Goal: Task Accomplishment & Management: Complete application form

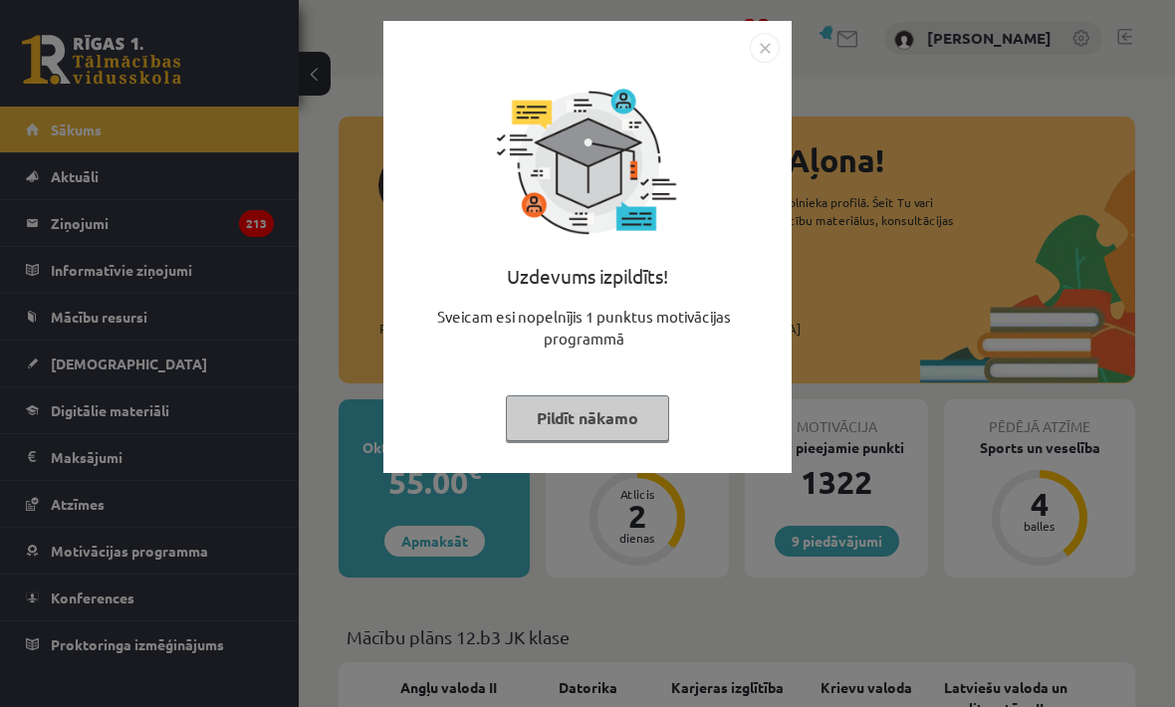
click at [639, 419] on button "Pildīt nākamo" at bounding box center [587, 418] width 163 height 46
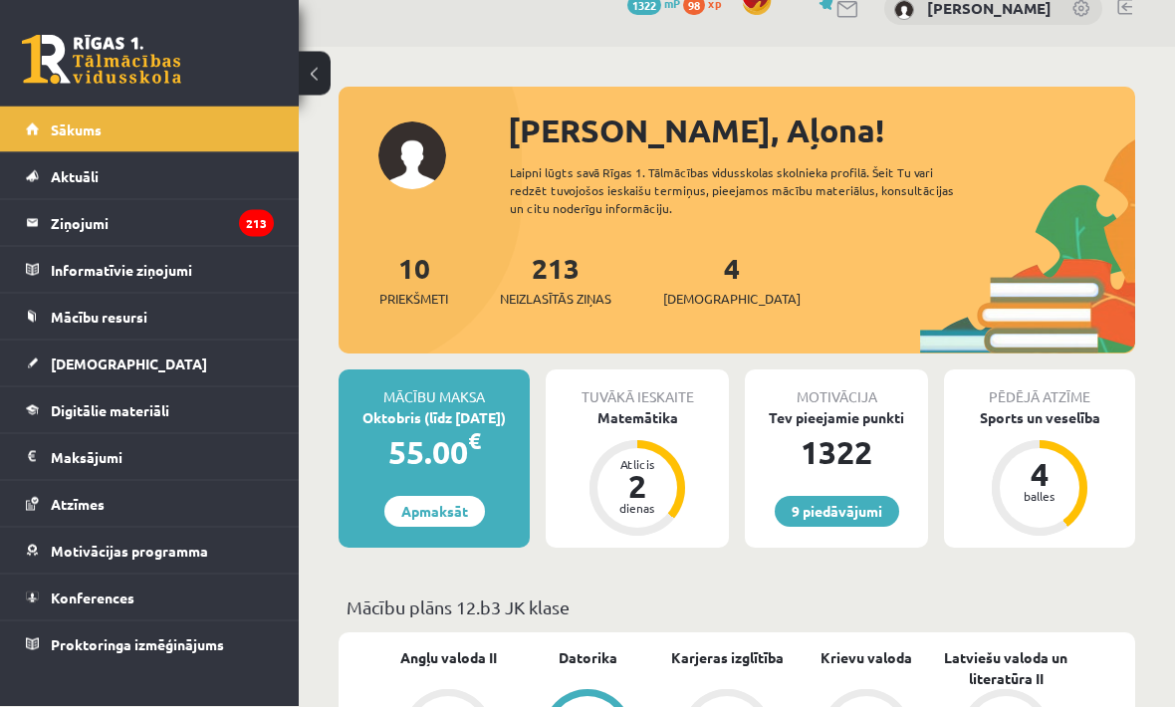
scroll to position [30, 0]
click at [68, 346] on link "[DEMOGRAPHIC_DATA]" at bounding box center [150, 364] width 248 height 46
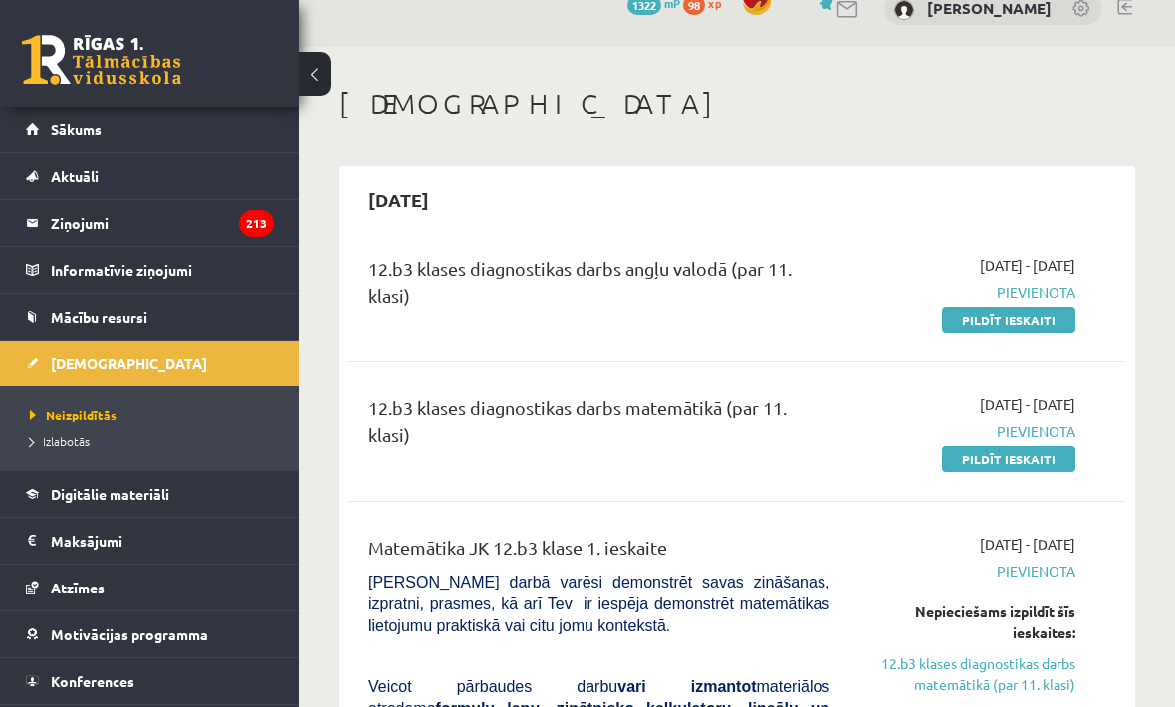
click at [1034, 322] on link "Pildīt ieskaiti" at bounding box center [1008, 320] width 133 height 26
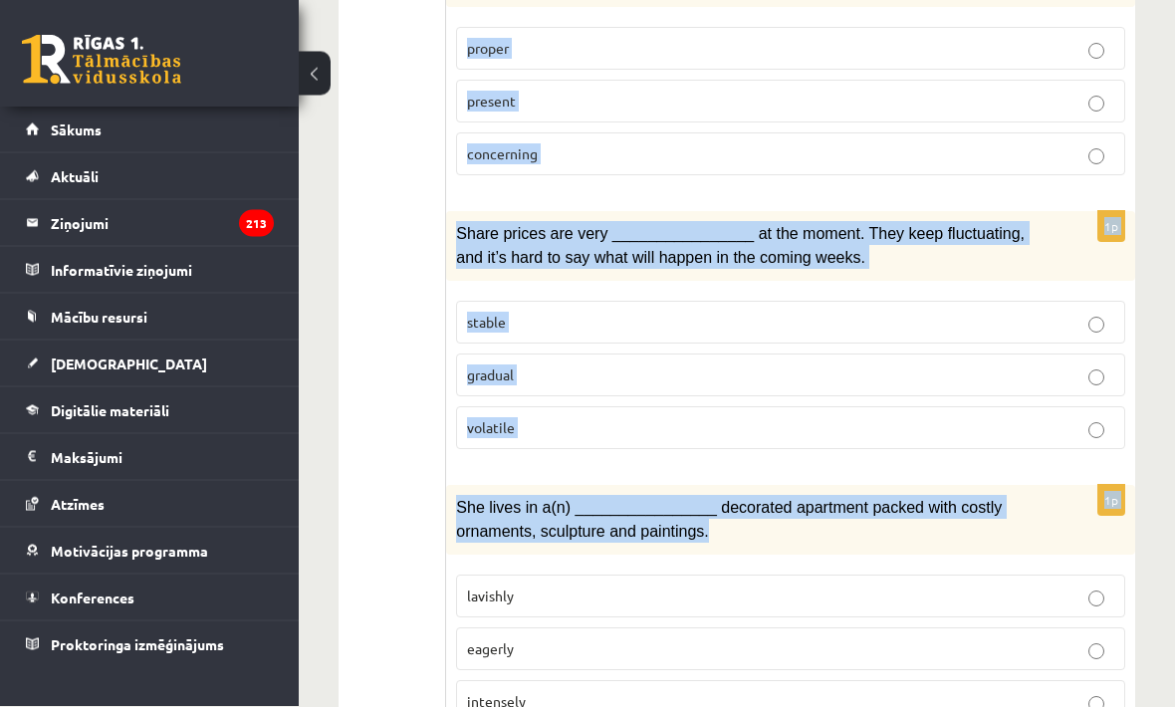
scroll to position [3061, 0]
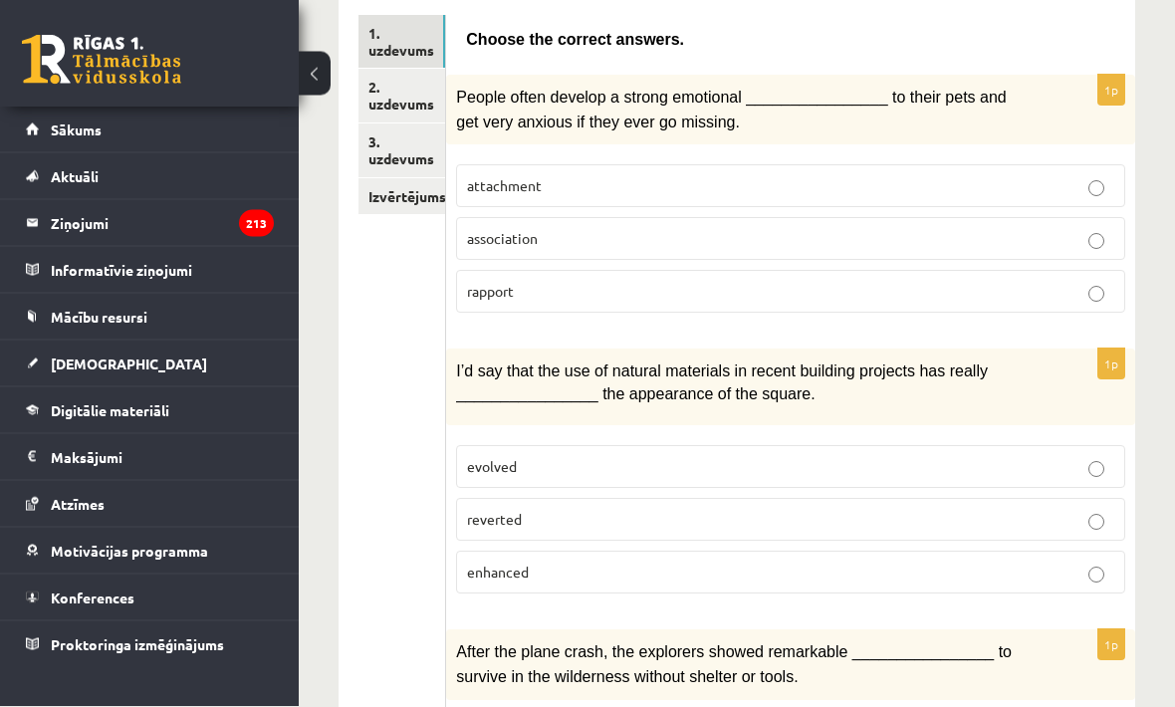
scroll to position [358, 0]
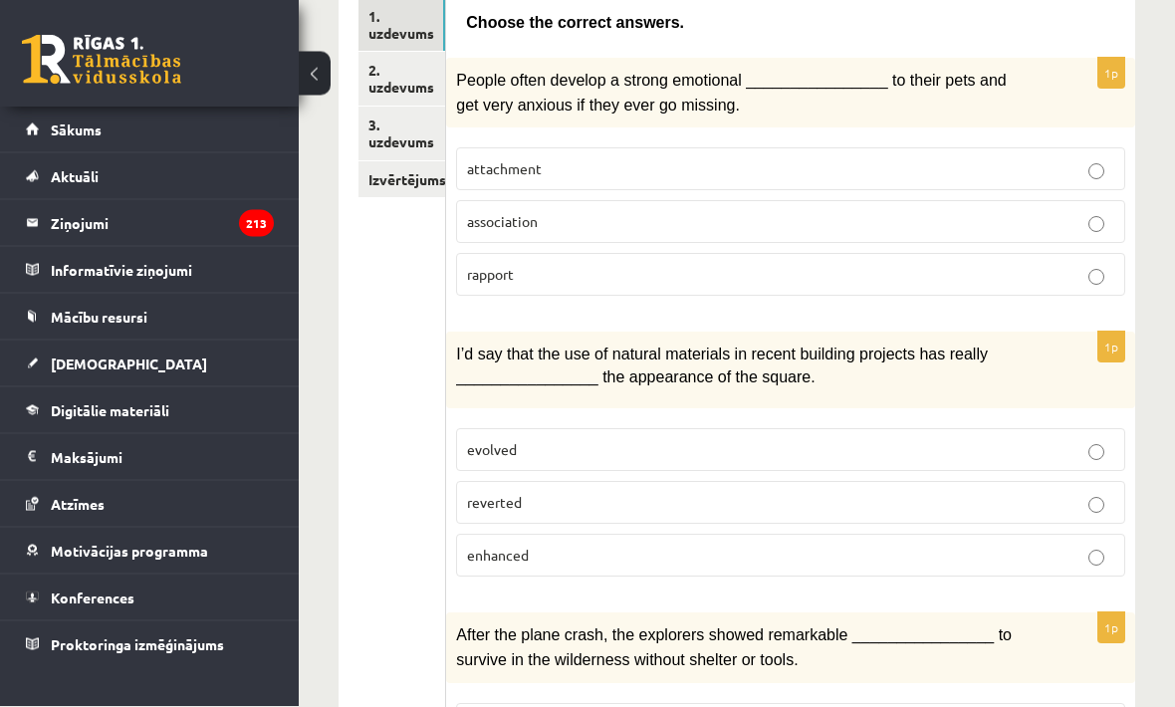
click at [945, 175] on label "attachment" at bounding box center [790, 169] width 669 height 43
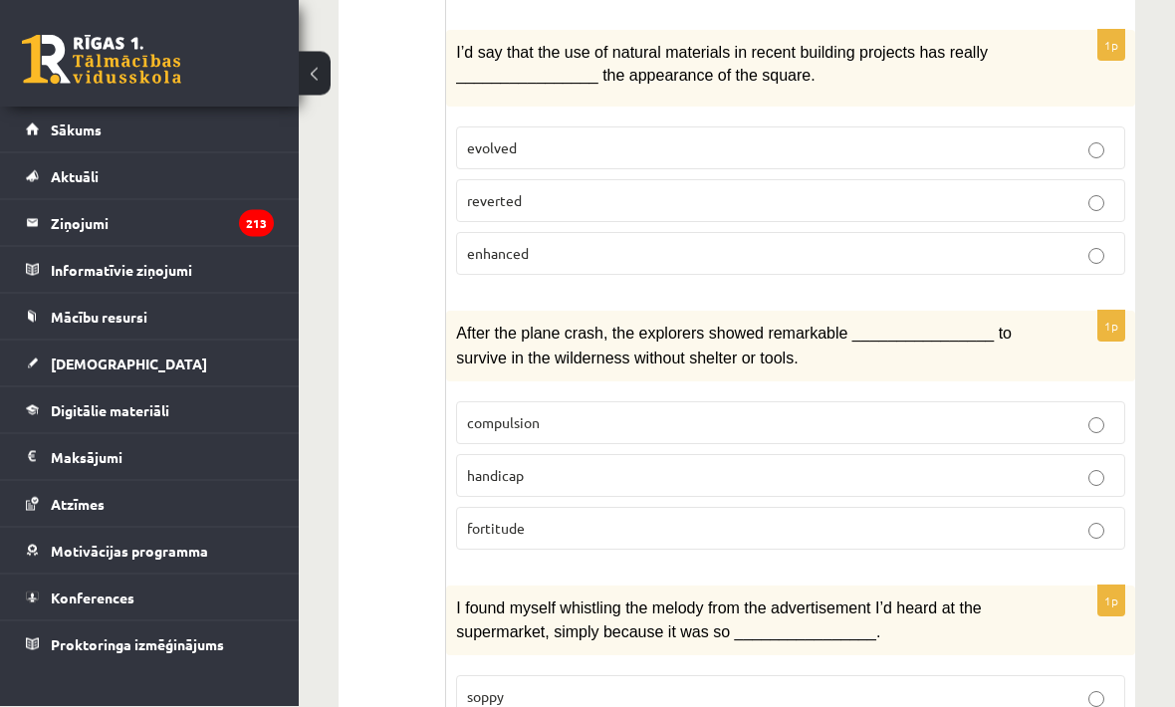
scroll to position [722, 0]
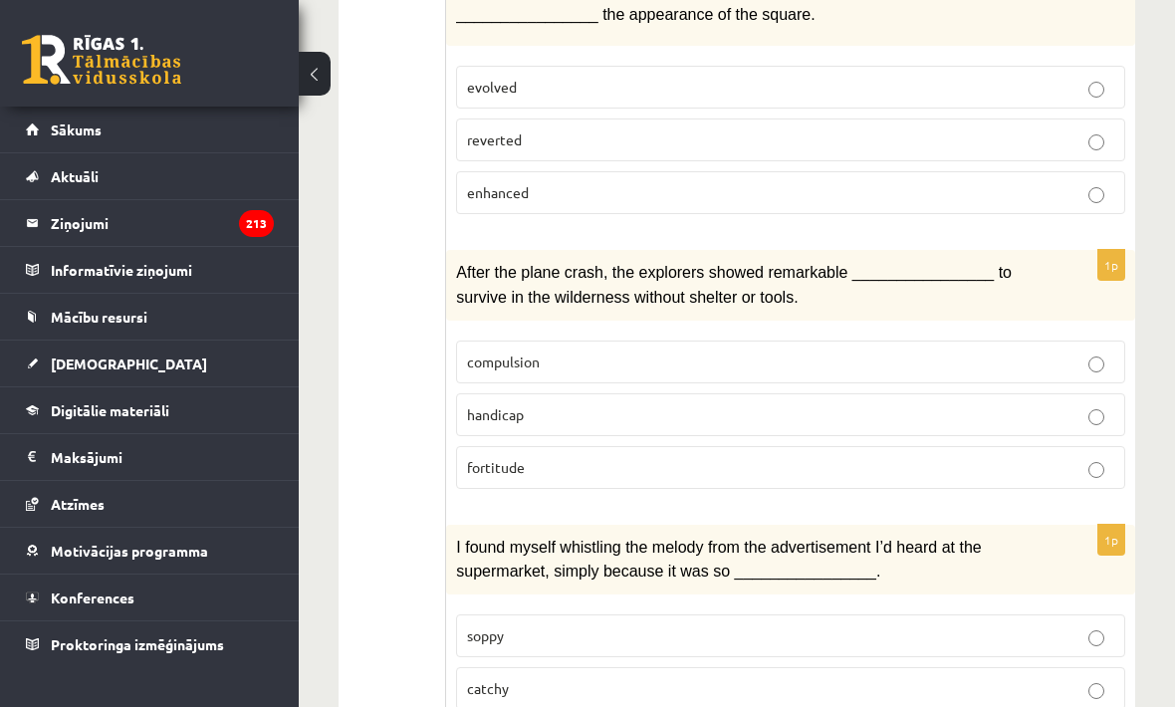
click at [911, 198] on label "enhanced" at bounding box center [790, 192] width 669 height 43
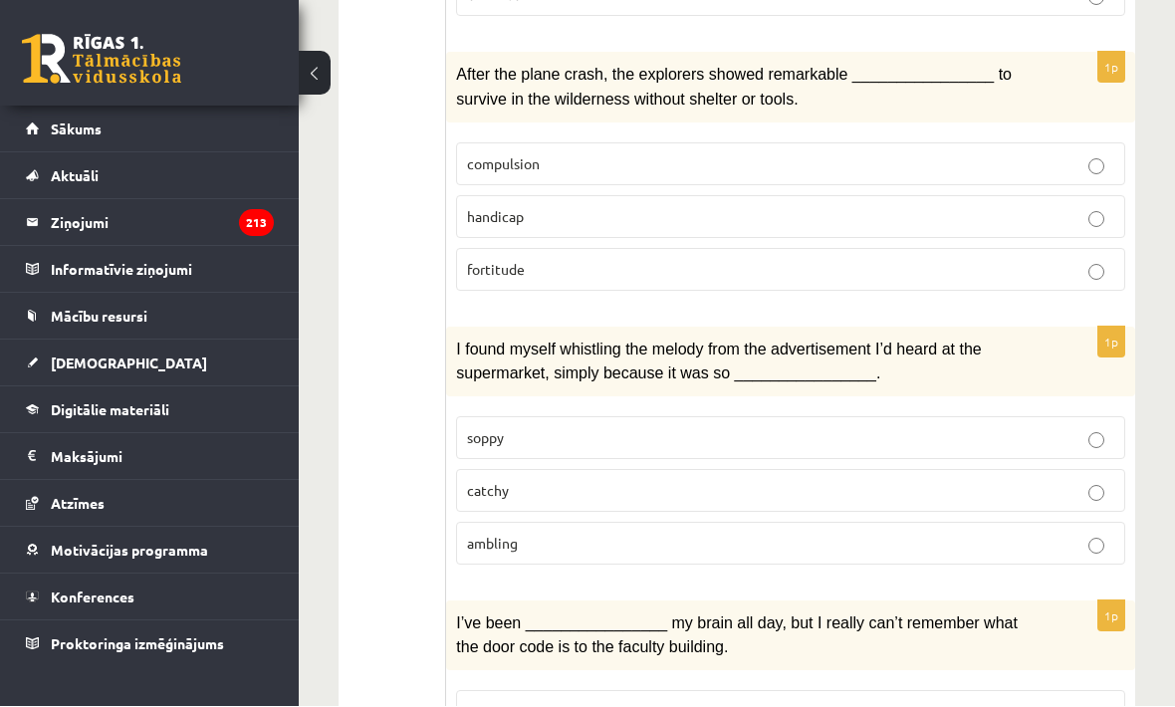
scroll to position [920, 0]
click at [884, 261] on p "fortitude" at bounding box center [790, 269] width 647 height 21
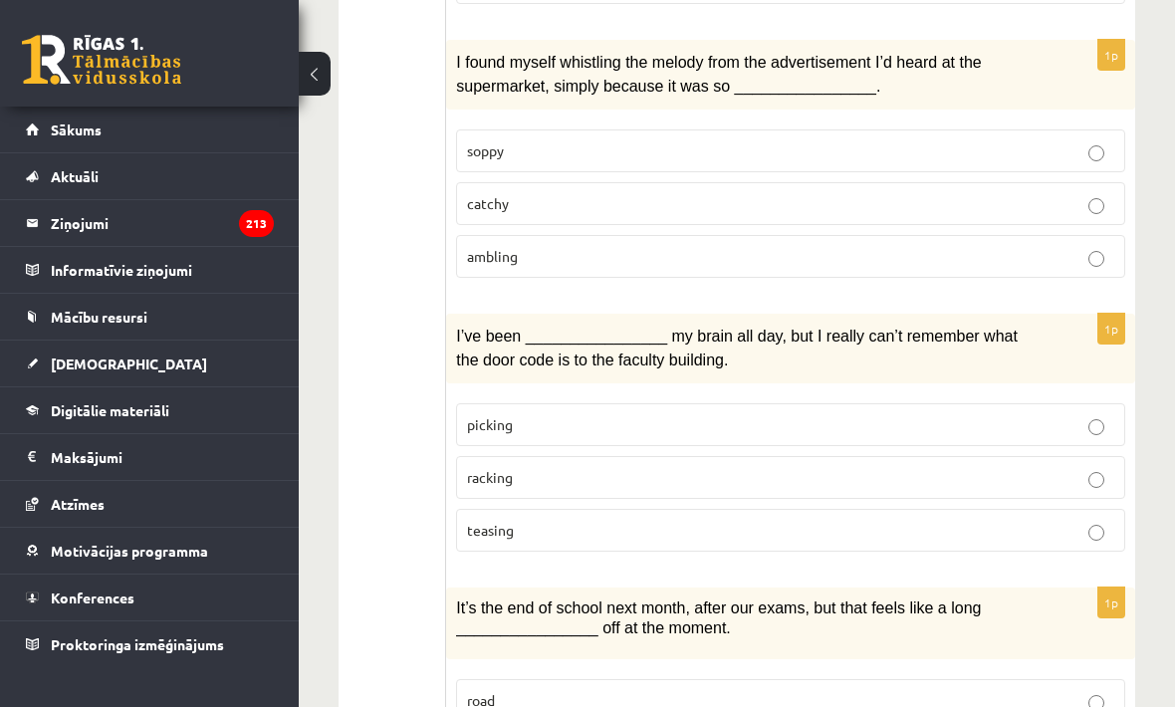
scroll to position [1272, 0]
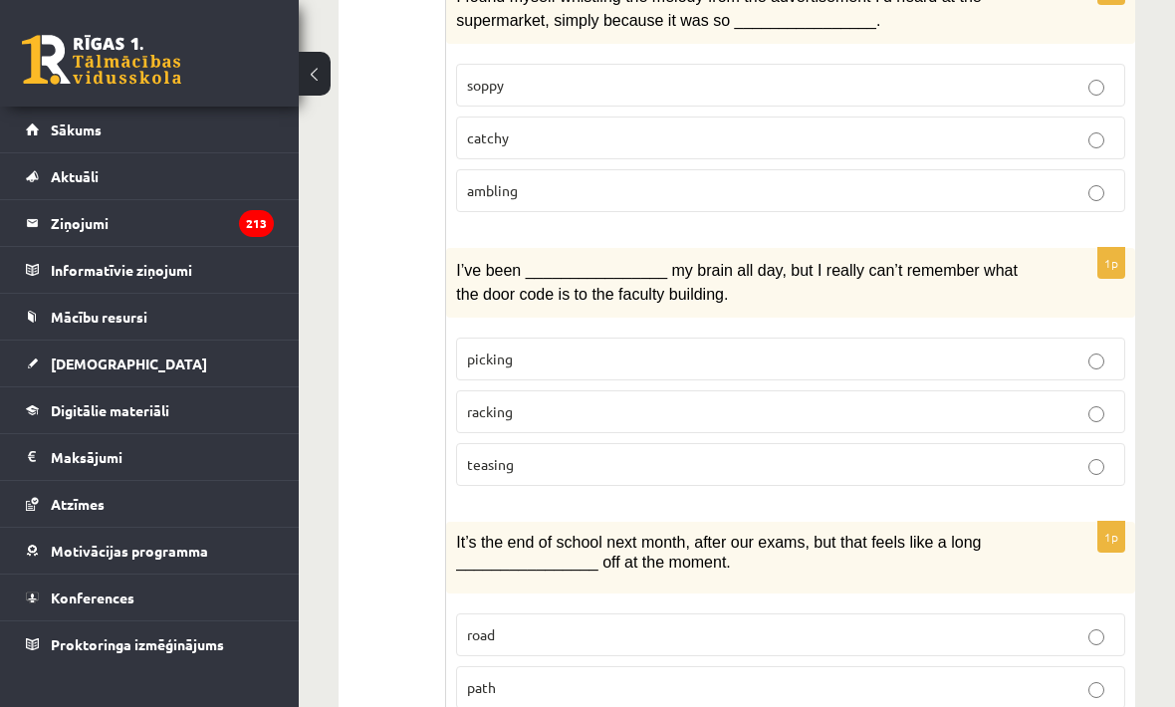
click at [805, 77] on p "soppy" at bounding box center [790, 85] width 647 height 21
click at [823, 133] on p "catchy" at bounding box center [790, 137] width 647 height 21
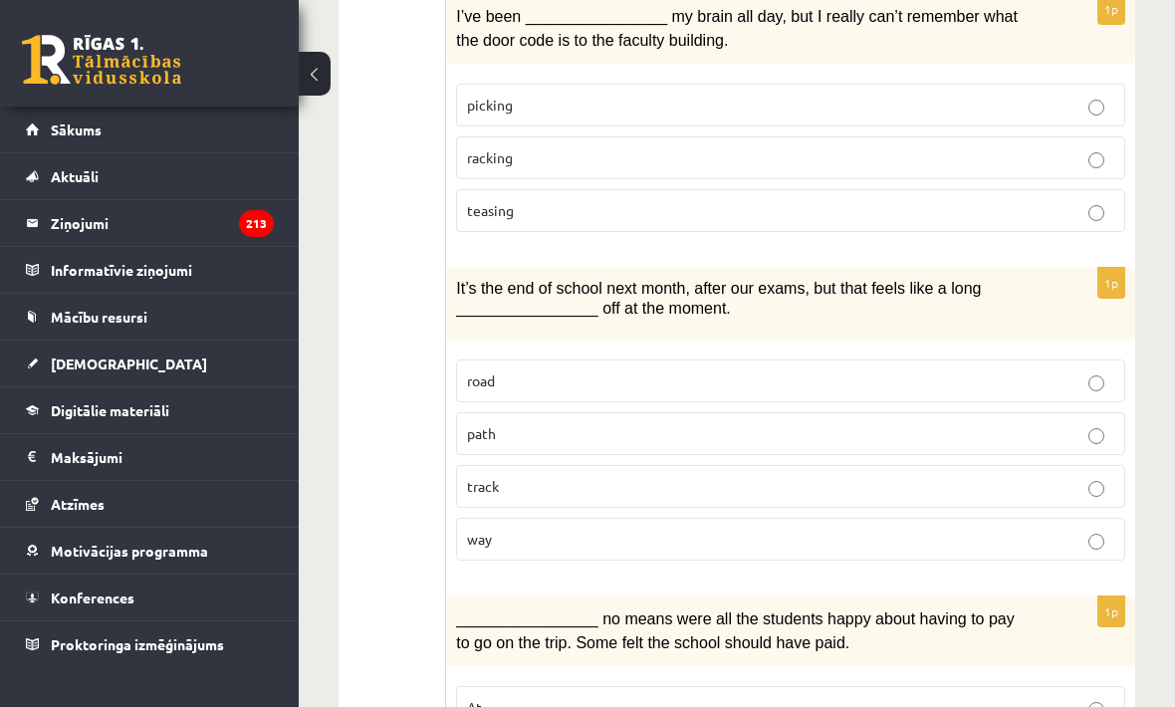
scroll to position [1529, 0]
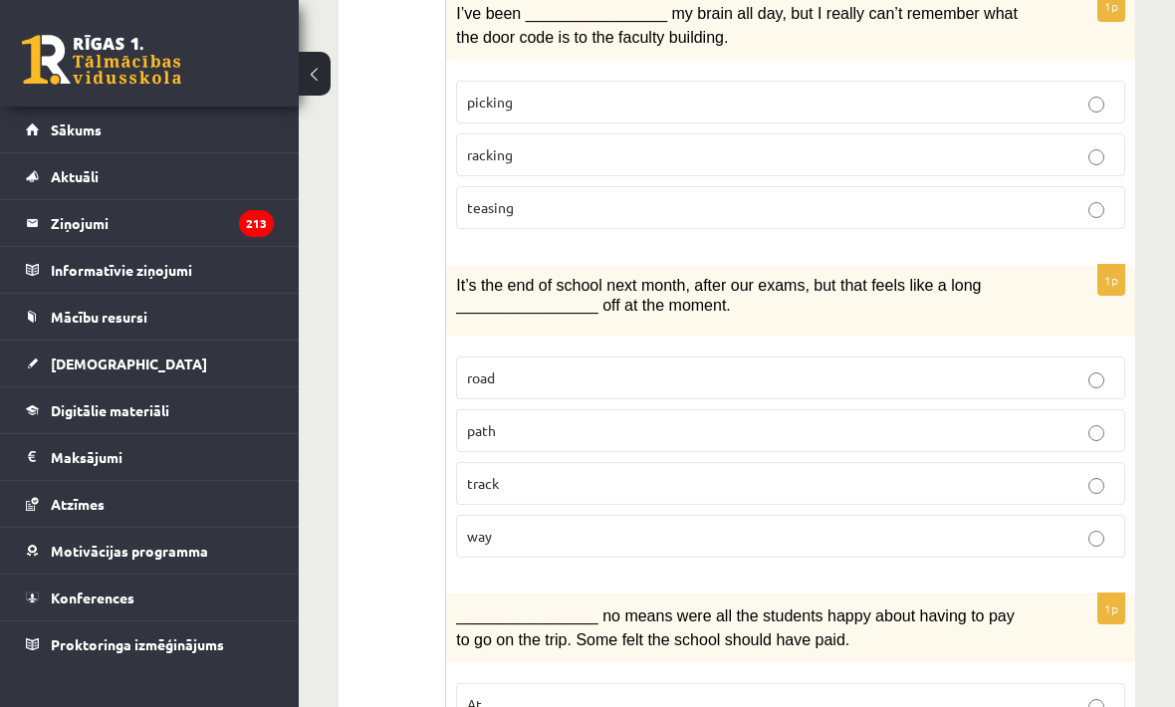
click at [714, 149] on p "racking" at bounding box center [790, 154] width 647 height 21
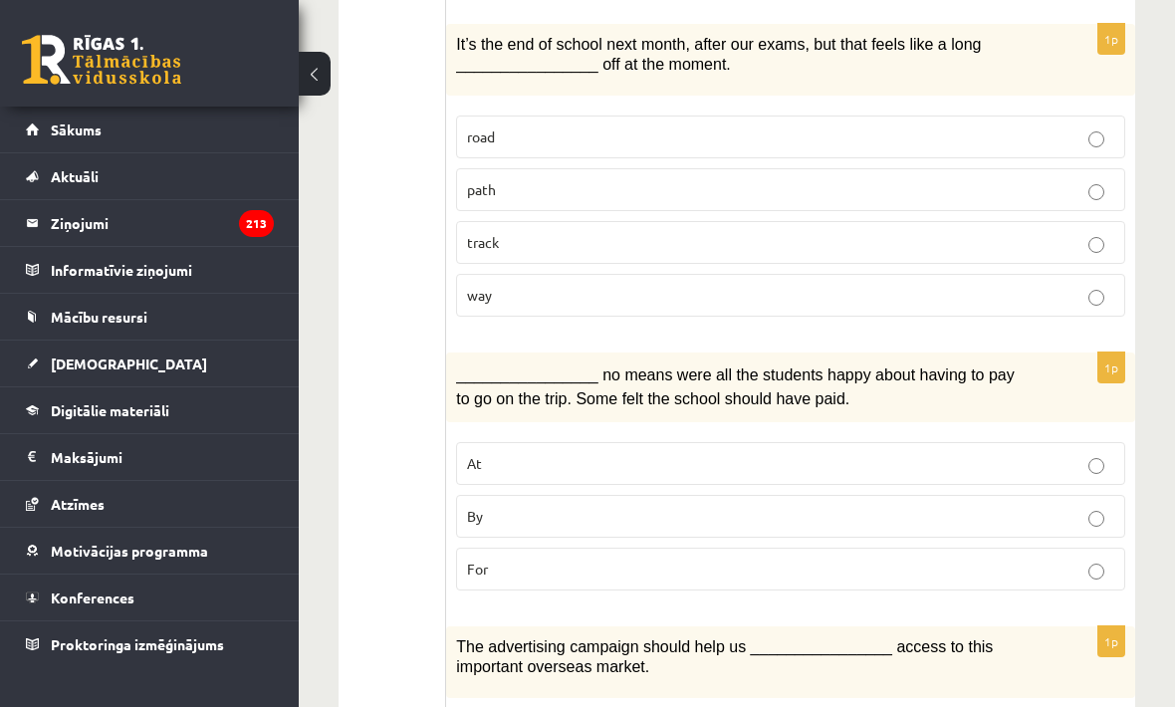
scroll to position [1771, 0]
click at [719, 285] on p "way" at bounding box center [790, 294] width 647 height 21
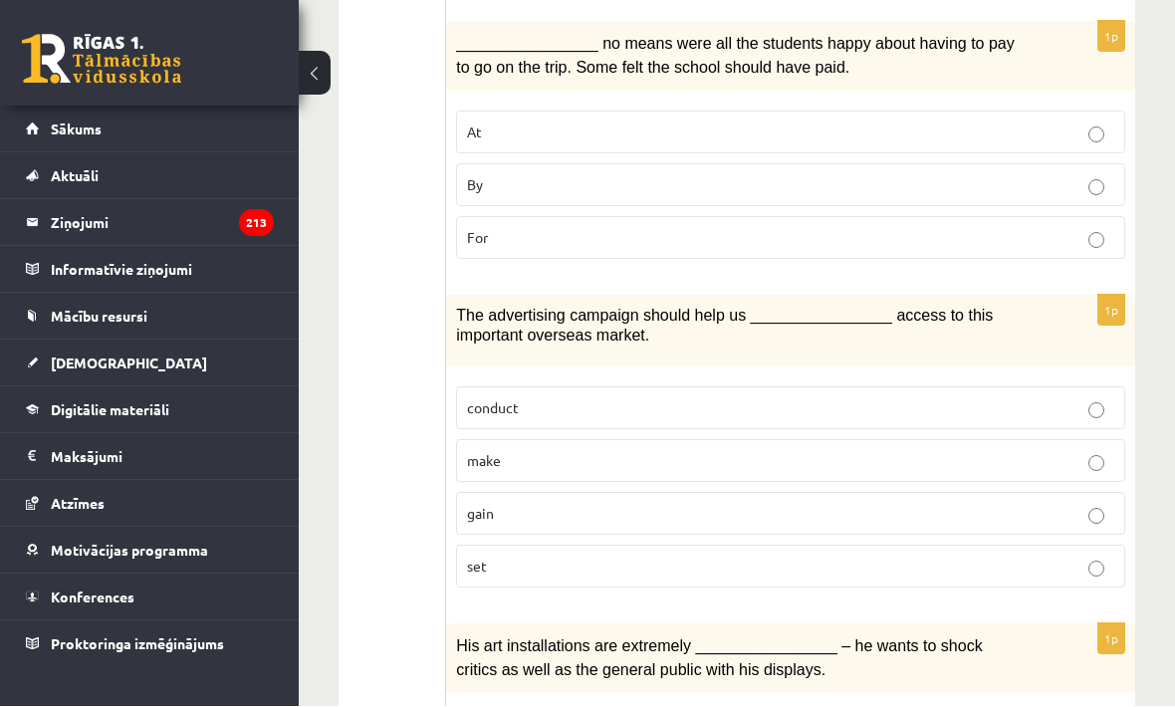
scroll to position [2102, 0]
click at [681, 181] on label "By" at bounding box center [790, 184] width 669 height 43
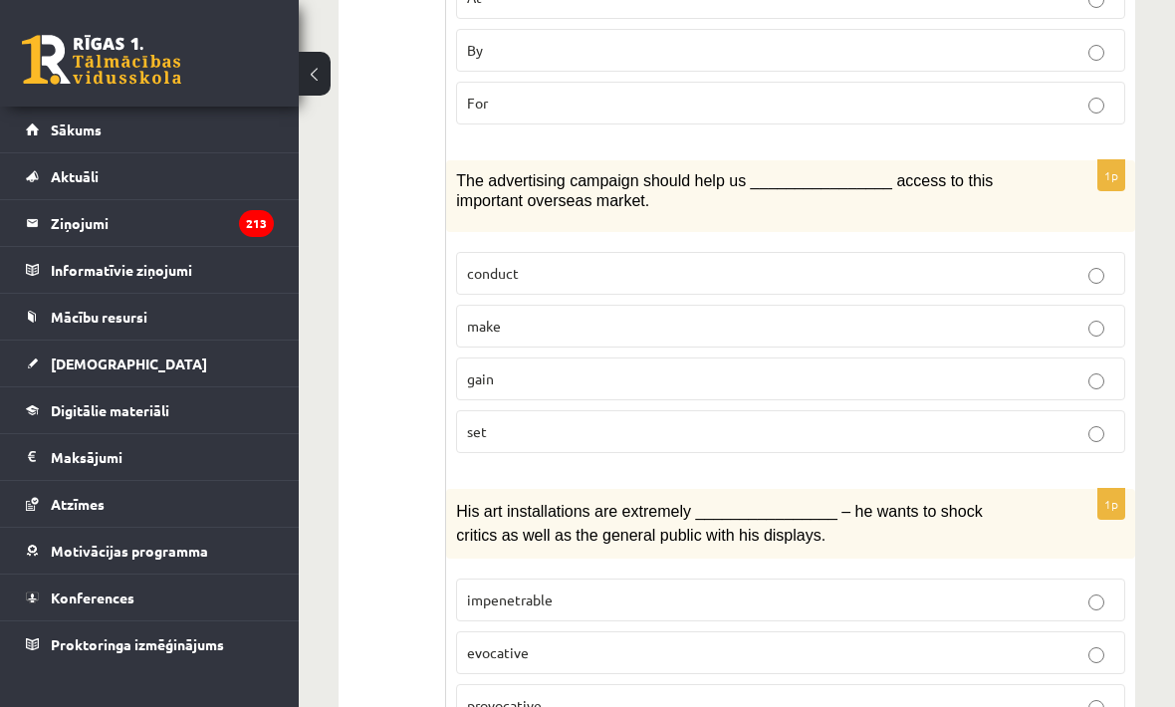
scroll to position [2302, 0]
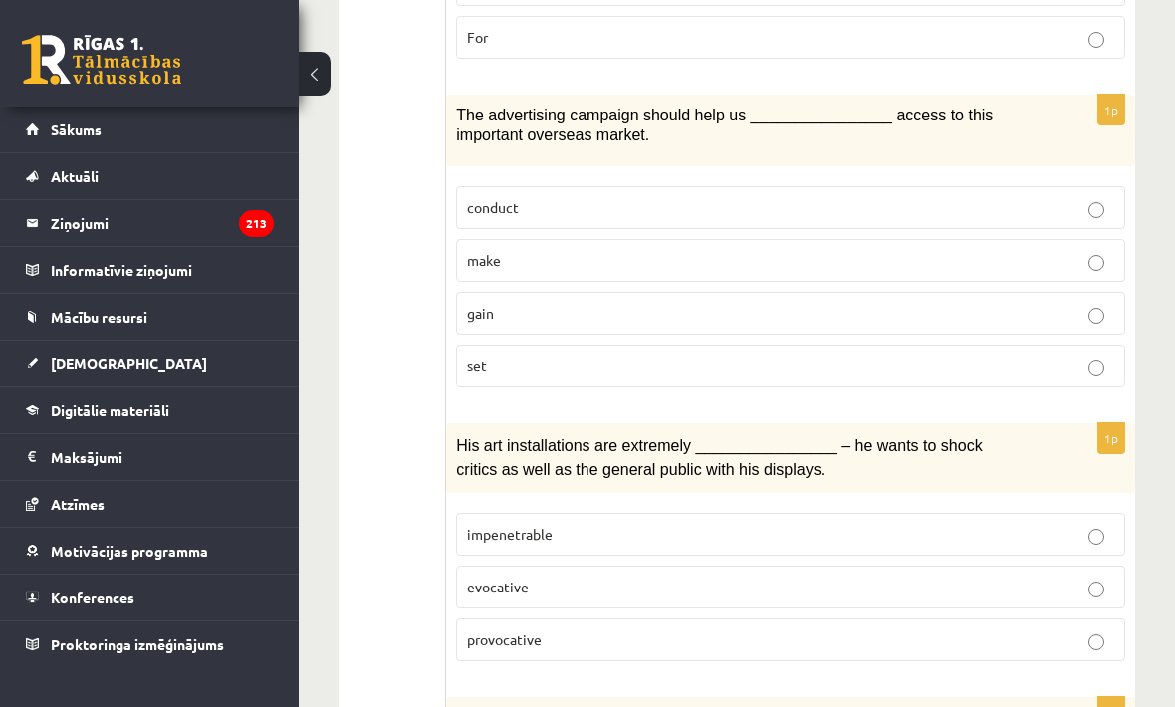
click at [754, 303] on p "gain" at bounding box center [790, 313] width 647 height 21
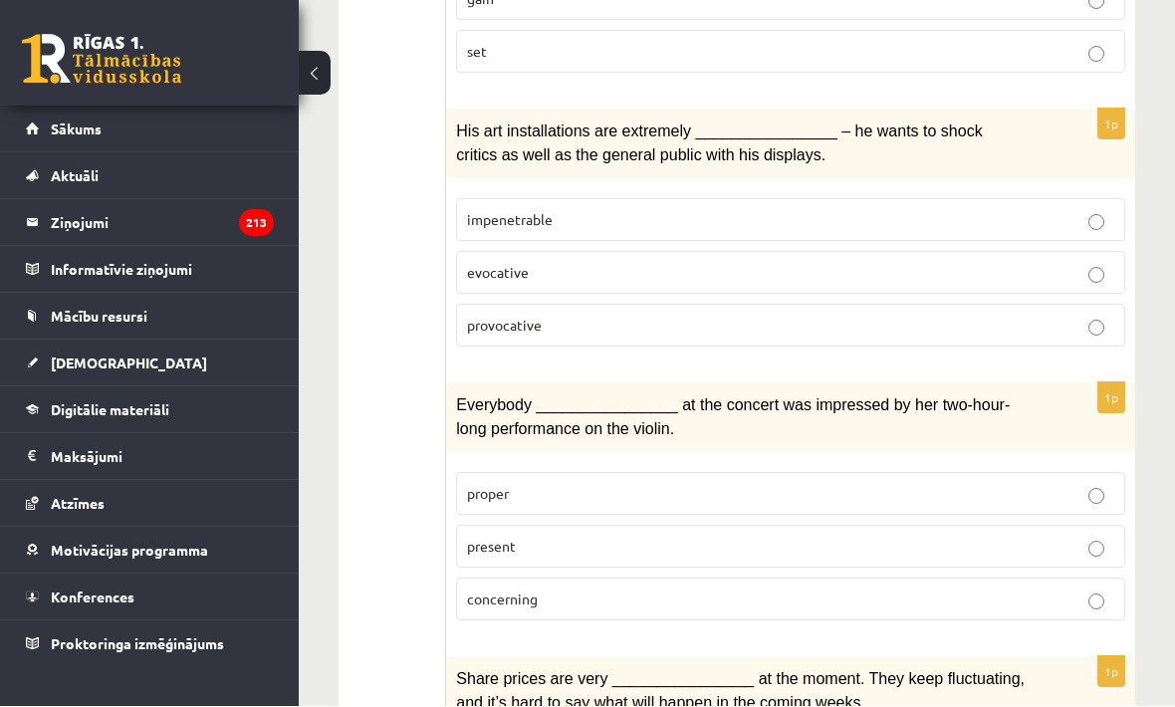
scroll to position [2617, 0]
click at [704, 304] on label "provocative" at bounding box center [790, 325] width 669 height 43
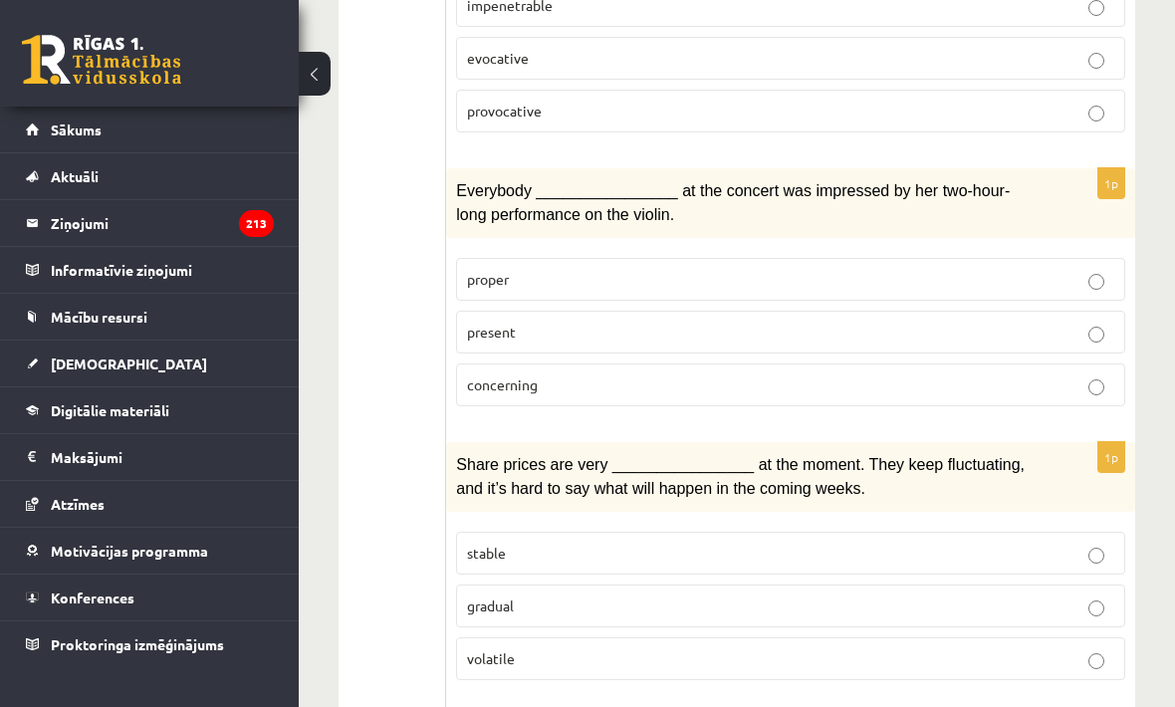
scroll to position [2896, 0]
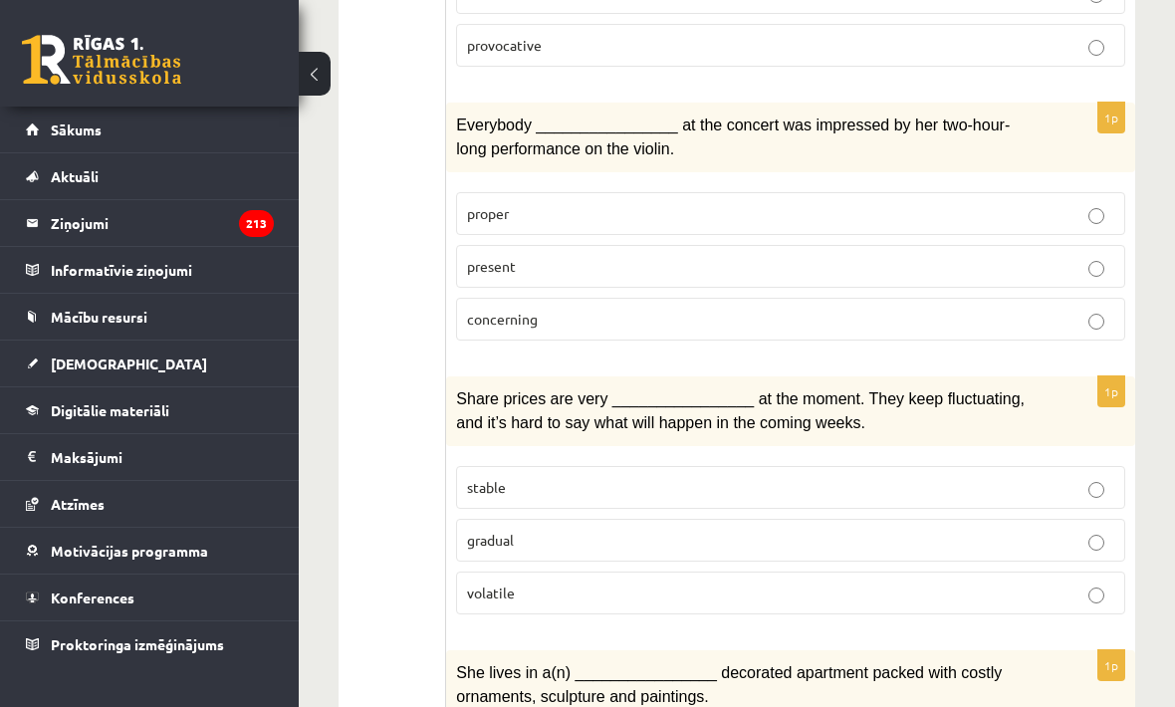
click at [744, 256] on p "present" at bounding box center [790, 266] width 647 height 21
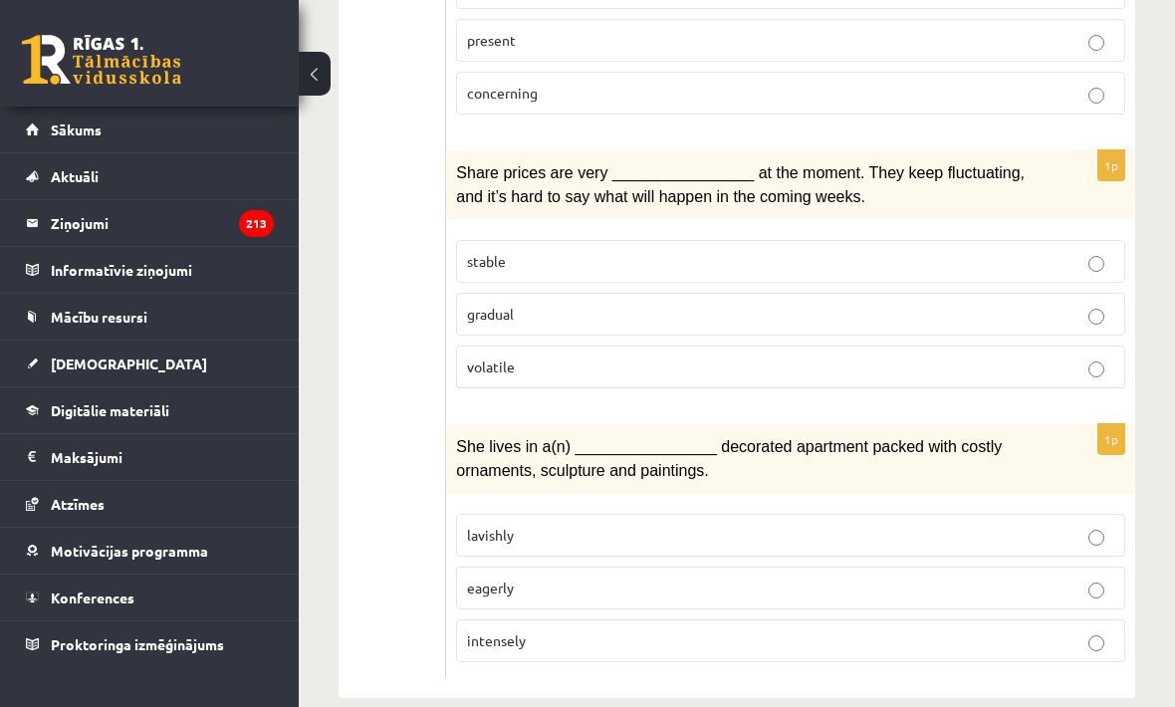
scroll to position [3126, 0]
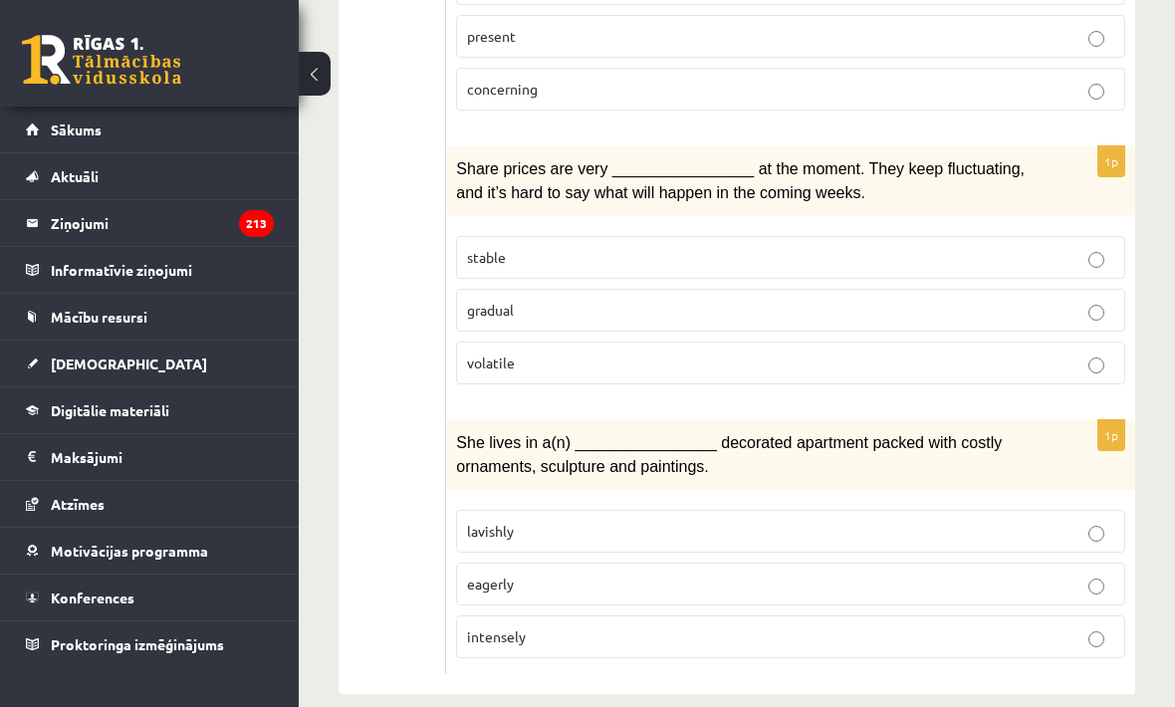
click at [689, 352] on p "volatile" at bounding box center [790, 362] width 647 height 21
click at [662, 510] on label "lavishly" at bounding box center [790, 531] width 669 height 43
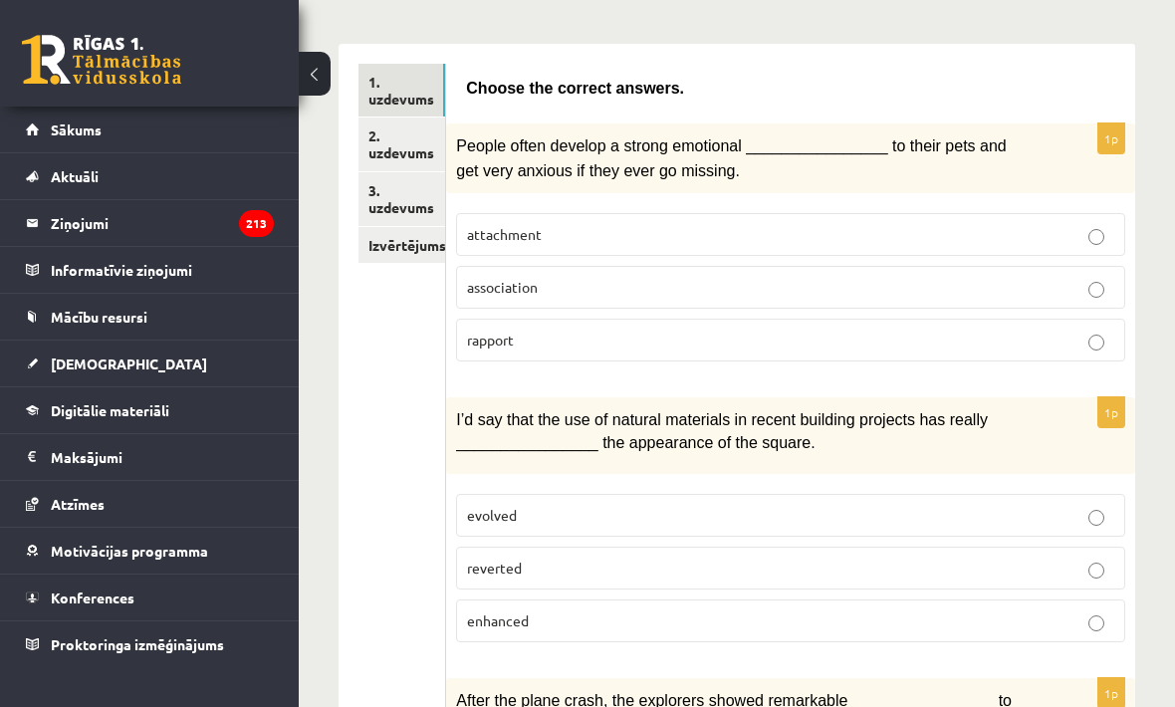
scroll to position [0, 0]
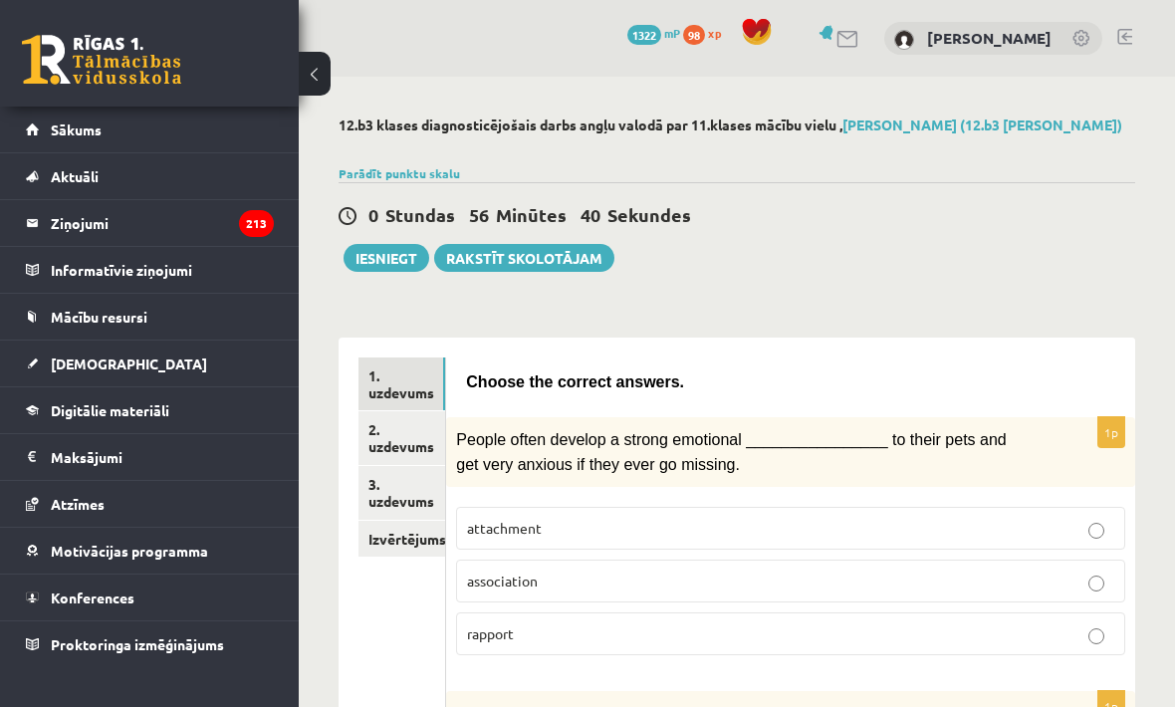
click at [406, 419] on link "2. uzdevums" at bounding box center [401, 438] width 87 height 54
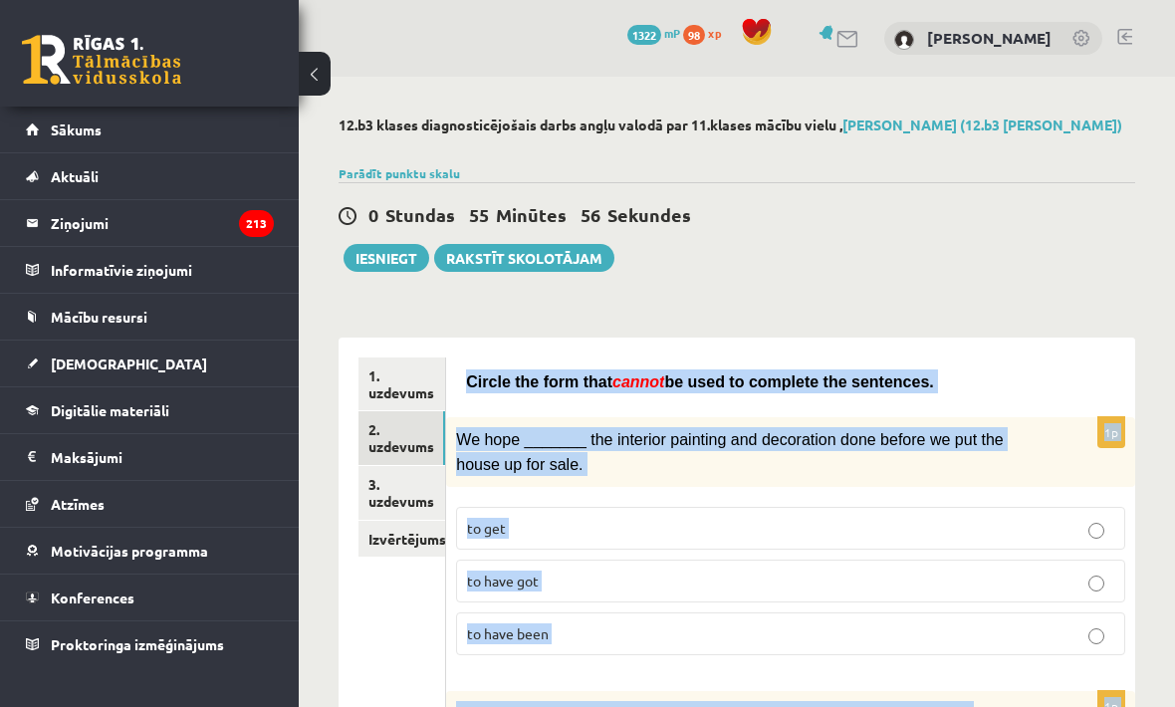
click at [1027, 250] on div "0 Stundas 55 Minūtes 56 Sekundes Ieskaite saglabāta! Iesniegt Rakstīt skolotājam" at bounding box center [737, 227] width 797 height 90
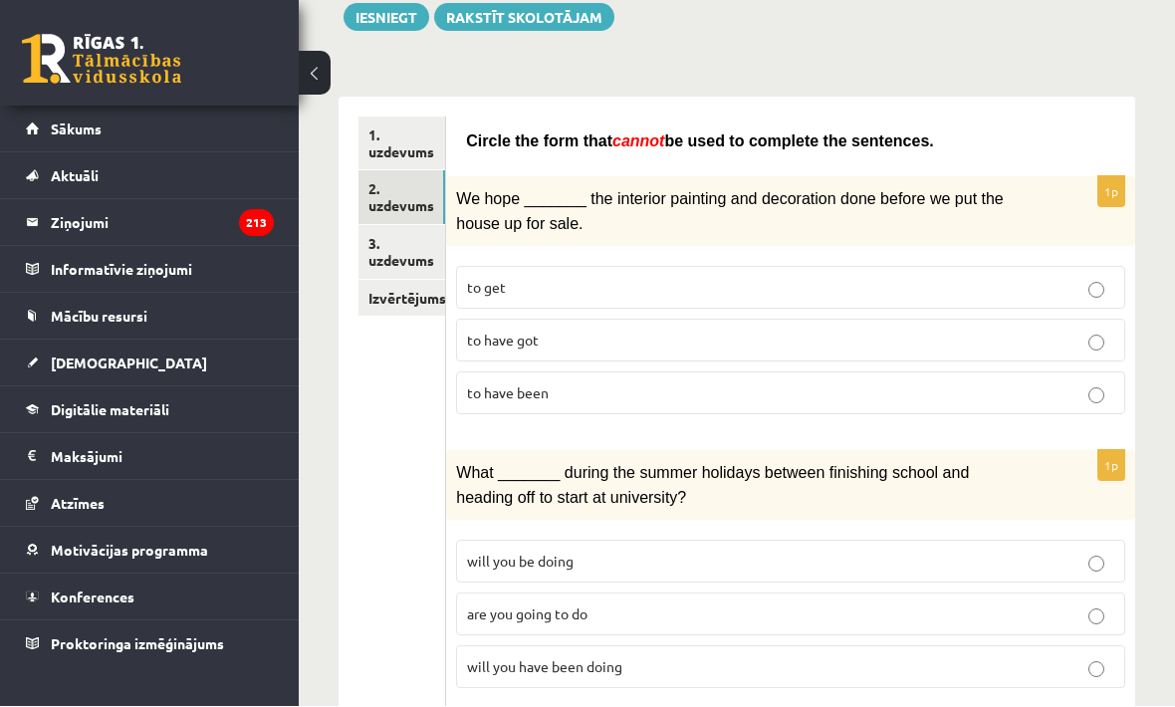
scroll to position [241, 0]
click at [869, 331] on p "to have got" at bounding box center [790, 340] width 647 height 21
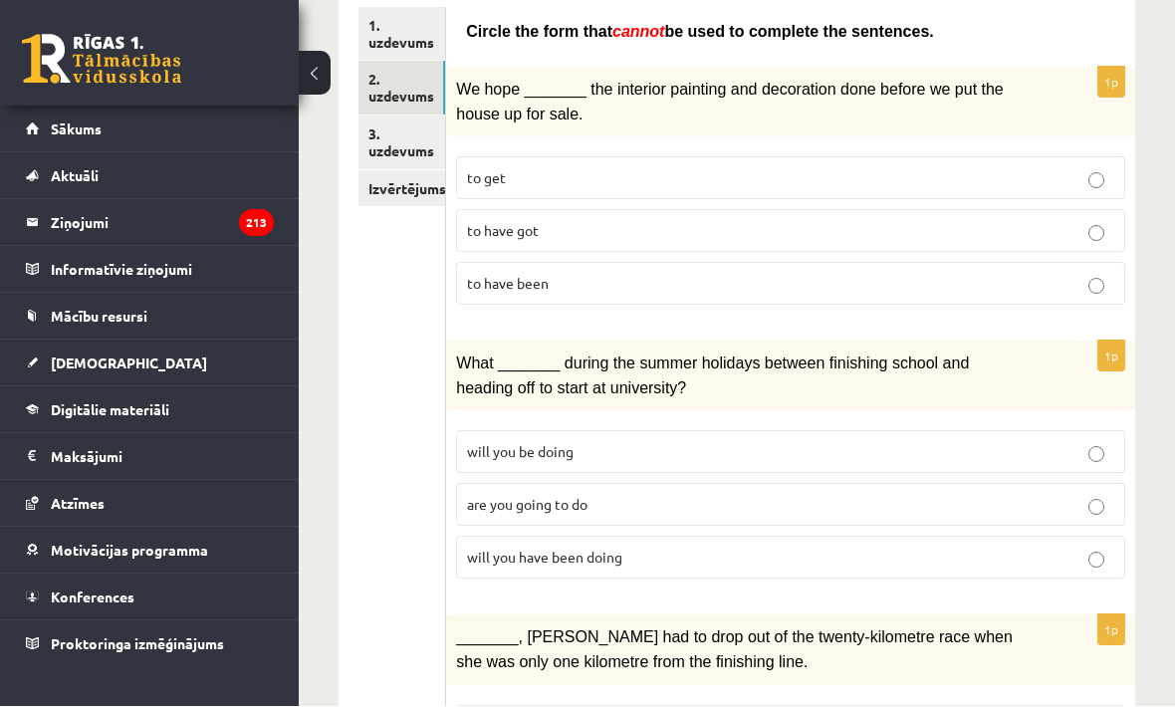
scroll to position [350, 0]
click at [759, 274] on p "to have been" at bounding box center [790, 283] width 647 height 21
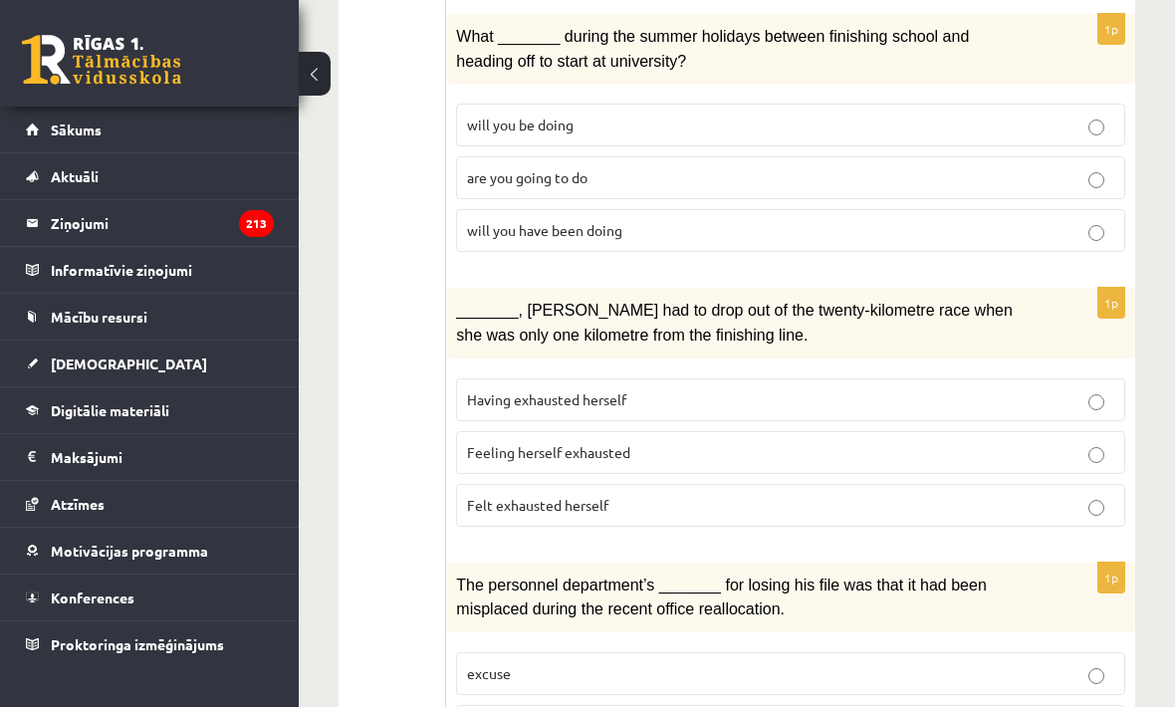
scroll to position [678, 0]
click at [696, 224] on p "will you have been doing" at bounding box center [790, 229] width 647 height 21
click at [667, 494] on p "Felt exhausted herself" at bounding box center [790, 504] width 647 height 21
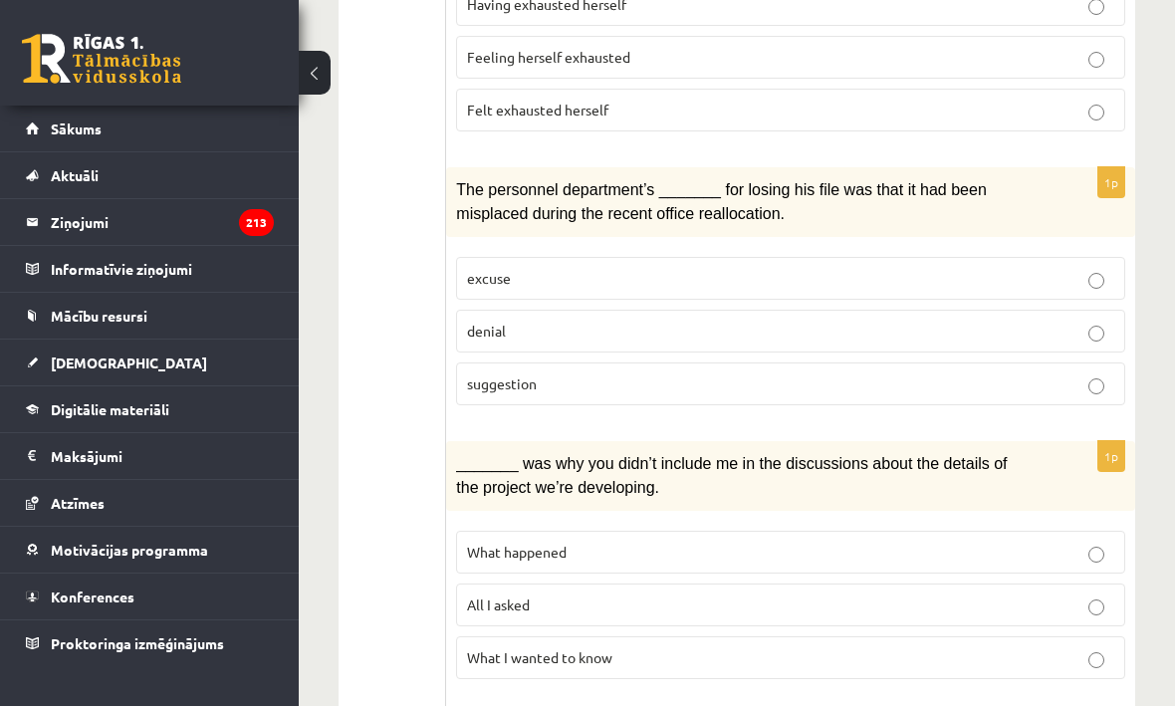
scroll to position [1072, 0]
click at [659, 328] on p "denial" at bounding box center [790, 331] width 647 height 21
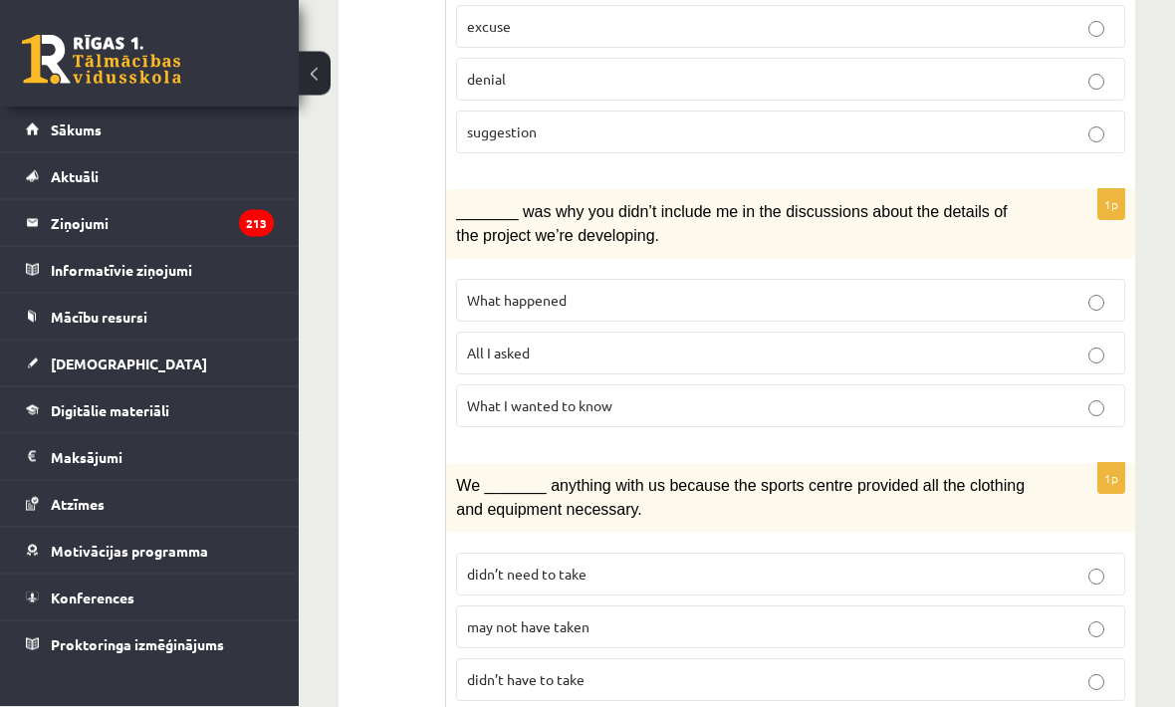
scroll to position [1329, 0]
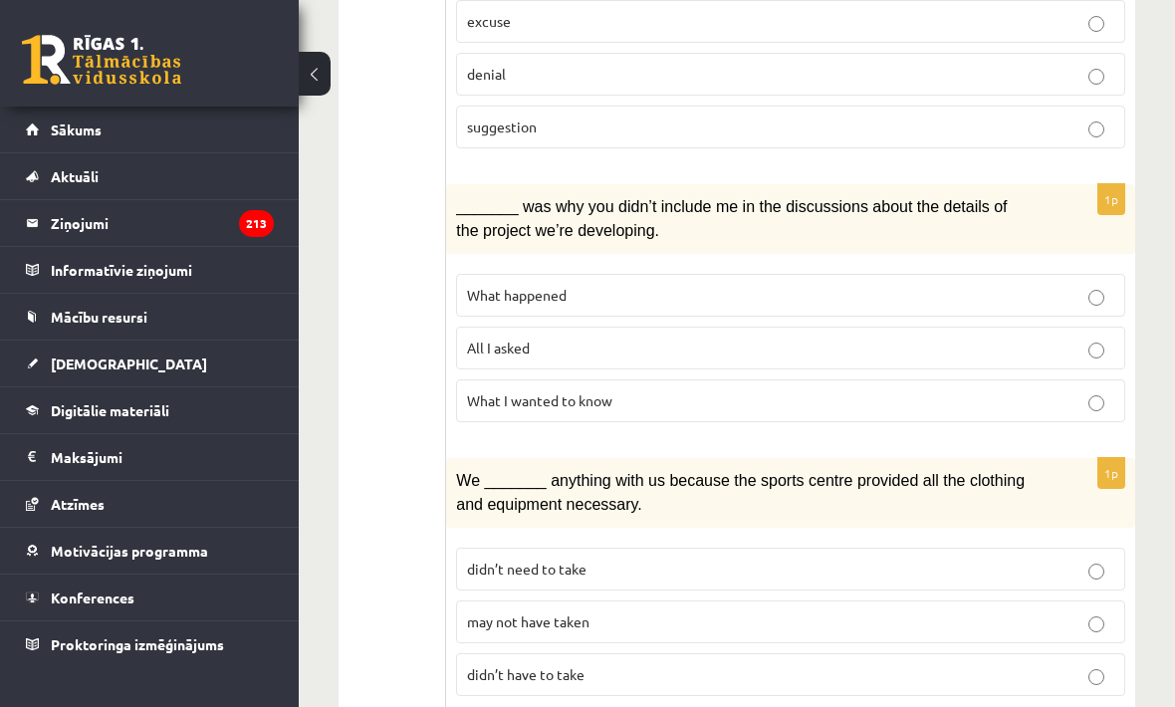
click at [788, 285] on p "What happened" at bounding box center [790, 295] width 647 height 21
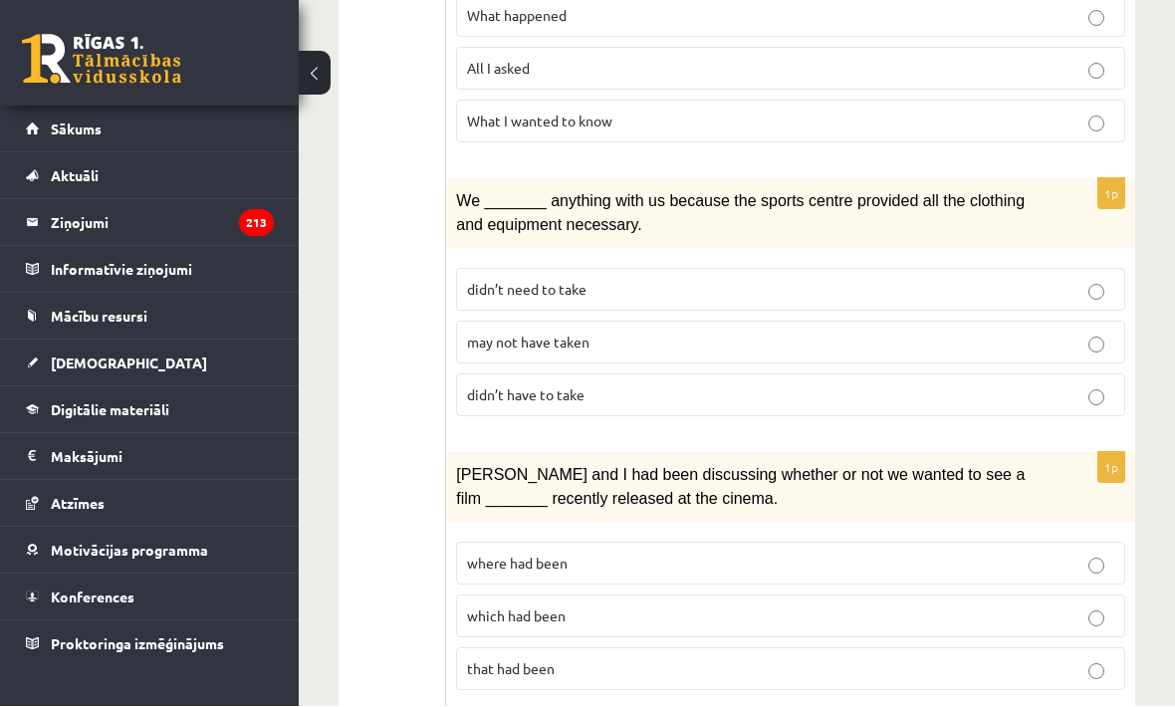
scroll to position [1609, 0]
click at [700, 332] on p "may not have taken" at bounding box center [790, 342] width 647 height 21
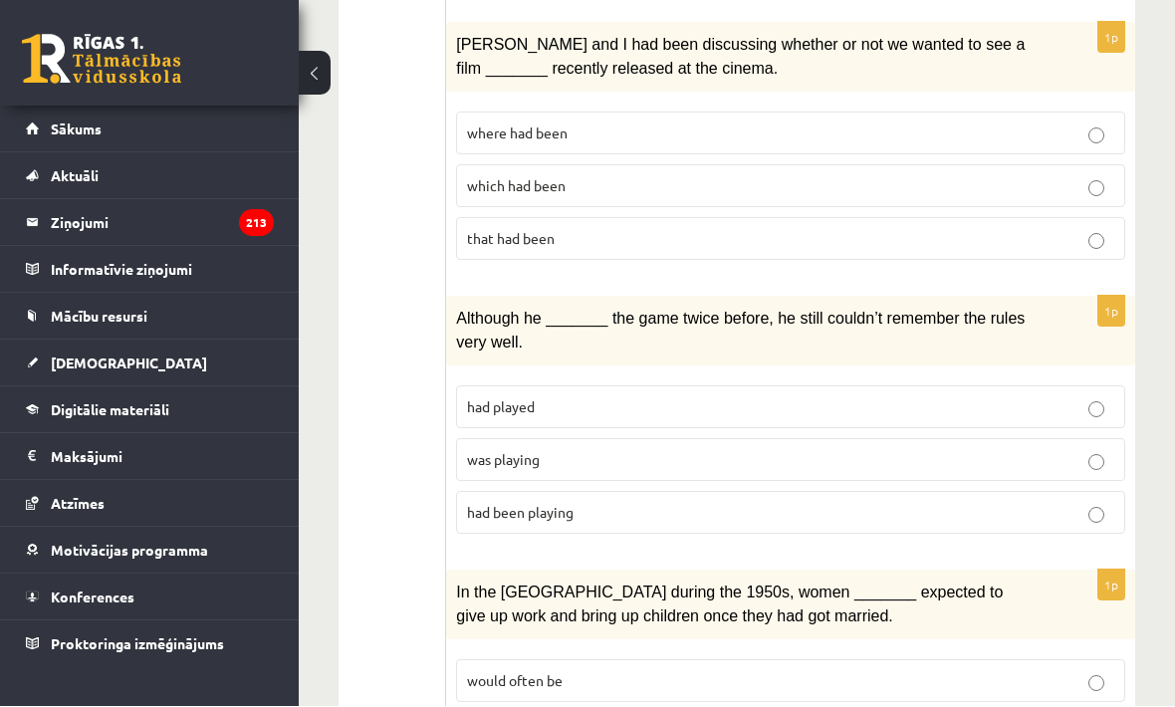
scroll to position [2039, 0]
click at [783, 122] on p "where had been" at bounding box center [790, 132] width 647 height 21
click at [674, 438] on label "was playing" at bounding box center [790, 459] width 669 height 43
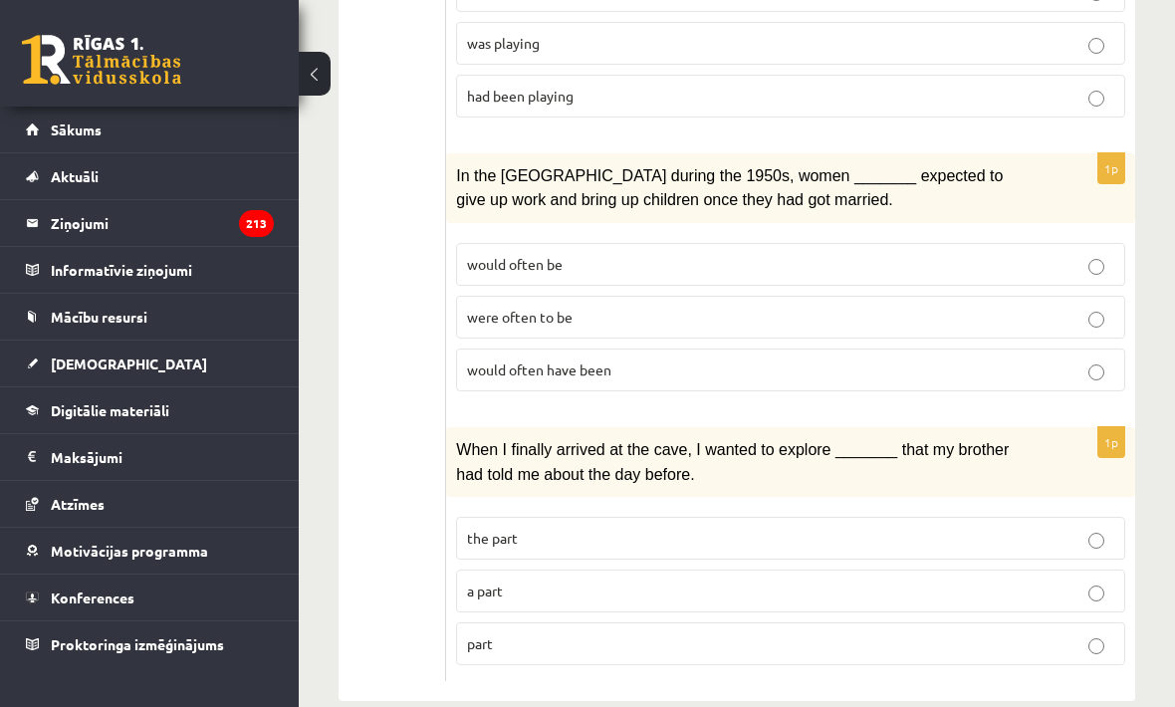
scroll to position [2459, 0]
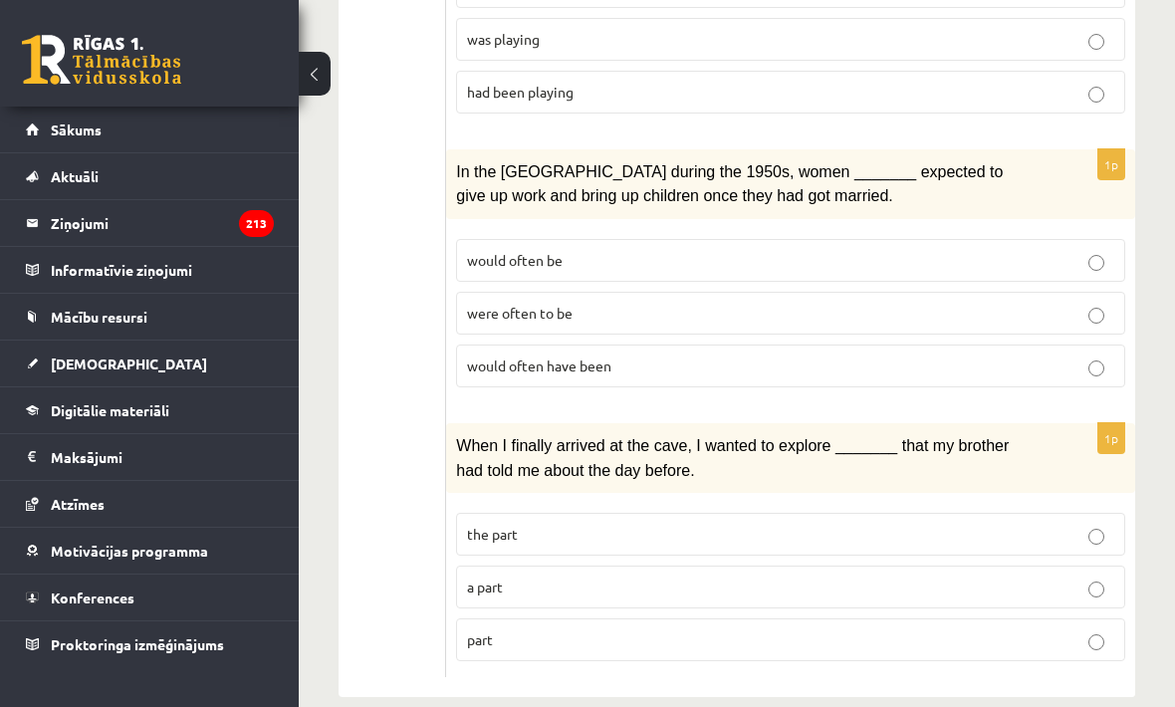
click at [685, 351] on label "would often have been" at bounding box center [790, 366] width 669 height 43
click at [642, 577] on p "a part" at bounding box center [790, 587] width 647 height 21
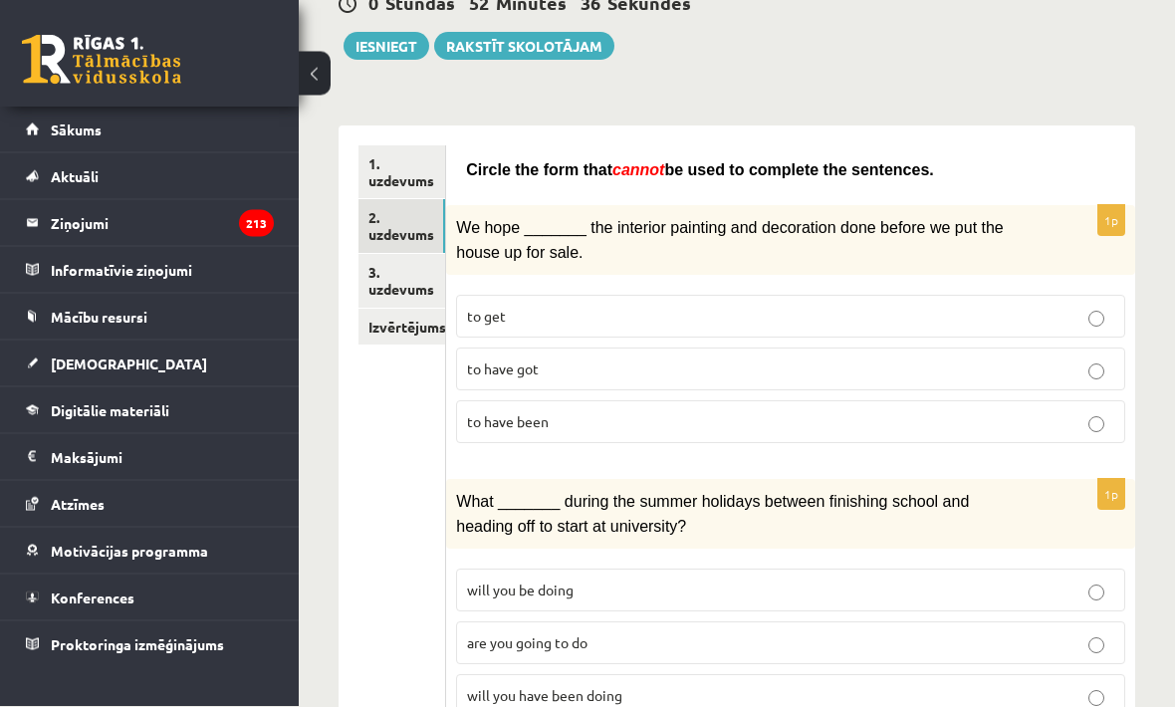
scroll to position [0, 0]
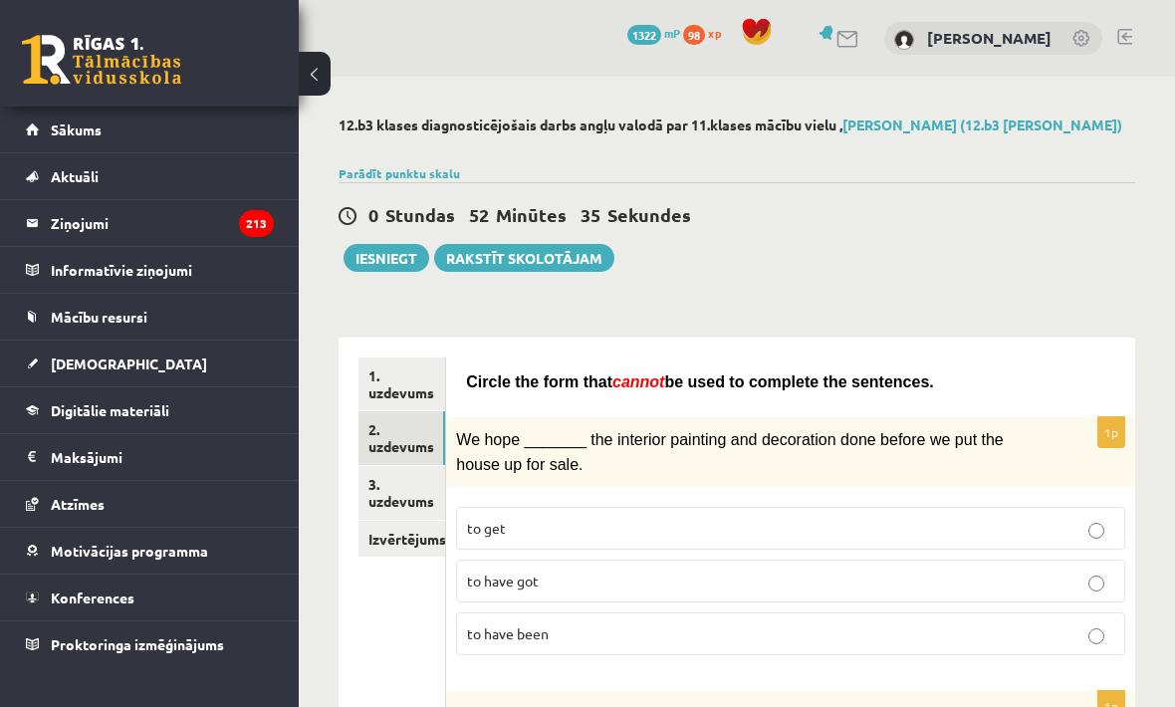
click at [422, 480] on link "3. uzdevums" at bounding box center [401, 493] width 87 height 54
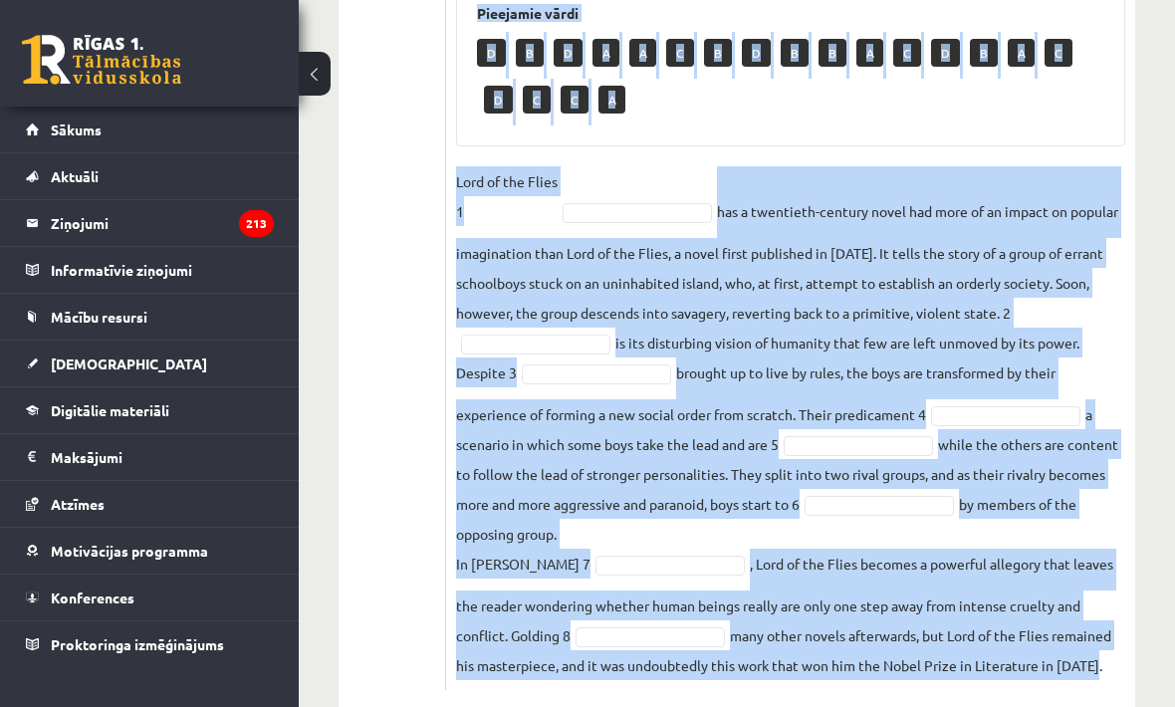
scroll to position [792, 0]
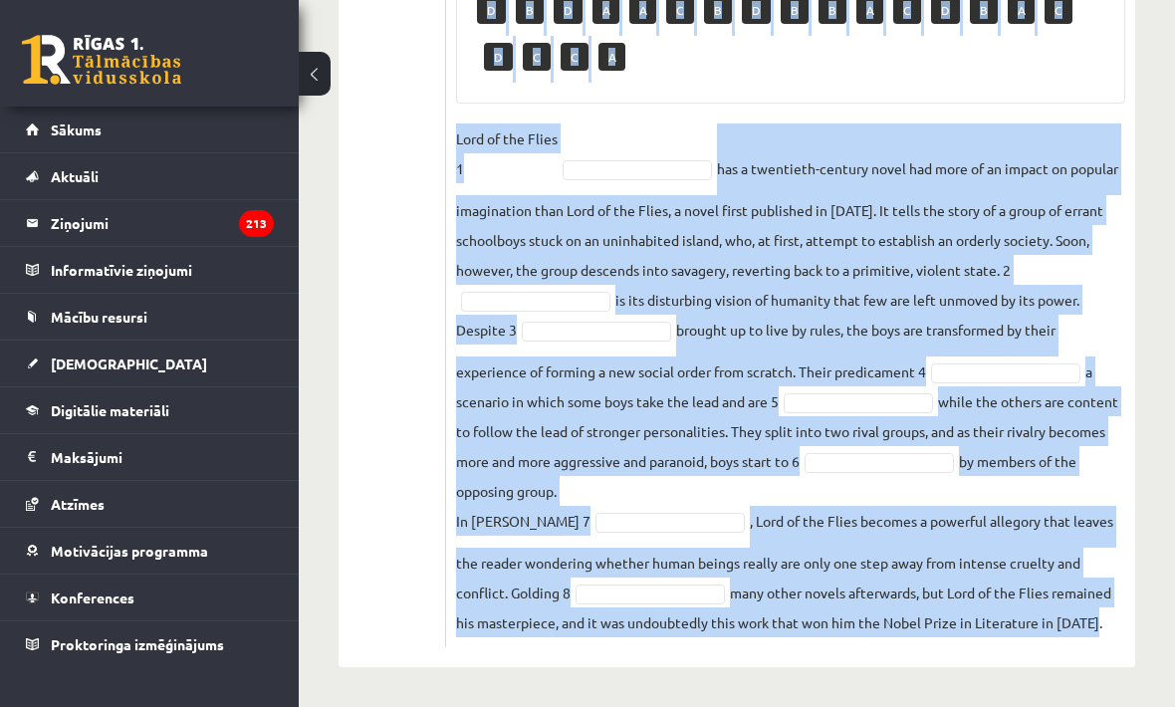
click at [1162, 98] on div "12.b3 klases diagnosticējošais darbs angļu valodā par 11.klases mācību vielu , …" at bounding box center [737, 7] width 876 height 1399
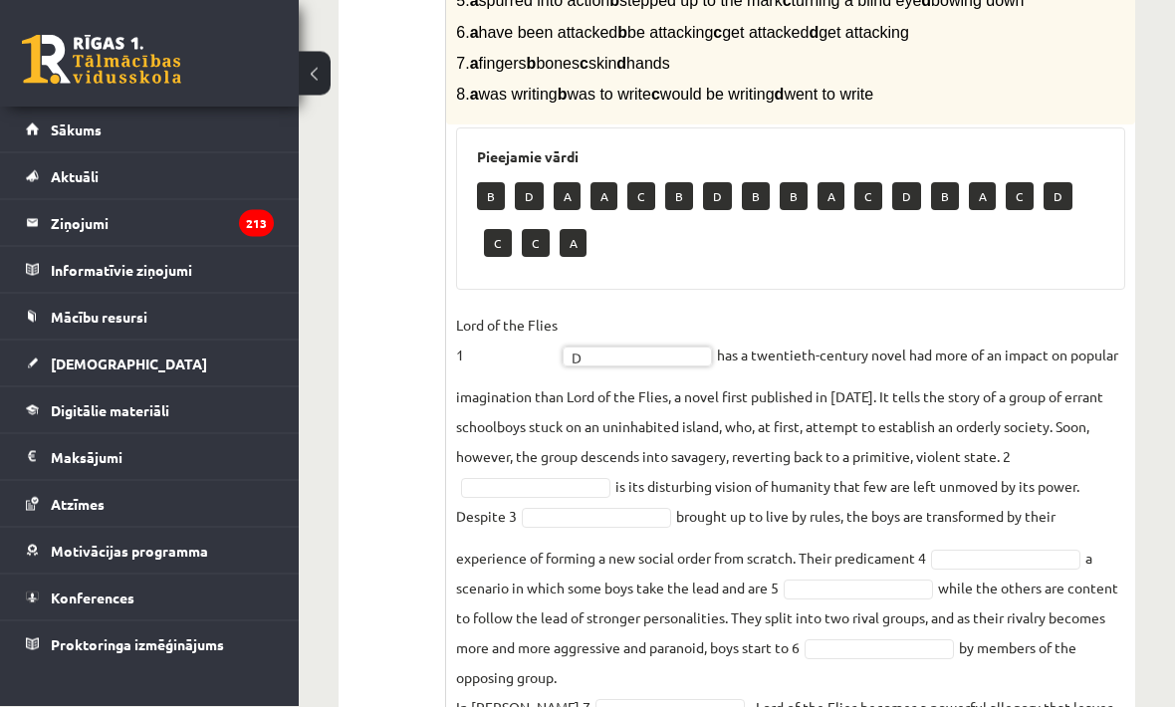
scroll to position [604, 0]
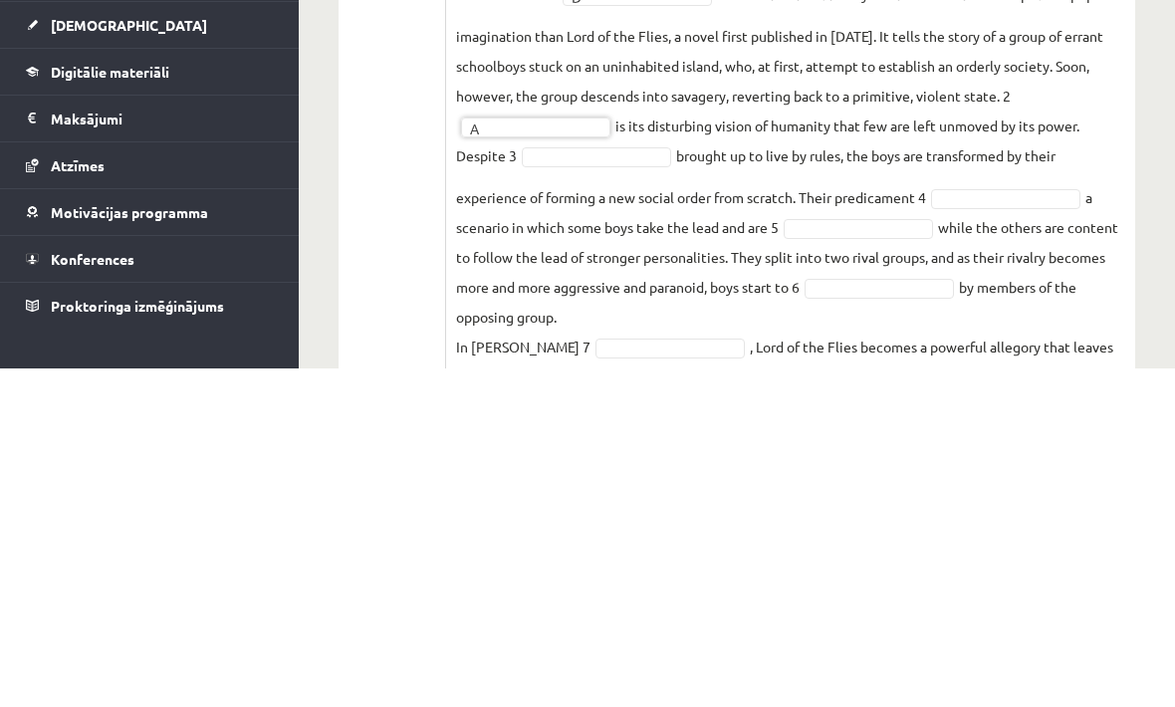
click at [990, 288] on fieldset "Lord of the Flies 1 D * has a twentieth-century novel had more of an impact on …" at bounding box center [790, 545] width 669 height 514
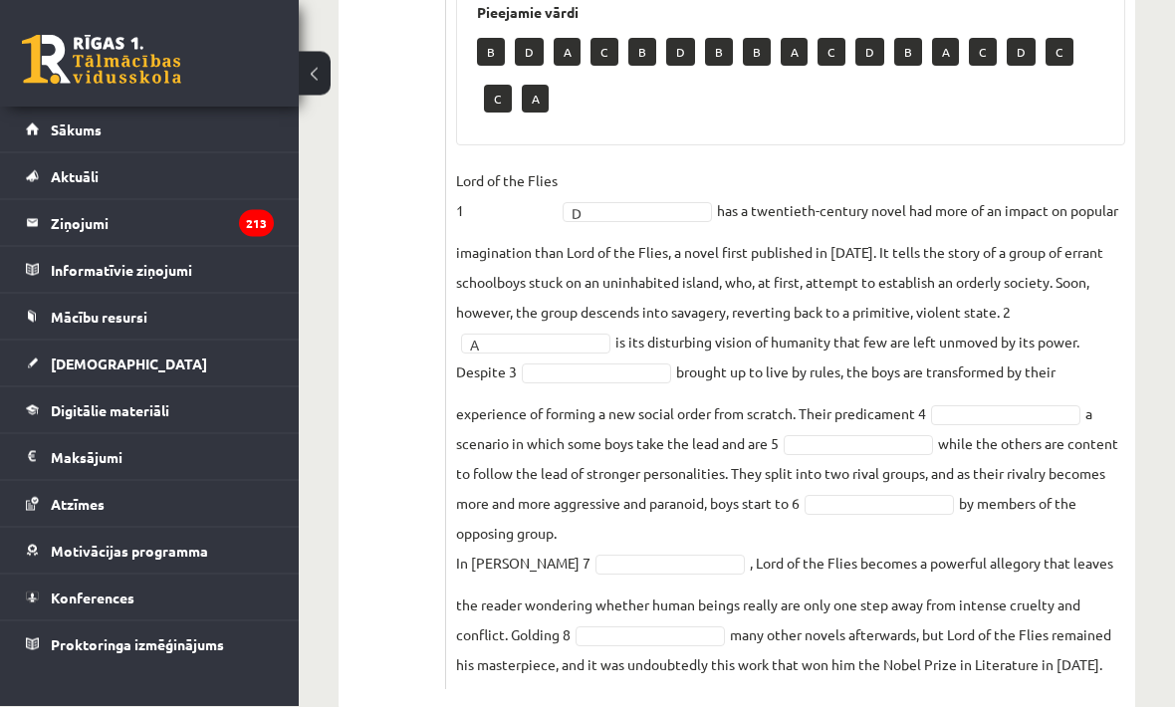
scroll to position [726, 0]
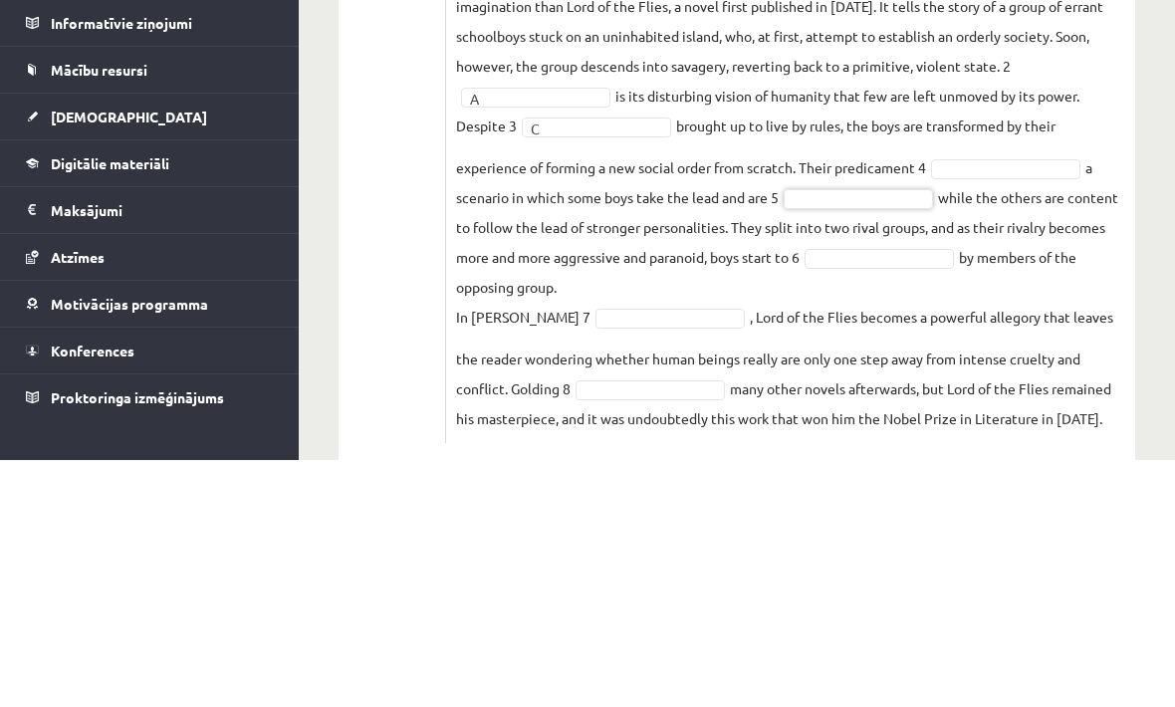
click at [998, 166] on fieldset "Lord of the Flies 1 D * has a twentieth-century novel had more of an impact on …" at bounding box center [790, 423] width 669 height 514
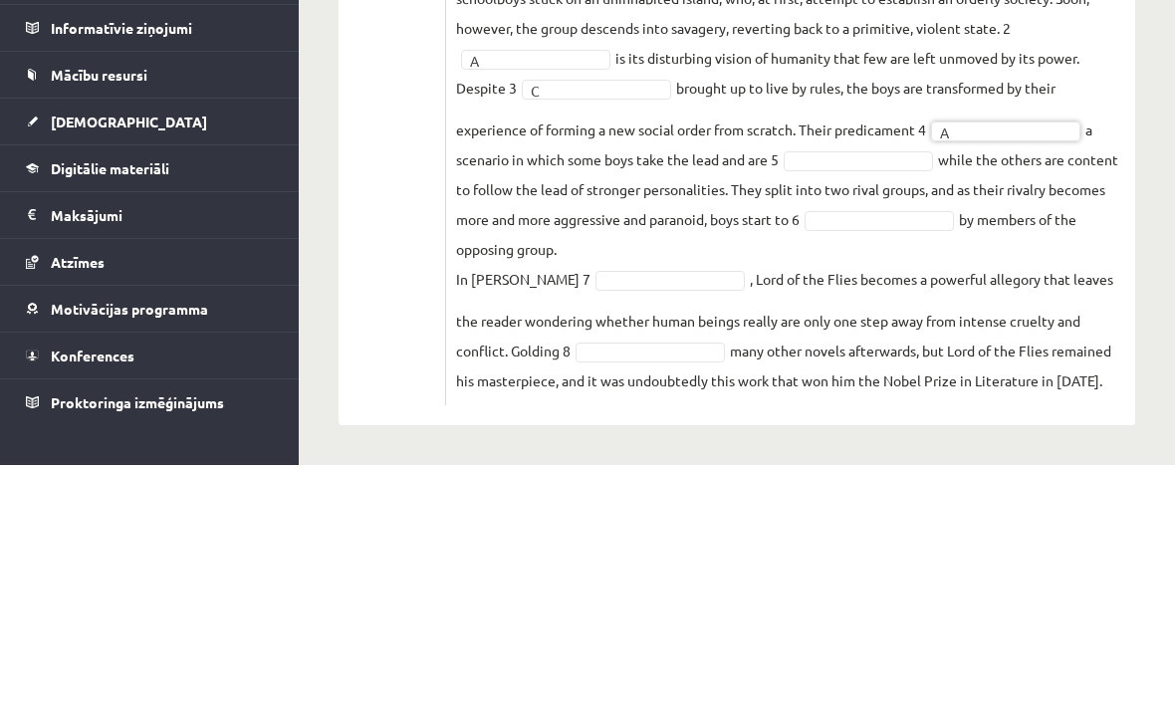
click at [1135, 213] on div "12.b3 klases diagnosticējošais darbs angļu valodā par 11.klases mācību vielu , …" at bounding box center [737, 31] width 876 height 1352
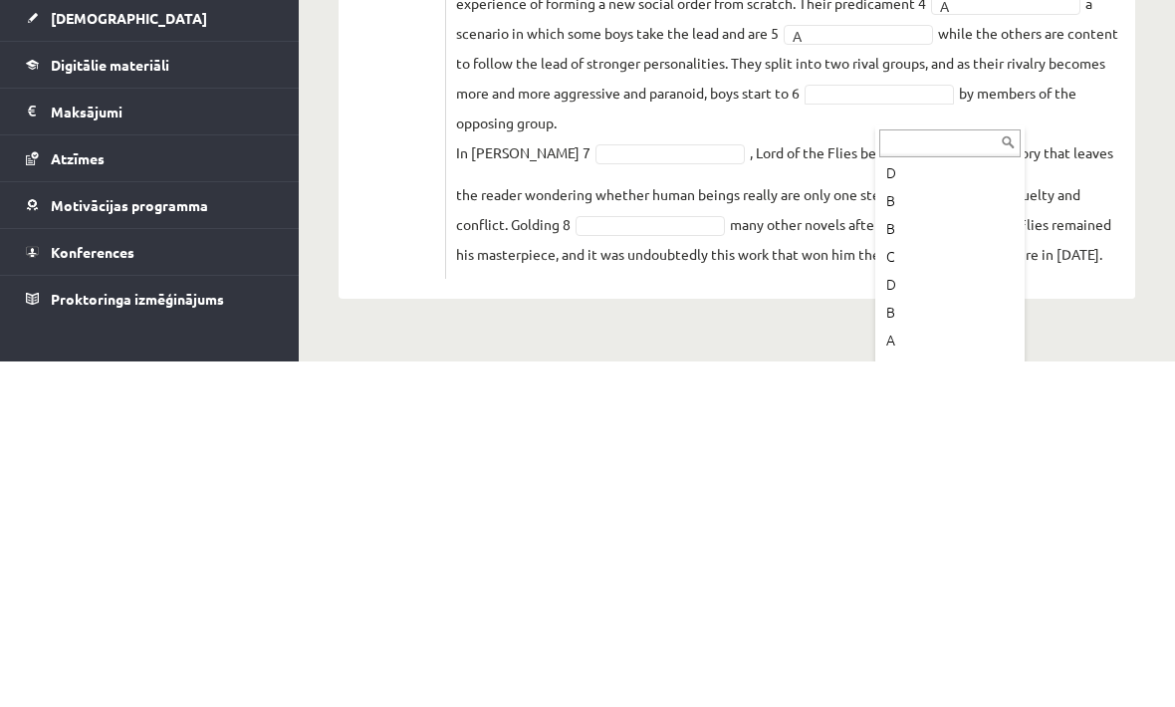
scroll to position [154, 0]
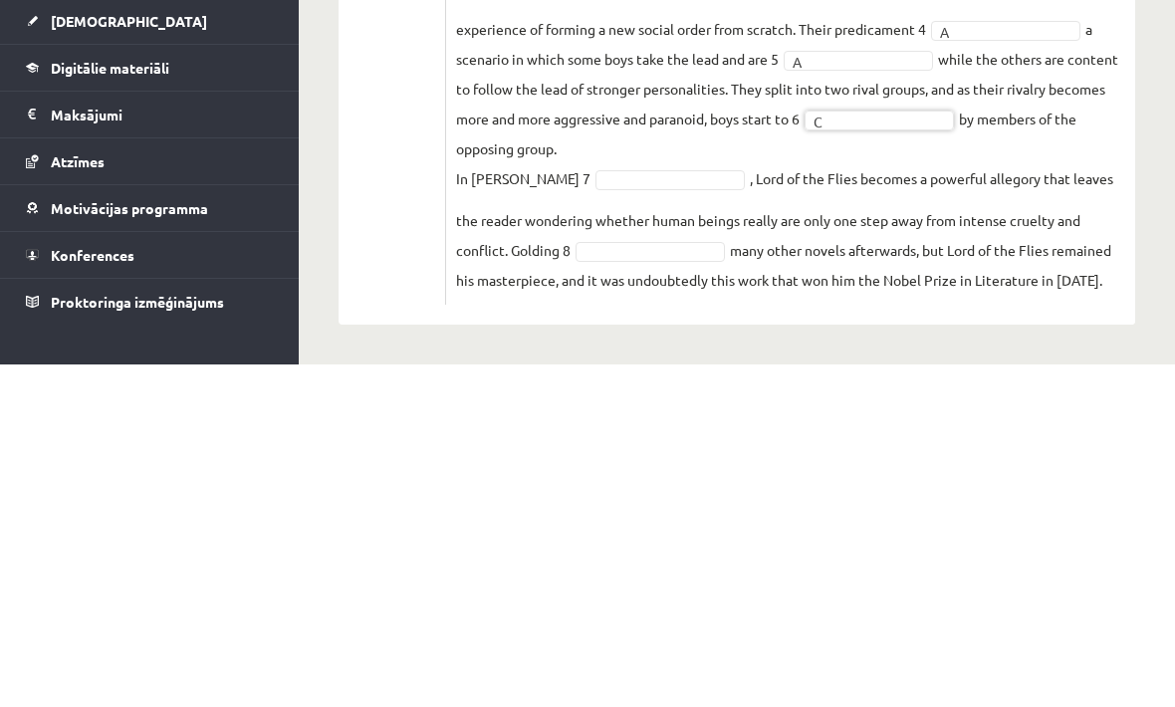
click at [1077, 208] on fieldset "Lord of the Flies 1 D * has a twentieth-century novel had more of an impact on …" at bounding box center [790, 380] width 669 height 514
click at [834, 181] on fieldset "Lord of the Flies 1 D * has a twentieth-century novel had more of an impact on …" at bounding box center [790, 380] width 669 height 514
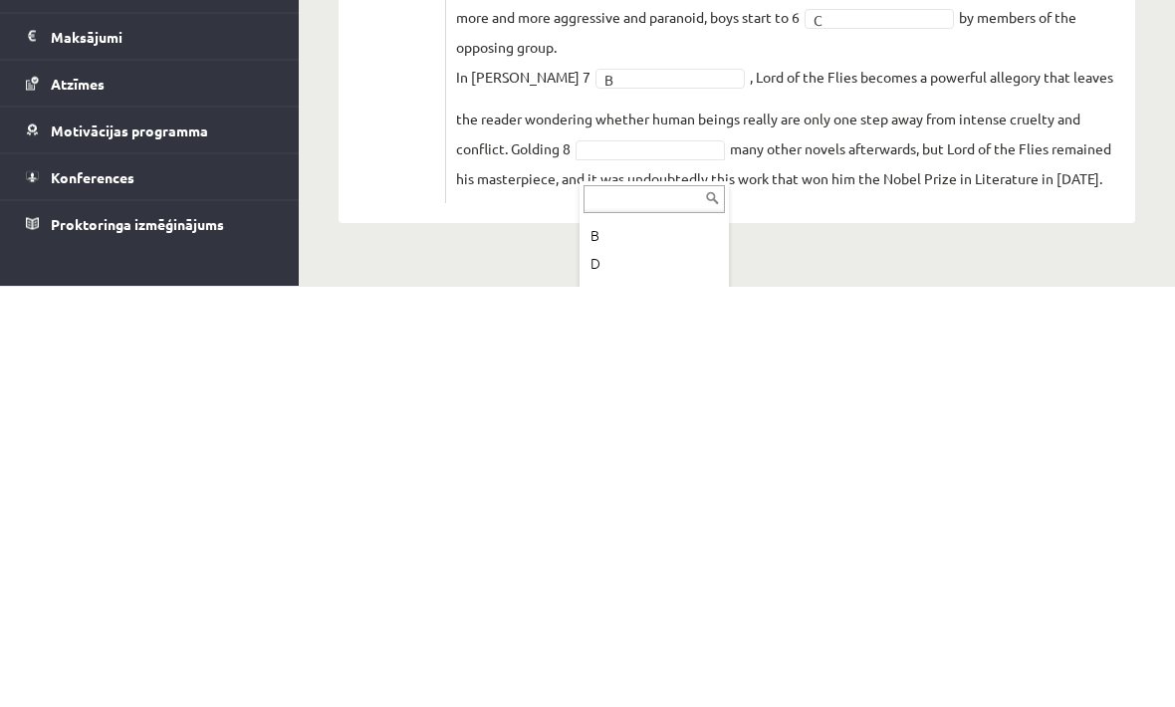
scroll to position [54, 0]
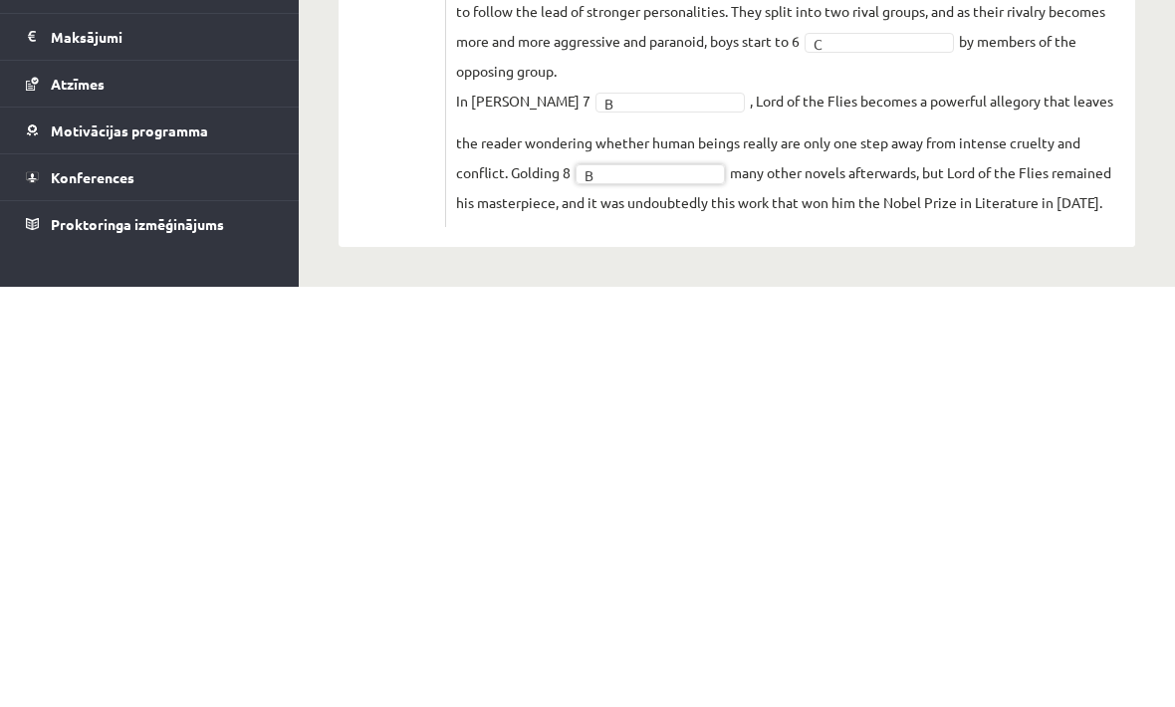
click at [1148, 196] on div "12.b3 klases diagnosticējošais darbs angļu valodā par 11.klases mācību vielu , …" at bounding box center [737, 31] width 876 height 1352
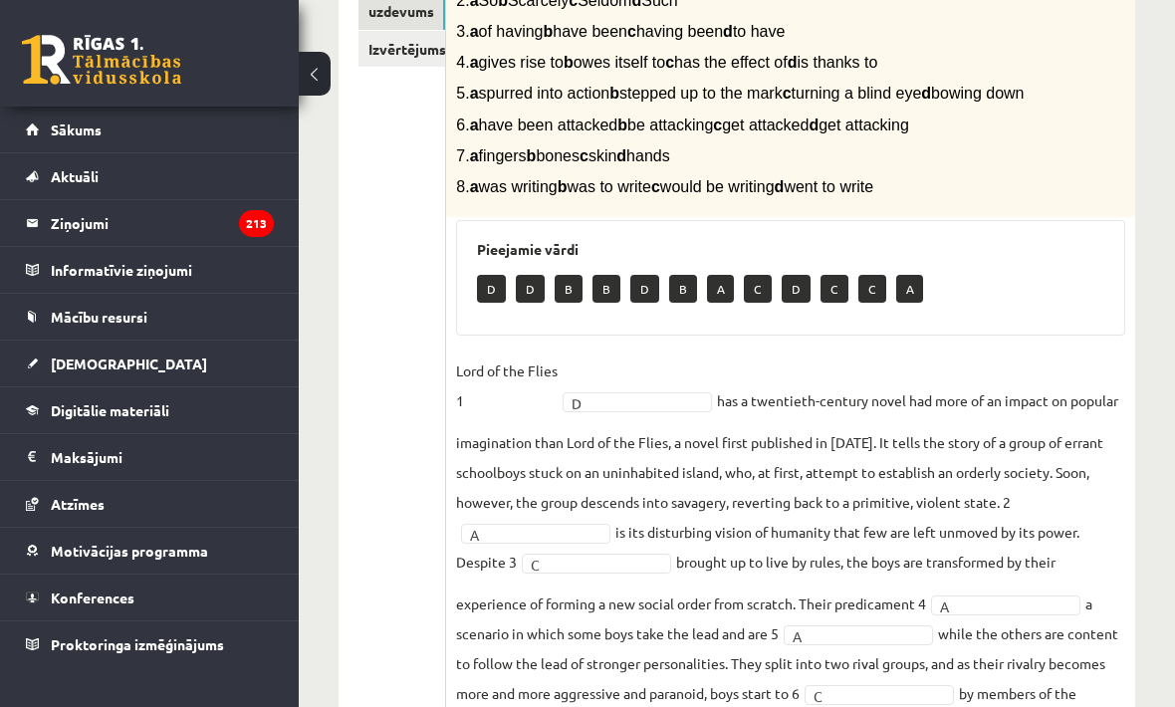
scroll to position [489, 0]
click at [420, 42] on link "Izvērtējums!" at bounding box center [401, 50] width 87 height 37
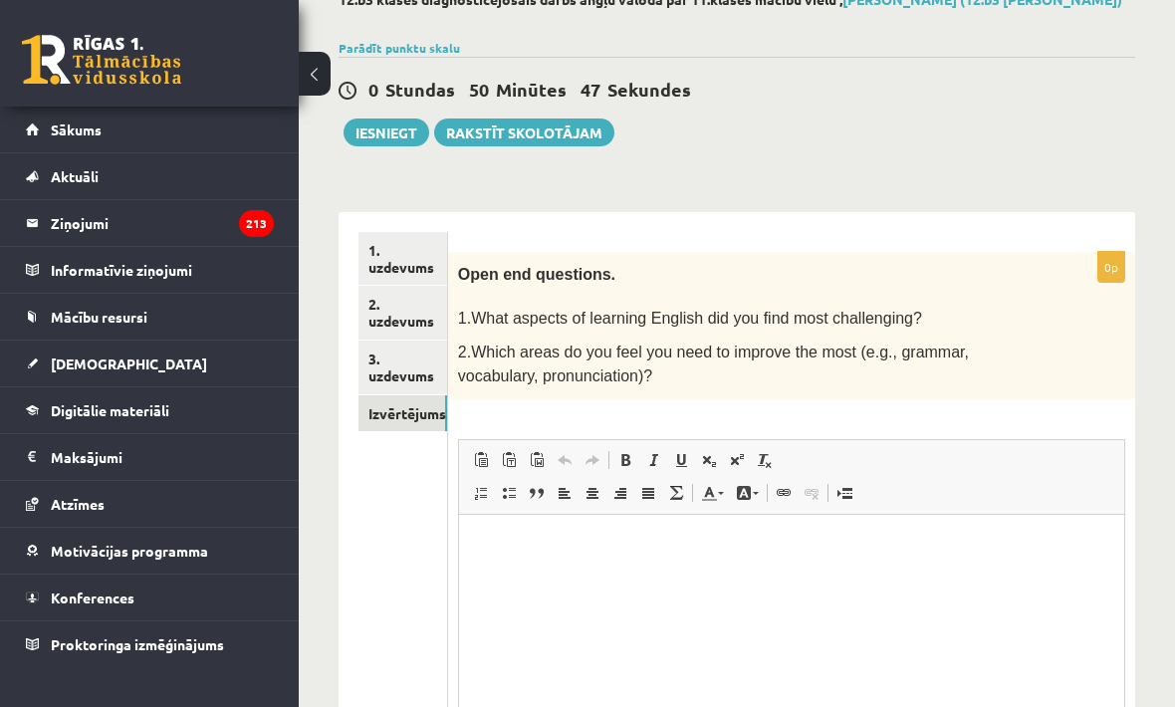
scroll to position [0, 0]
click at [404, 132] on button "Iesniegt" at bounding box center [387, 132] width 86 height 28
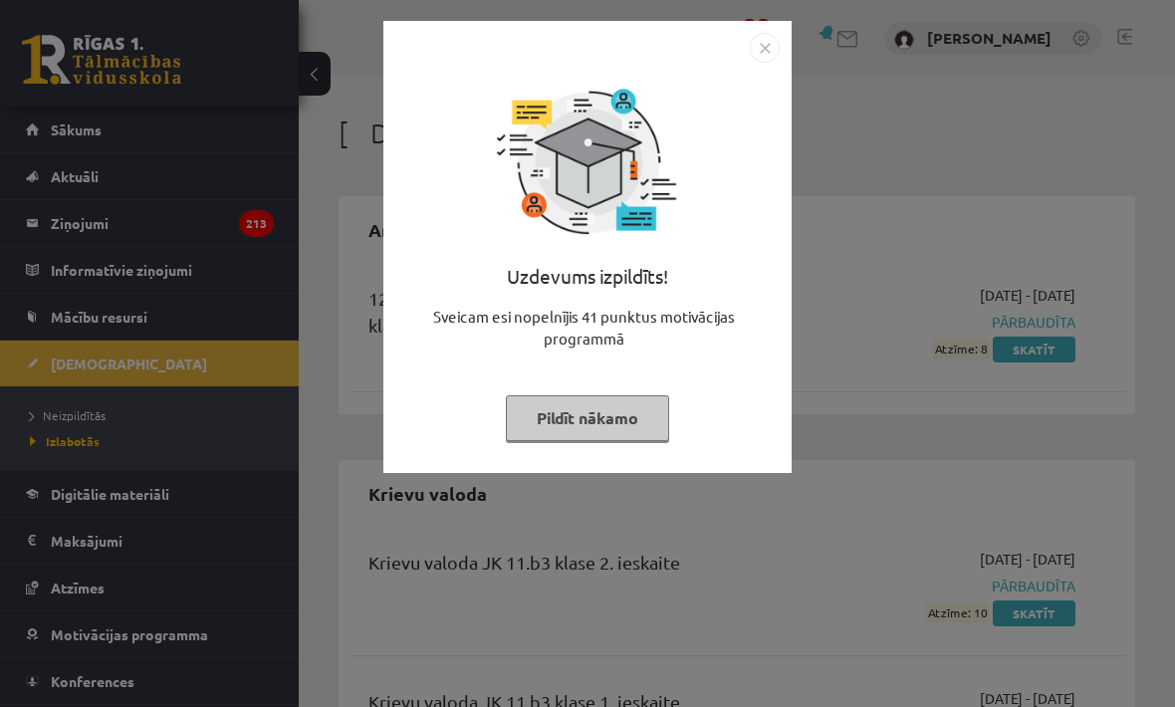
click at [650, 398] on button "Pildīt nākamo" at bounding box center [587, 418] width 163 height 46
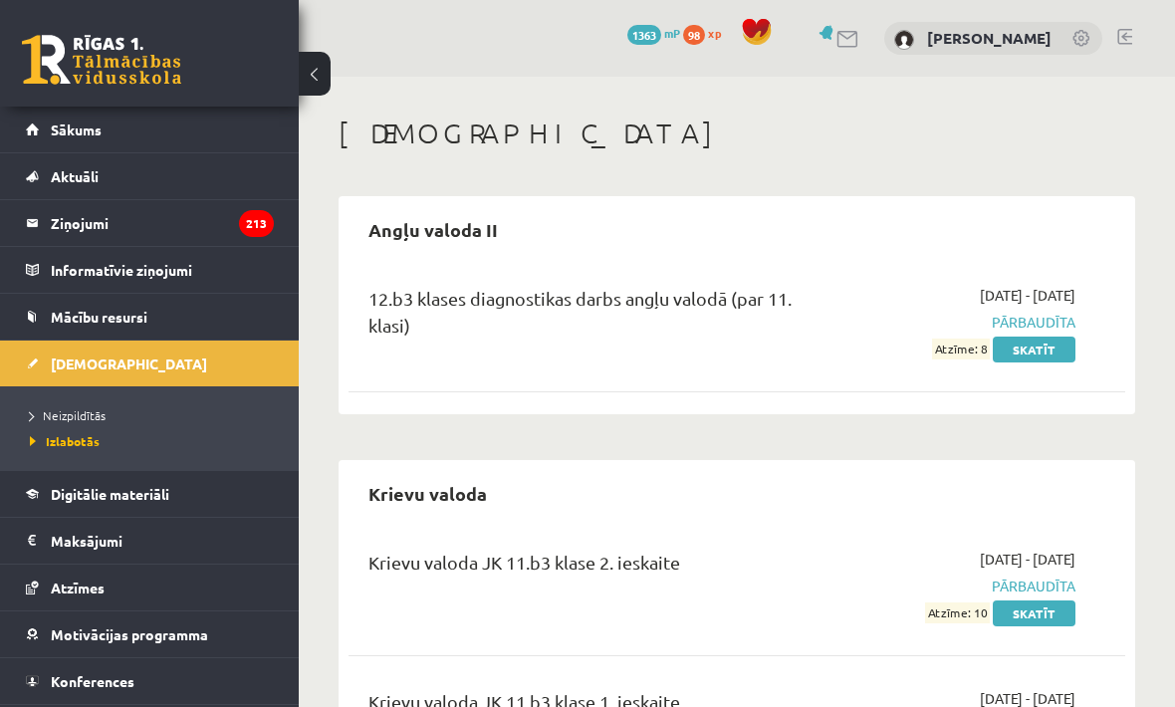
click at [70, 406] on link "Neizpildītās" at bounding box center [154, 415] width 249 height 18
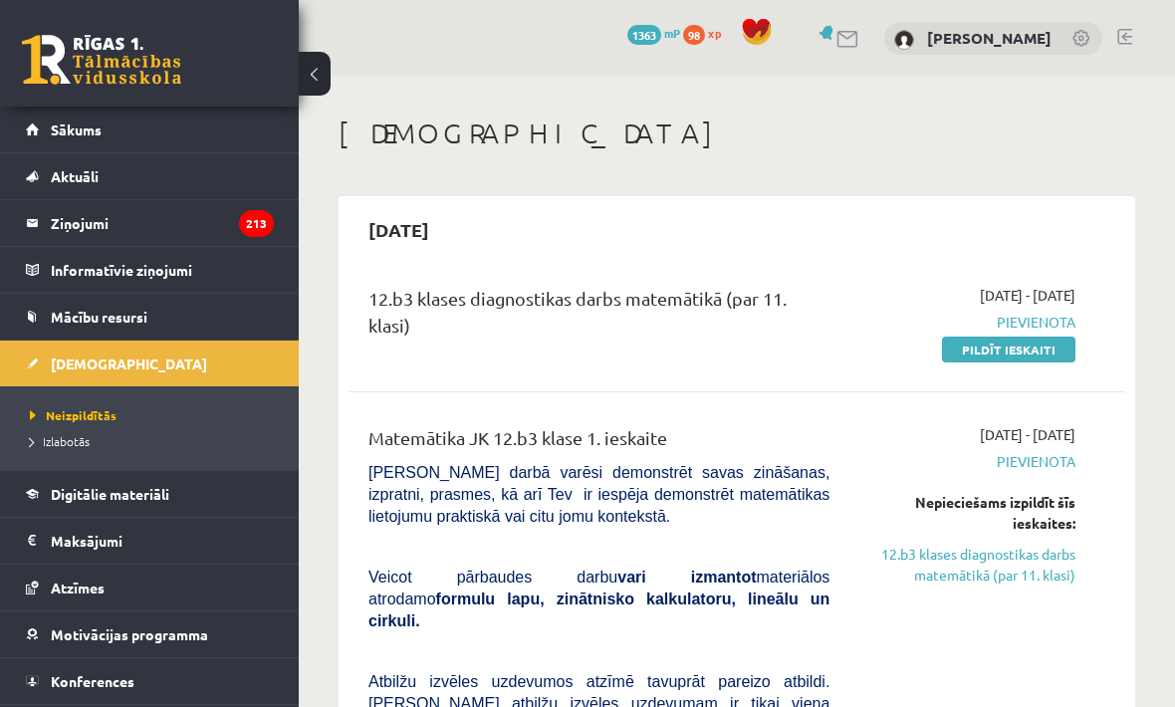
click at [1016, 344] on link "Pildīt ieskaiti" at bounding box center [1008, 350] width 133 height 26
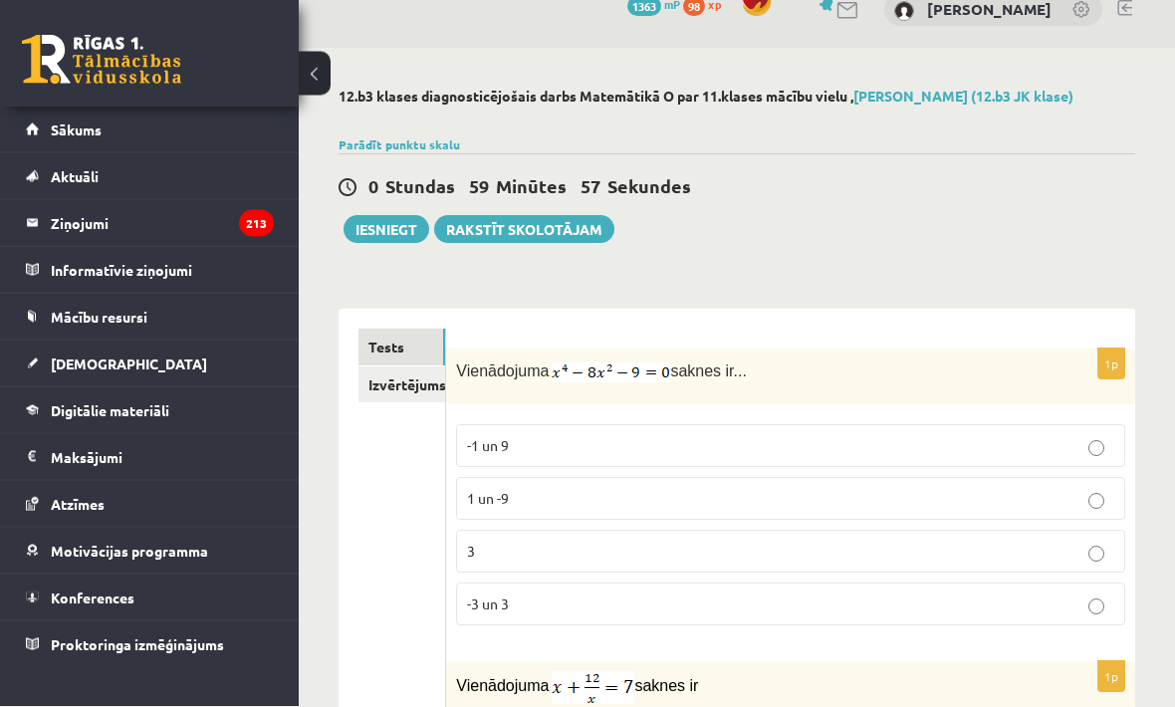
scroll to position [29, 0]
click at [874, 373] on p "Vienādojuma saknes ir..." at bounding box center [741, 370] width 570 height 24
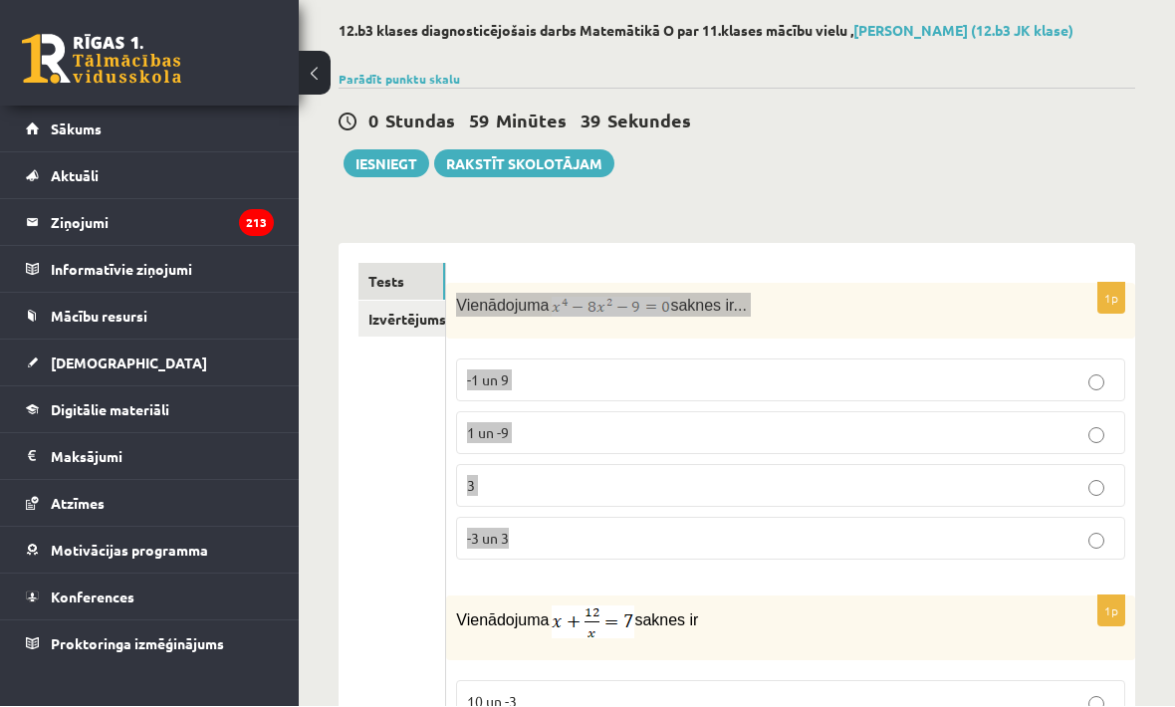
scroll to position [95, 0]
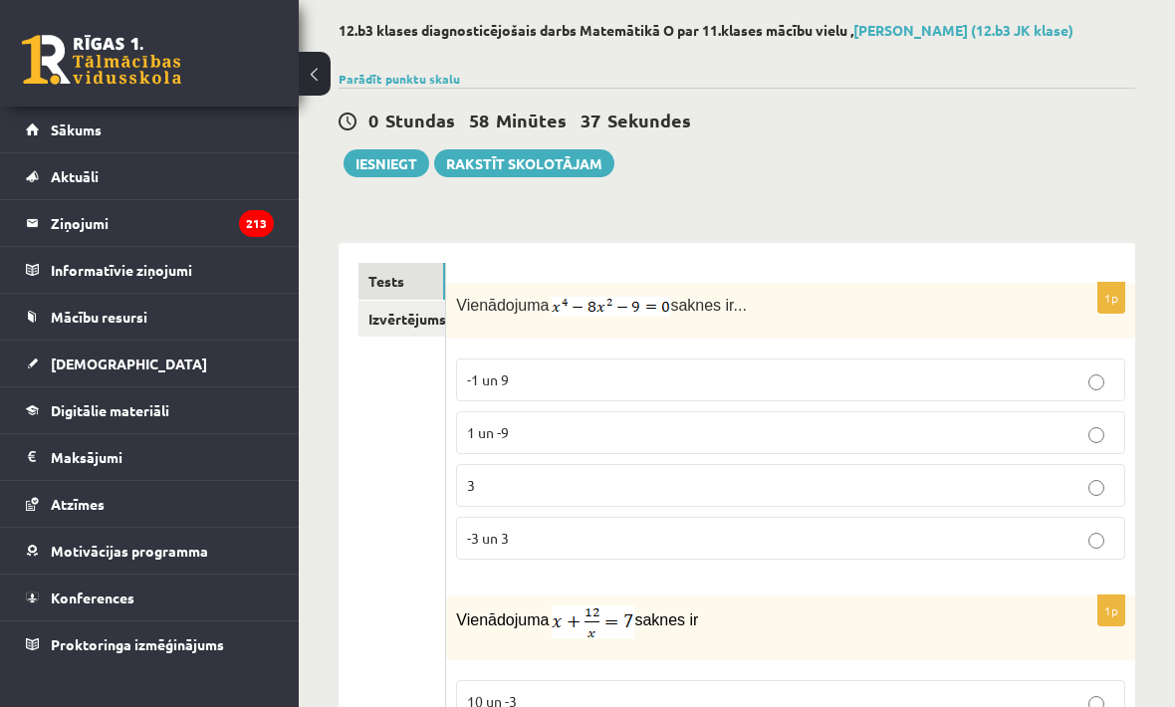
click at [628, 535] on p "-3 un 3" at bounding box center [790, 538] width 647 height 21
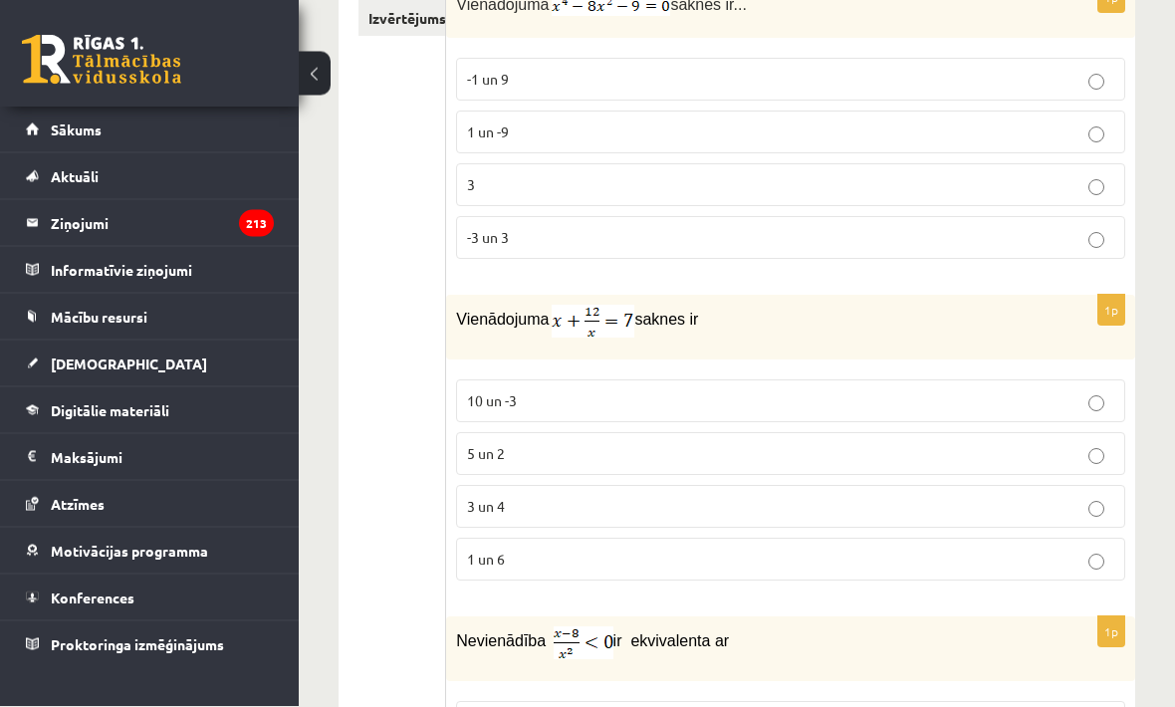
scroll to position [394, 0]
click at [807, 489] on label "3 un 4" at bounding box center [790, 507] width 669 height 43
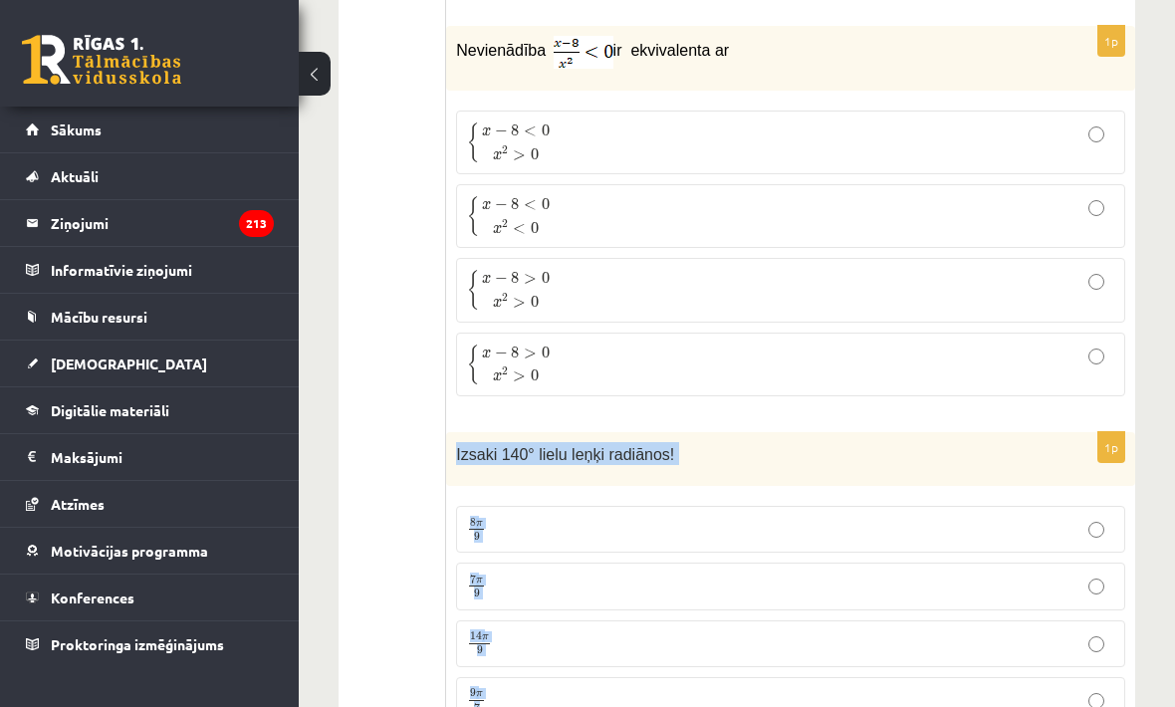
scroll to position [990, 0]
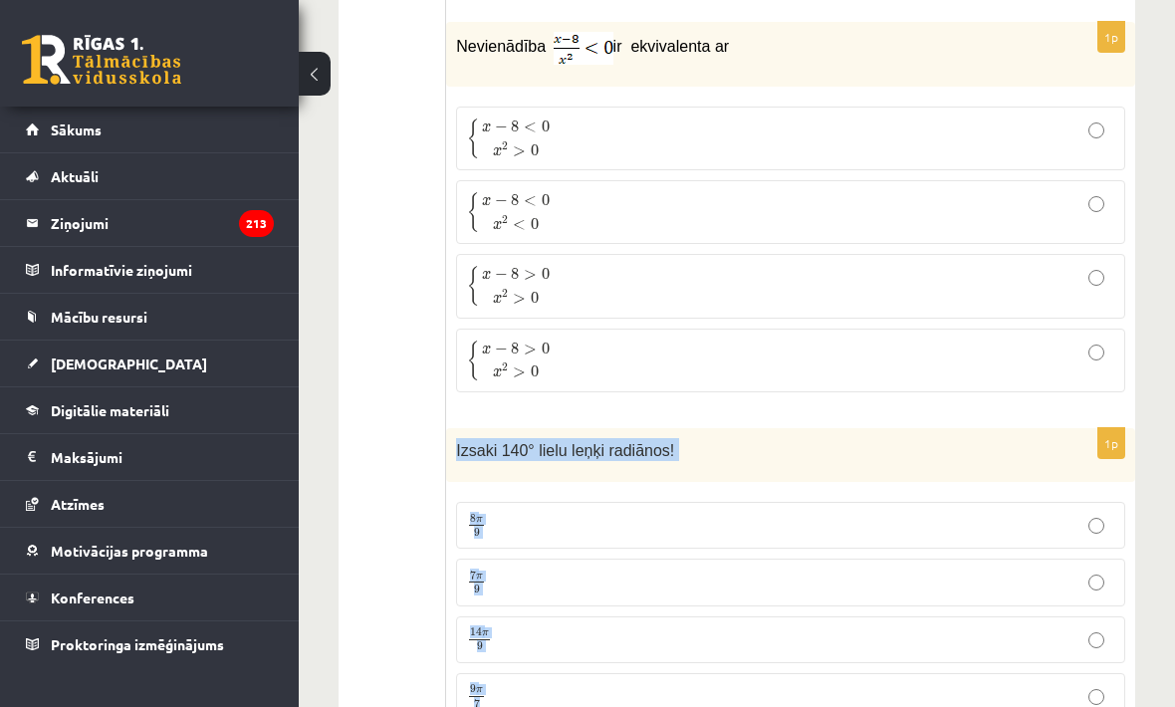
copy div "Izsaki 140° lielu leņķi radiānos! 8 π 9 8 π 9 7 π 9 7 π 9 14 π 9 14 π 9 9 π 7"
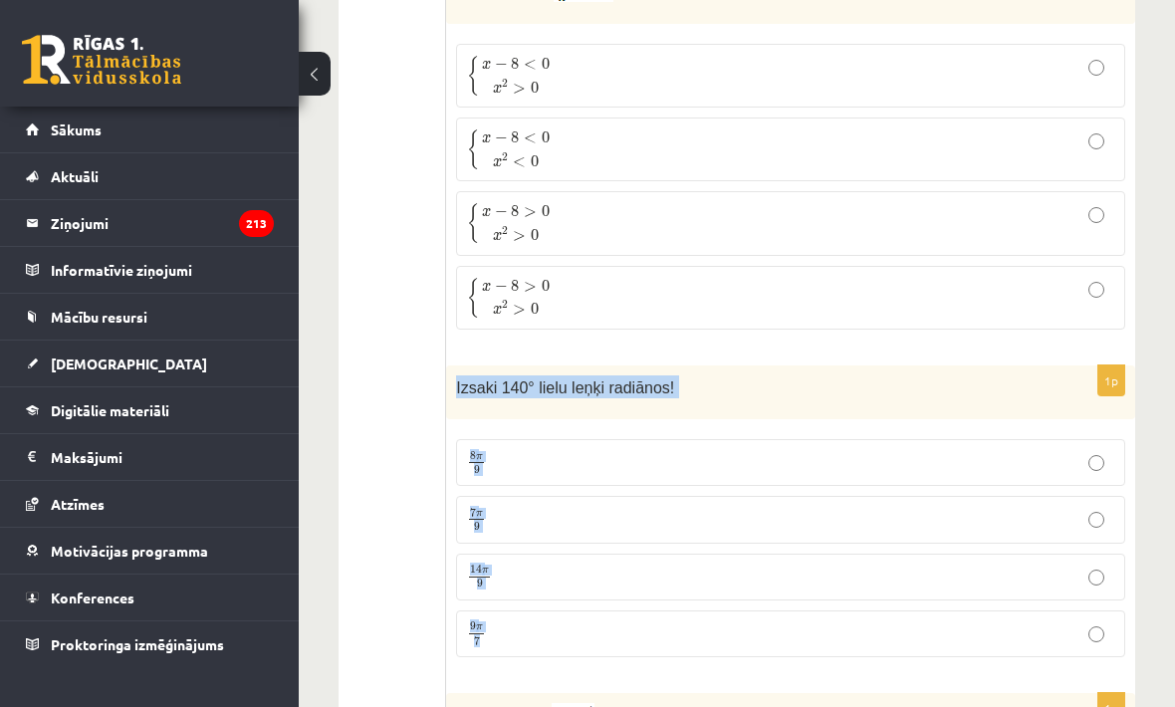
scroll to position [1055, 0]
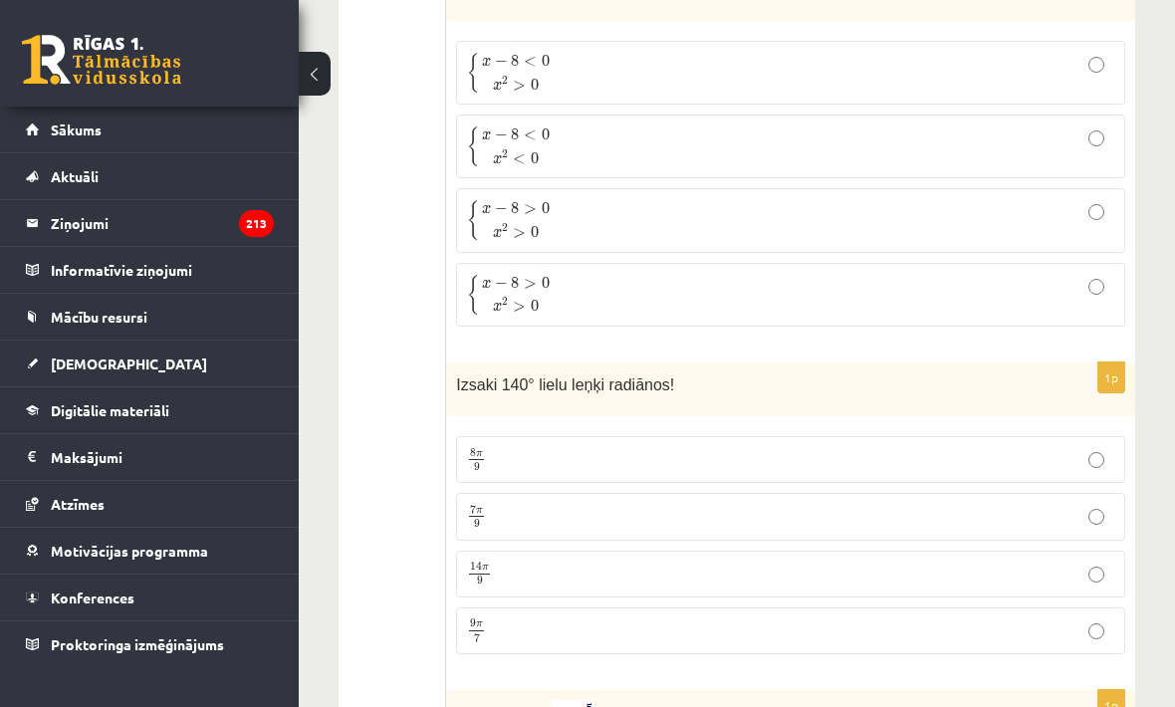
click at [651, 530] on label "7 π 9 7 π 9" at bounding box center [790, 516] width 669 height 47
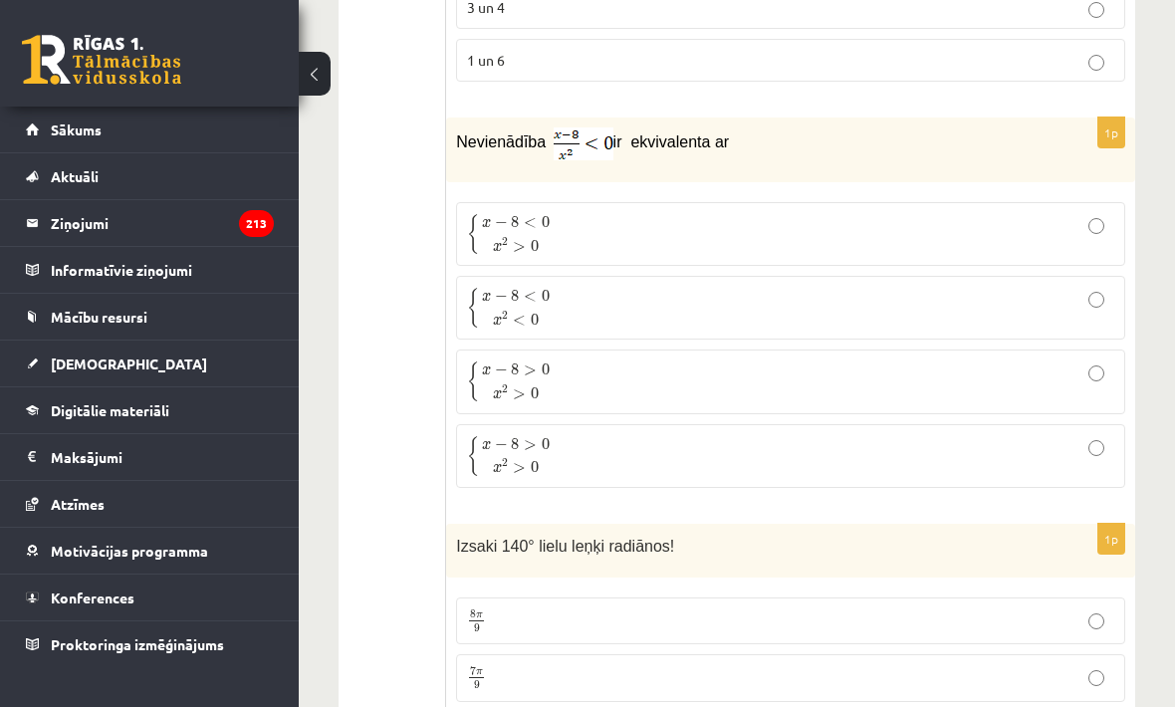
scroll to position [897, 0]
click at [879, 276] on label "{ x − 8 < 0 x 2 < 0 { x − 8 < 0 x 2 < 0" at bounding box center [790, 305] width 669 height 64
click at [955, 221] on p "{ x − 8 < 0 x 2 > 0 { x − 8 < 0 x 2 > 0" at bounding box center [790, 231] width 647 height 42
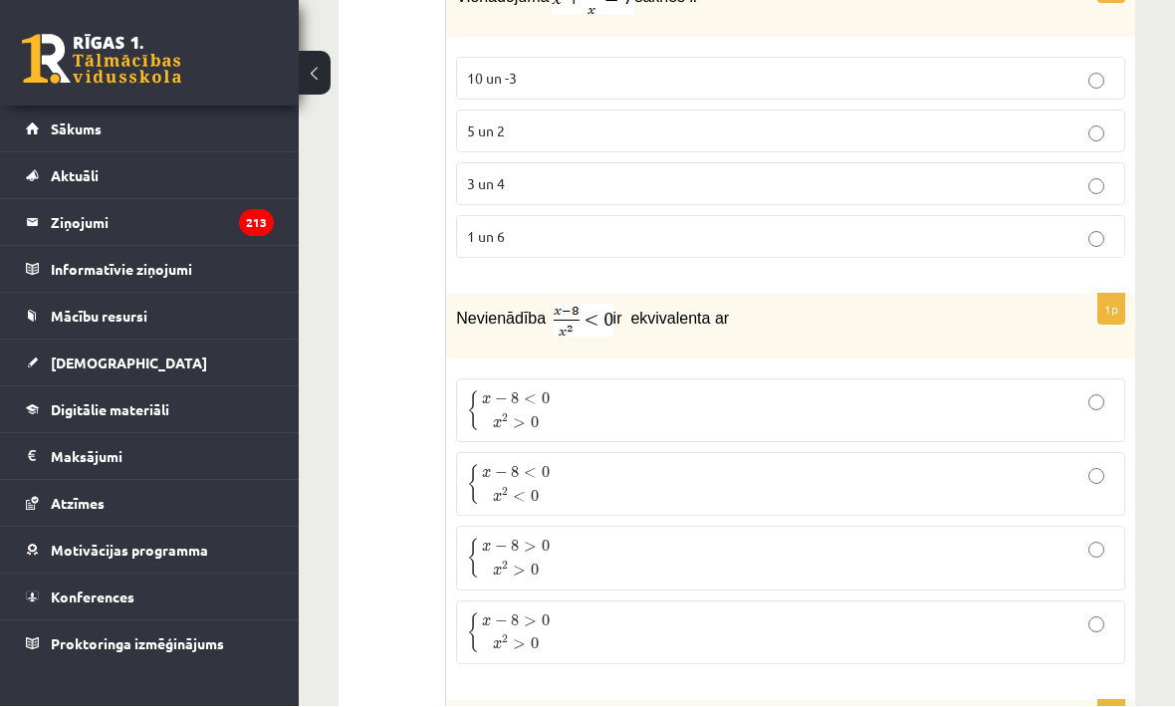
scroll to position [718, 0]
click at [508, 331] on p "Nevienādība ir ekvivalenta ar" at bounding box center [741, 320] width 570 height 33
copy p "Nevienādība ir ekvivalenta ar"
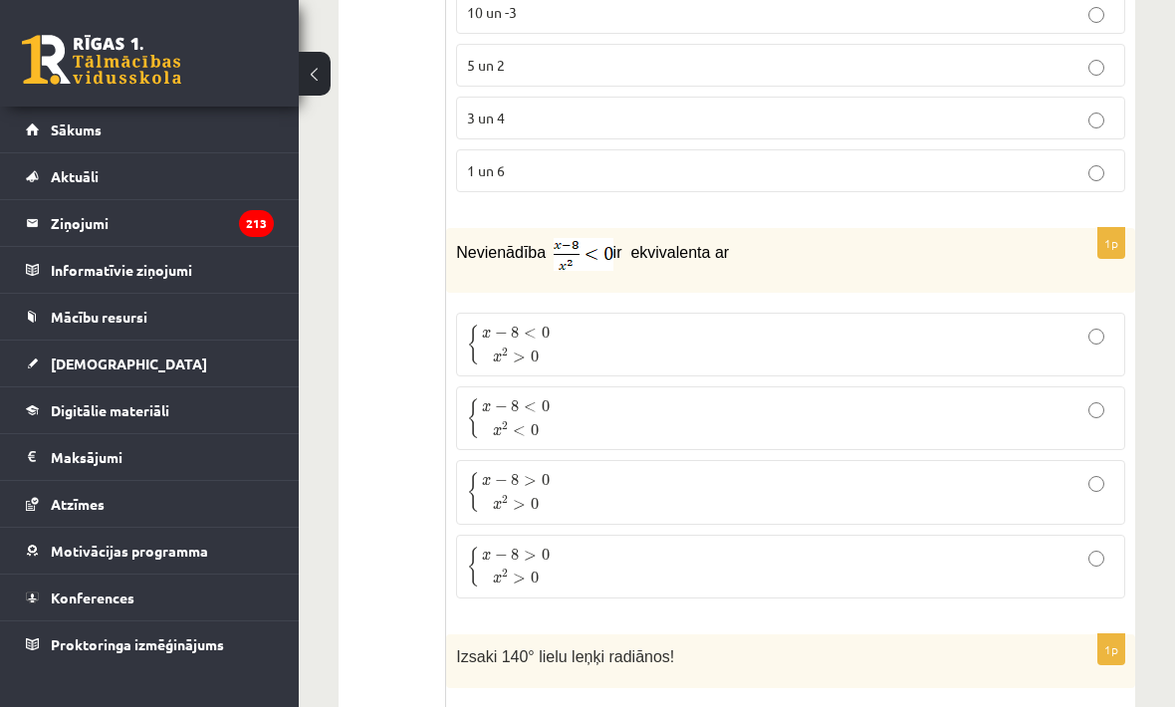
click at [852, 240] on p "Nevienādība ir ekvivalenta ar" at bounding box center [741, 254] width 570 height 33
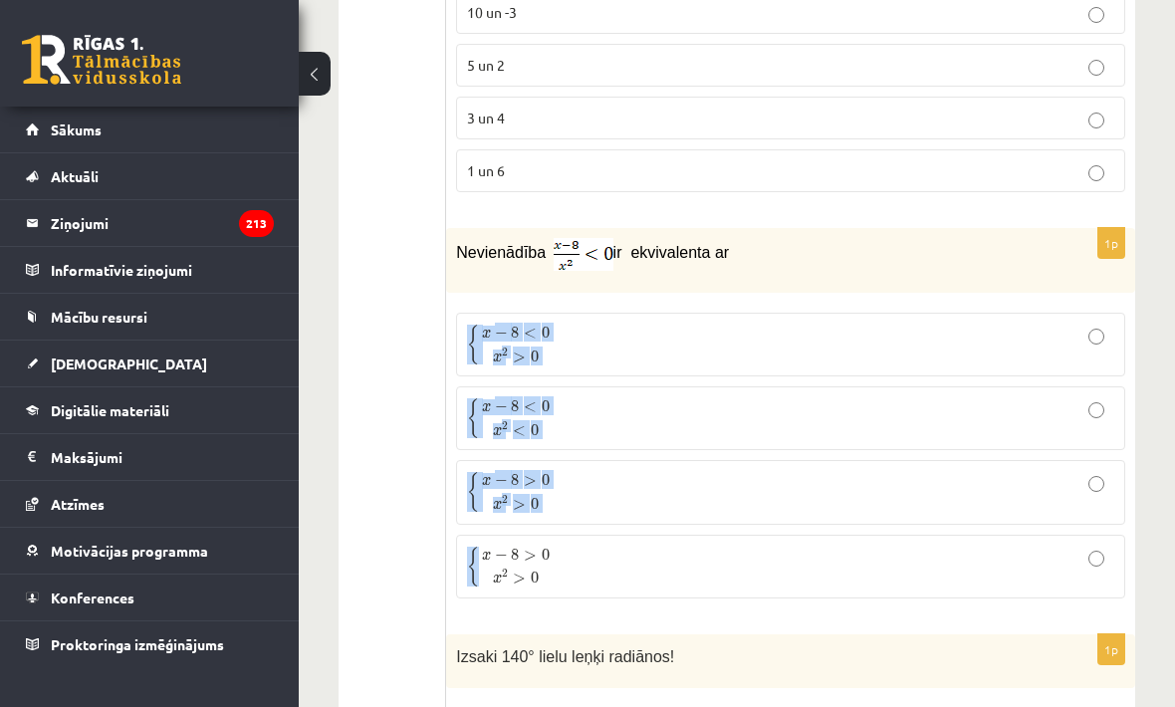
click at [849, 271] on div "Nevienādība ir ekvivalenta ar" at bounding box center [790, 260] width 689 height 65
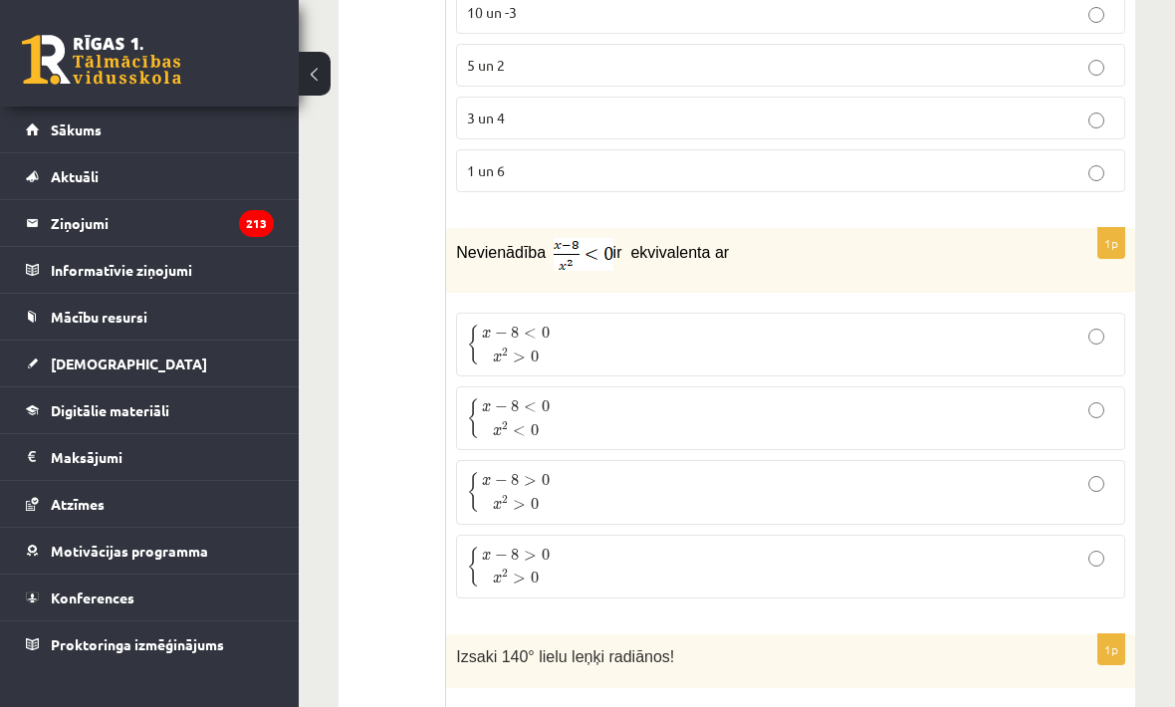
click at [699, 488] on p "{ x − 8 > 0 x 2 > 0 { x − 8 > 0 x 2 > 0" at bounding box center [790, 492] width 647 height 42
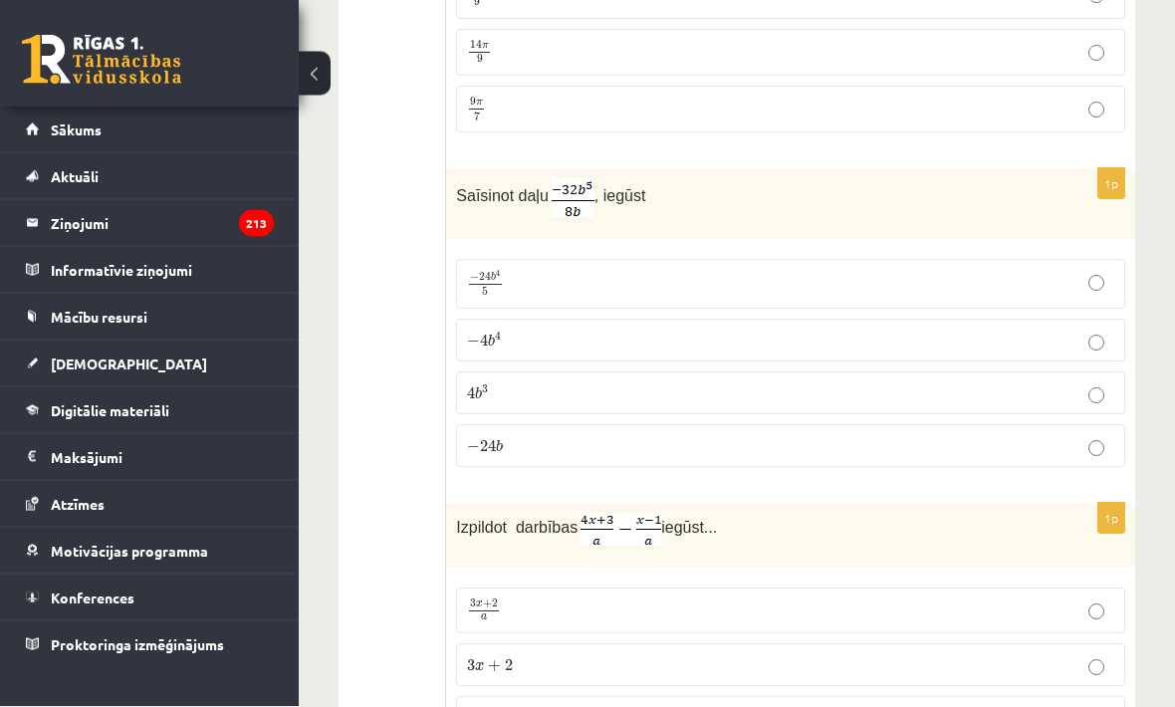
scroll to position [1577, 0]
click at [801, 332] on p "− 4 b 4 − 4 b 4" at bounding box center [790, 340] width 647 height 21
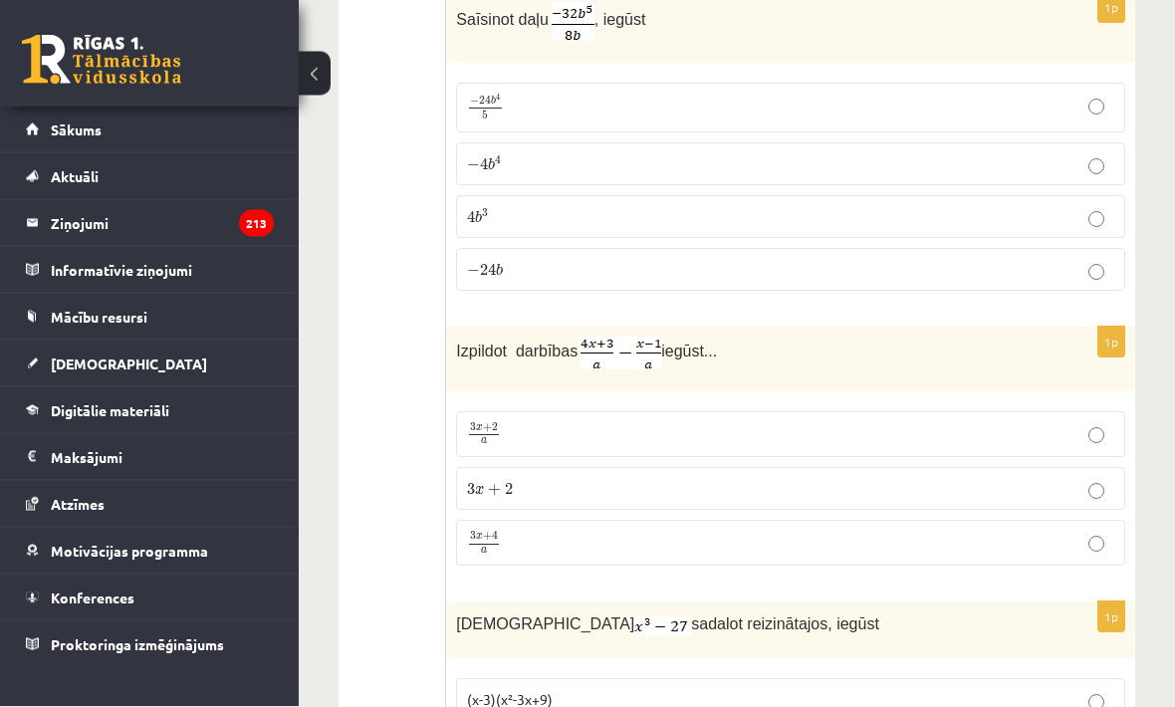
scroll to position [1753, 0]
click at [793, 541] on p "3 x + 4 a 3 x + 4 a" at bounding box center [790, 543] width 647 height 25
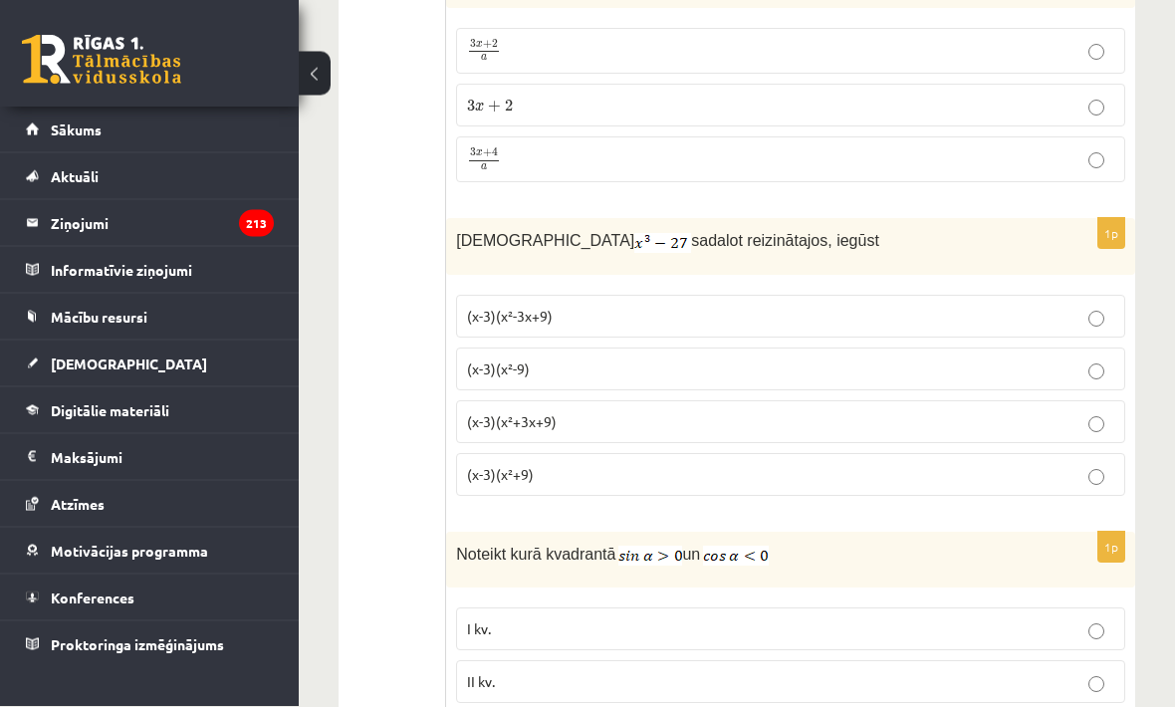
scroll to position [2137, 0]
click at [708, 419] on p "(x-3)(x²+3x+9)" at bounding box center [790, 421] width 647 height 21
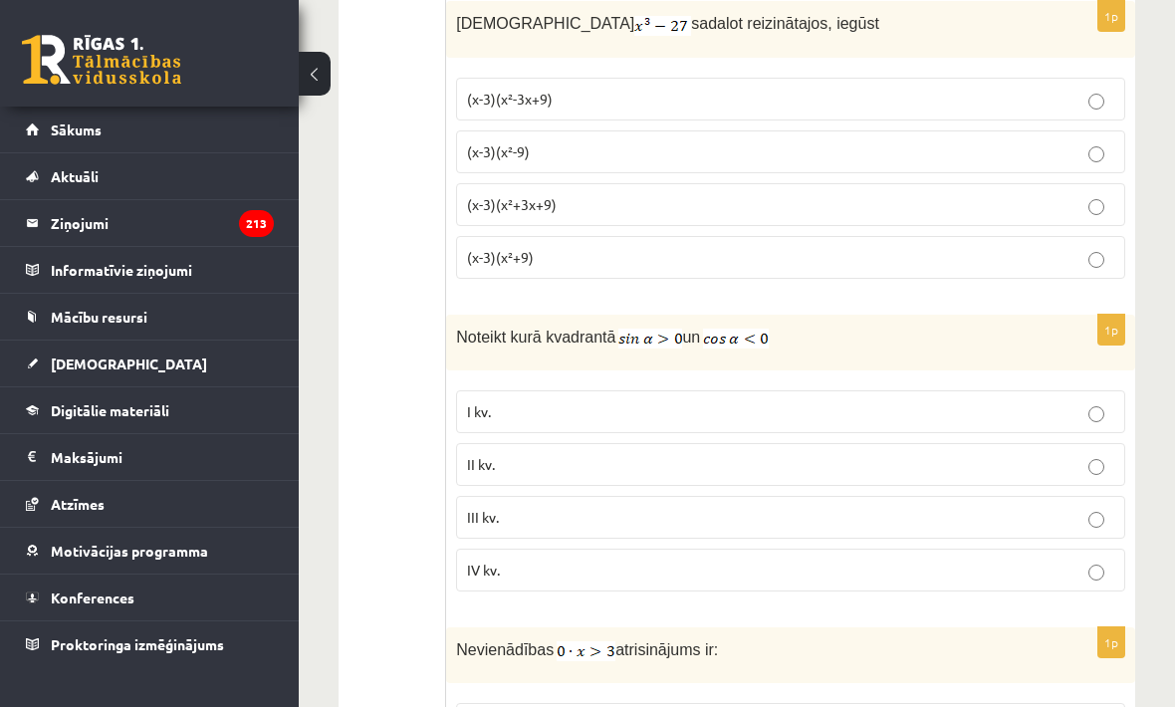
scroll to position [2356, 0]
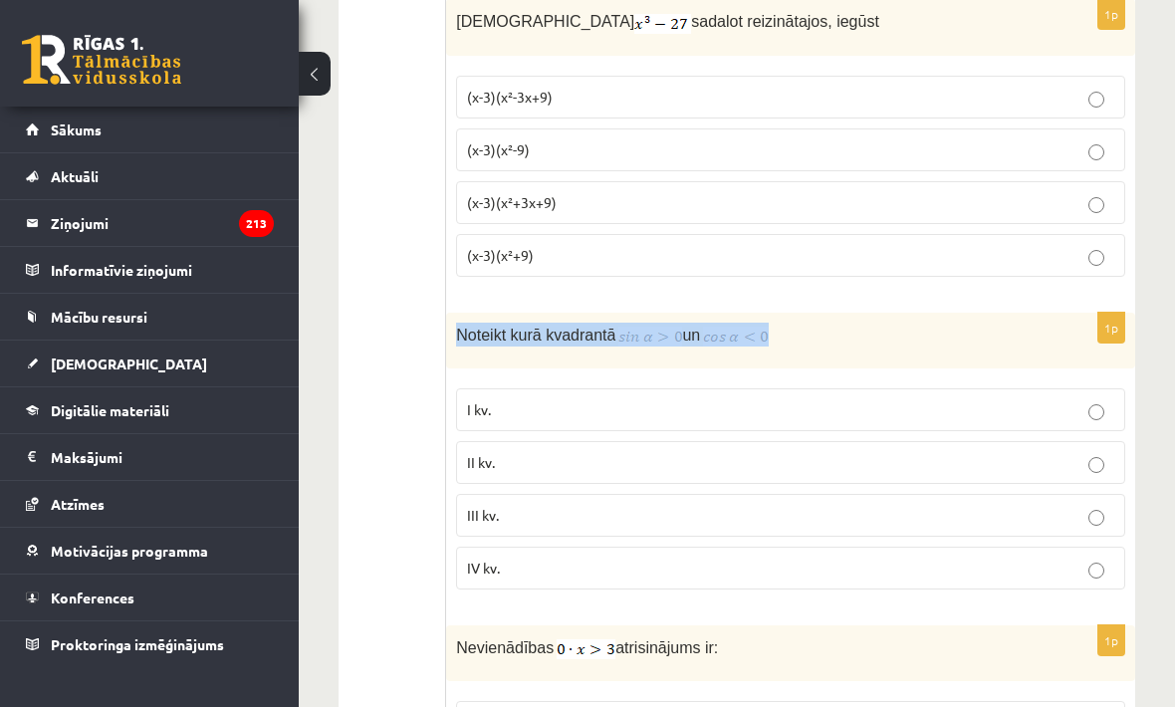
copy p "Noteikt kurā kvadrantā un"
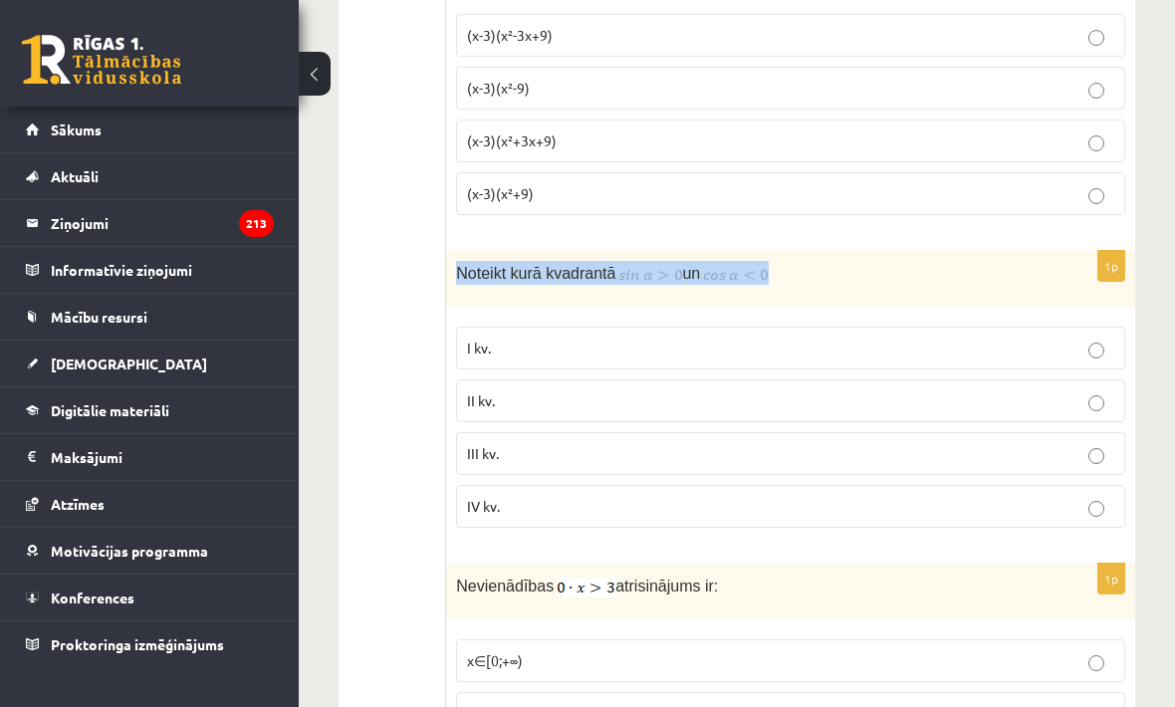
scroll to position [2422, 0]
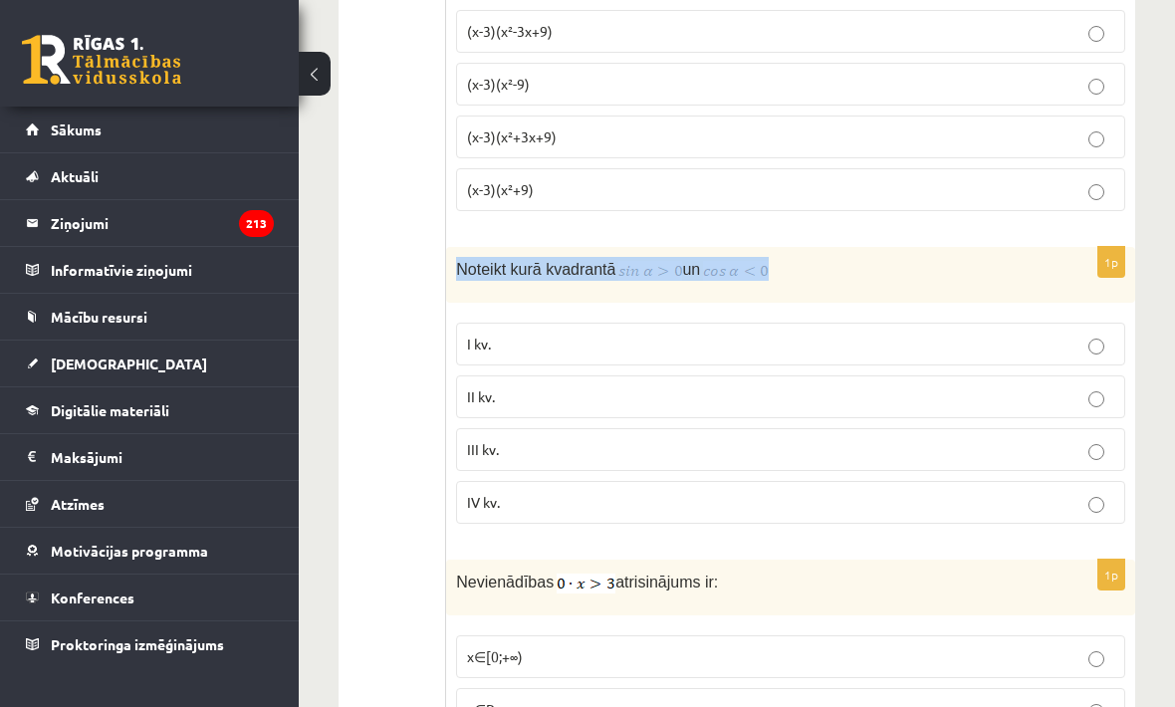
click at [882, 267] on p "Noteikt kurā kvadrantā un" at bounding box center [741, 269] width 570 height 24
click at [973, 10] on label "(x-3)(x²-3x+9)" at bounding box center [790, 31] width 669 height 43
click at [768, 395] on p "II kv." at bounding box center [790, 396] width 647 height 21
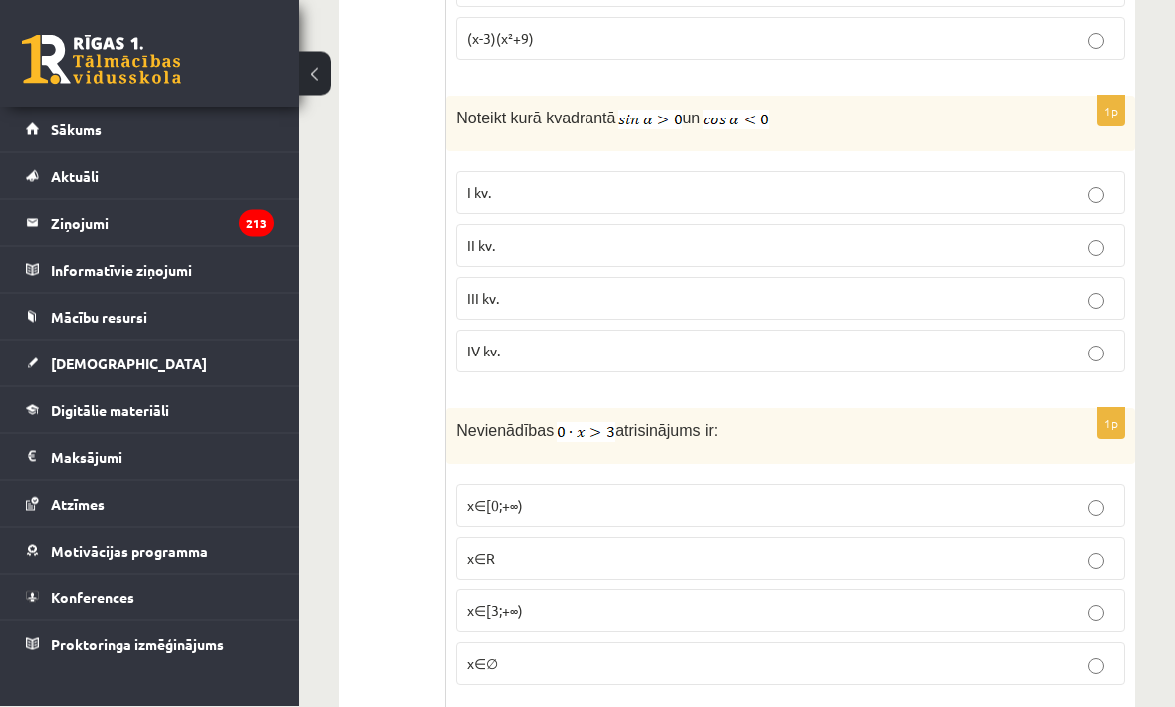
scroll to position [2573, 0]
click at [642, 653] on p "x∈∅" at bounding box center [790, 663] width 647 height 21
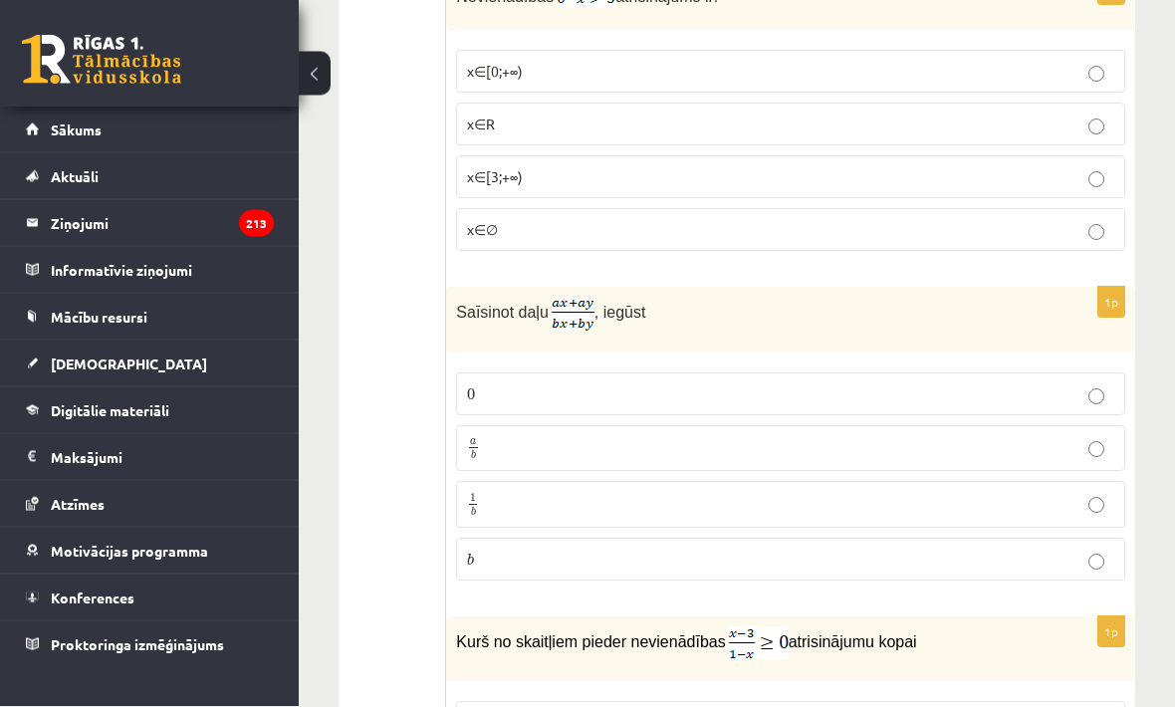
scroll to position [3008, 0]
click at [690, 435] on p "a b a b" at bounding box center [790, 447] width 647 height 25
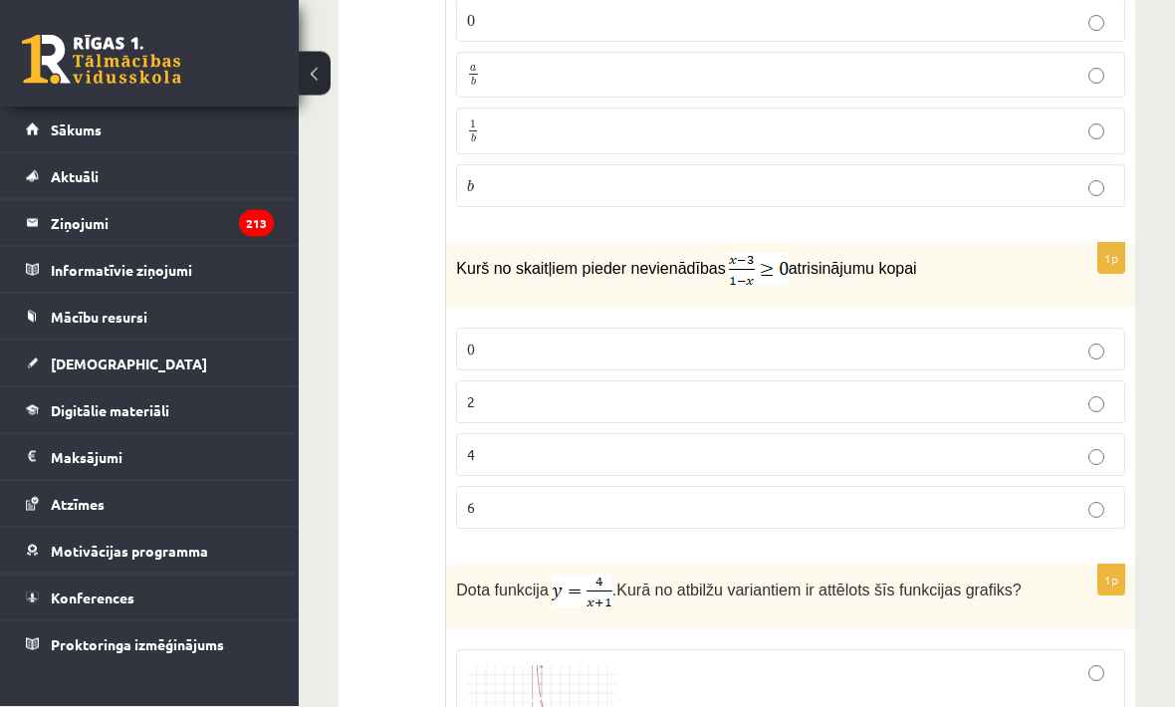
scroll to position [3380, 0]
click at [747, 449] on p "4" at bounding box center [790, 454] width 647 height 21
click at [847, 401] on p "2" at bounding box center [790, 401] width 647 height 21
click at [959, 339] on p "0" at bounding box center [790, 349] width 647 height 21
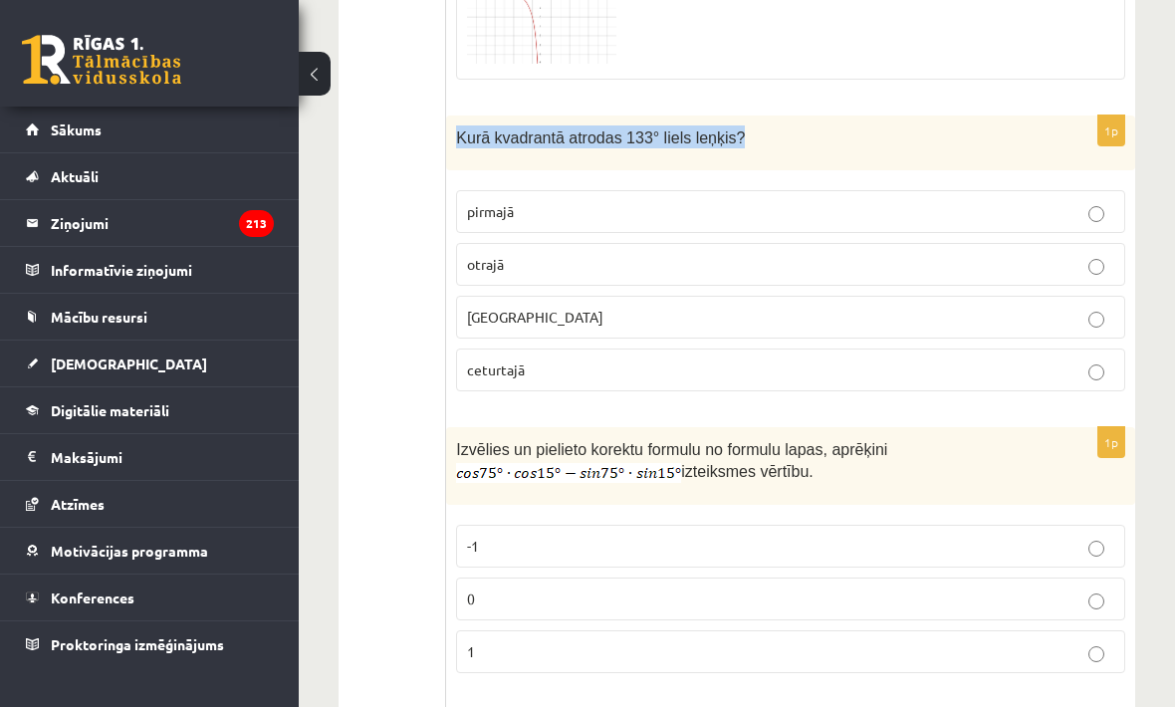
scroll to position [4770, 0]
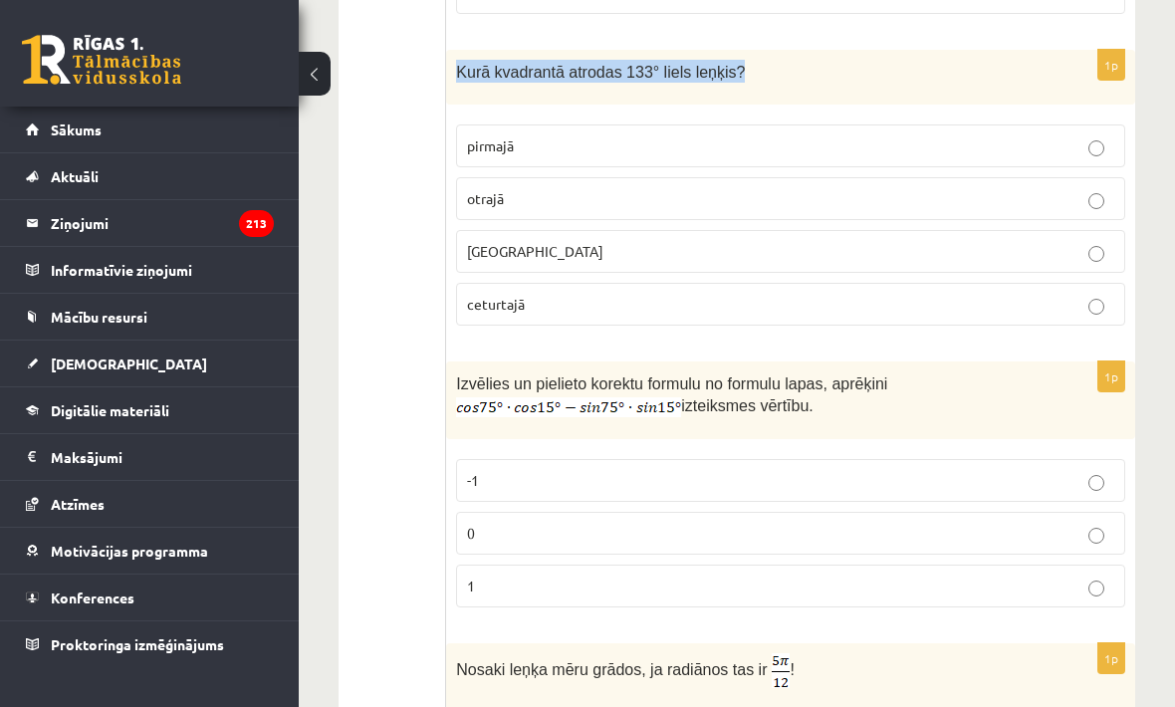
click at [747, 220] on label "otrajā" at bounding box center [790, 198] width 669 height 43
click at [837, 392] on span "Izvēlies un pielieto korektu formulu no formulu lapas, aprēķini" at bounding box center [671, 383] width 431 height 17
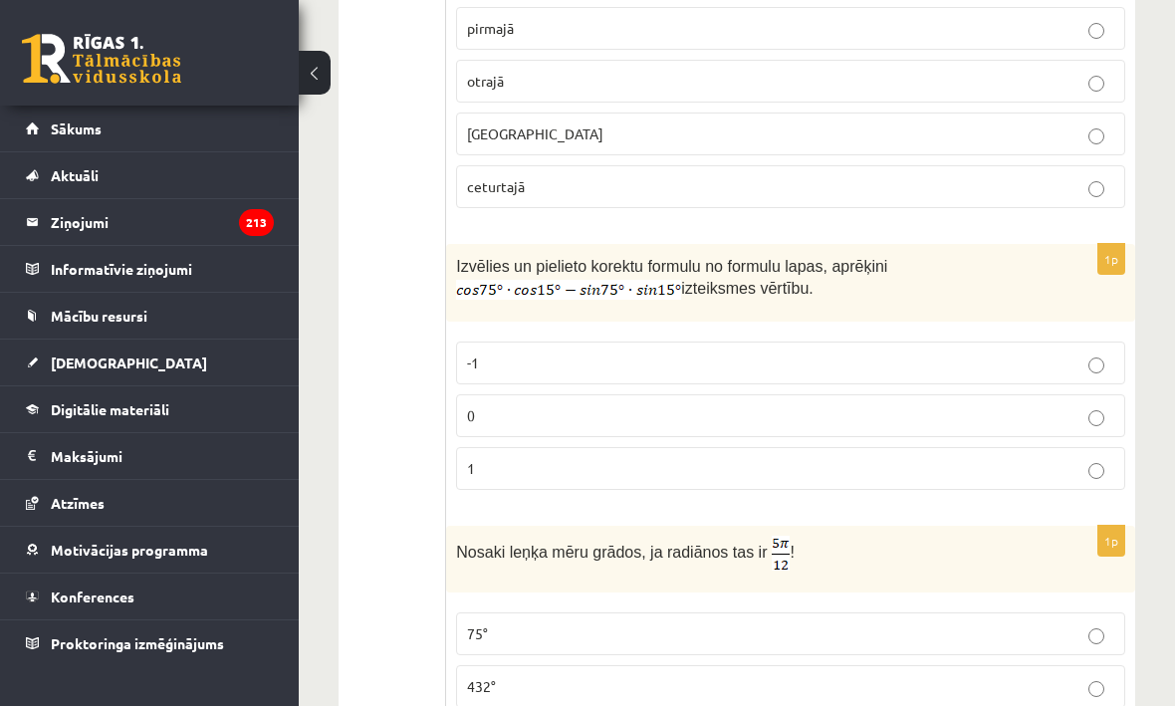
scroll to position [4888, 0]
click at [814, 413] on label "0" at bounding box center [790, 415] width 669 height 43
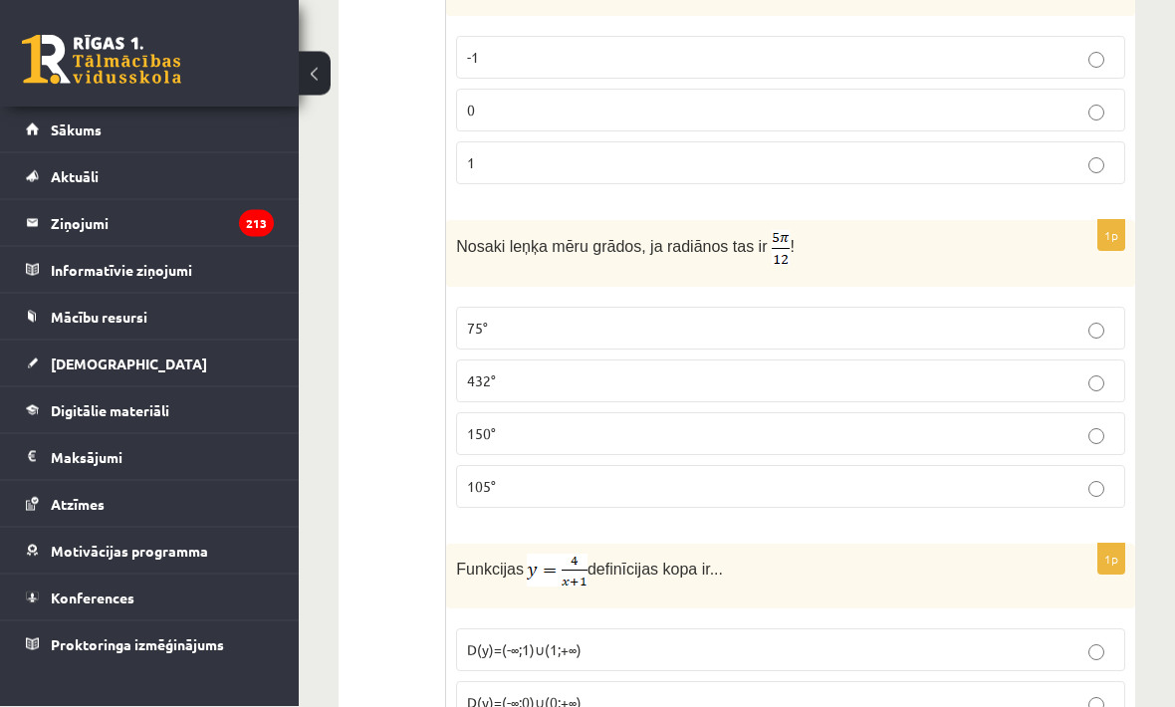
scroll to position [5193, 0]
click at [710, 498] on p "105°" at bounding box center [790, 487] width 647 height 21
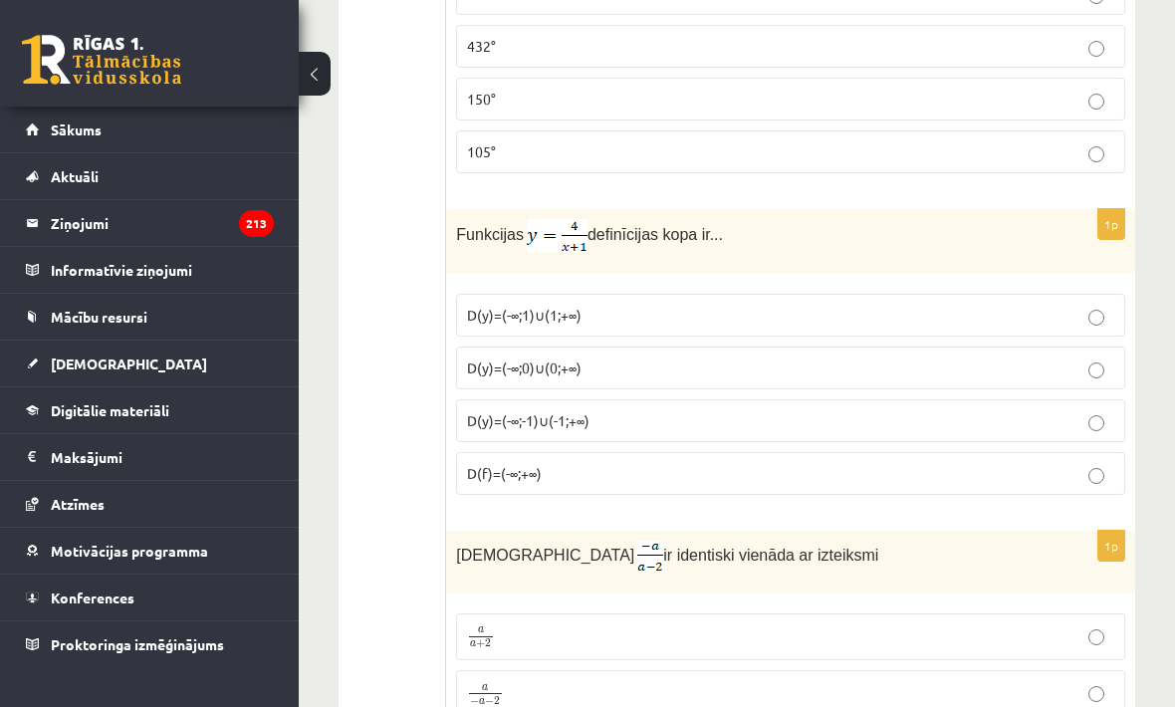
scroll to position [5533, 0]
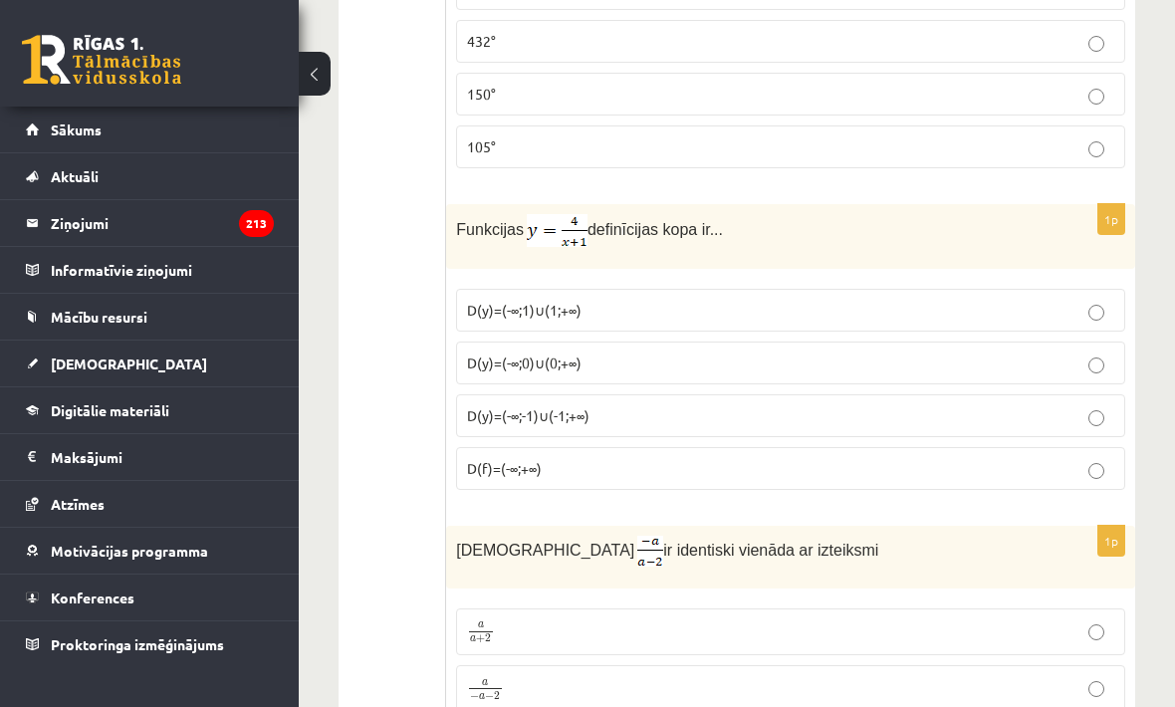
click at [823, 321] on p "D(y)=(-∞;1)∪(1;+∞)" at bounding box center [790, 310] width 647 height 21
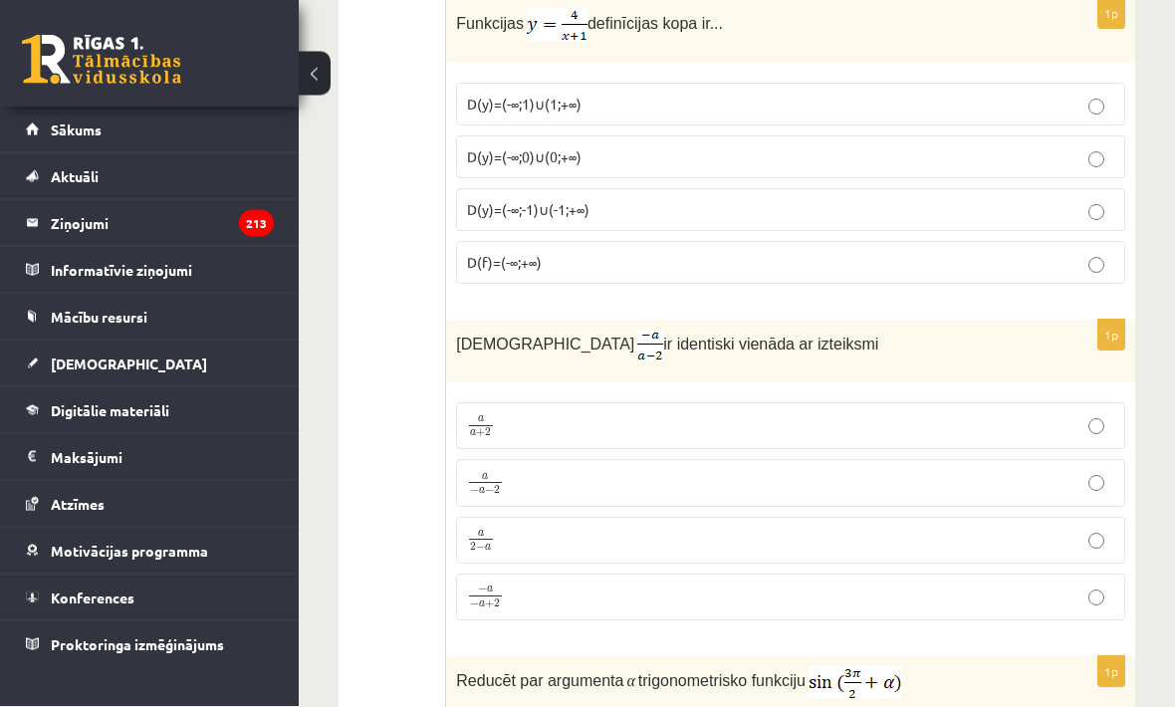
scroll to position [5739, 0]
click at [704, 599] on p "− a − a + 2 − a − a + 2" at bounding box center [790, 597] width 647 height 26
click at [717, 610] on p "− a − a + 2 − a − a + 2" at bounding box center [790, 597] width 647 height 26
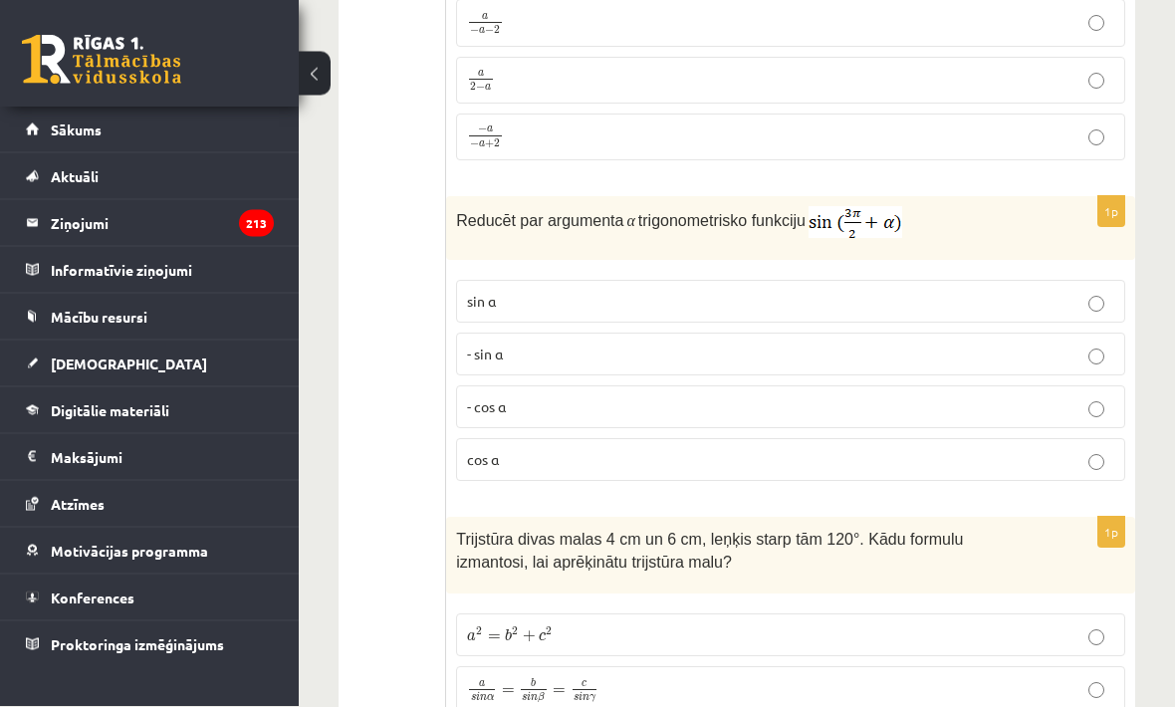
scroll to position [6199, 0]
click at [714, 417] on p "- cos ⁡α" at bounding box center [790, 406] width 647 height 21
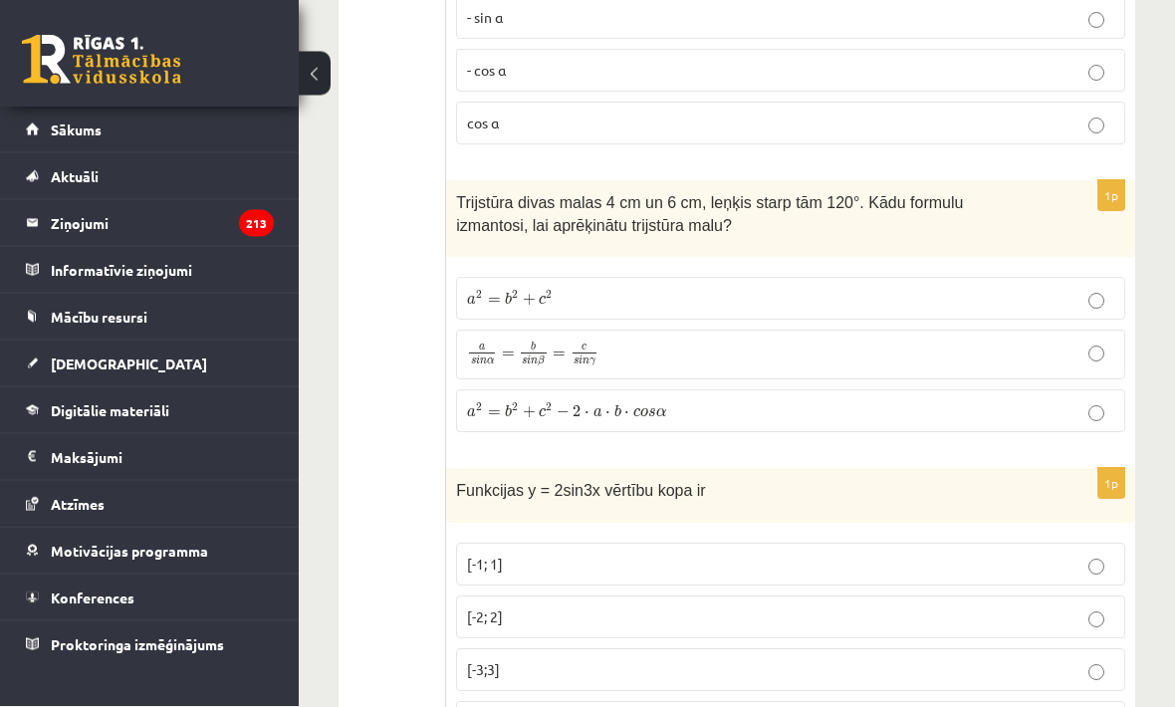
scroll to position [6536, 0]
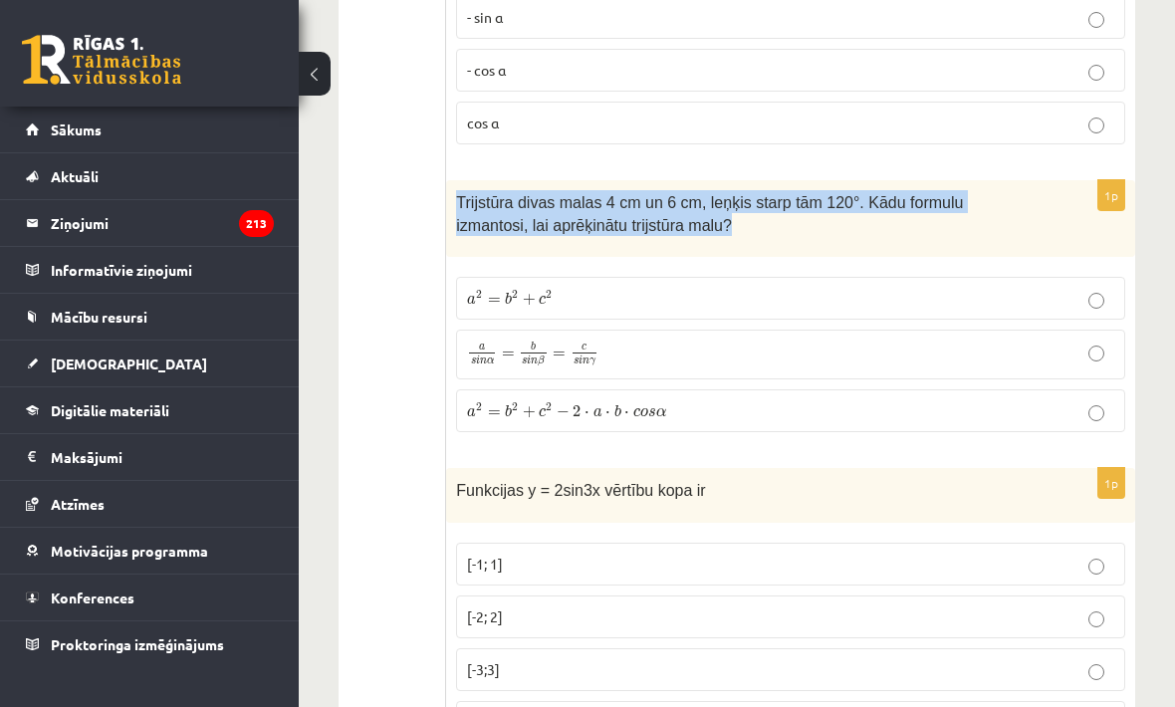
copy span "Trijstūra divas malas 4 cm un 6 cm, leņķis starp tām 120°. Kādu formulu izmanto…"
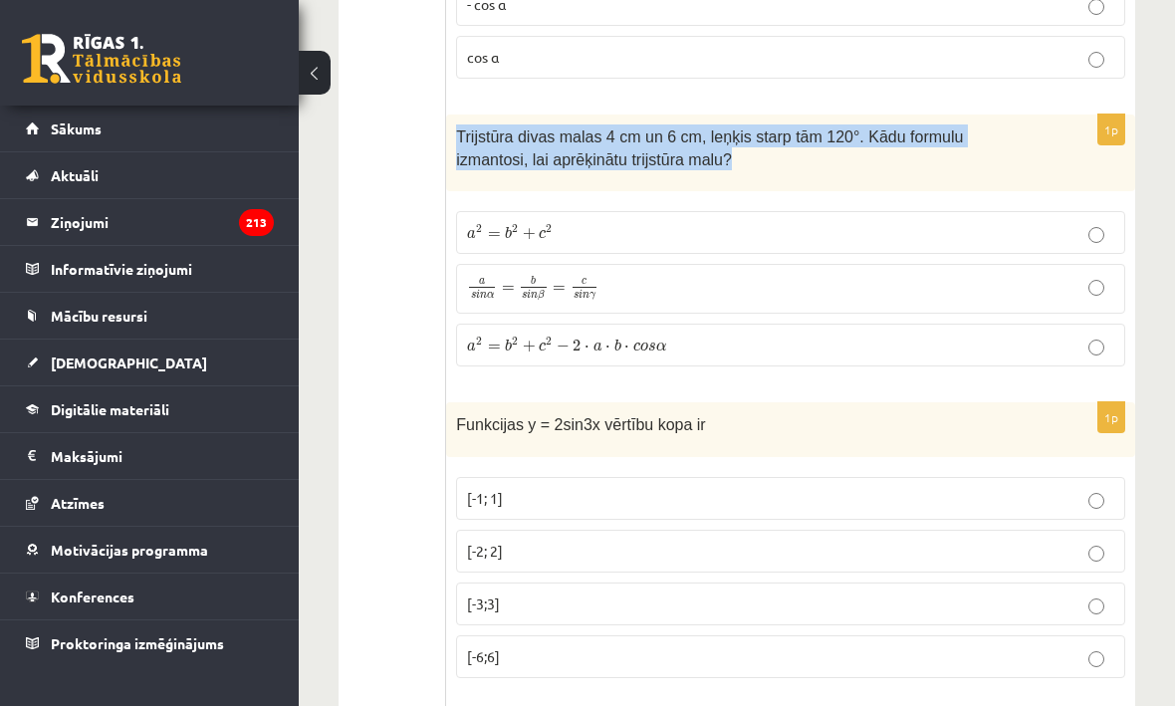
scroll to position [6601, 0]
click at [753, 434] on p "Funkcijas y = 2sin3x vērtību kopa ir" at bounding box center [741, 423] width 570 height 23
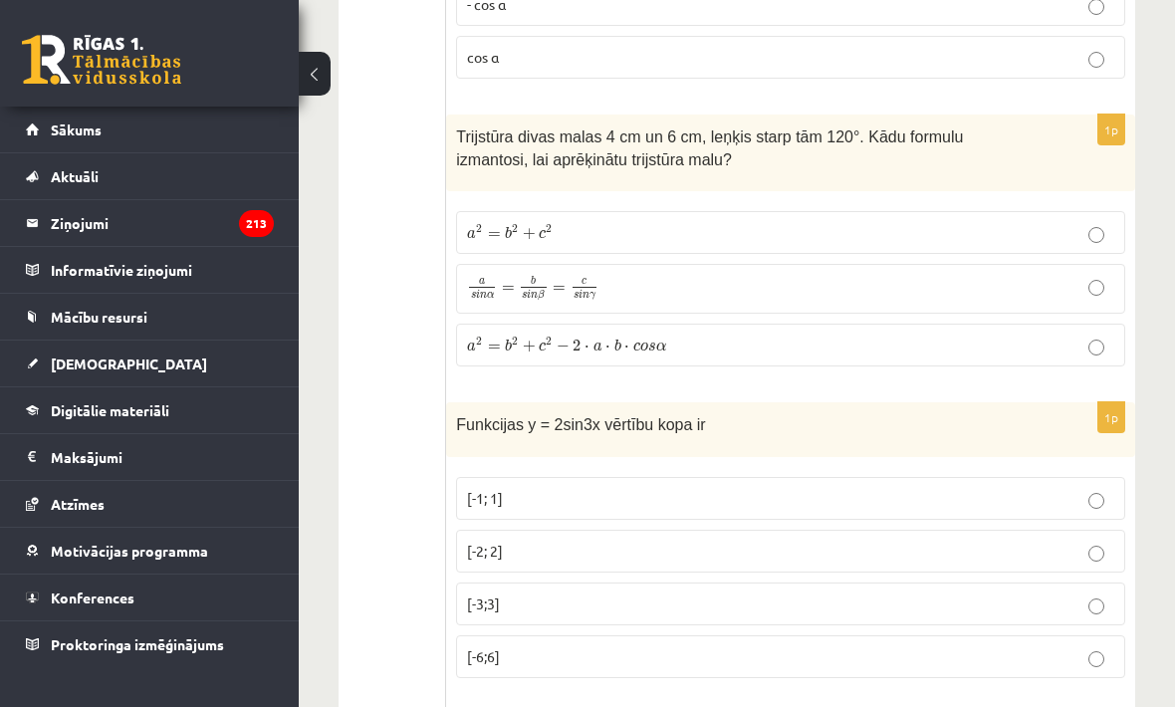
click at [730, 355] on p "a 2 = b 2 + c 2 − 2 ⋅ a ⋅ b ⋅ c o s α a 2 = b 2 + c 2 − 2 ⋅ a ⋅ b ⋅ c o s α" at bounding box center [790, 345] width 647 height 21
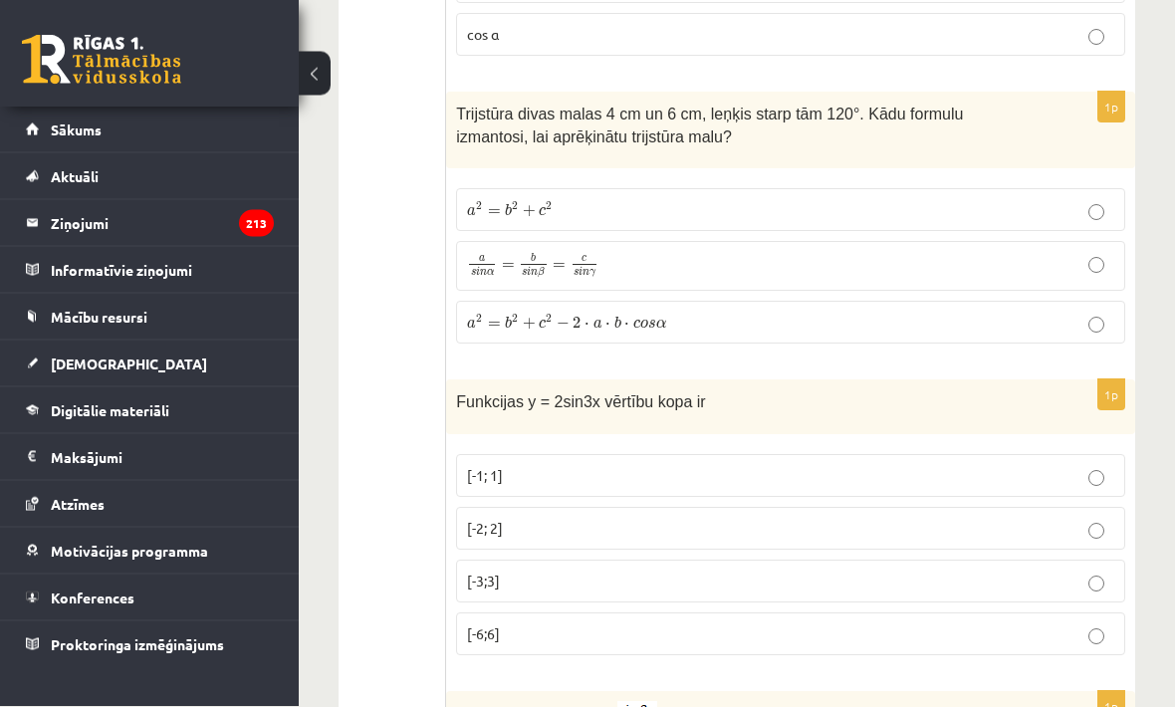
scroll to position [6624, 0]
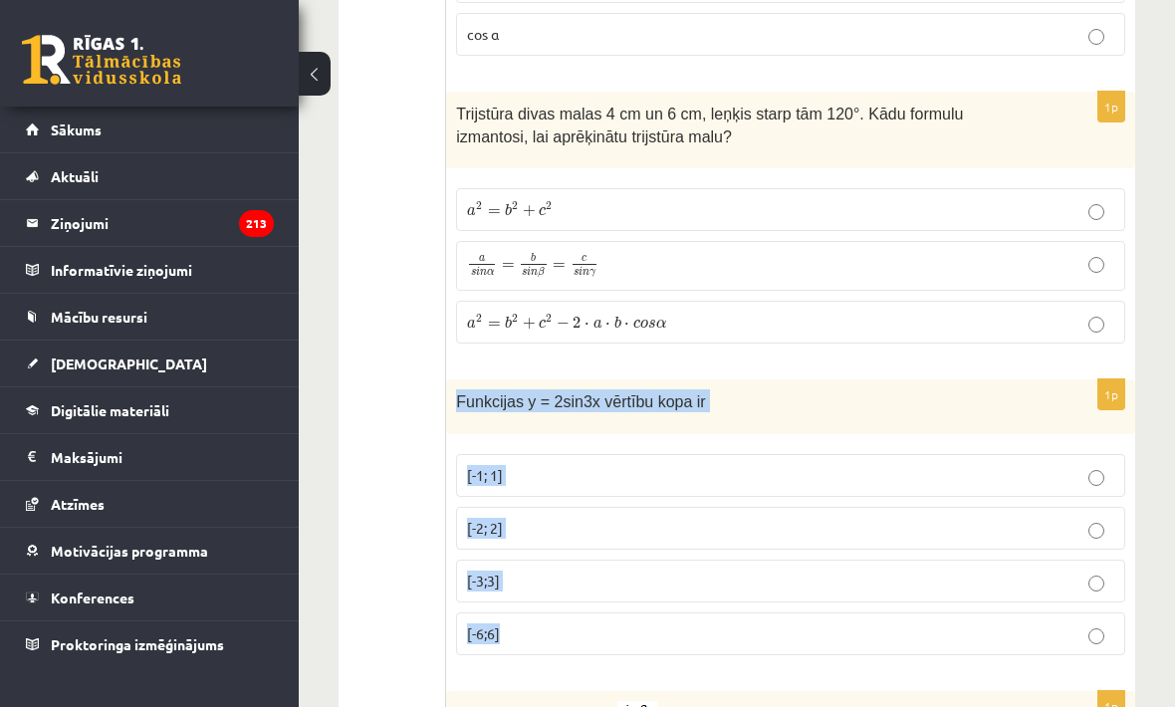
copy div "Funkcijas y = 2sin3x vērtību kopa ir [-1; 1] [-2; 2] [-3;3] [-6;6]"
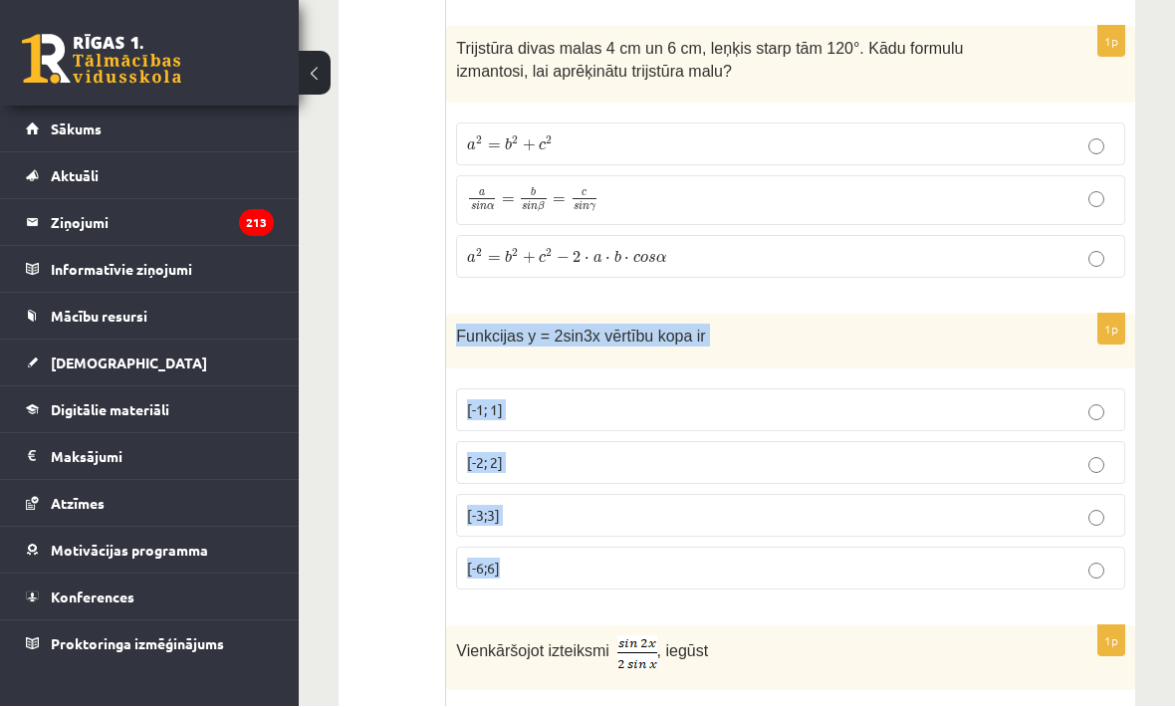
scroll to position [6690, 0]
click at [715, 635] on div "Vienkāršojot izteiksmi , iegūst" at bounding box center [790, 658] width 689 height 66
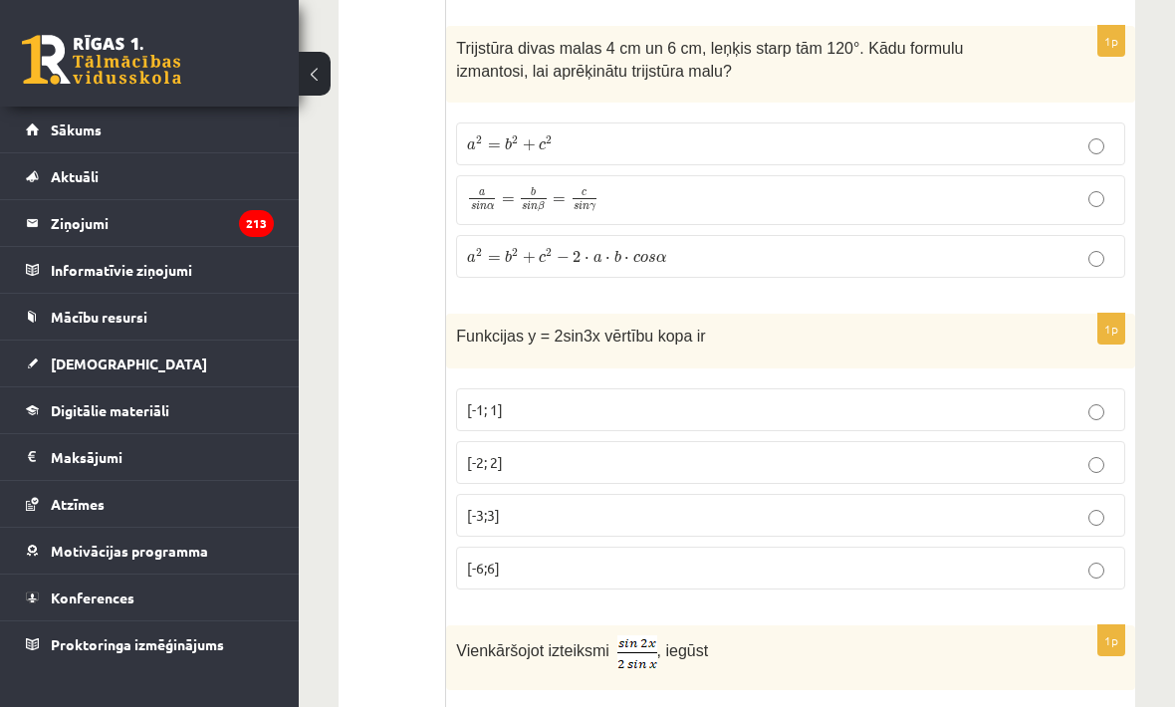
click at [721, 473] on p "[-2; 2]" at bounding box center [790, 462] width 647 height 21
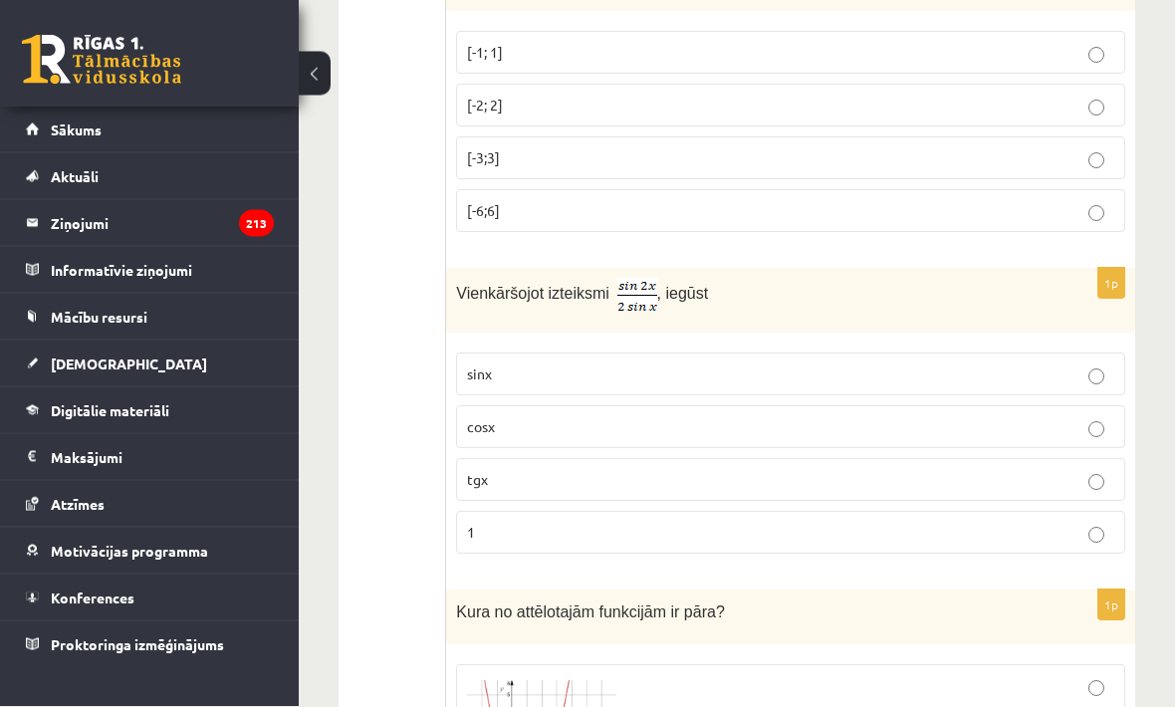
scroll to position [7048, 0]
click at [808, 436] on p "cosx" at bounding box center [790, 426] width 647 height 21
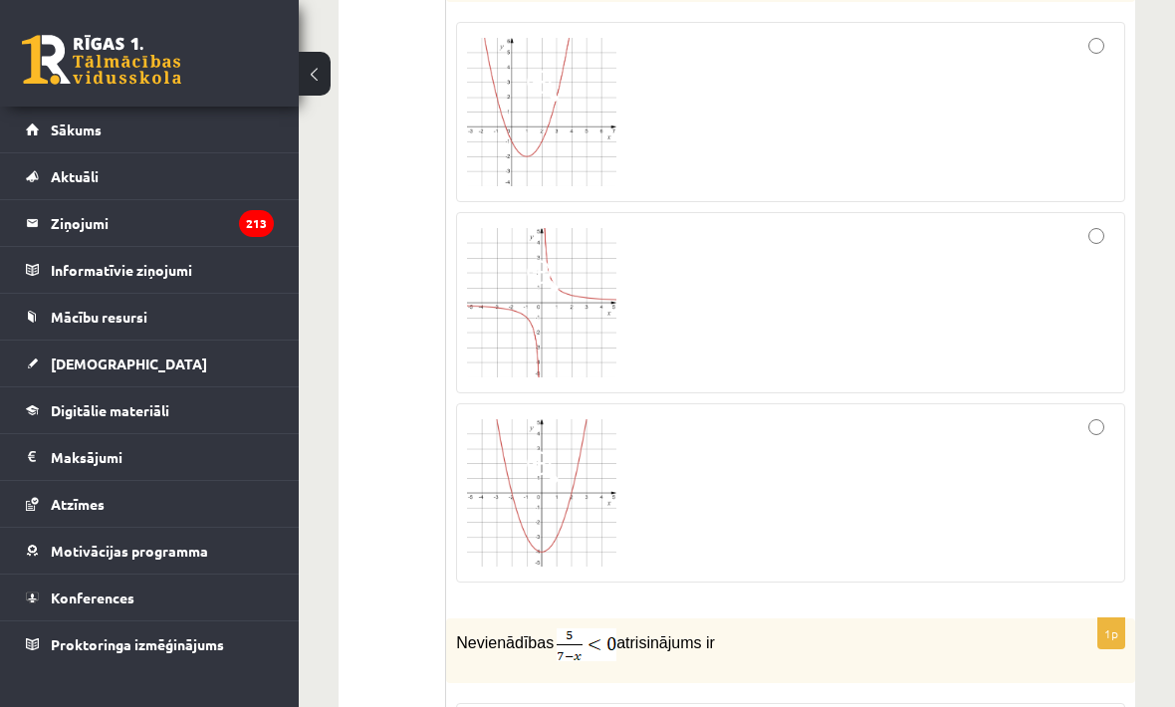
scroll to position [7668, 0]
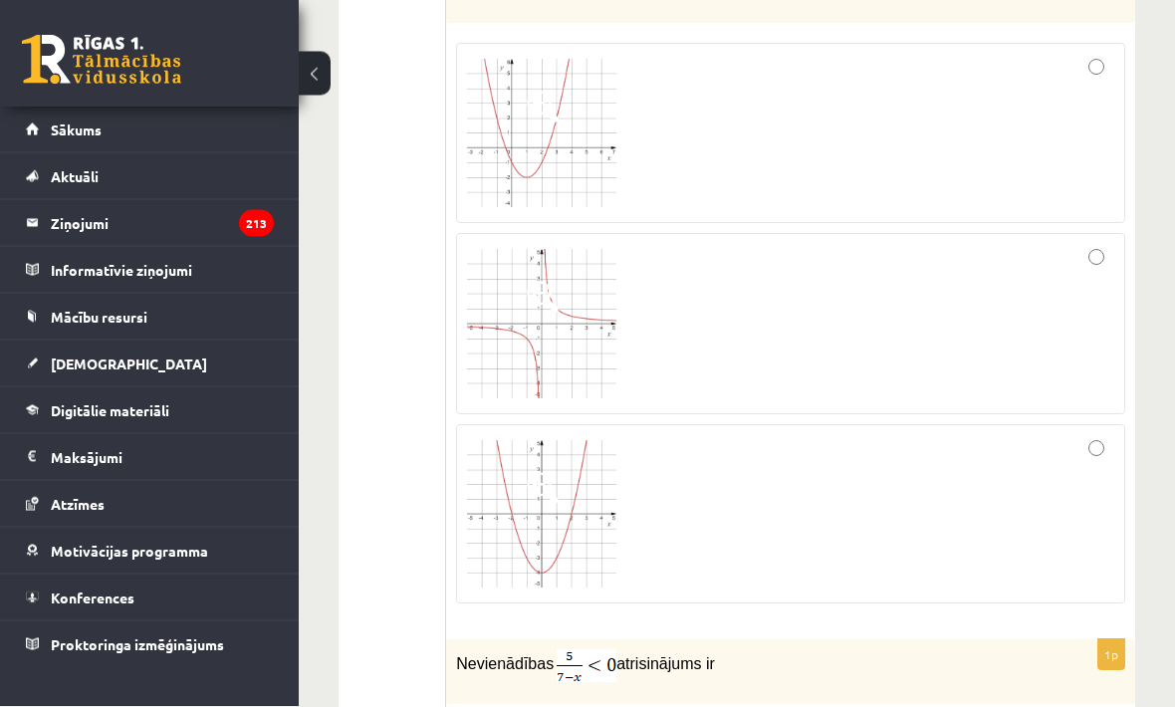
click at [1072, 282] on div at bounding box center [790, 324] width 647 height 159
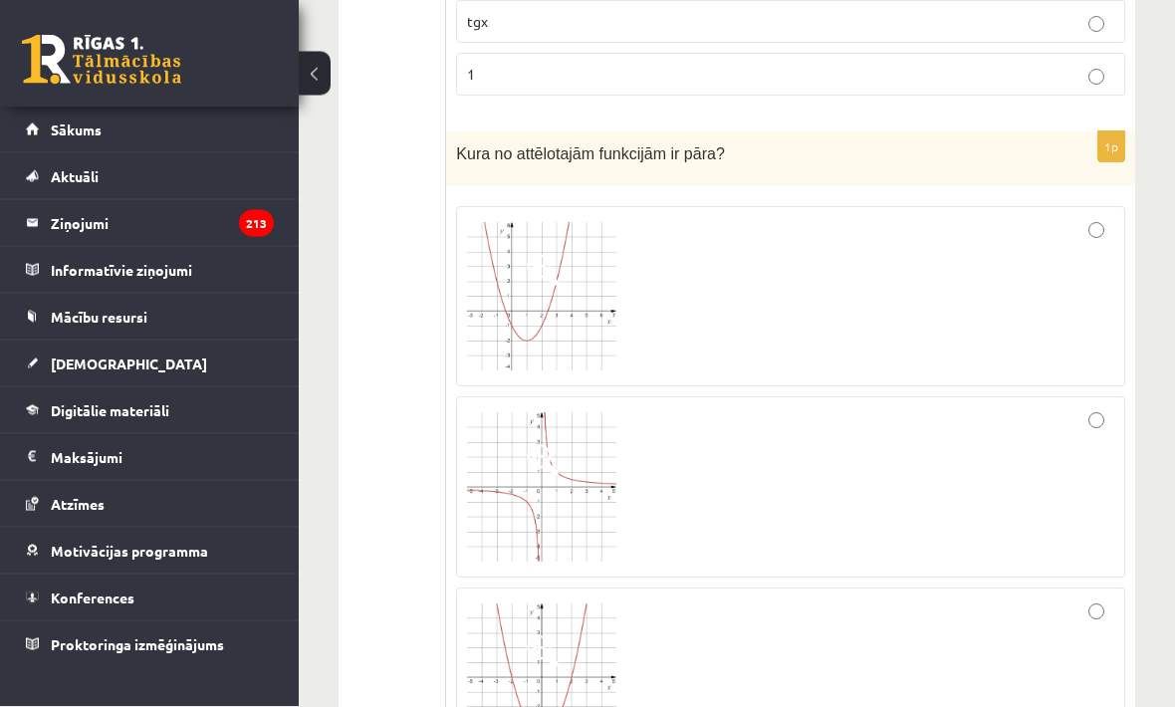
scroll to position [7495, 0]
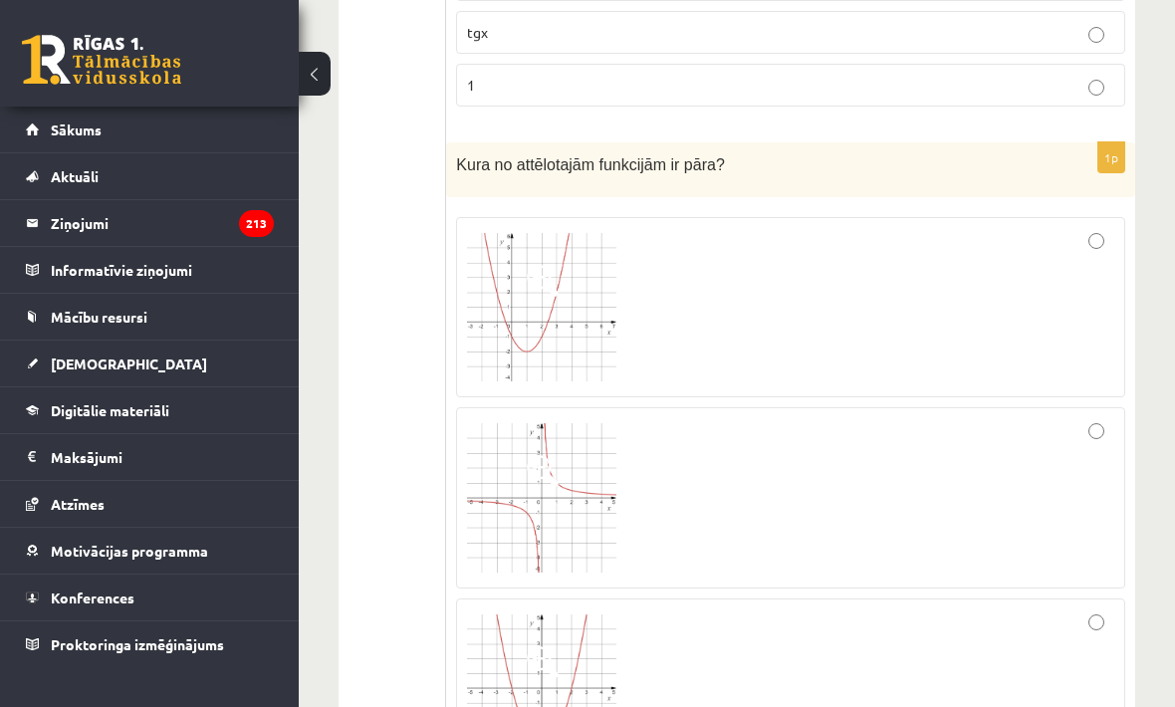
click at [1085, 253] on div at bounding box center [790, 307] width 647 height 159
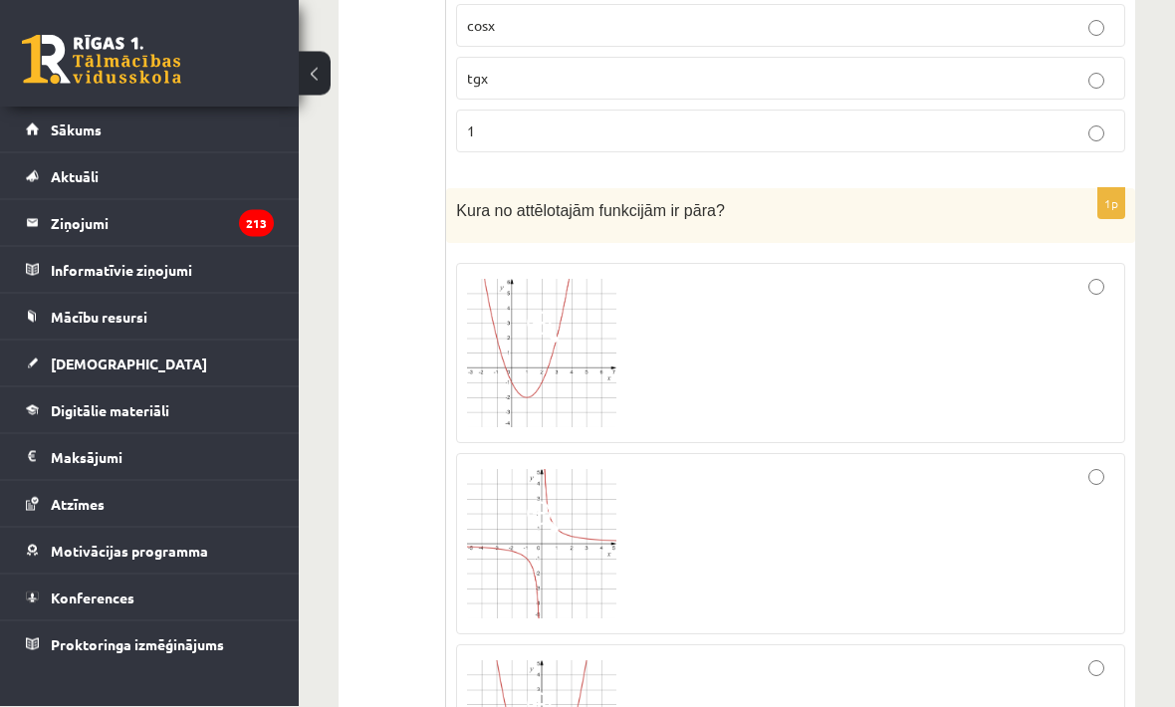
click at [939, 487] on div at bounding box center [790, 544] width 647 height 159
click at [1082, 328] on div at bounding box center [790, 353] width 647 height 159
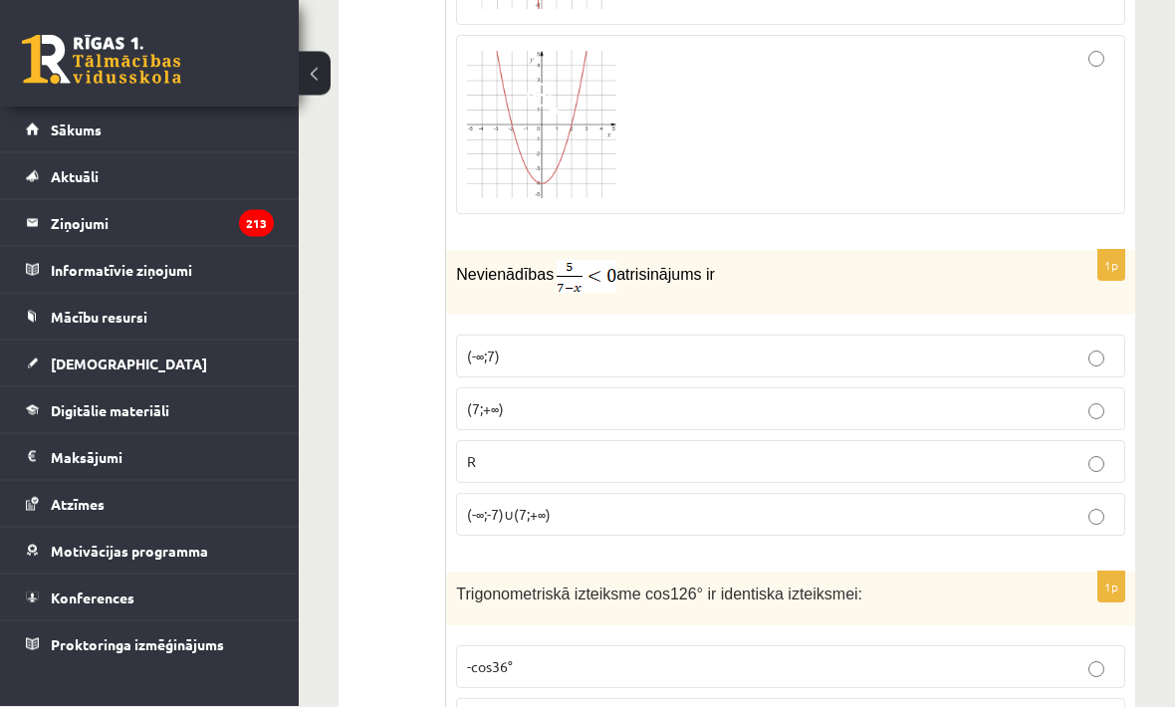
scroll to position [8058, 0]
click at [717, 419] on p "(7;+∞)" at bounding box center [790, 408] width 647 height 21
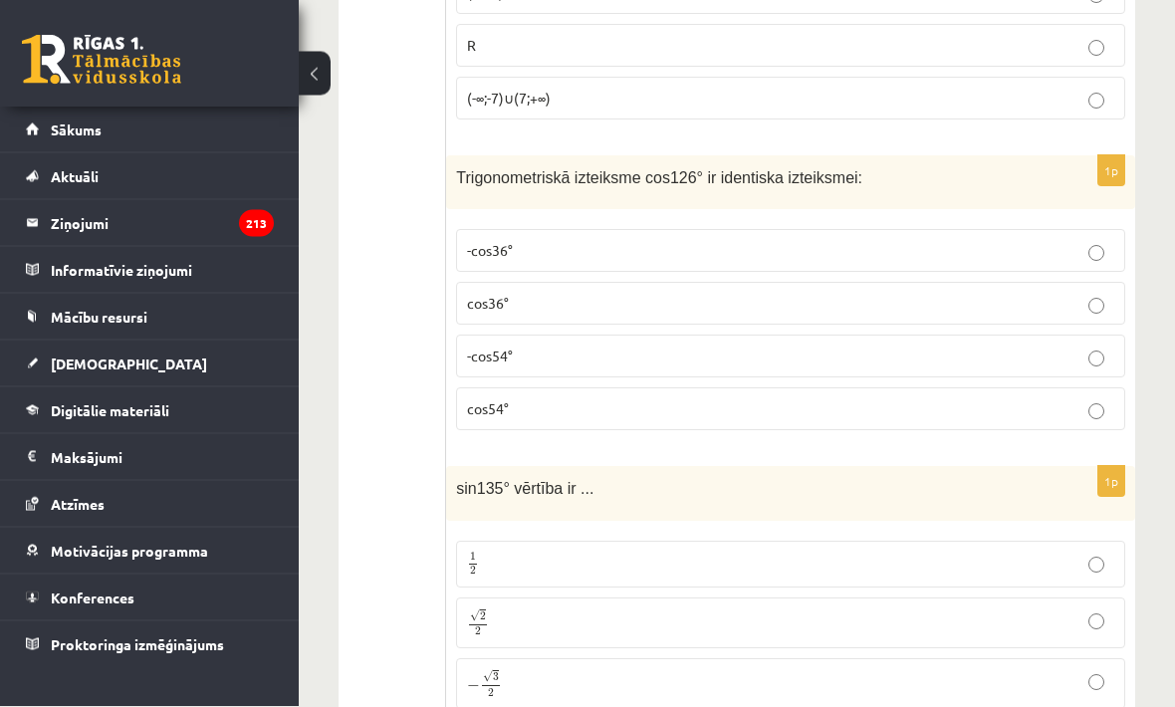
scroll to position [8474, 0]
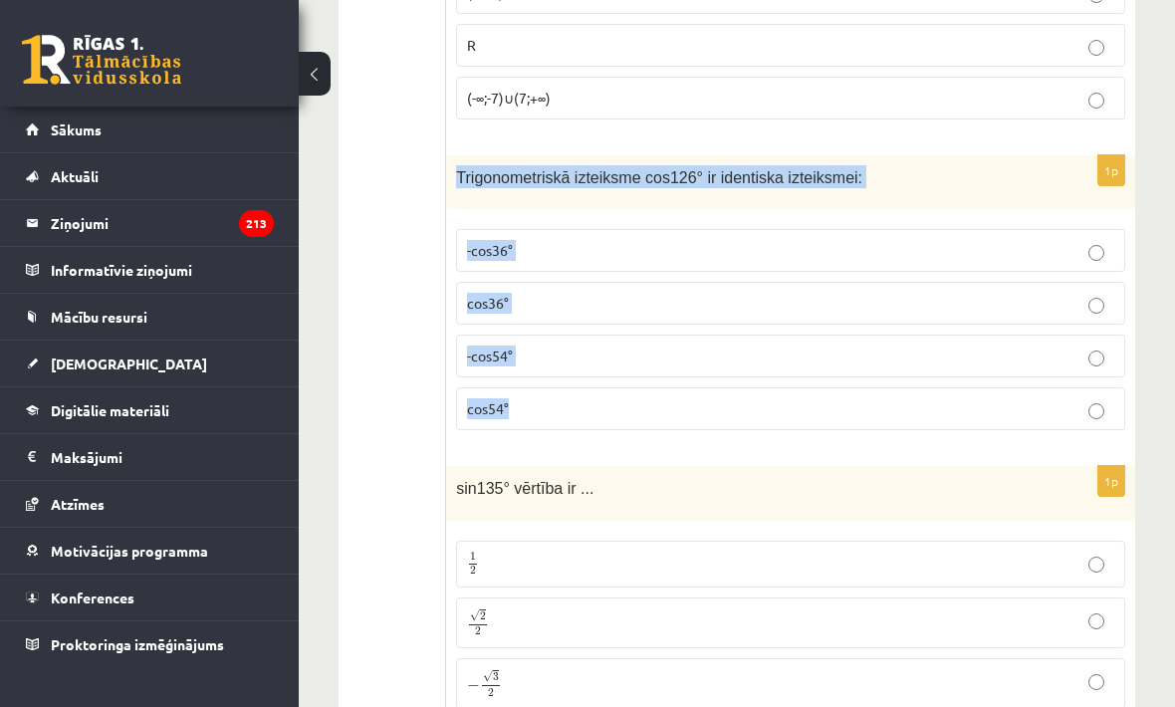
copy div "Trigonometriskā izteiksme cos126° ir identiska izteiksmei: -cos36° cos36° -cos5…"
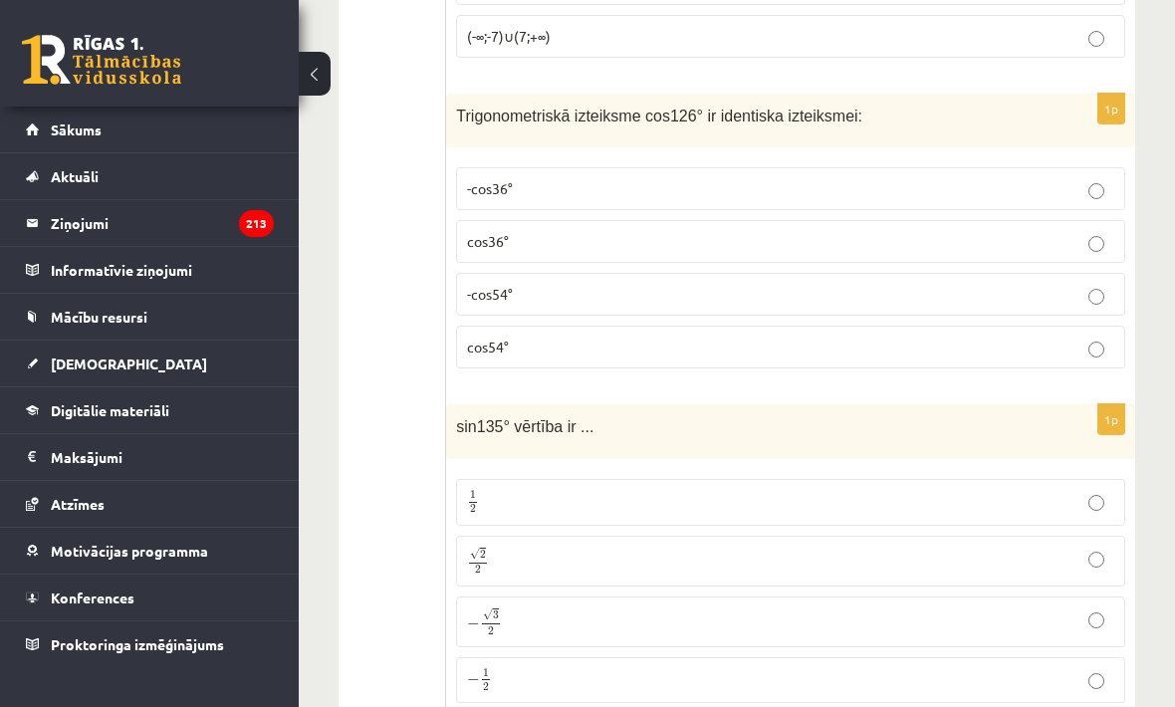
scroll to position [8540, 0]
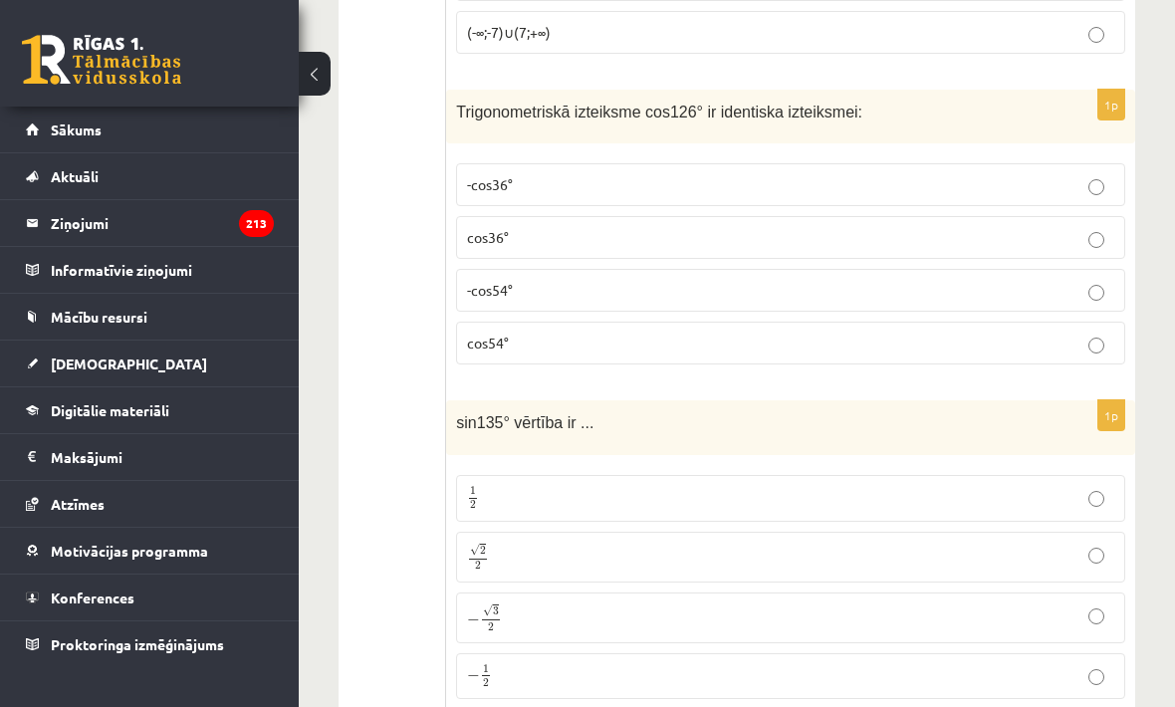
click at [740, 300] on p "-cos54°" at bounding box center [790, 290] width 647 height 21
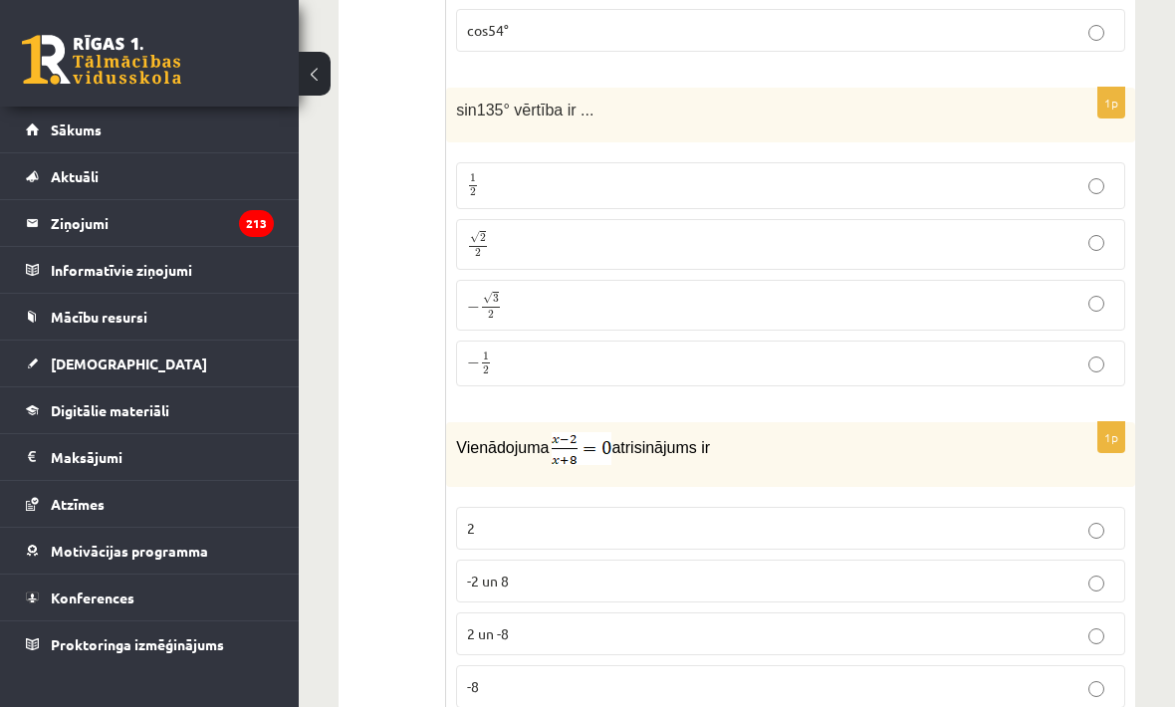
scroll to position [8850, 0]
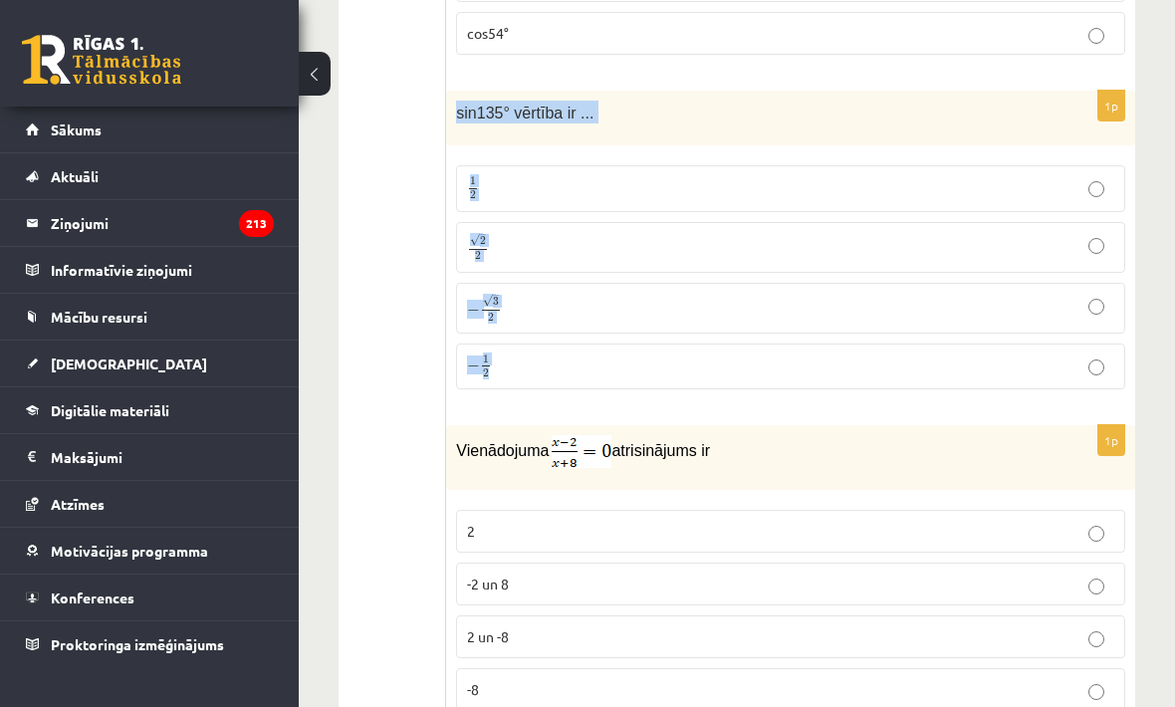
copy div "sin135° vērtība ir ... 1 2 1 2 √ 2 2 2 2 − √ 3 2 − 3 2 − 1 2"
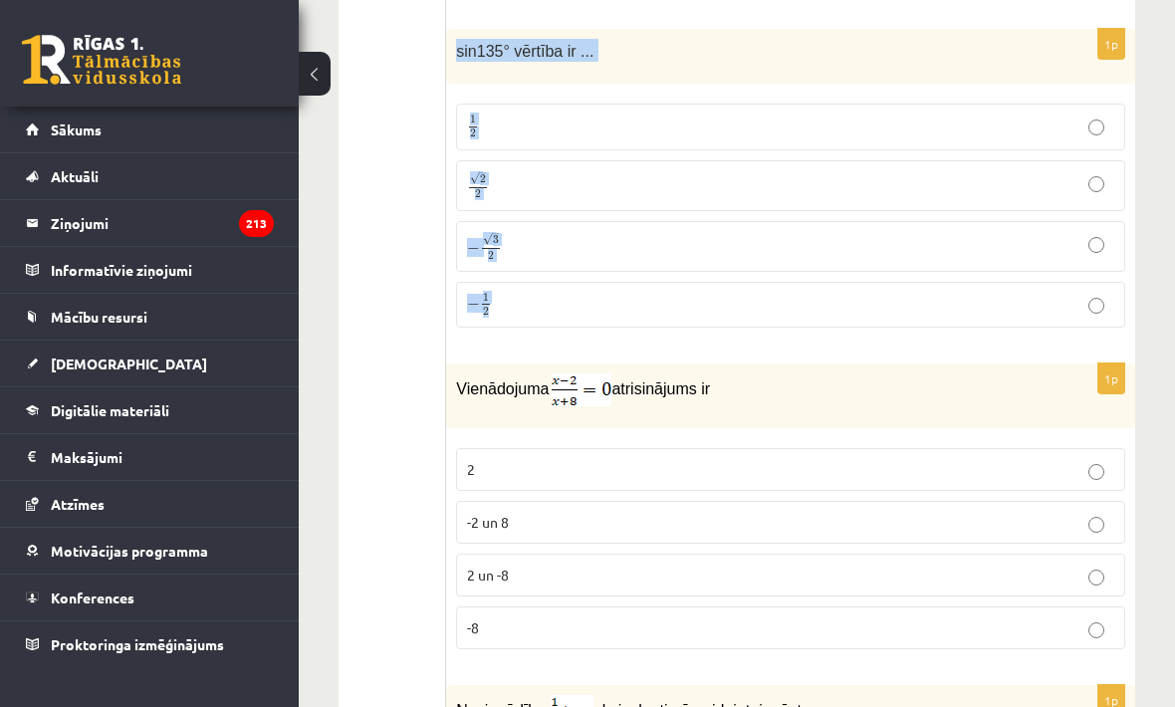
scroll to position [8915, 0]
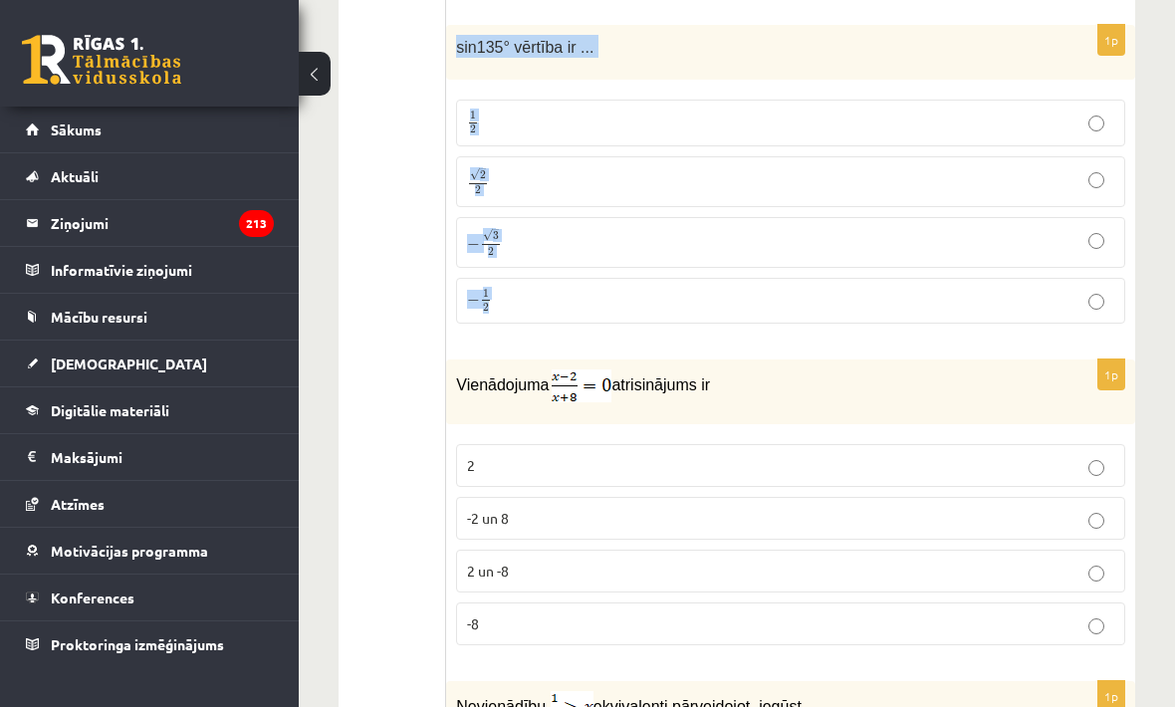
click at [736, 386] on p "Vienādojuma atrisinājums ir" at bounding box center [741, 385] width 570 height 33
click at [755, 193] on p "√ 2 2 2 2" at bounding box center [790, 181] width 647 height 29
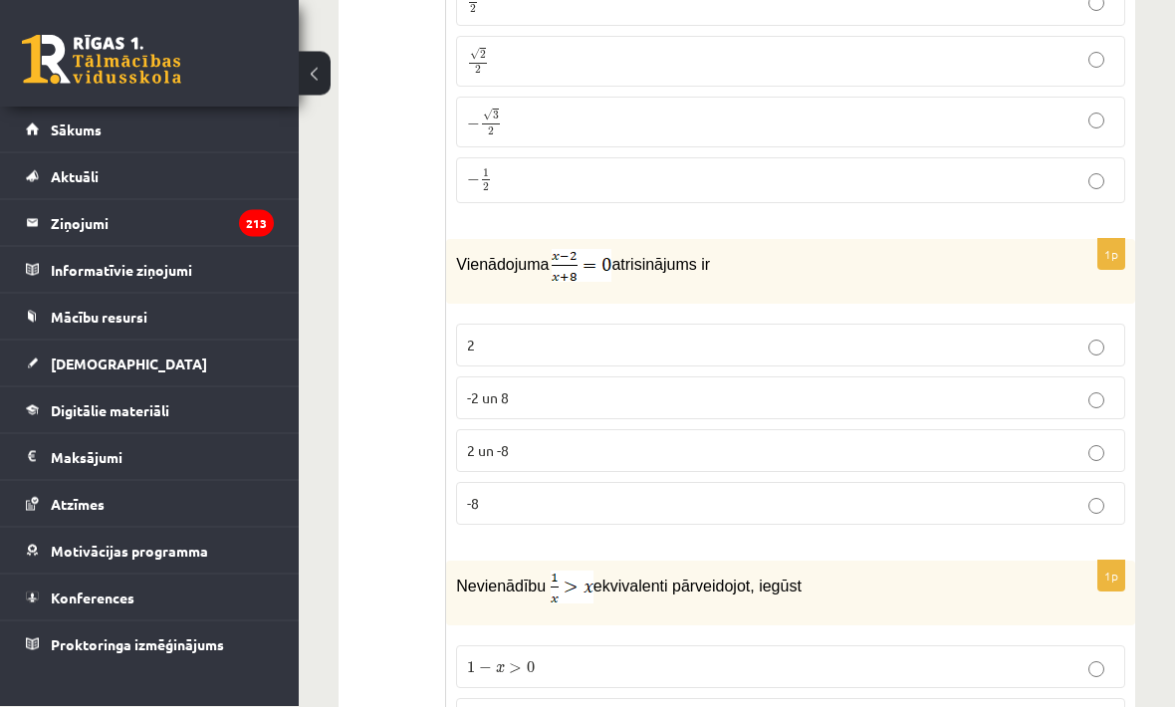
scroll to position [9037, 0]
click at [788, 365] on label "2" at bounding box center [790, 344] width 669 height 43
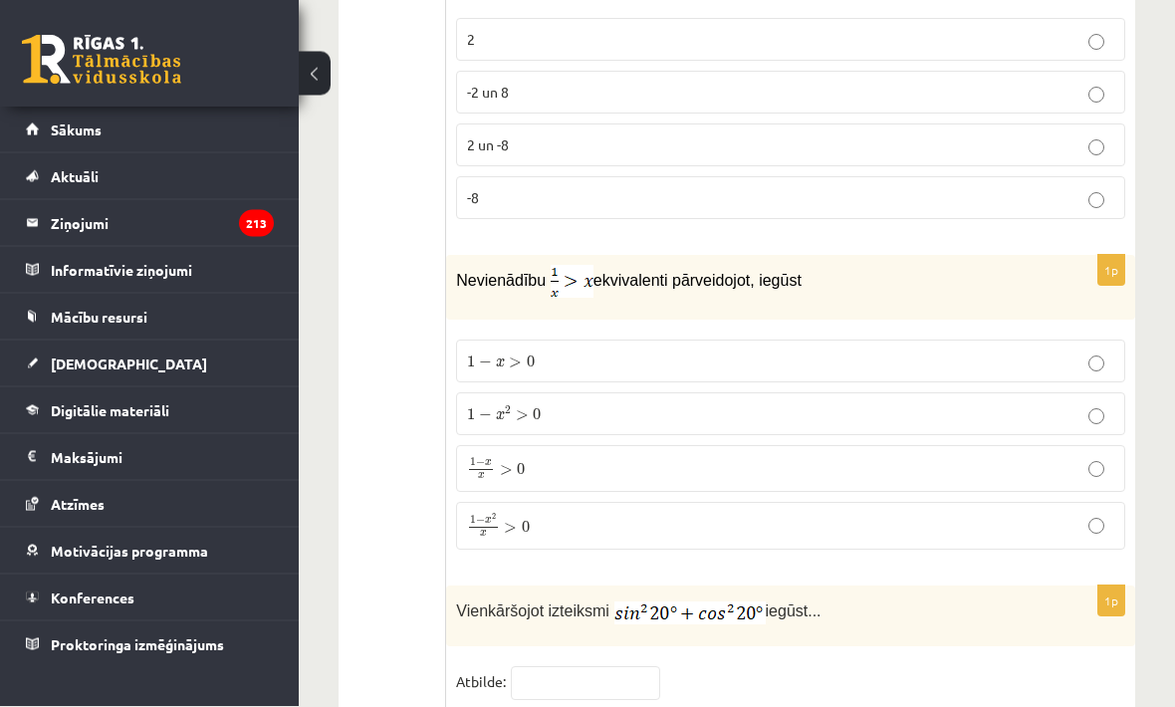
scroll to position [9342, 0]
click at [744, 475] on p "1 − x x > 0 1 − x x > 0" at bounding box center [790, 468] width 647 height 24
click at [820, 539] on p "1 − x 2 x > 0 1 − x 2 x > 0" at bounding box center [790, 526] width 647 height 26
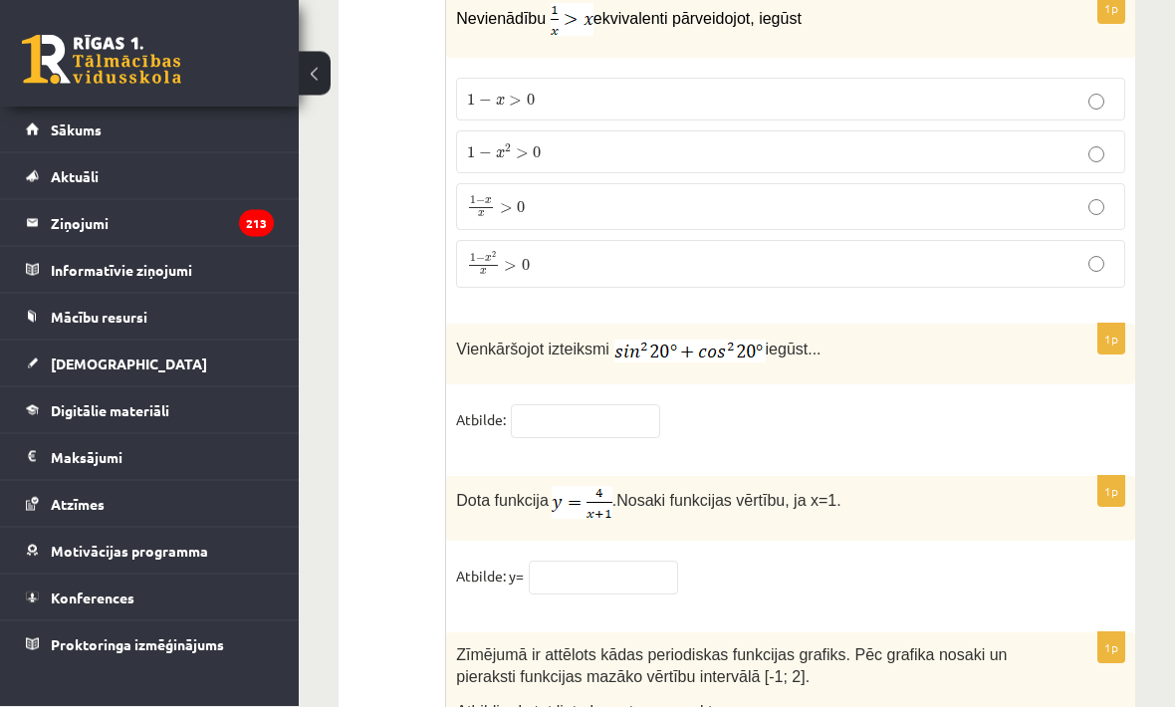
scroll to position [9603, 0]
click at [605, 426] on input "text" at bounding box center [585, 421] width 149 height 34
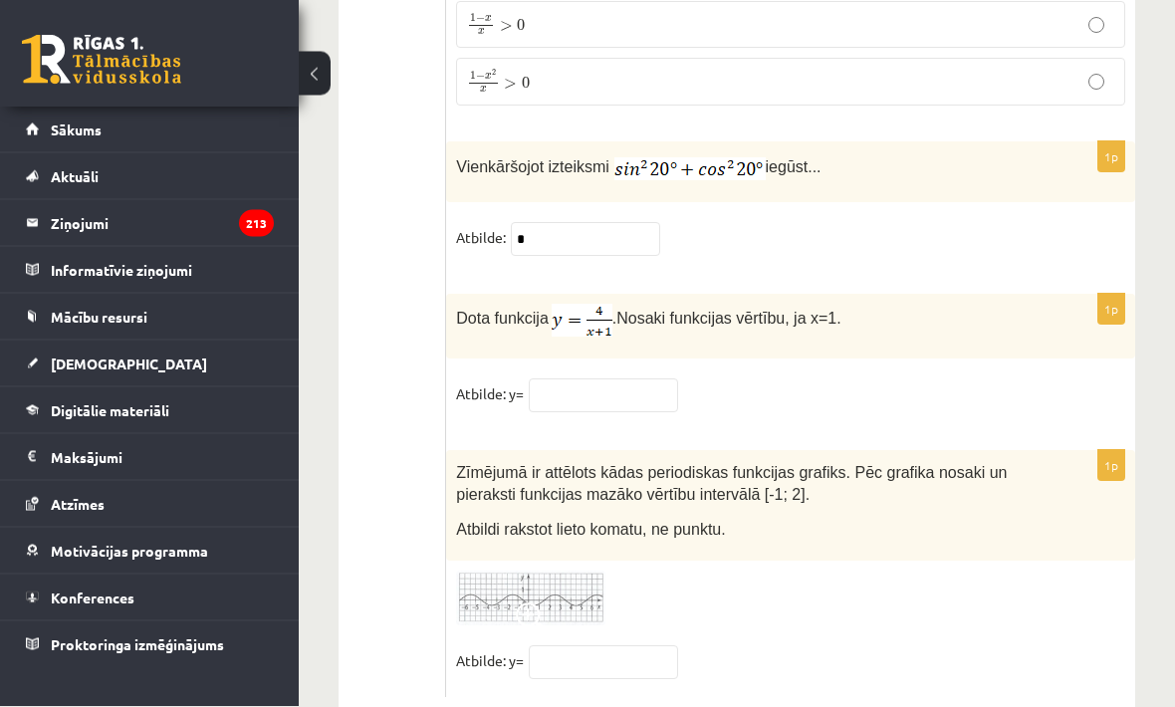
scroll to position [9785, 0]
type input "*"
click at [643, 392] on input "text" at bounding box center [603, 396] width 149 height 34
click at [613, 407] on input "*****" at bounding box center [603, 396] width 149 height 34
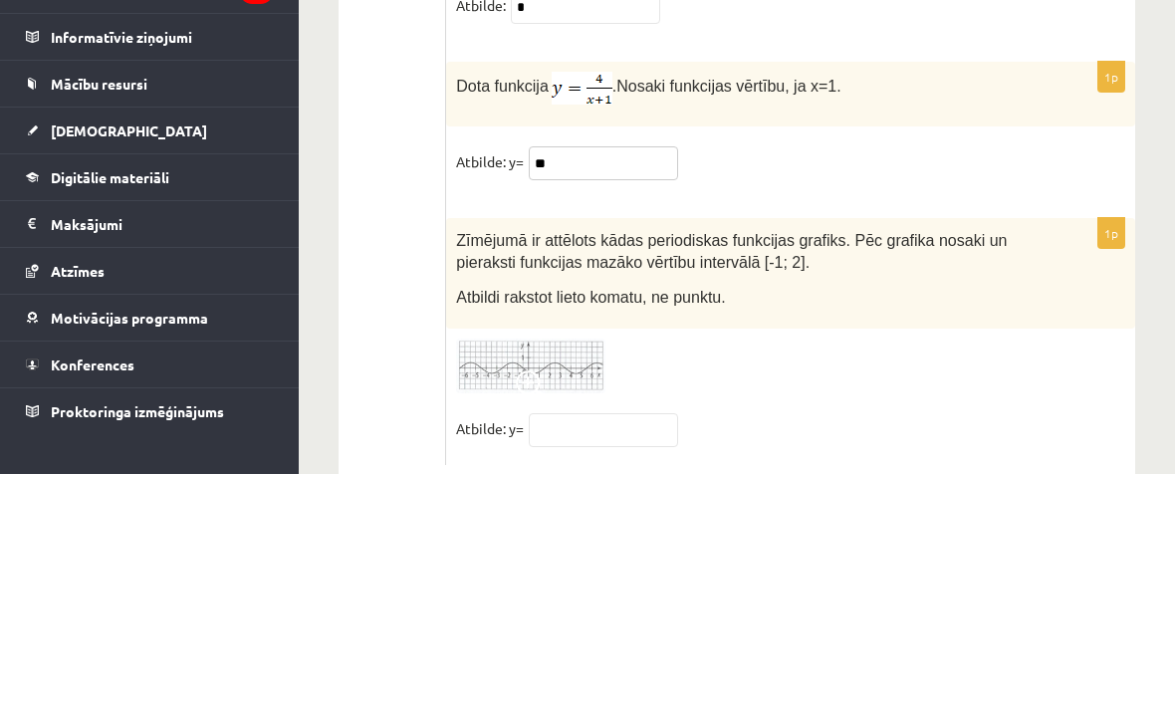
type input "*"
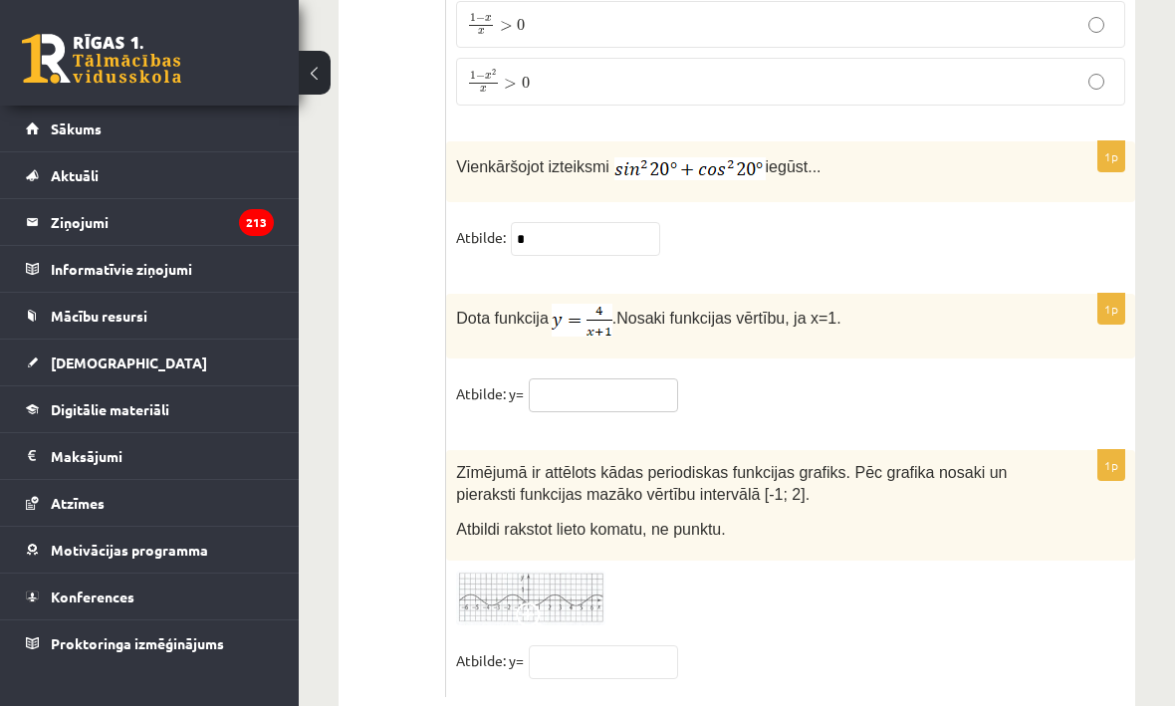
click at [605, 409] on input "text" at bounding box center [603, 396] width 149 height 34
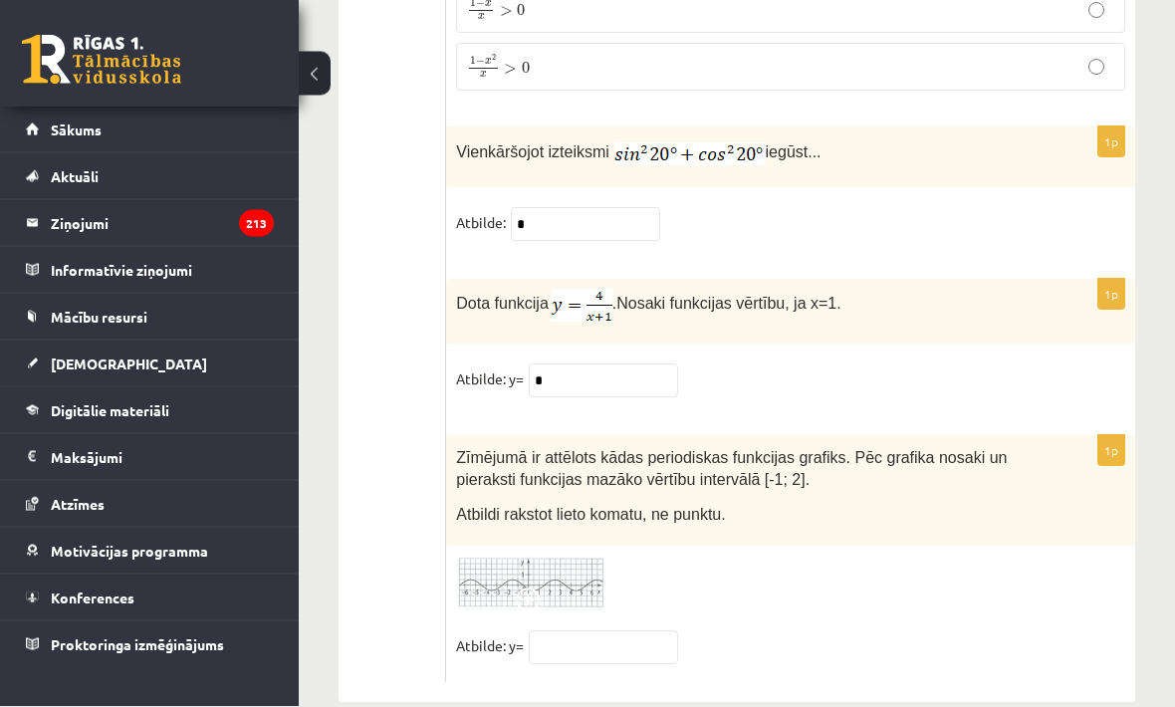
scroll to position [9800, 0]
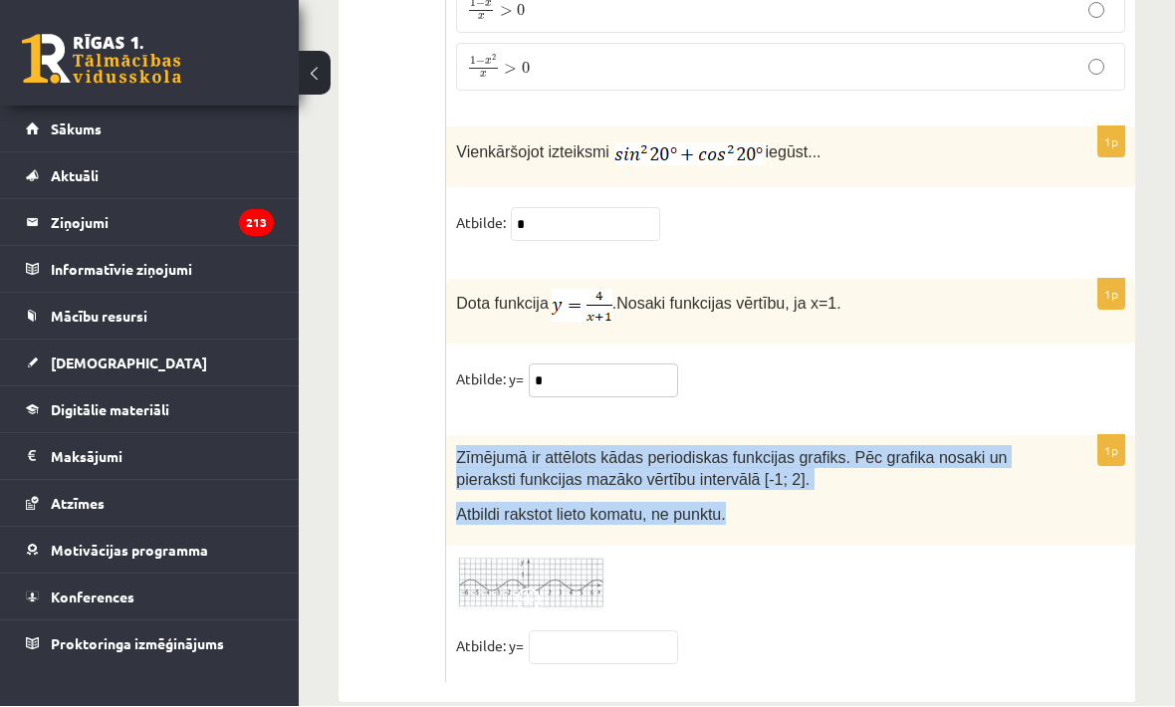
copy div "Zīmējumā ir attēlots kādas periodiskas funkcijas grafiks. Pēc grafika nosaki un…"
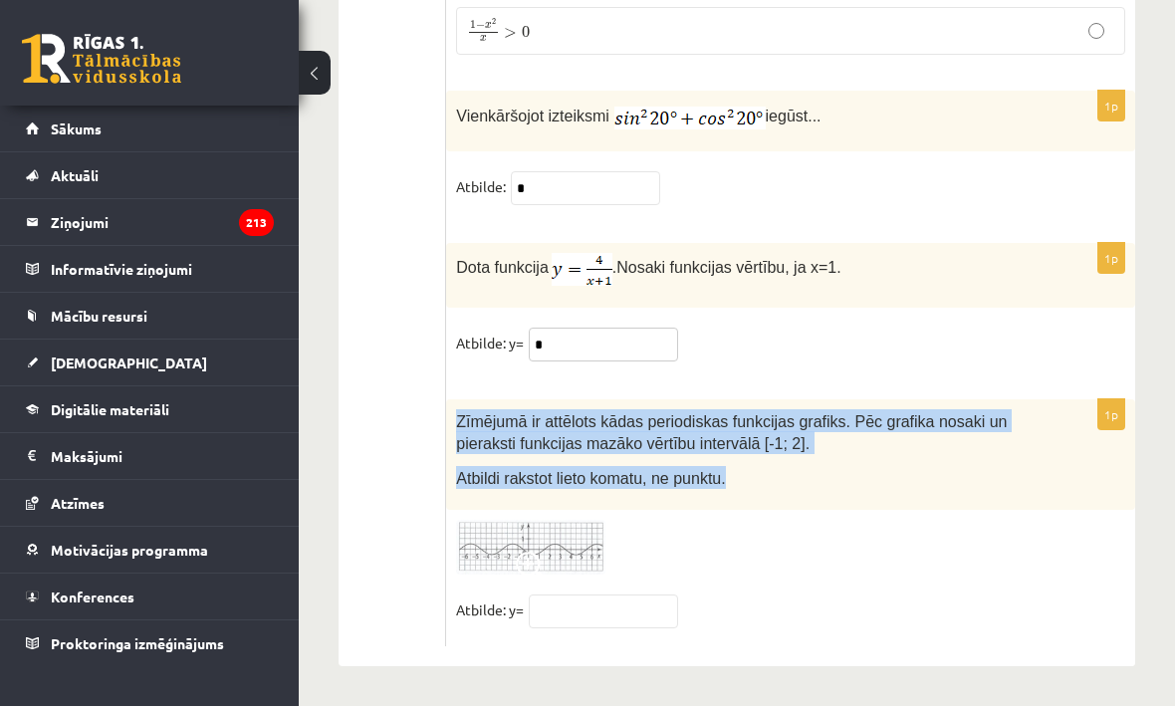
scroll to position [9865, 0]
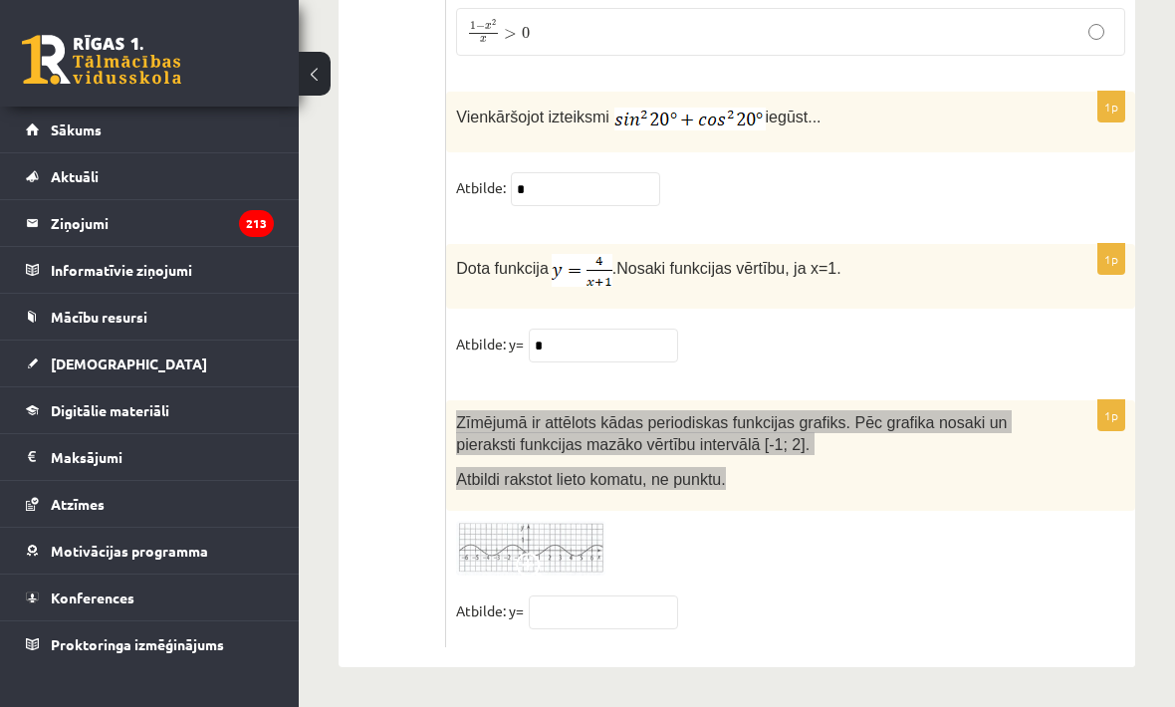
type input "*"
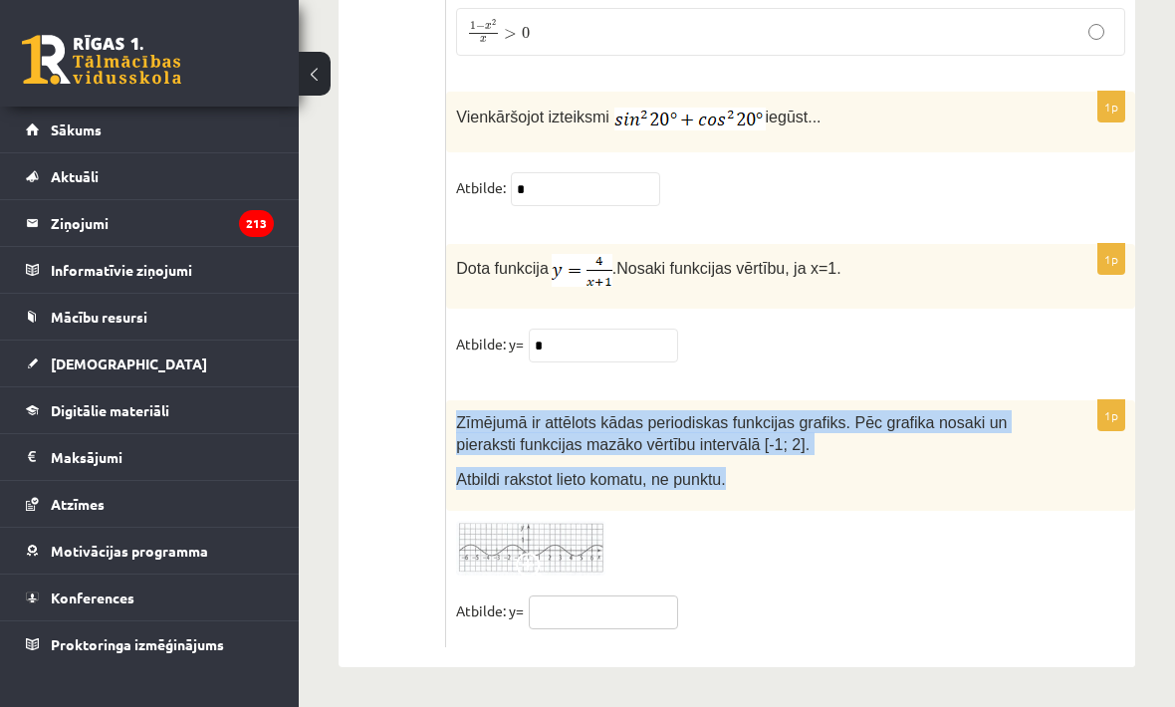
click at [644, 605] on input "text" at bounding box center [603, 612] width 149 height 34
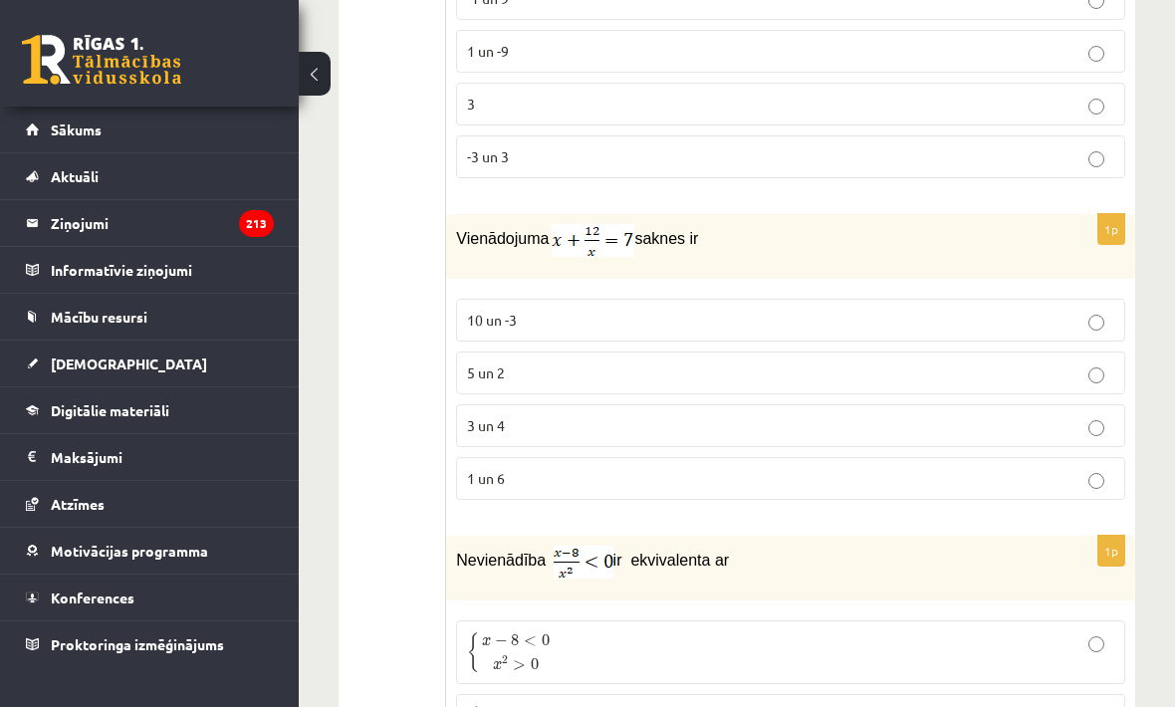
scroll to position [0, 0]
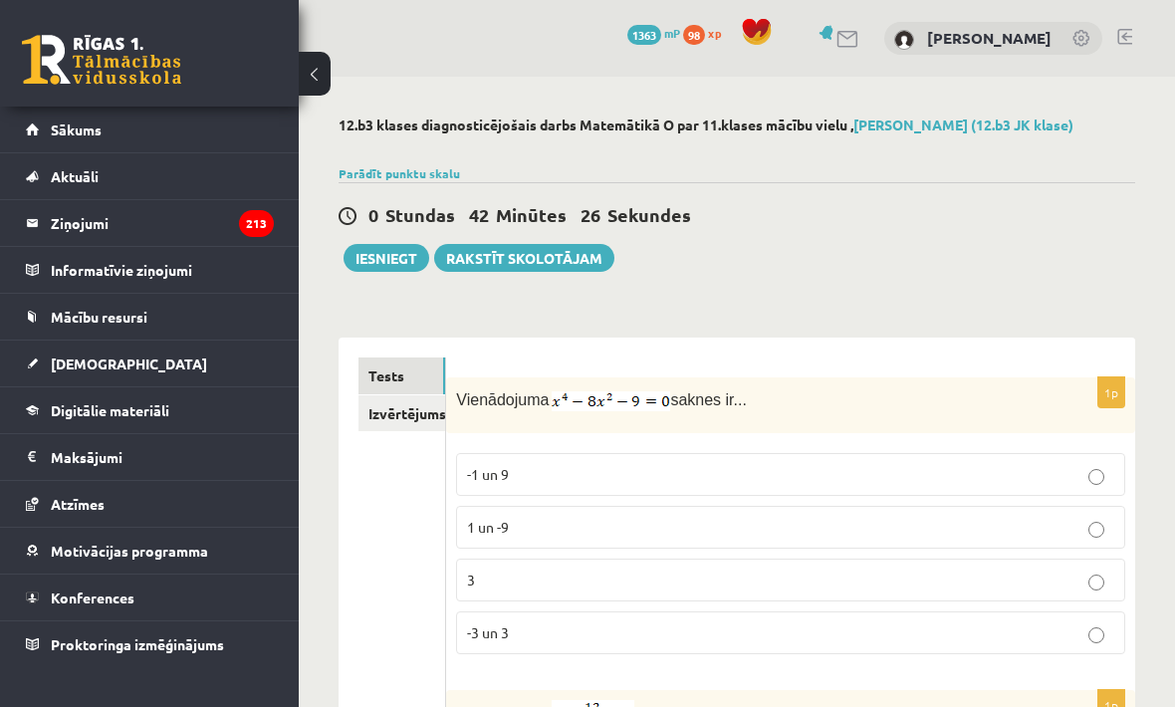
type input "****"
click at [386, 257] on button "Iesniegt" at bounding box center [387, 258] width 86 height 28
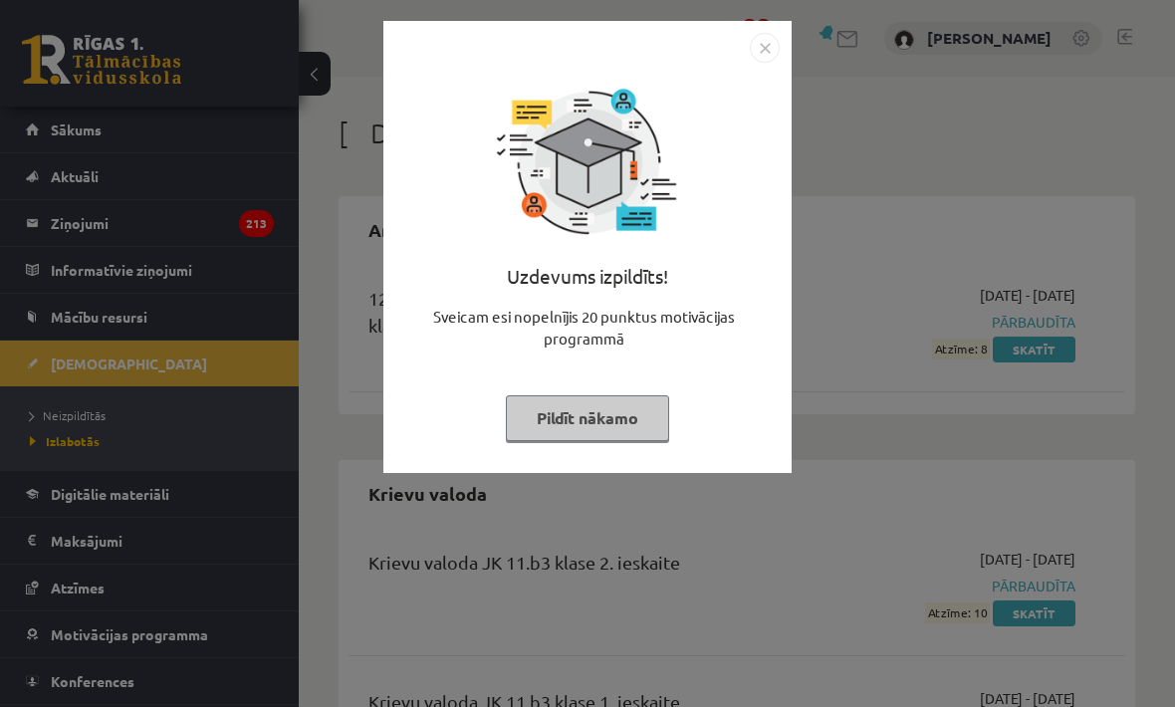
click at [632, 429] on button "Pildīt nākamo" at bounding box center [587, 418] width 163 height 46
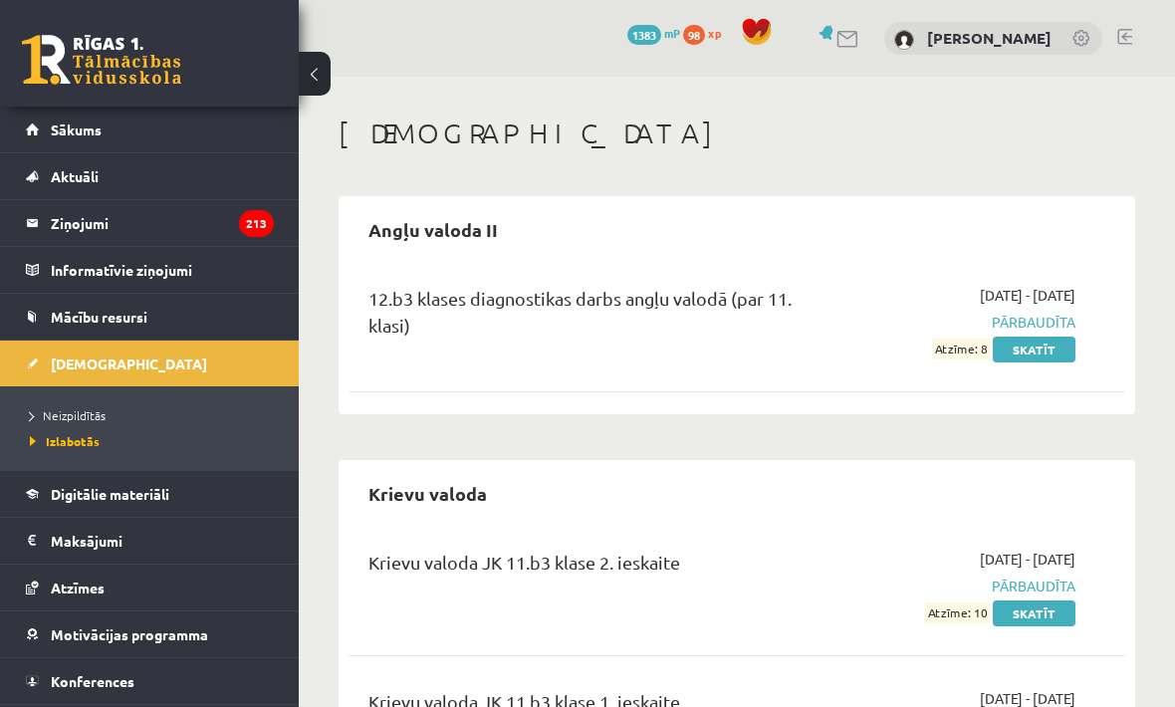
click at [81, 419] on span "Neizpildītās" at bounding box center [68, 415] width 76 height 16
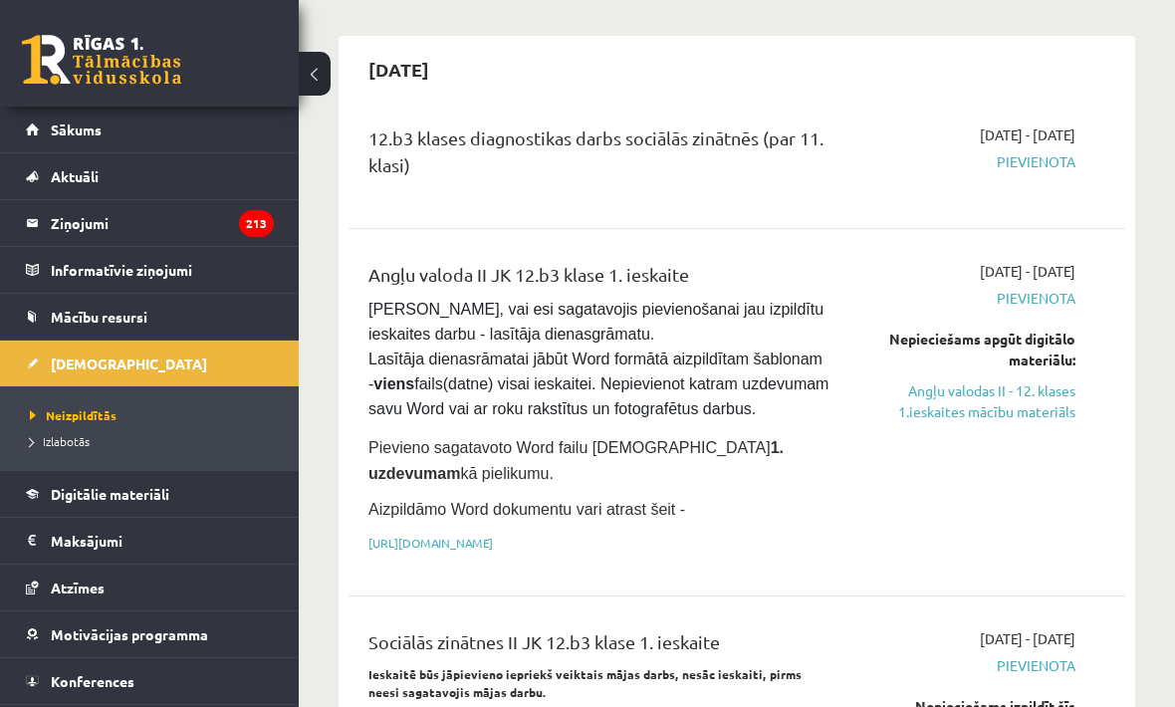
scroll to position [1283, 0]
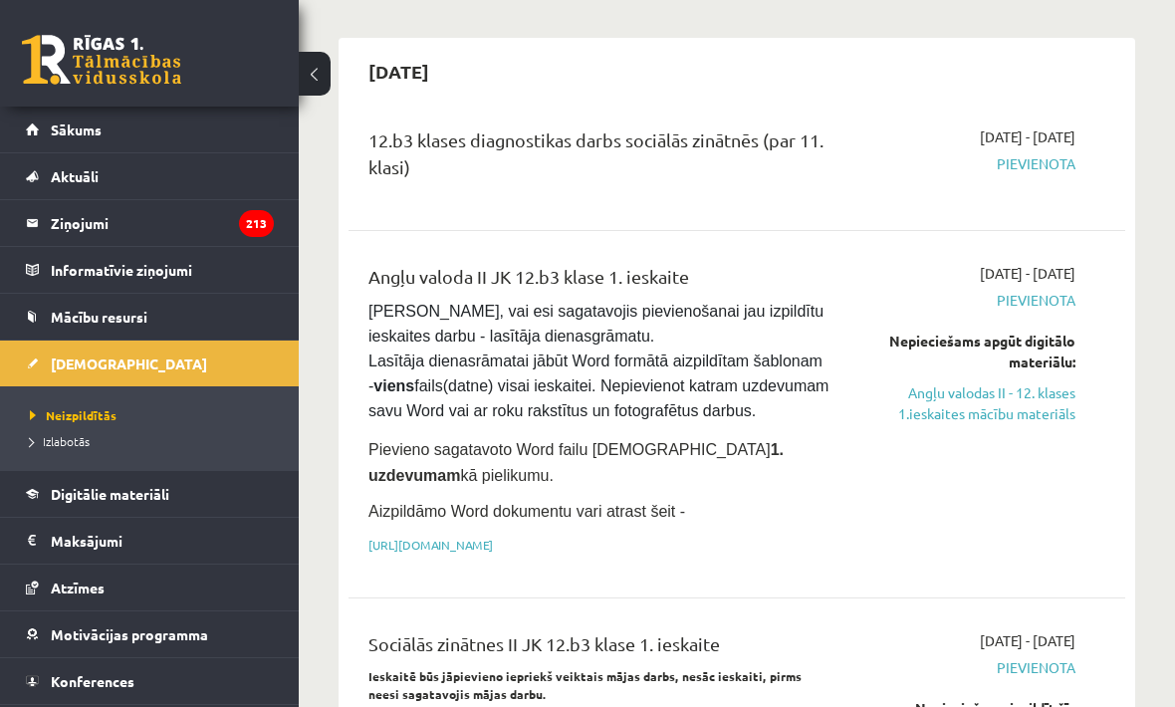
click at [493, 537] on link "[URL][DOMAIN_NAME]" at bounding box center [430, 545] width 124 height 16
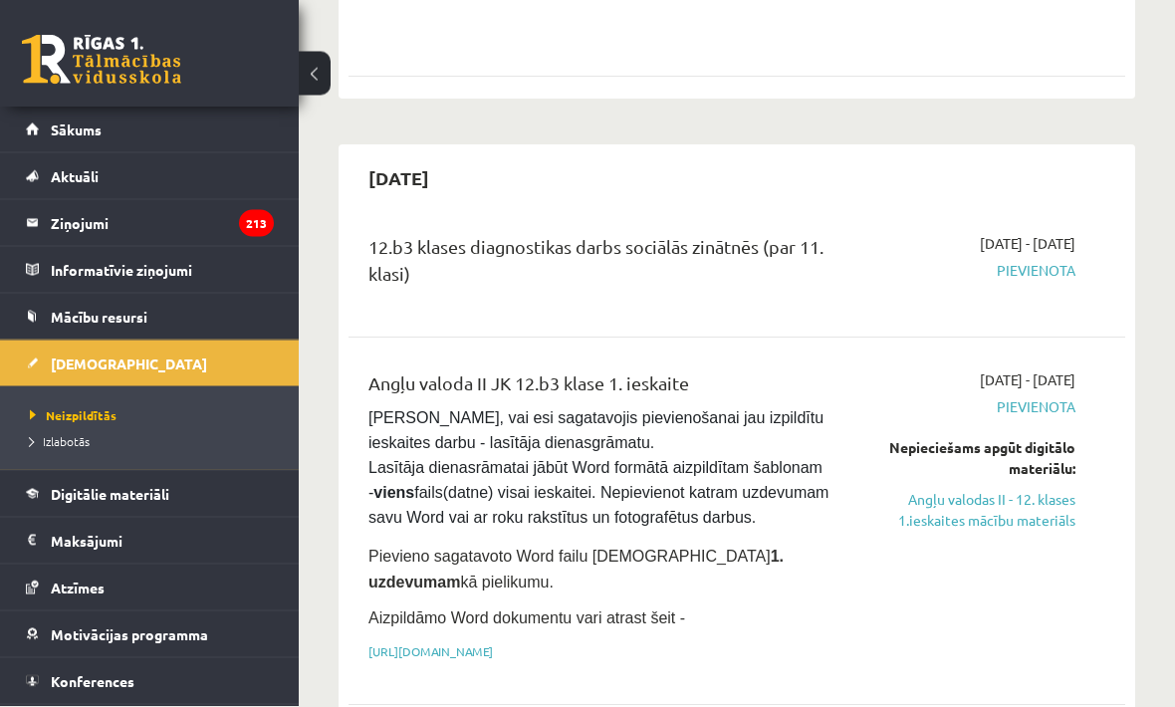
scroll to position [1177, 0]
click at [1011, 489] on link "Angļu valodas II - 12. klases 1.ieskaites mācību materiāls" at bounding box center [967, 510] width 216 height 42
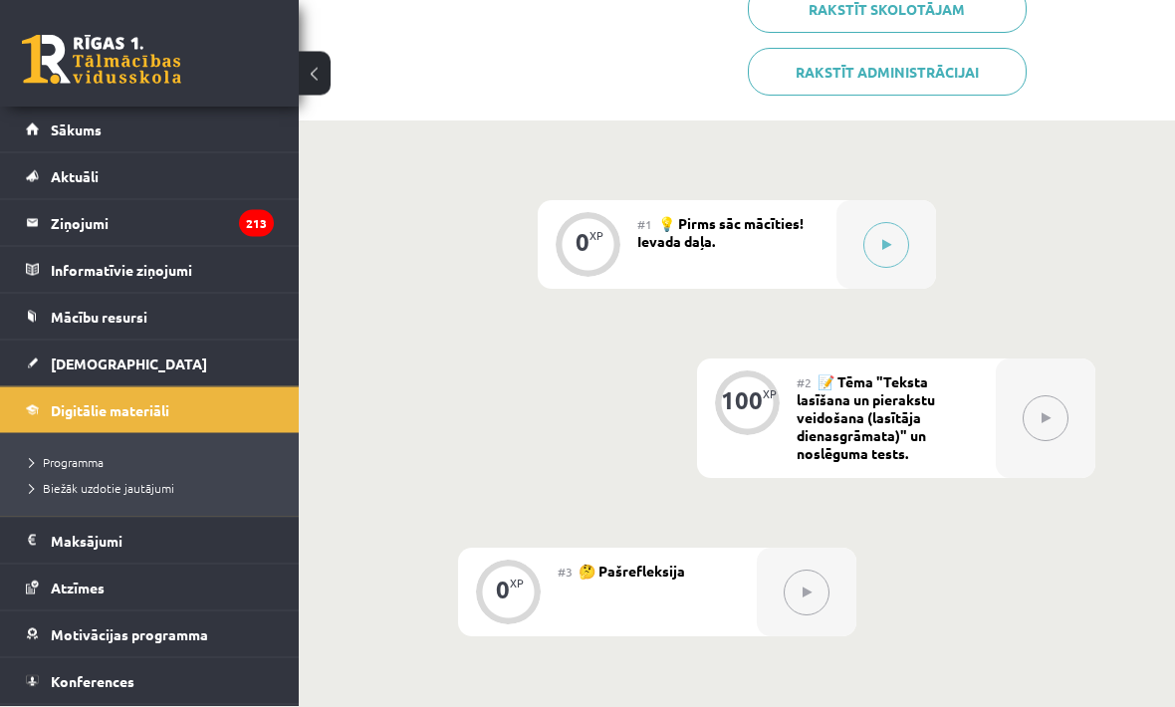
click at [903, 255] on button at bounding box center [886, 246] width 46 height 46
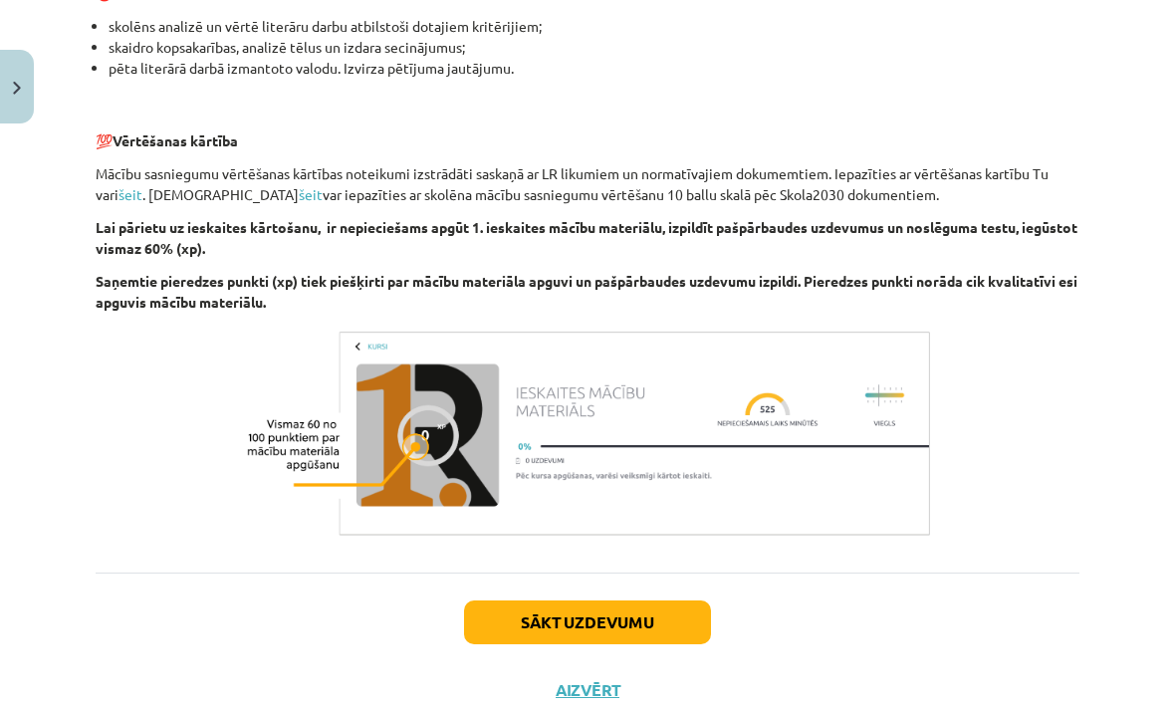
scroll to position [1321, 0]
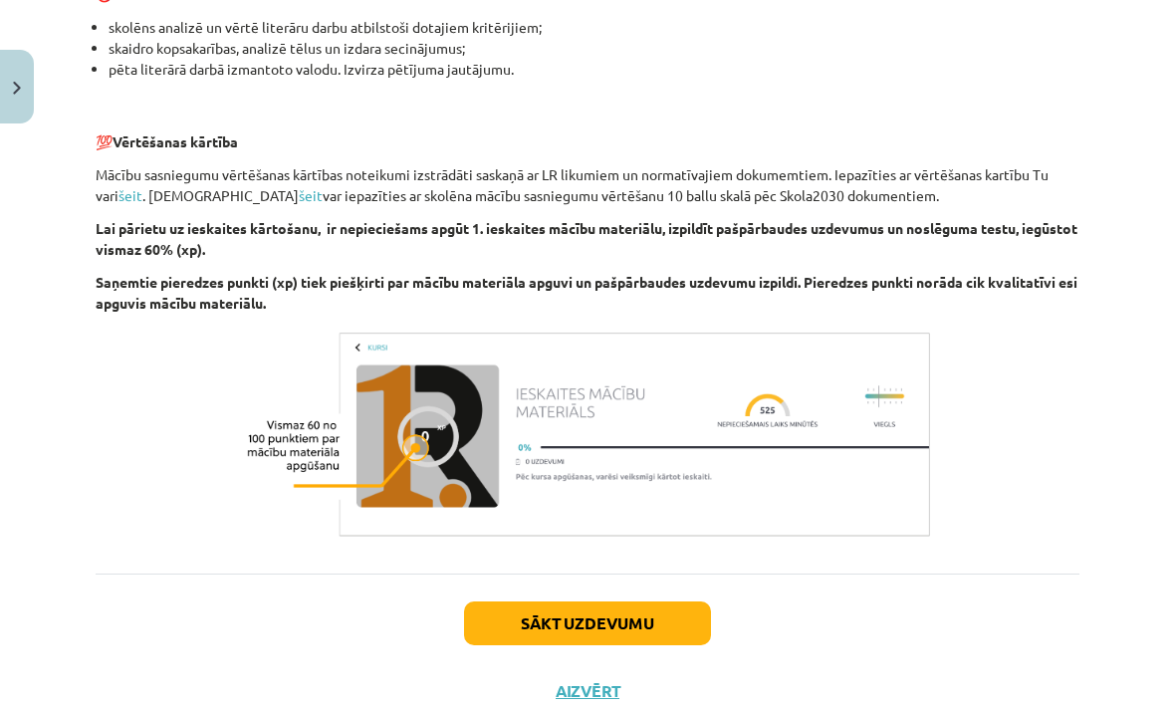
click at [676, 619] on button "Sākt uzdevumu" at bounding box center [587, 623] width 247 height 44
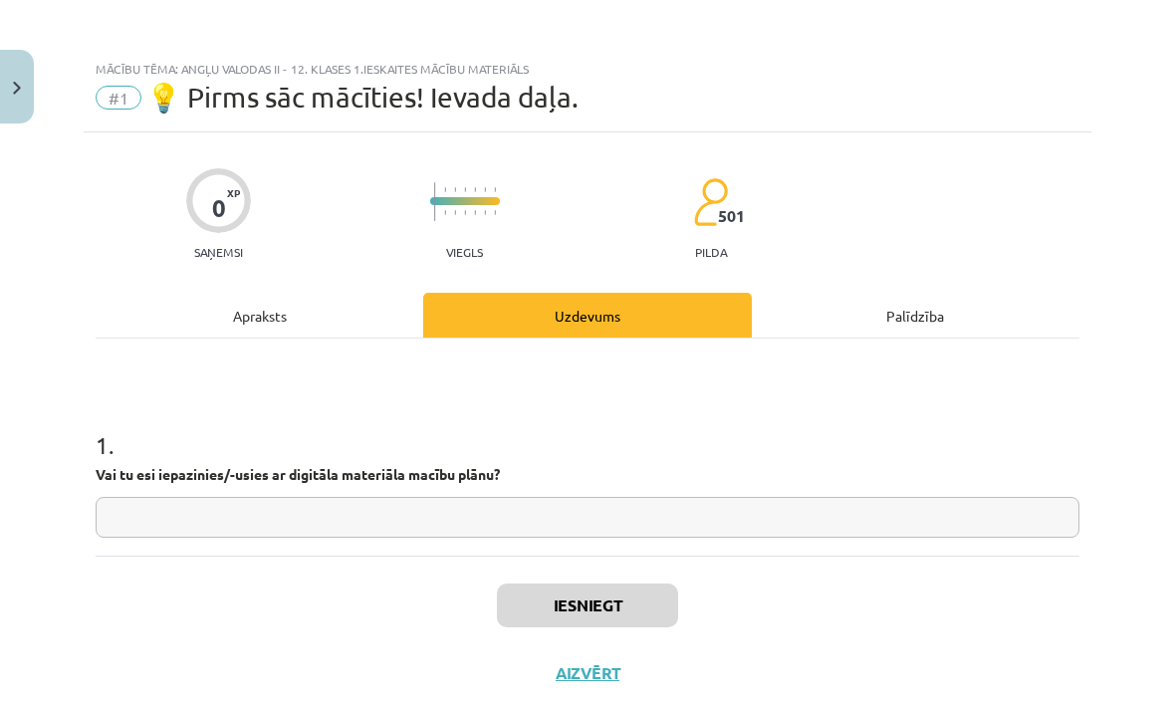
click at [701, 518] on input "text" at bounding box center [588, 517] width 984 height 41
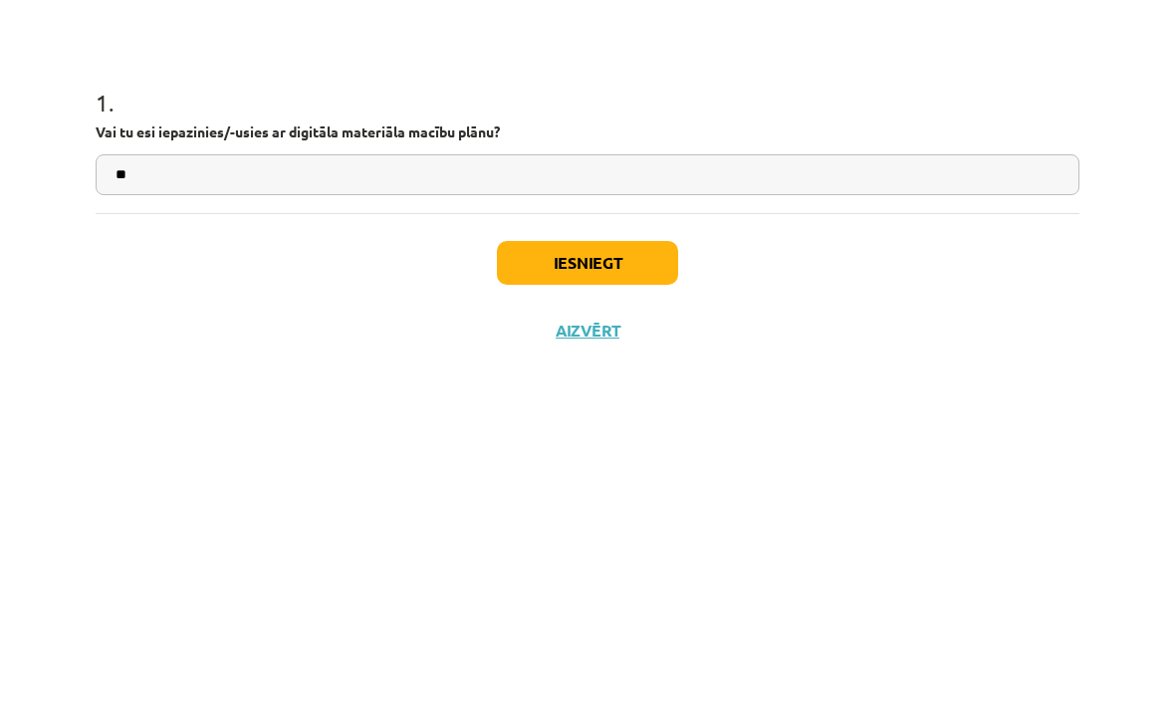
type input "**"
click at [641, 583] on button "Iesniegt" at bounding box center [587, 605] width 181 height 44
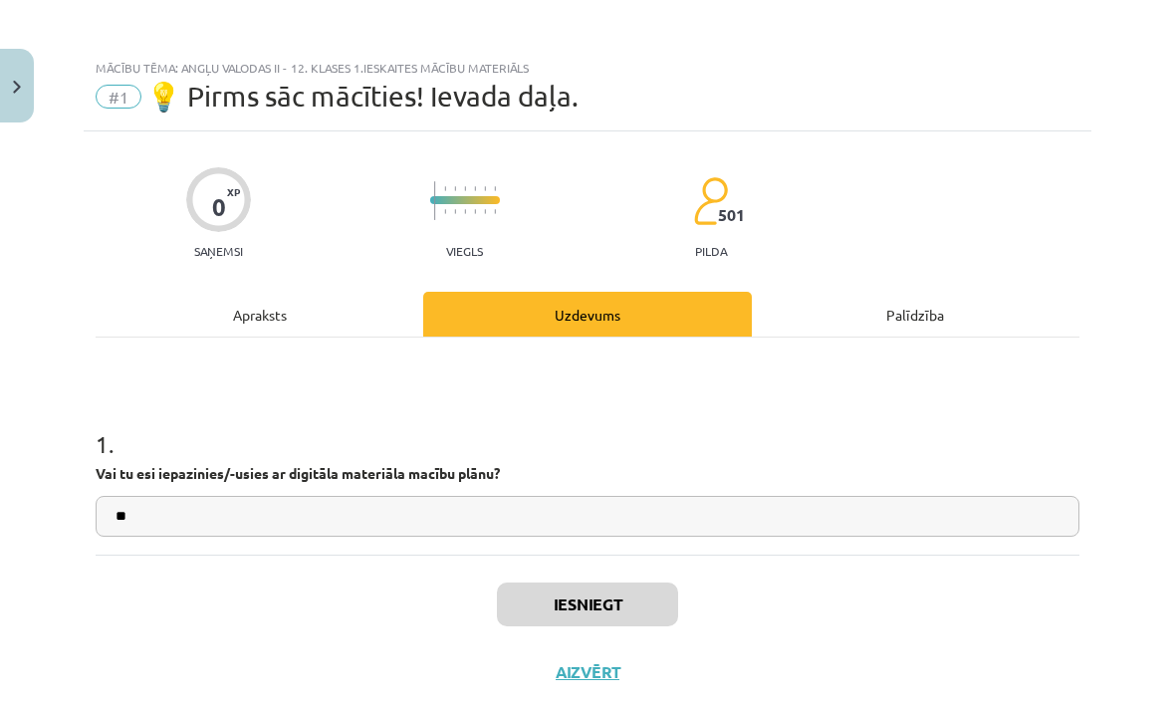
scroll to position [635, 0]
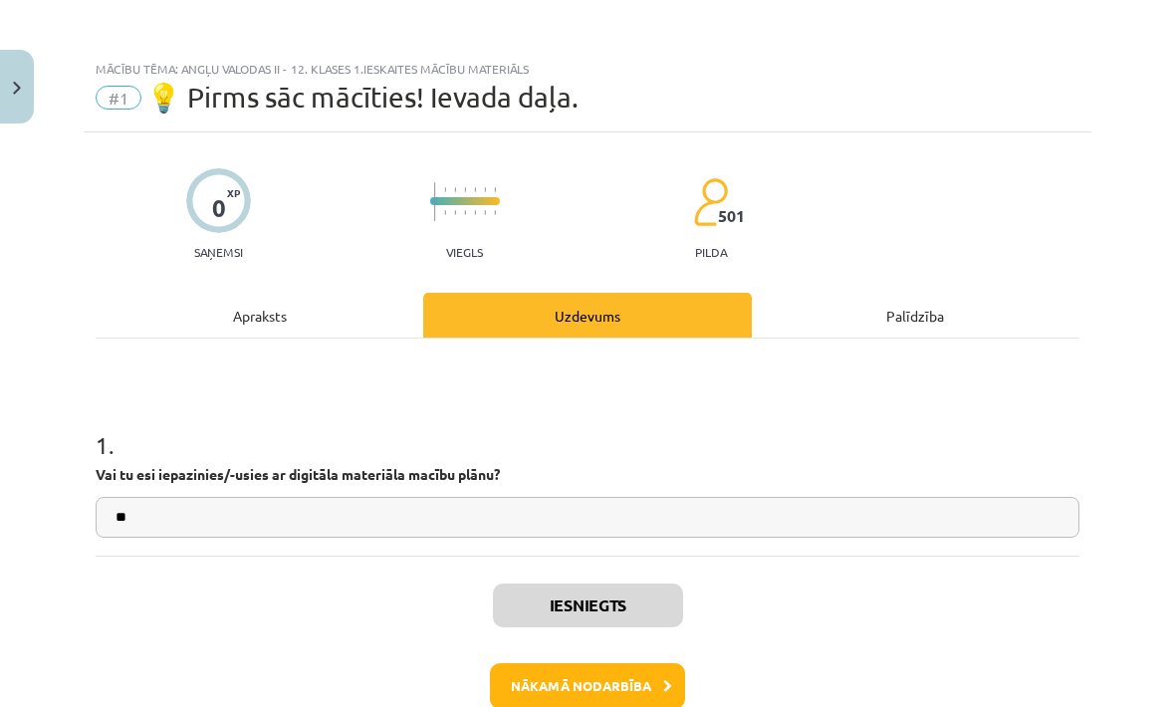
click at [660, 694] on button "Nākamā nodarbība" at bounding box center [587, 686] width 195 height 46
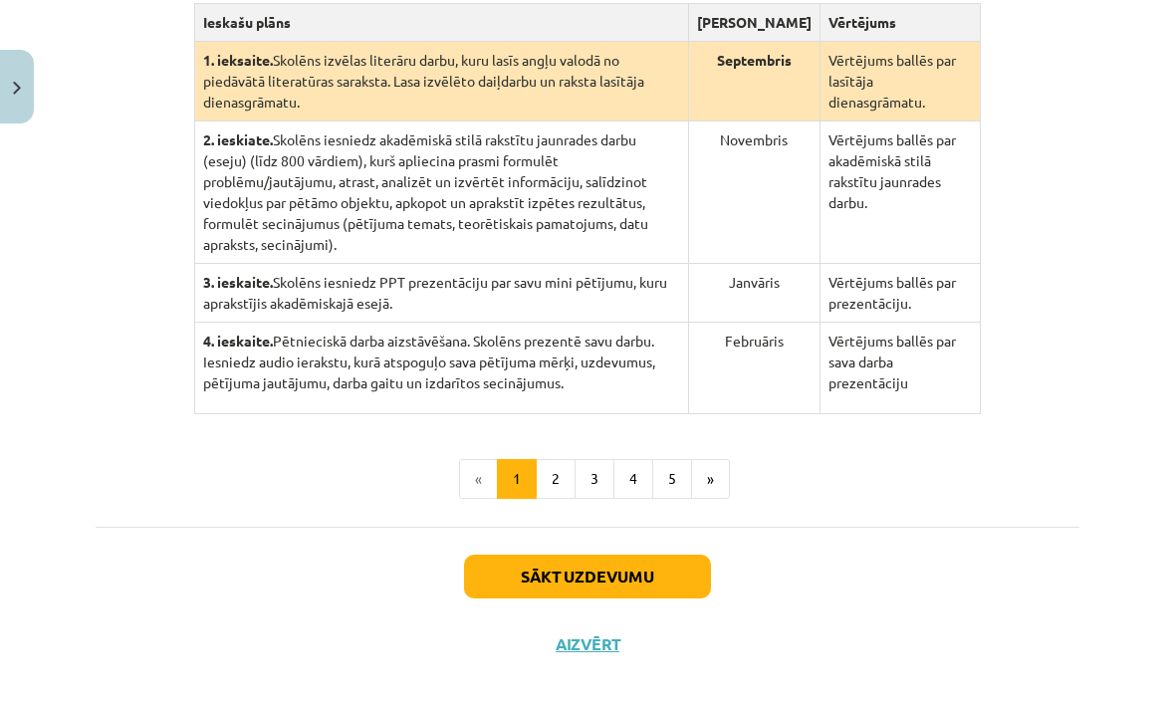
scroll to position [536, 0]
click at [662, 500] on button "5" at bounding box center [672, 480] width 40 height 40
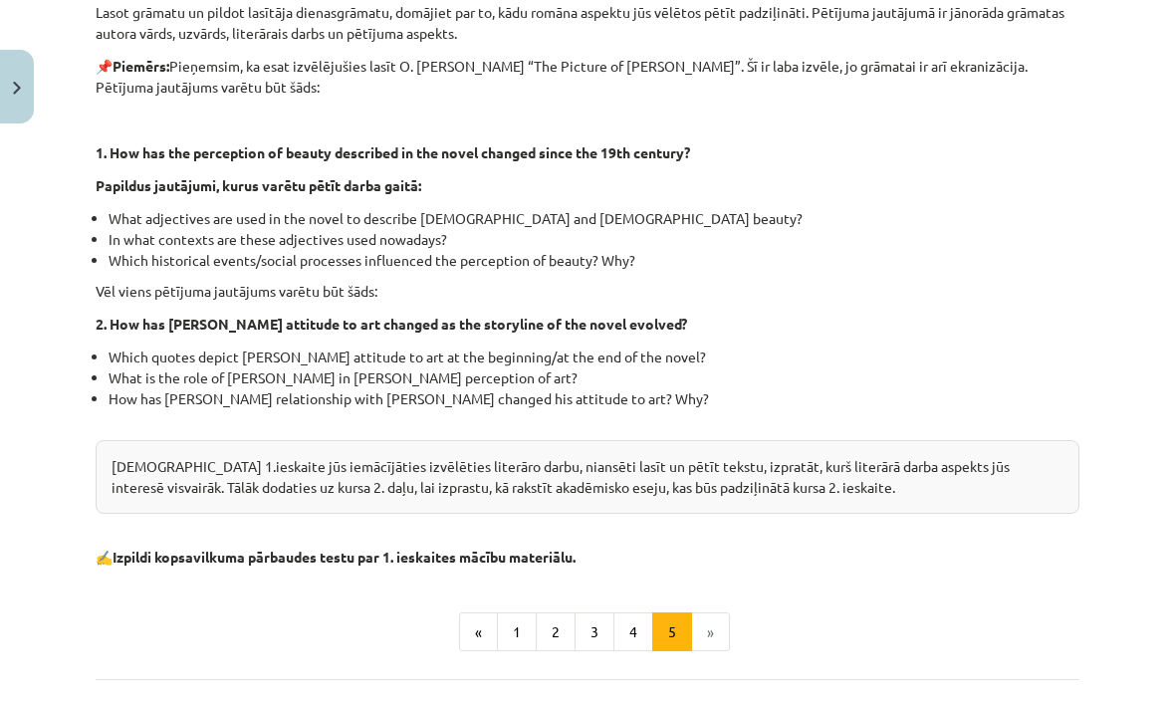
scroll to position [480, 0]
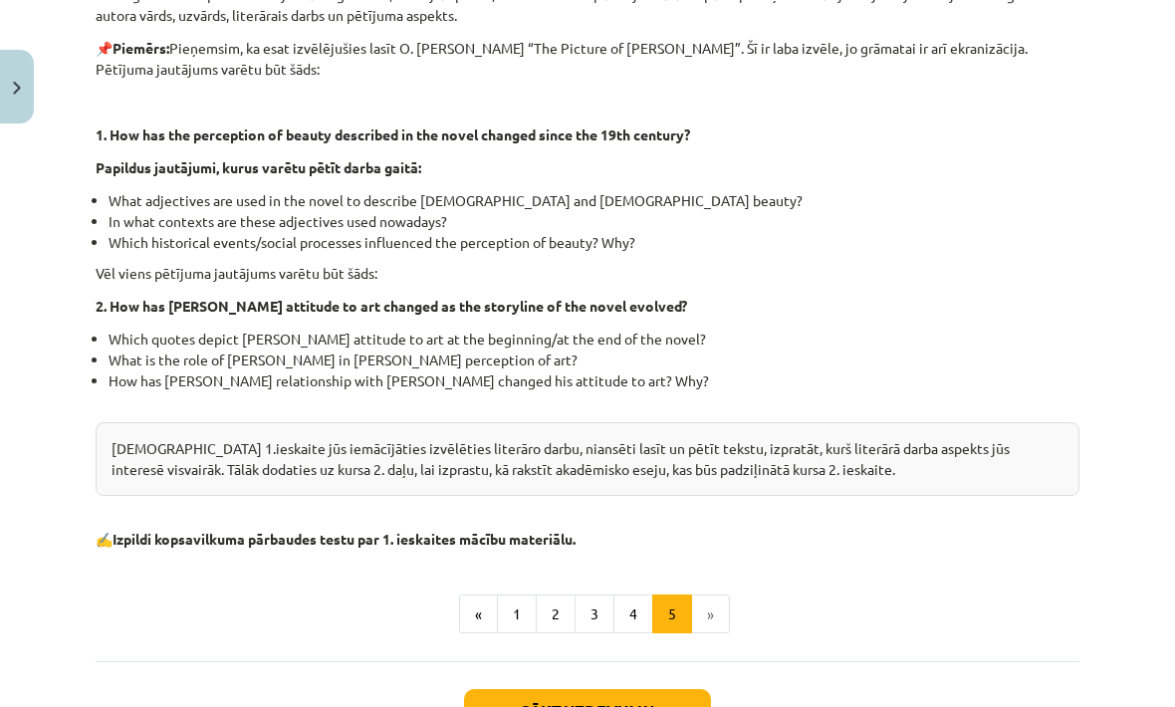
click at [635, 600] on button "4" at bounding box center [633, 614] width 40 height 40
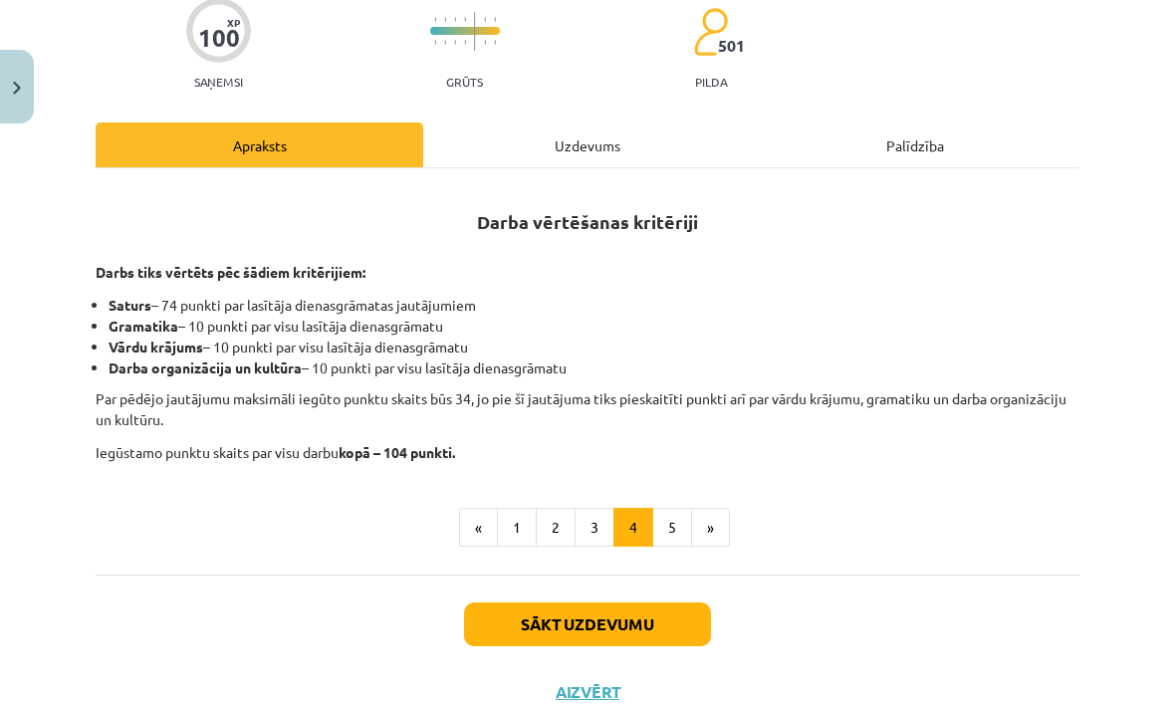
click at [557, 524] on button "2" at bounding box center [556, 528] width 40 height 40
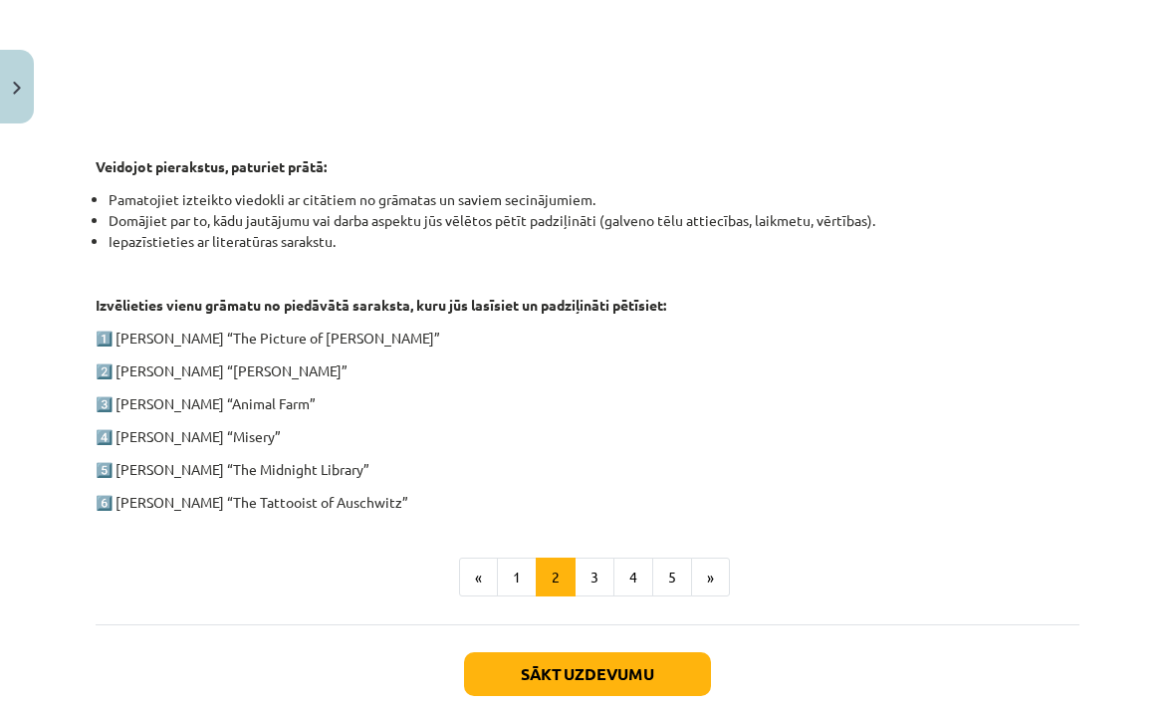
scroll to position [894, 0]
click at [148, 583] on ul "« 1 2 3 4 5 »" at bounding box center [588, 578] width 984 height 40
click at [37, 519] on div "Mācību tēma: Angļu valodas ii - 12. klases 1.ieskaites mācību materiāls #2 📝 Tē…" at bounding box center [587, 353] width 1175 height 707
click at [592, 575] on button "3" at bounding box center [595, 578] width 40 height 40
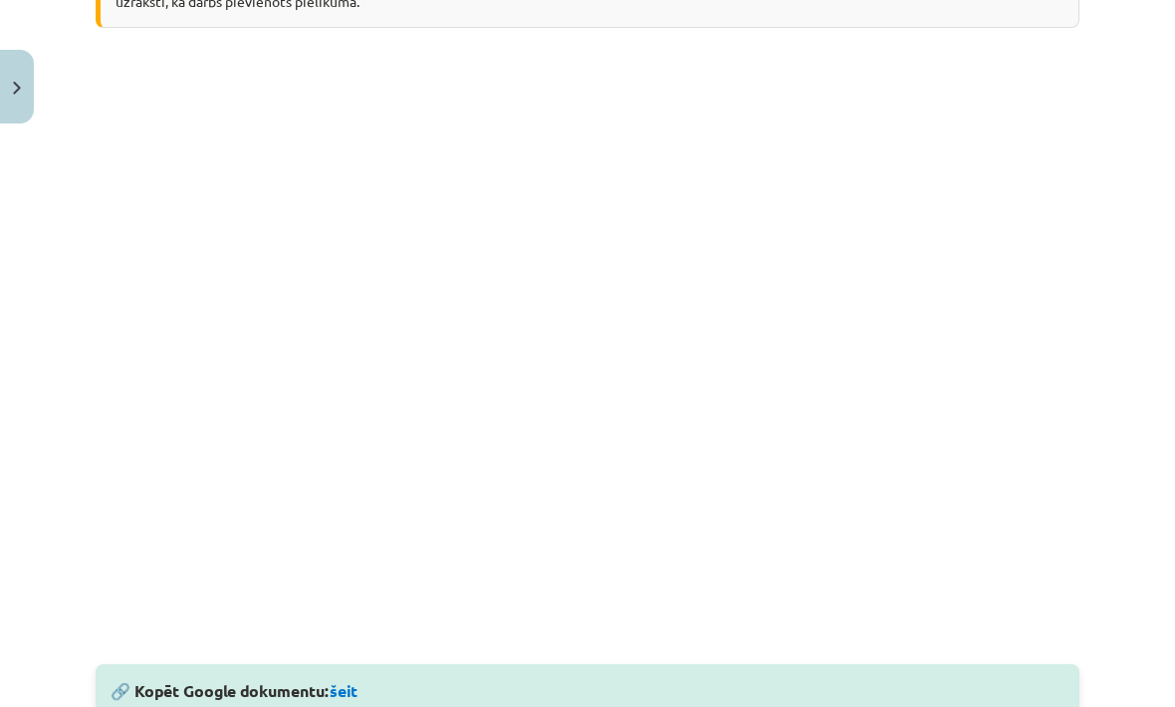
scroll to position [508, 0]
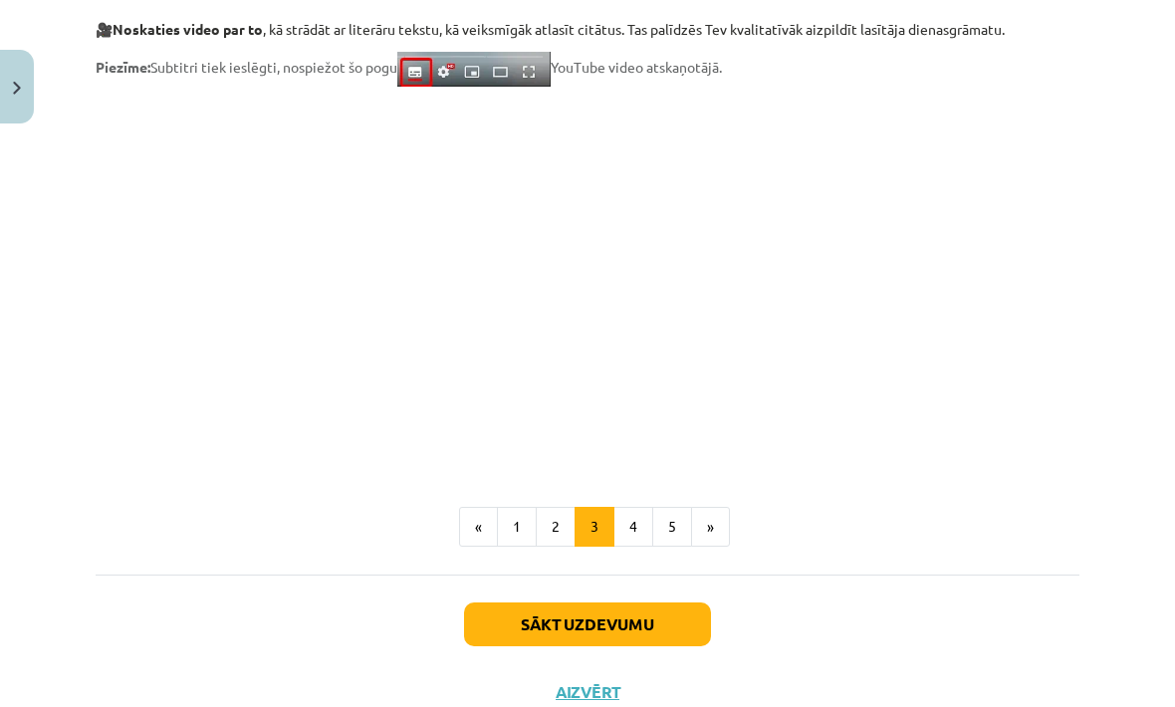
click at [635, 530] on button "4" at bounding box center [633, 527] width 40 height 40
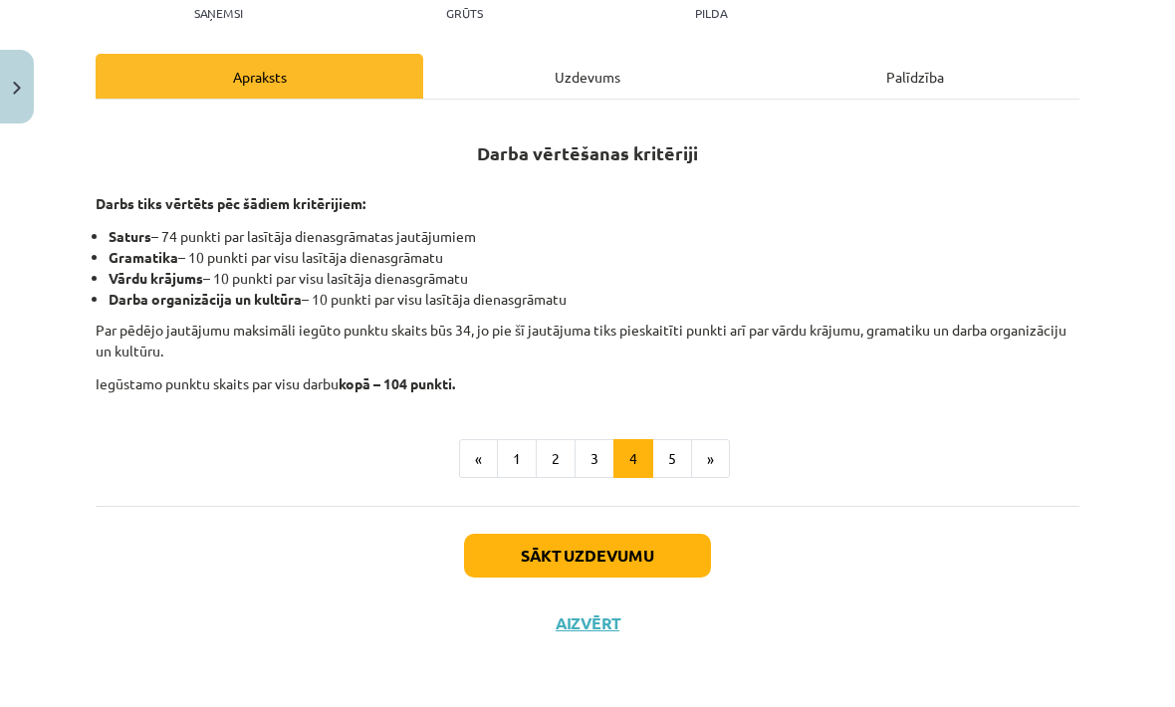
scroll to position [202, 0]
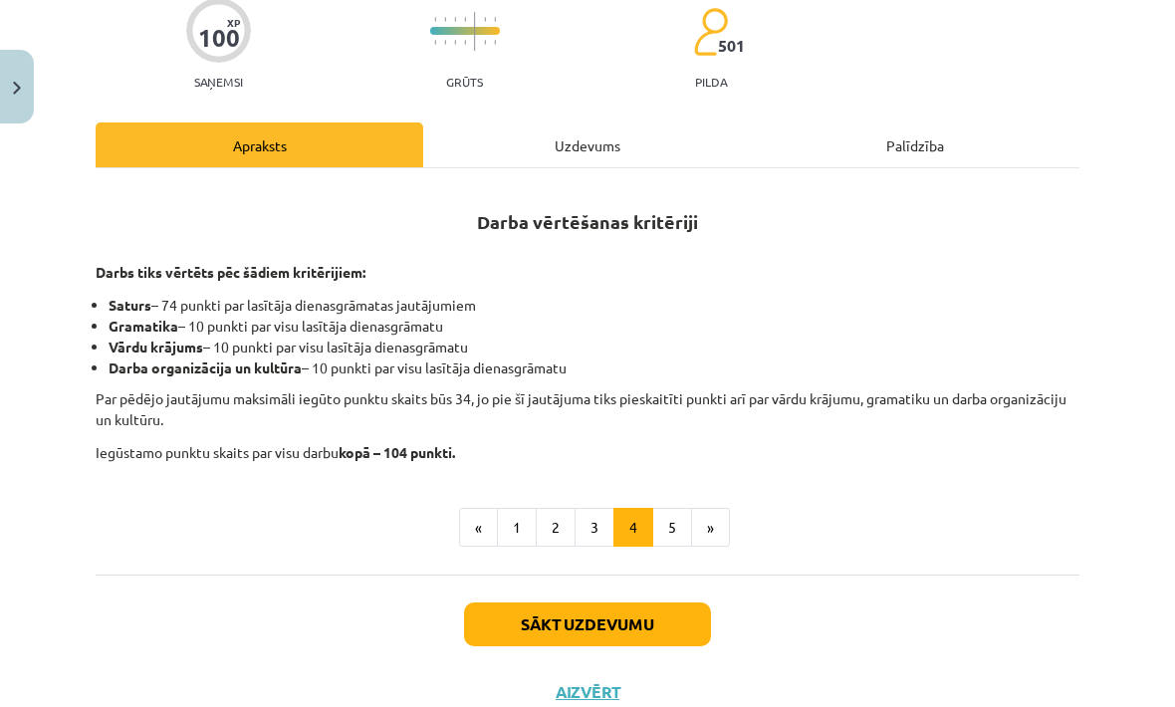
click at [664, 513] on button "5" at bounding box center [672, 528] width 40 height 40
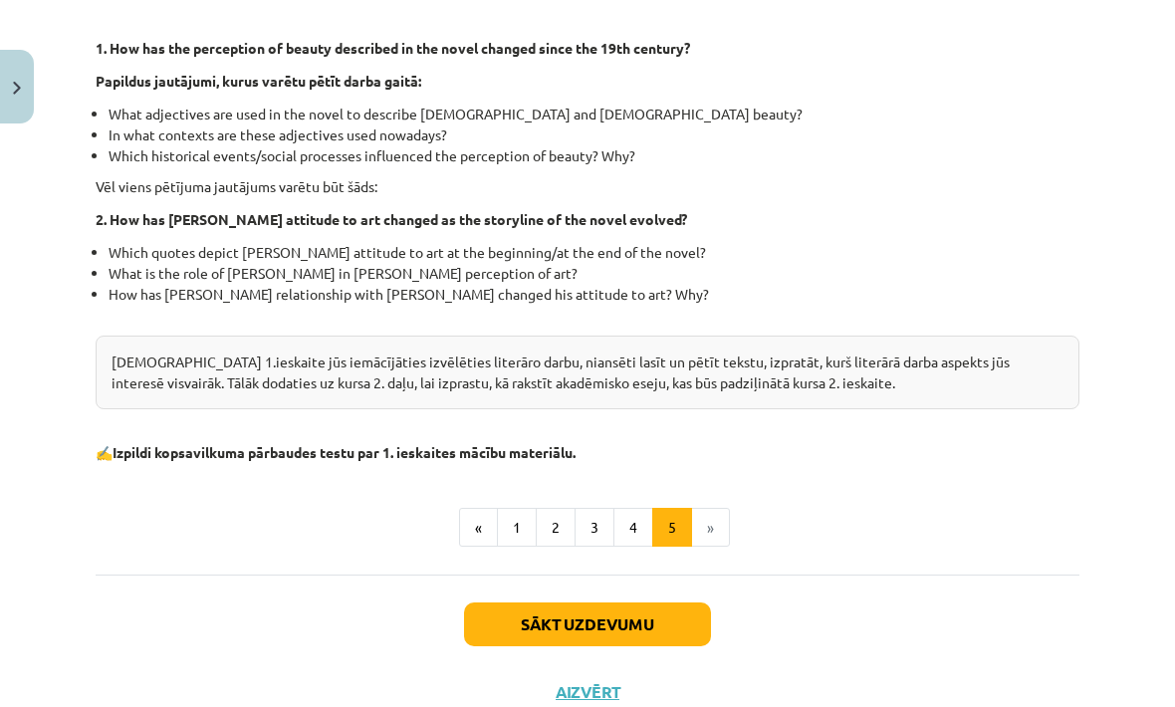
click at [656, 625] on button "Sākt uzdevumu" at bounding box center [587, 624] width 247 height 44
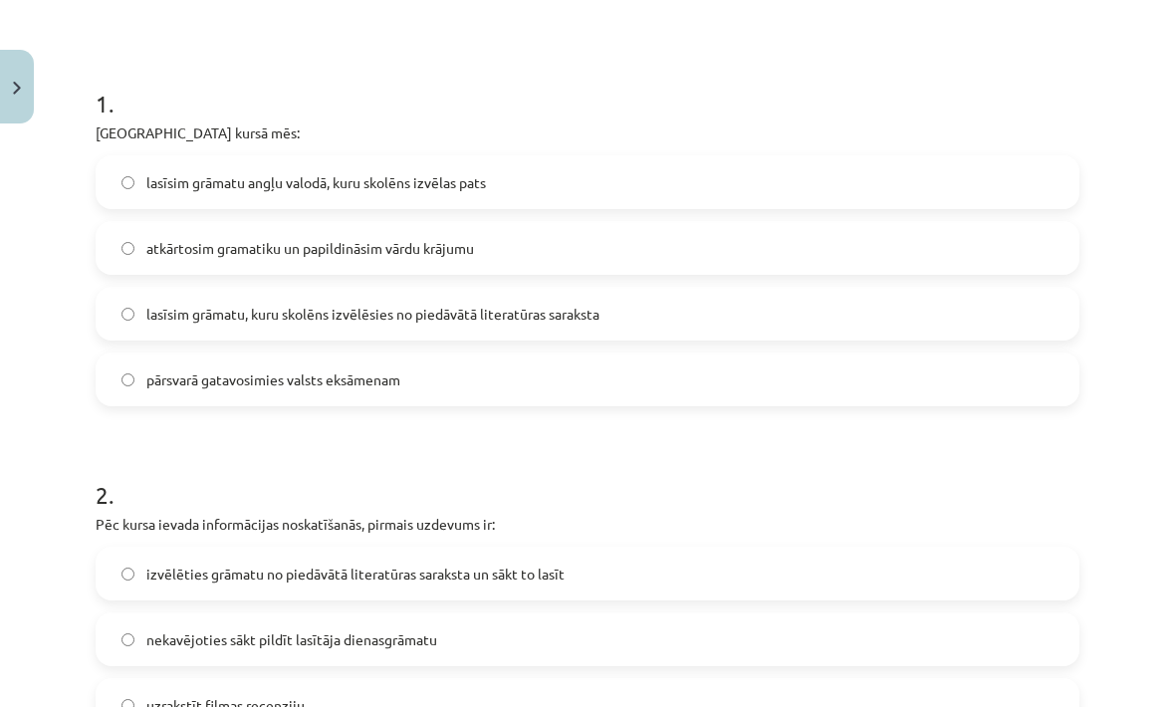
scroll to position [373, 0]
click at [829, 382] on label "pārsvarā gatavosimies valsts eksāmenam" at bounding box center [588, 379] width 980 height 50
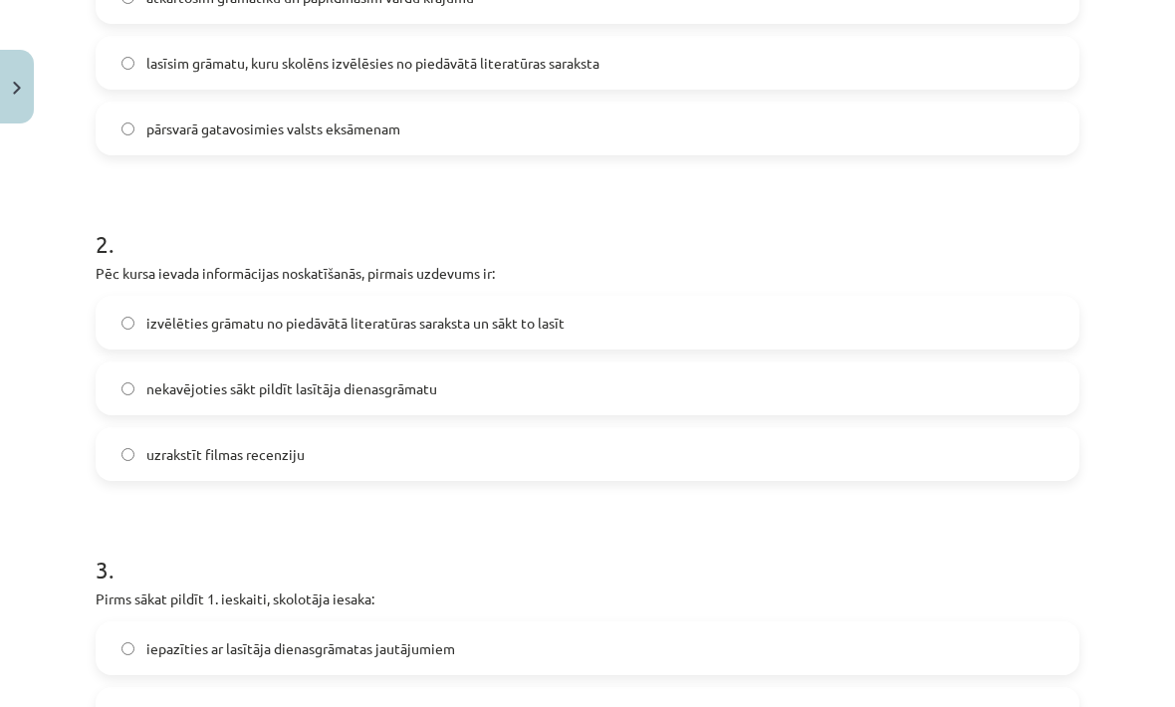
scroll to position [626, 0]
click at [824, 388] on label "nekavējoties sākt pildīt lasītāja dienasgrāmatu" at bounding box center [588, 386] width 980 height 50
click at [835, 390] on label "nekavējoties sākt pildīt lasītāja dienasgrāmatu" at bounding box center [588, 386] width 980 height 50
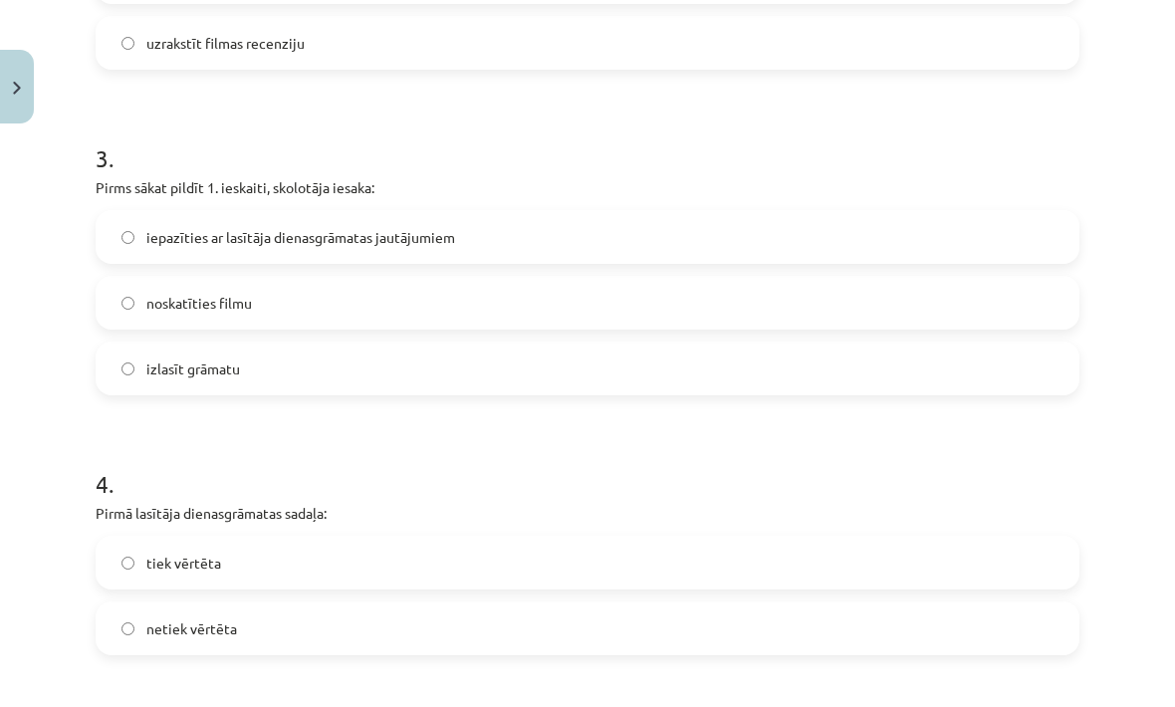
scroll to position [1036, 0]
click at [855, 244] on label "iepazīties ar lasītāja dienasgrāmatas jautājumiem" at bounding box center [588, 237] width 980 height 50
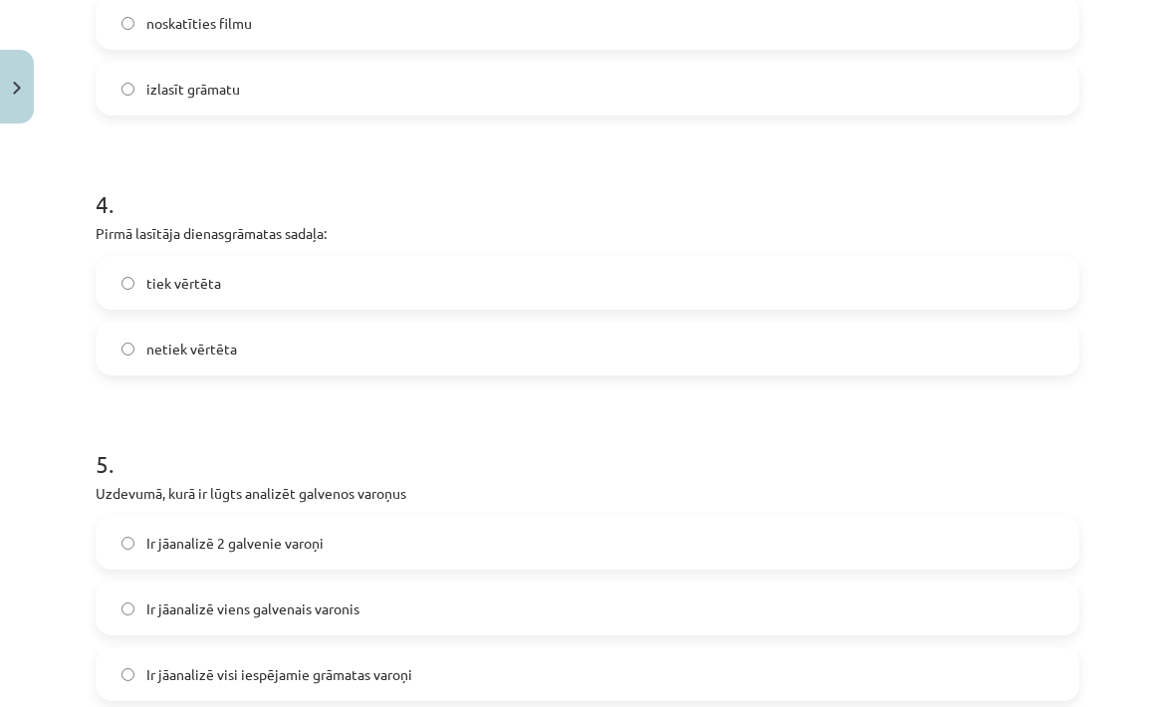
scroll to position [1315, 0]
click at [859, 302] on label "tiek vērtēta" at bounding box center [588, 283] width 980 height 50
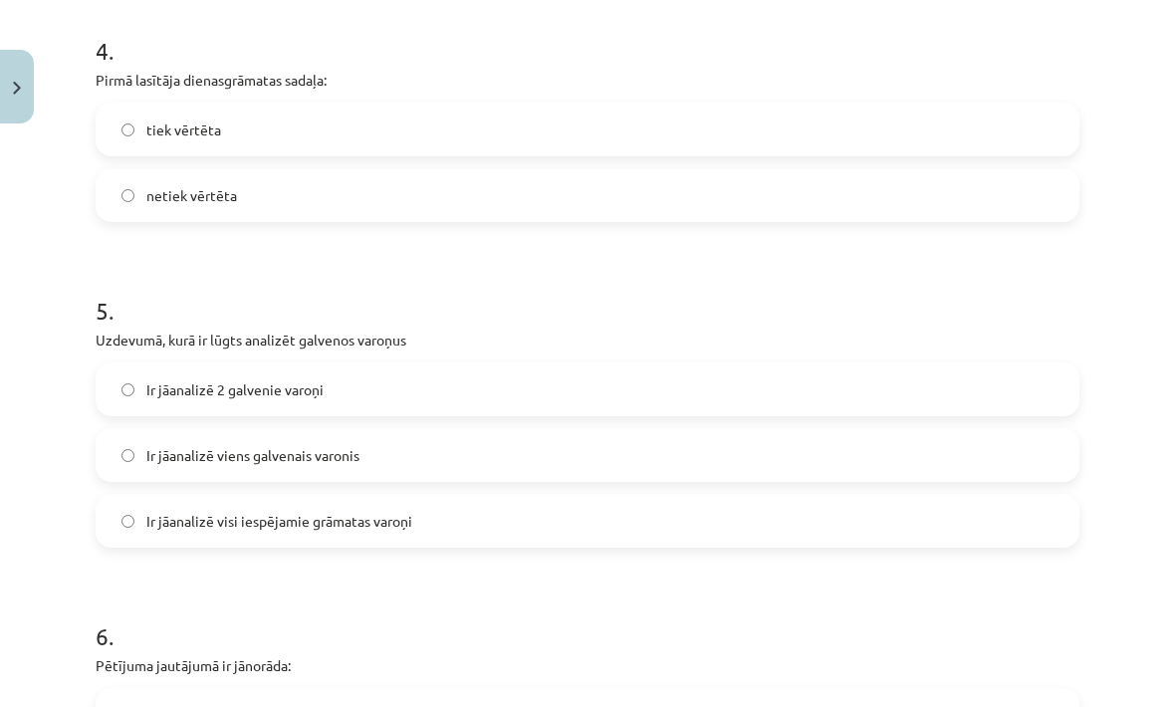
scroll to position [1485, 0]
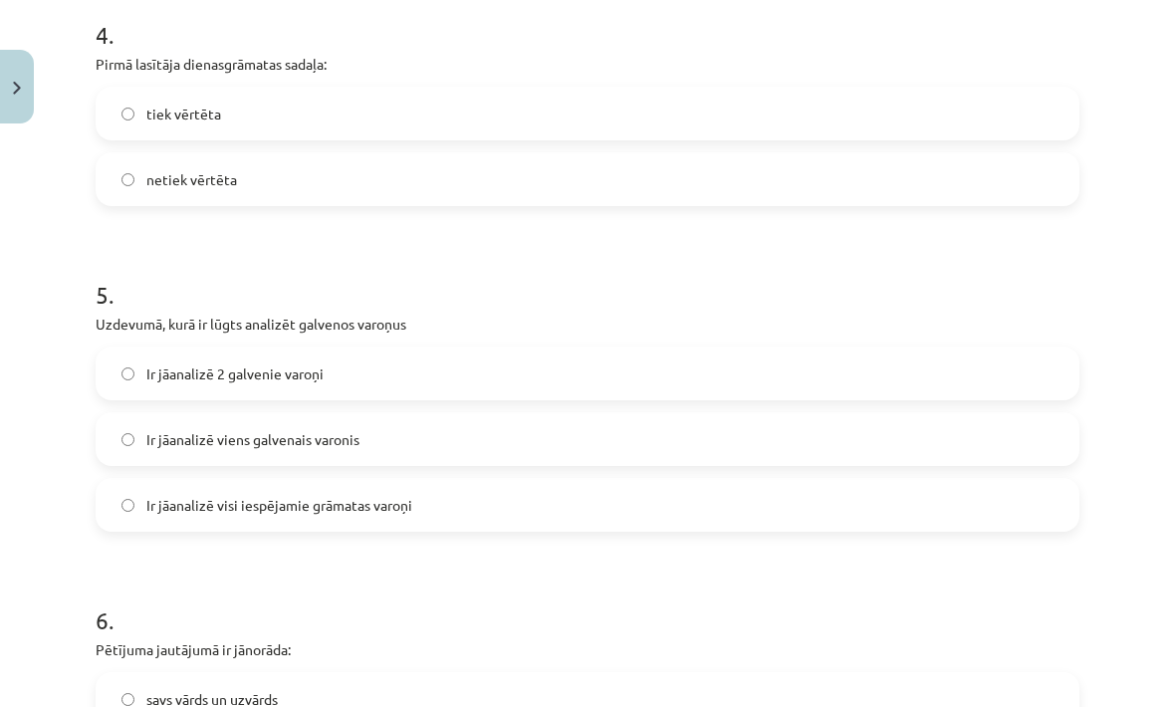
click at [816, 394] on label "Ir jāanalizē 2 galvenie varoņi" at bounding box center [588, 373] width 980 height 50
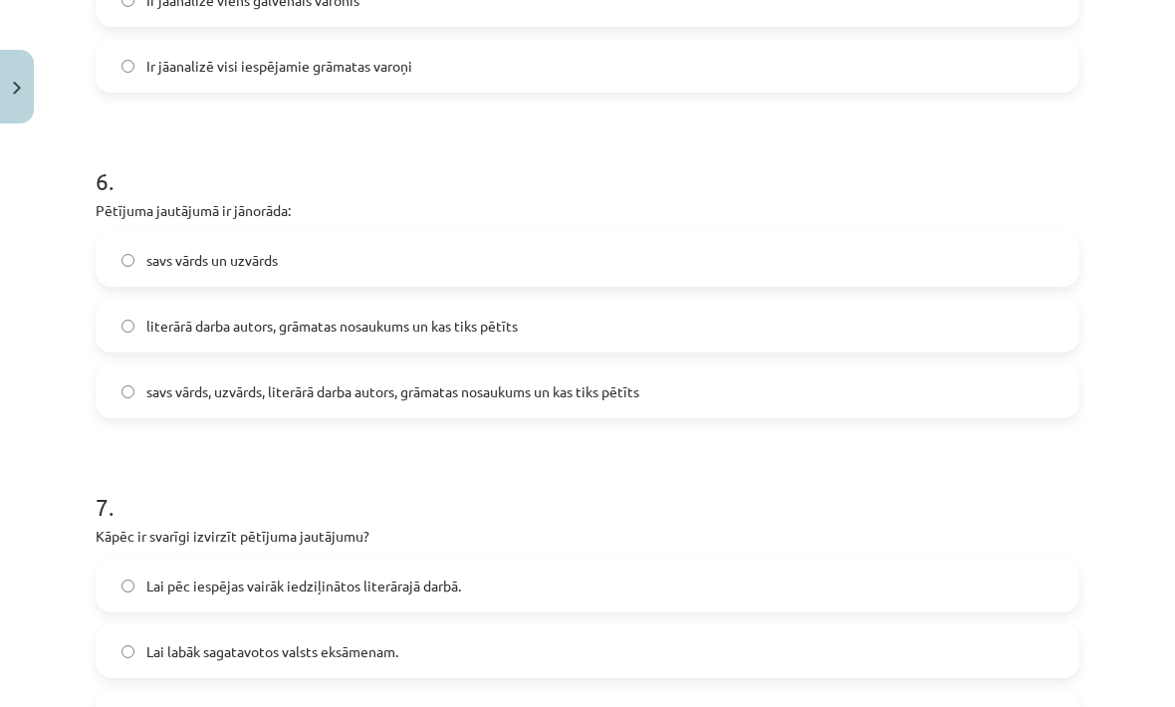
scroll to position [1923, 0]
click at [823, 396] on label "savs vārds, uzvārds, literārā darba autors, grāmatas nosaukums un kas tiks pētī…" at bounding box center [588, 392] width 980 height 50
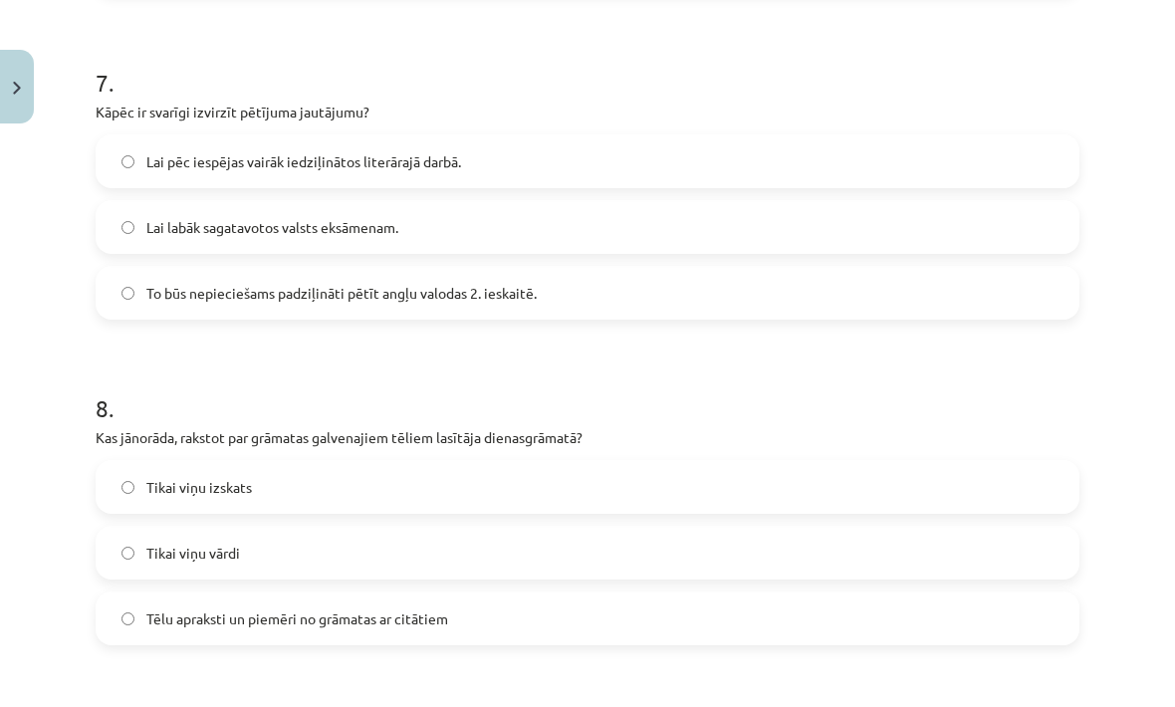
scroll to position [2348, 0]
click at [859, 296] on label "To būs nepieciešams padziļināti pētīt angļu valodas 2. ieskaitē." at bounding box center [588, 293] width 980 height 50
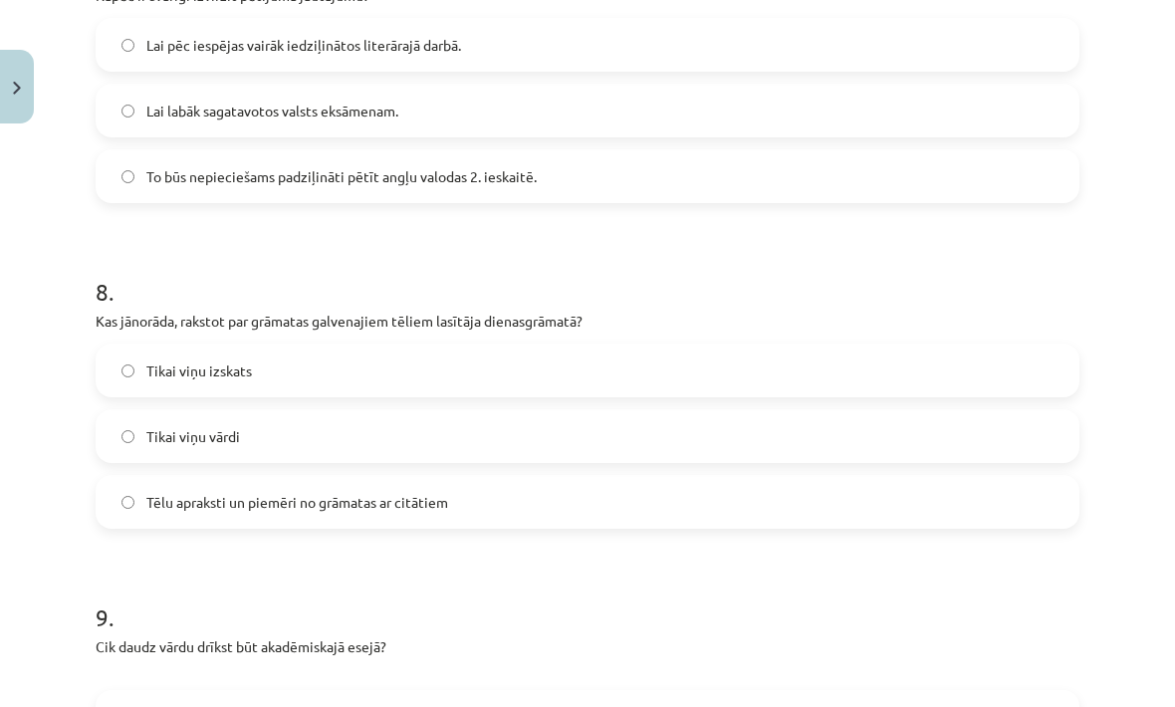
scroll to position [2487, 0]
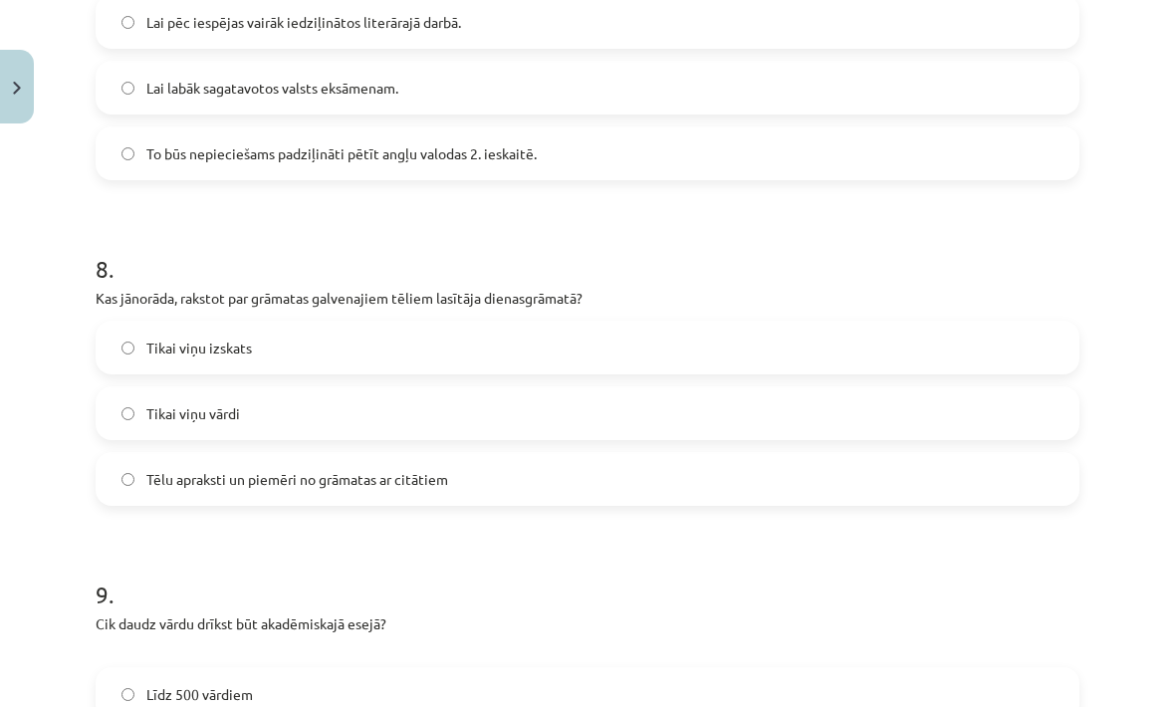
click at [834, 466] on label "Tēlu apraksti un piemēri no grāmatas ar citātiem" at bounding box center [588, 479] width 980 height 50
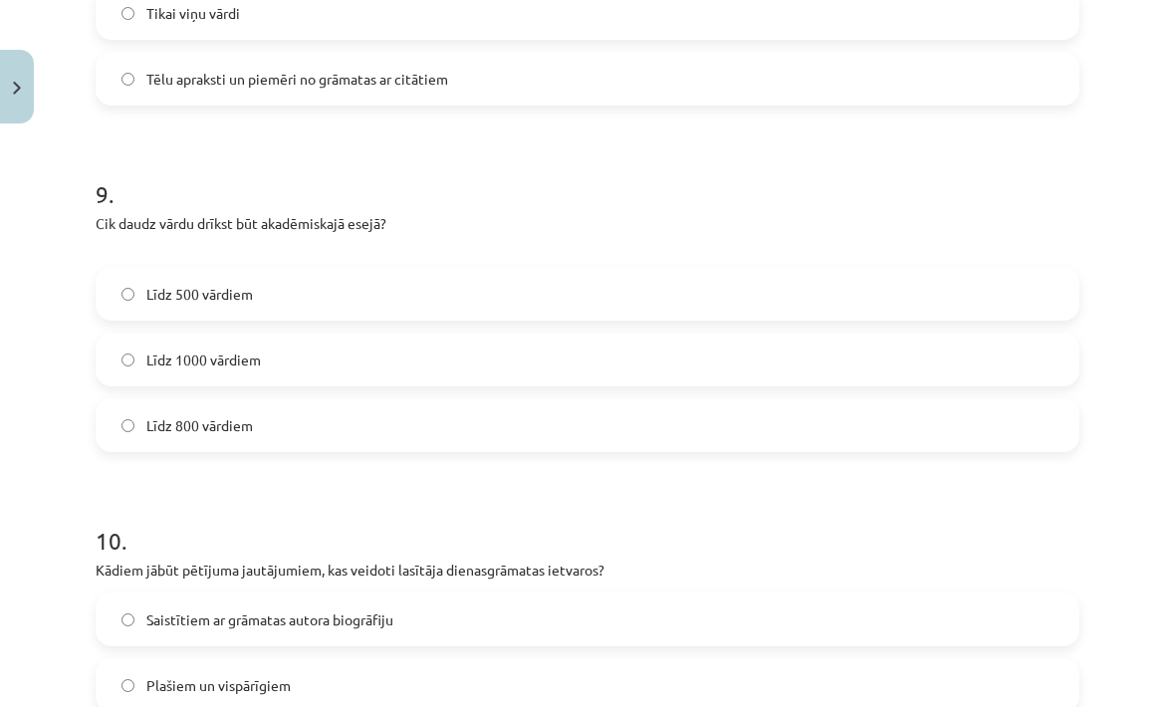
scroll to position [2888, 0]
click at [852, 292] on label "Līdz 500 vārdiem" at bounding box center [588, 294] width 980 height 50
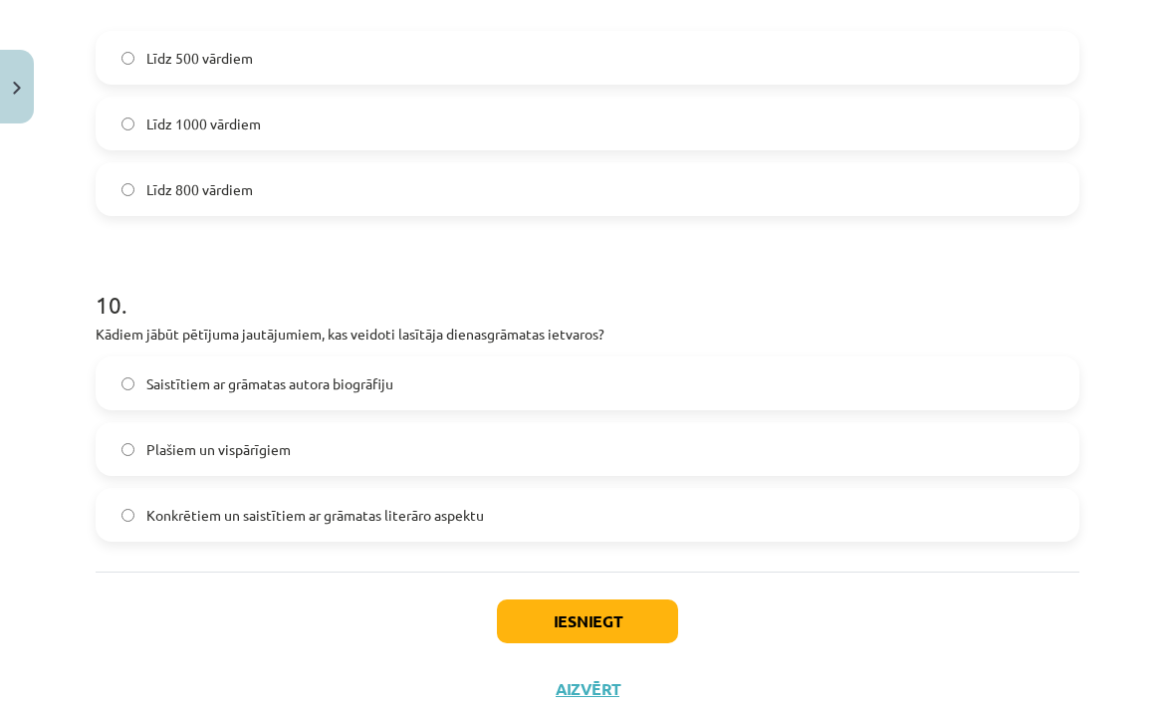
scroll to position [3121, 0]
click at [481, 540] on label "Konkrētiem un saistītiem ar grāmatas literāro aspektu" at bounding box center [588, 517] width 980 height 50
click at [557, 507] on label "Konkrētiem un saistītiem ar grāmatas literāro aspektu" at bounding box center [588, 517] width 980 height 50
click at [574, 611] on button "Iesniegt" at bounding box center [587, 623] width 181 height 44
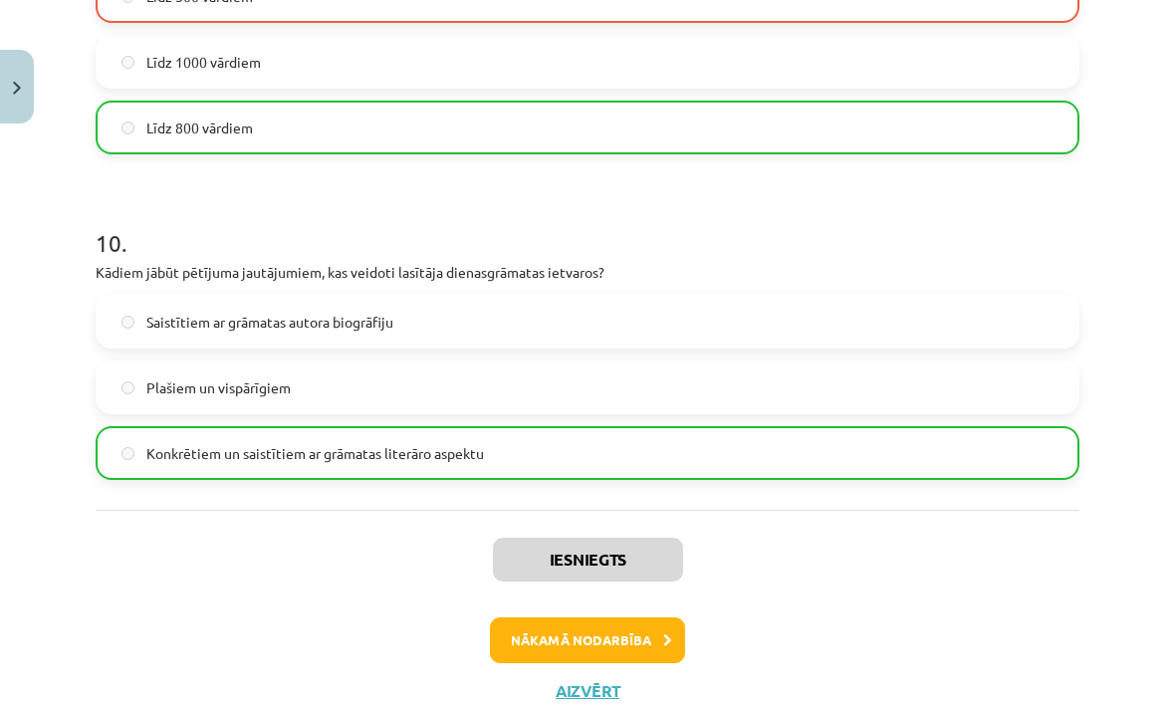
scroll to position [3184, 0]
click at [658, 657] on button "Nākamā nodarbība" at bounding box center [587, 641] width 195 height 46
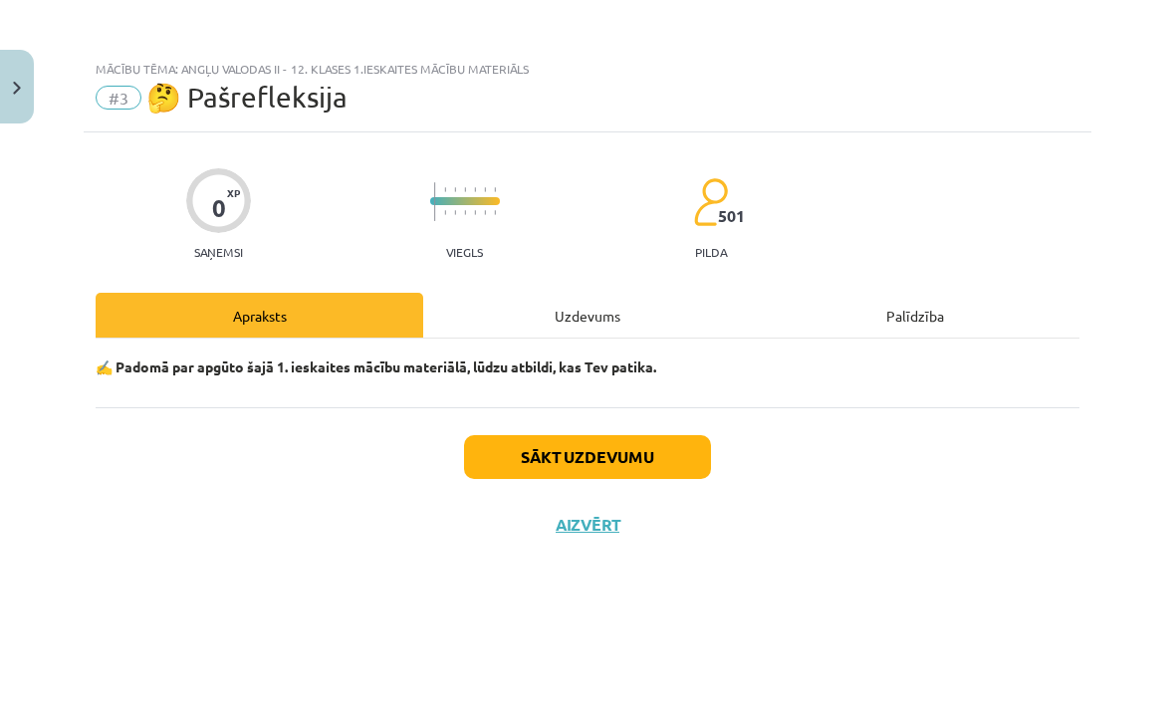
click at [676, 459] on button "Sākt uzdevumu" at bounding box center [587, 457] width 247 height 44
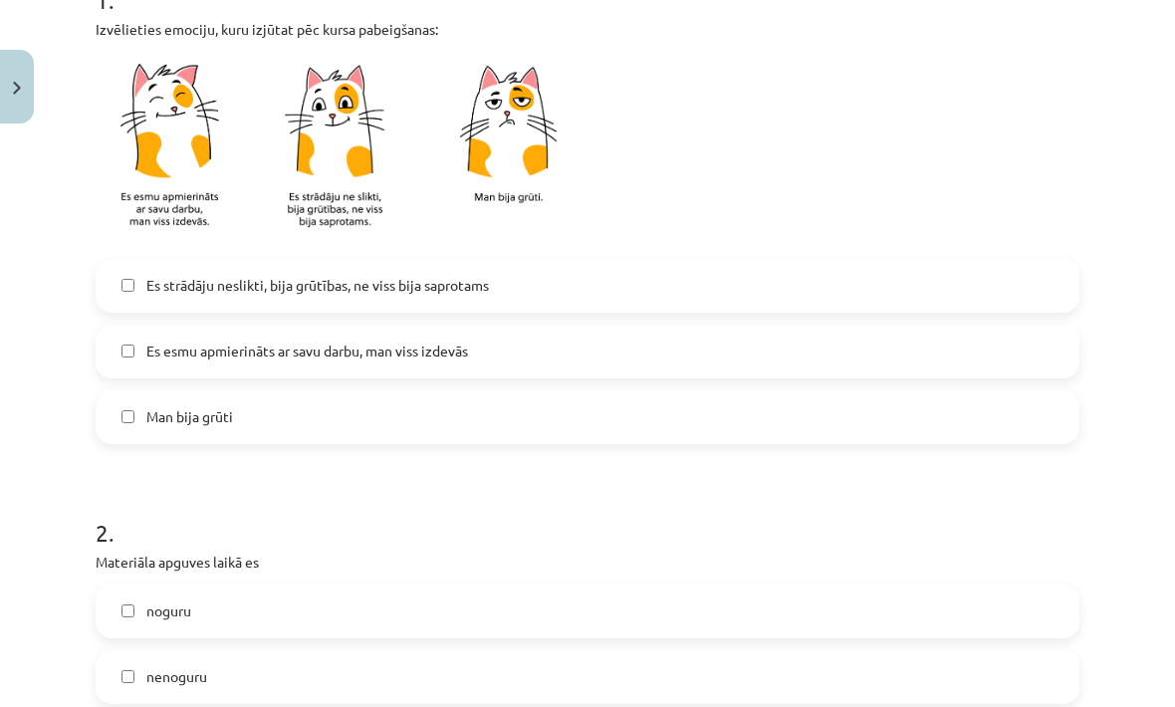
scroll to position [445, 0]
click at [568, 345] on label "Es esmu apmierināts ar savu darbu, man viss izdevās" at bounding box center [588, 352] width 980 height 50
click at [611, 299] on label "Es strādāju neslikti, bija grūtības, ne viss bija saprotams" at bounding box center [588, 286] width 980 height 50
click at [614, 345] on label "Es esmu apmierināts ar savu darbu, man viss izdevās" at bounding box center [588, 352] width 980 height 50
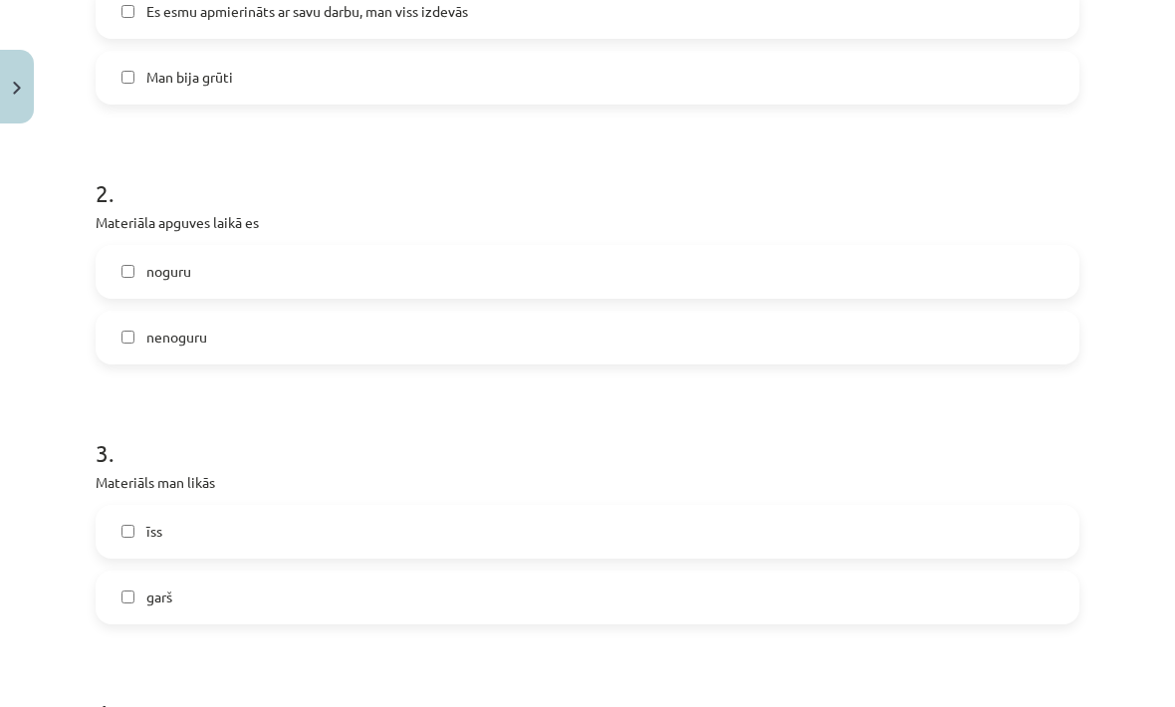
scroll to position [808, 0]
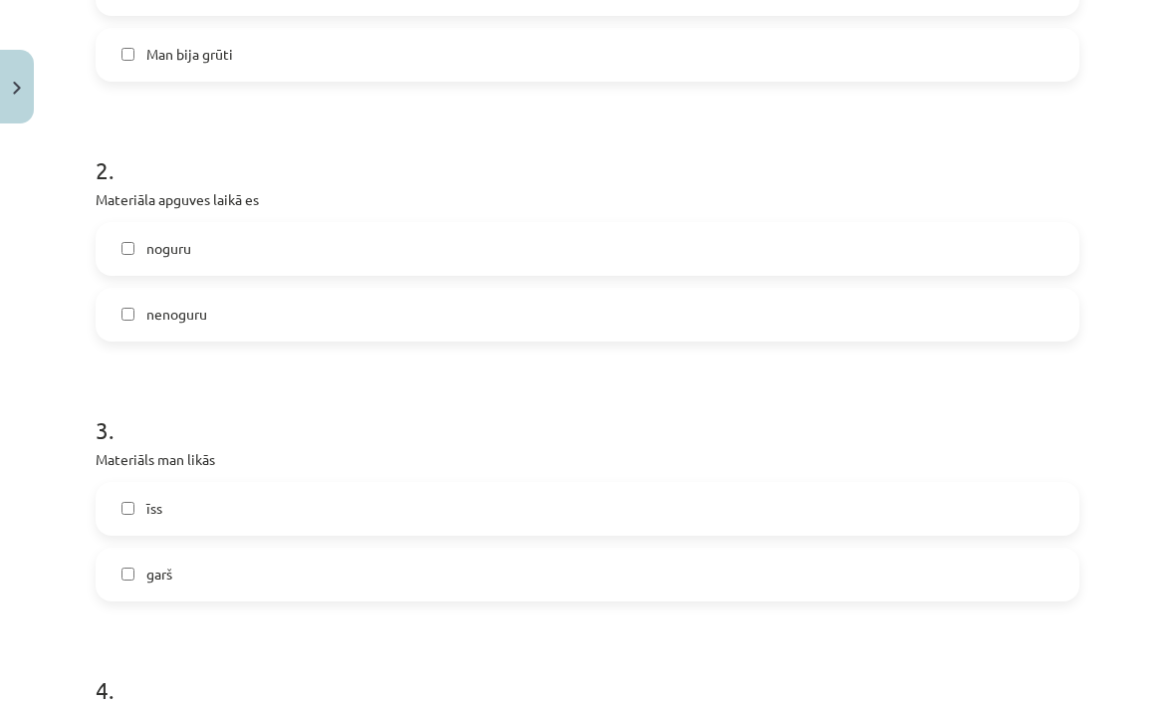
click at [619, 308] on label "nenoguru" at bounding box center [588, 315] width 980 height 50
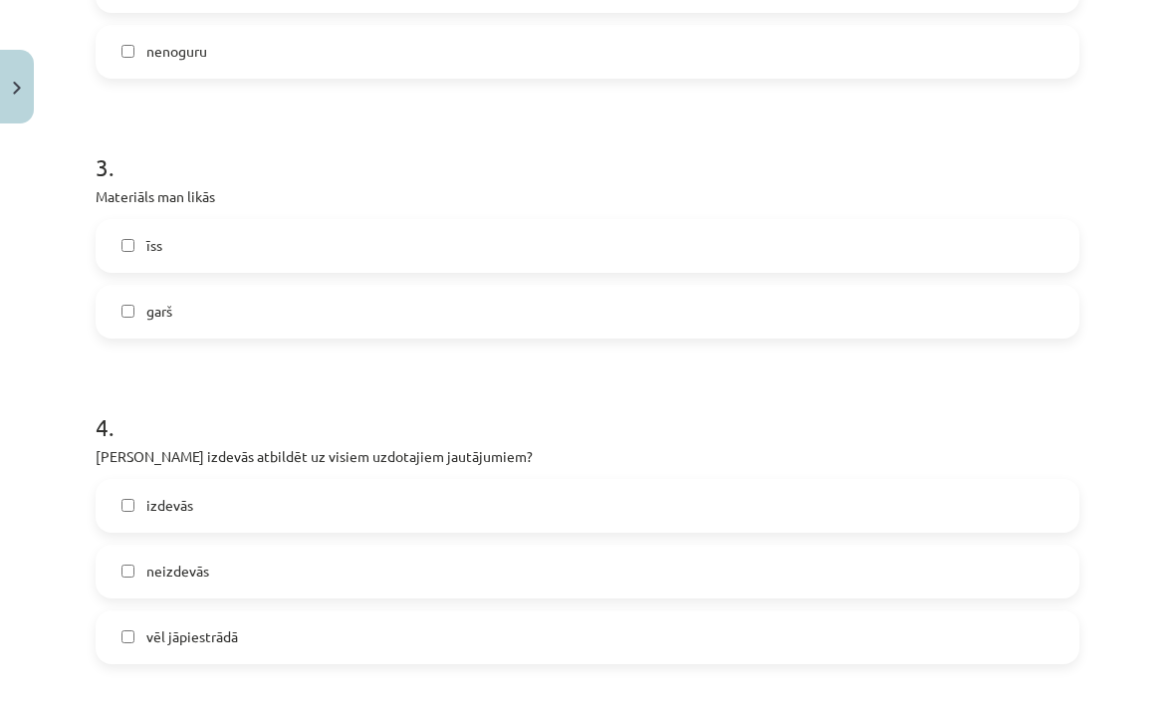
scroll to position [1070, 0]
click at [606, 260] on label "īss" at bounding box center [588, 246] width 980 height 50
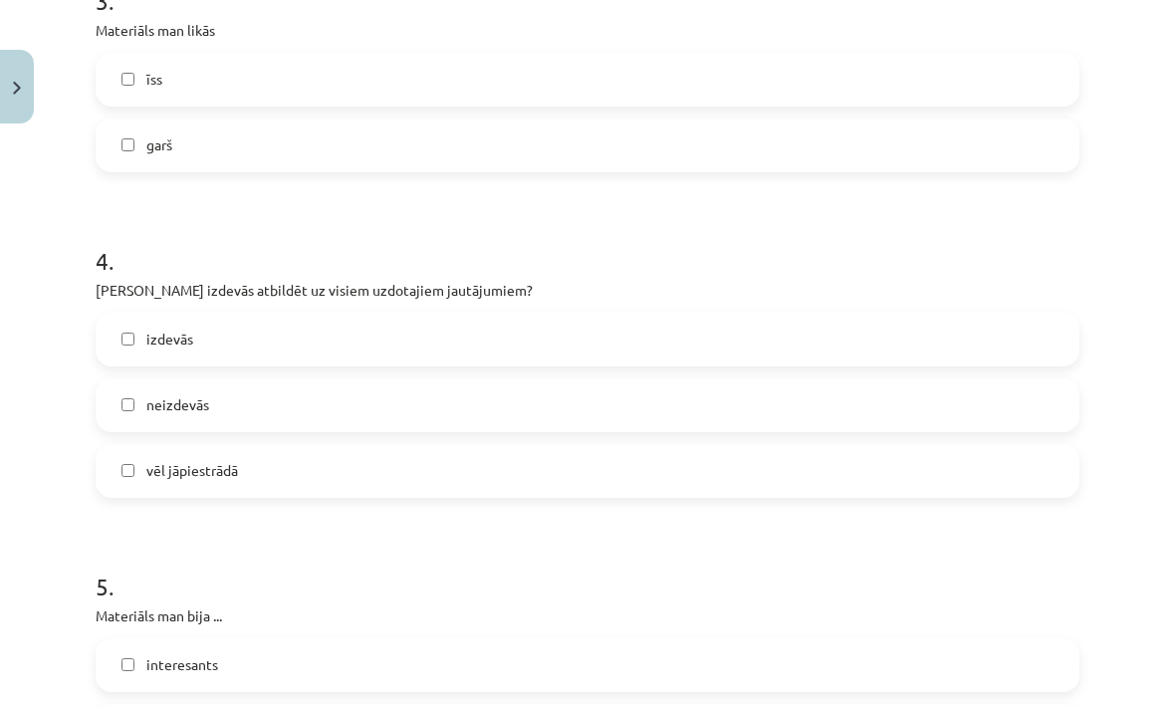
click at [669, 100] on label "īss" at bounding box center [588, 80] width 980 height 50
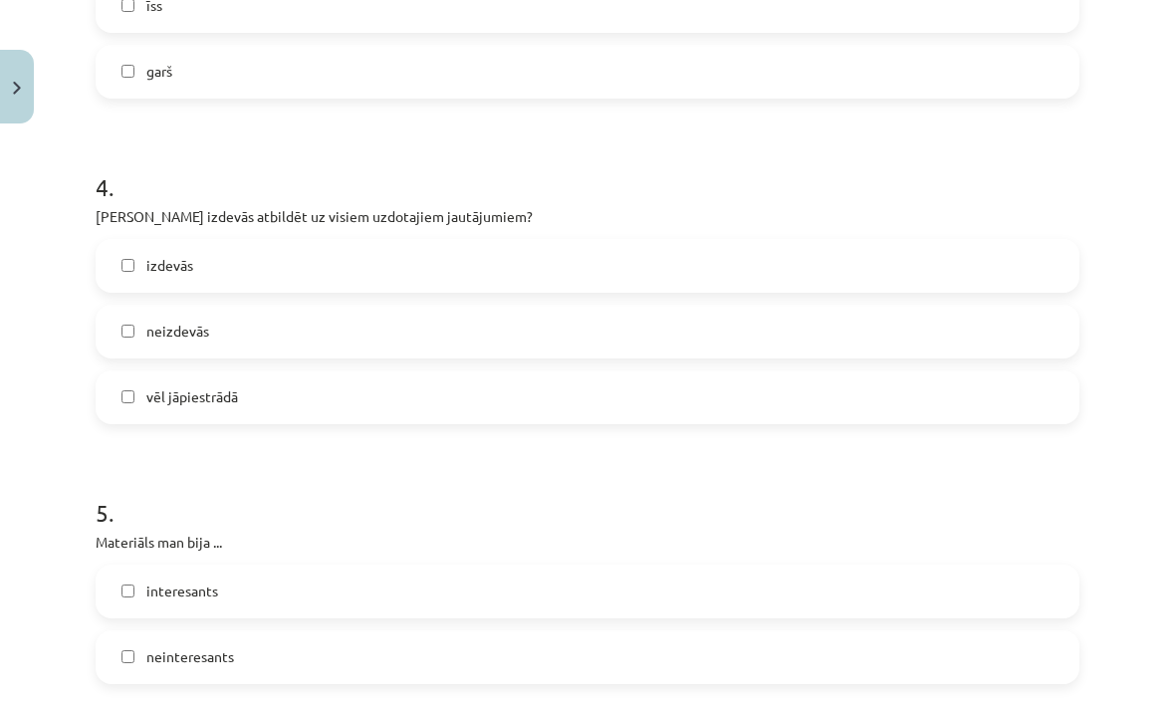
scroll to position [1312, 0]
click at [585, 407] on label "vēl jāpiestrādā" at bounding box center [588, 395] width 980 height 50
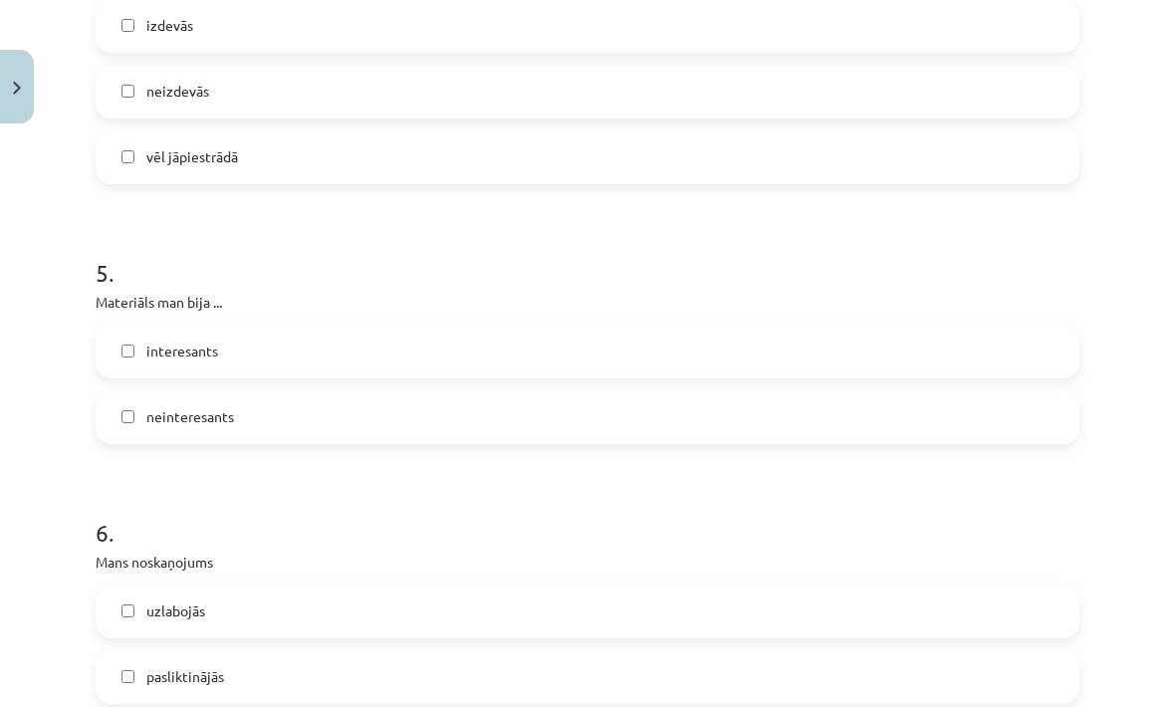
scroll to position [1562, 0]
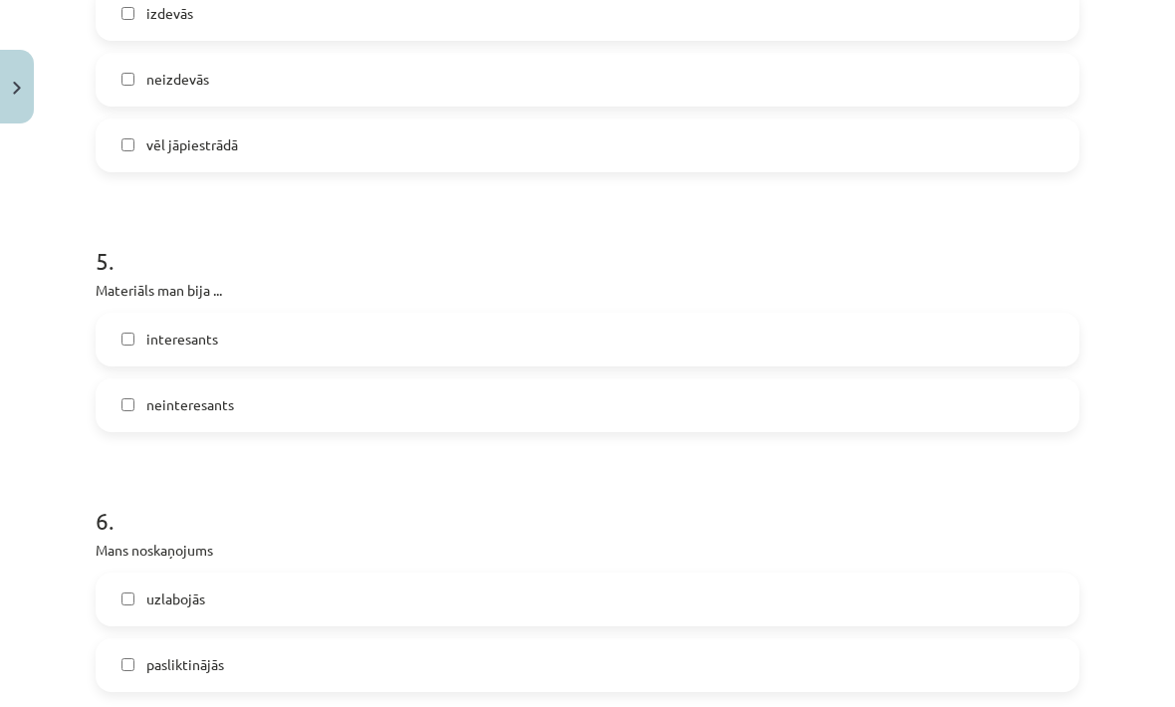
click at [576, 350] on label "interesants" at bounding box center [588, 340] width 980 height 50
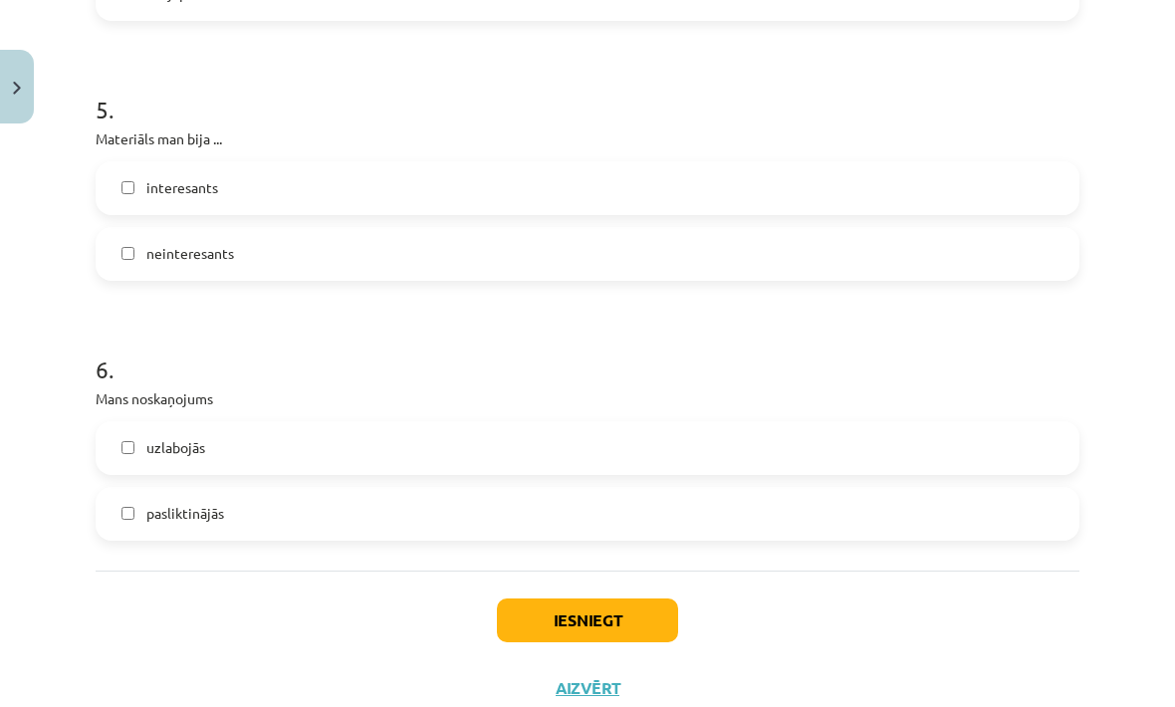
scroll to position [1711, 0]
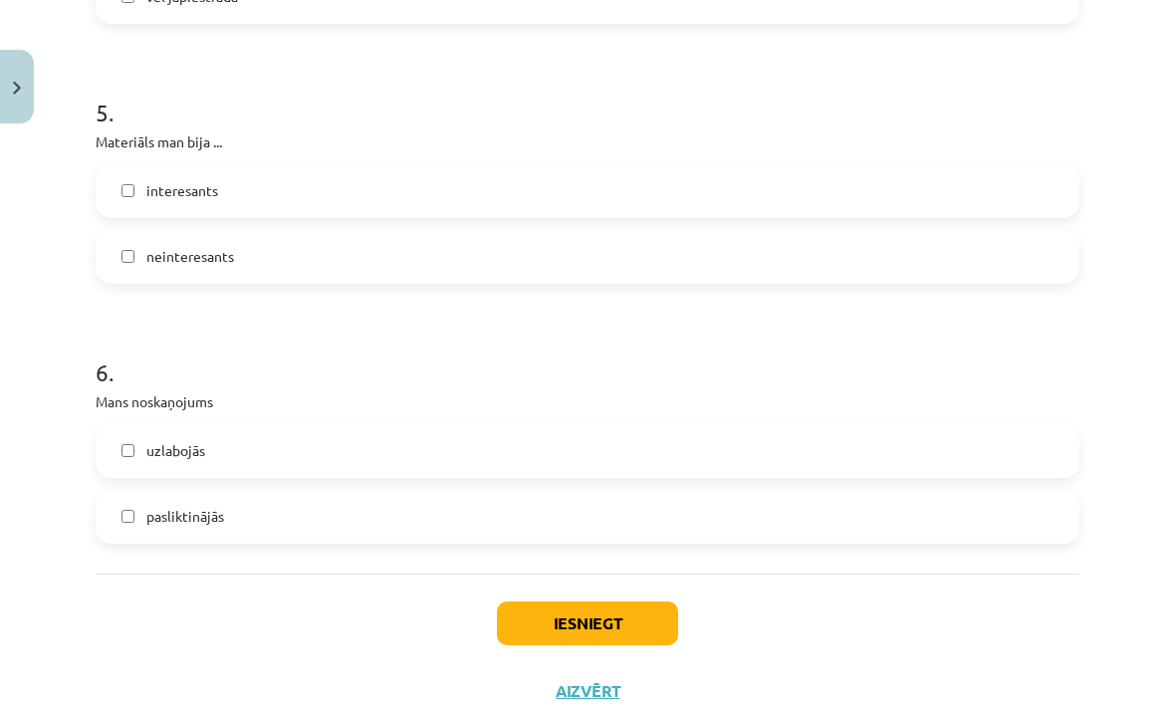
click at [577, 459] on label "uzlabojās" at bounding box center [588, 451] width 980 height 50
click at [639, 620] on button "Iesniegt" at bounding box center [587, 623] width 181 height 44
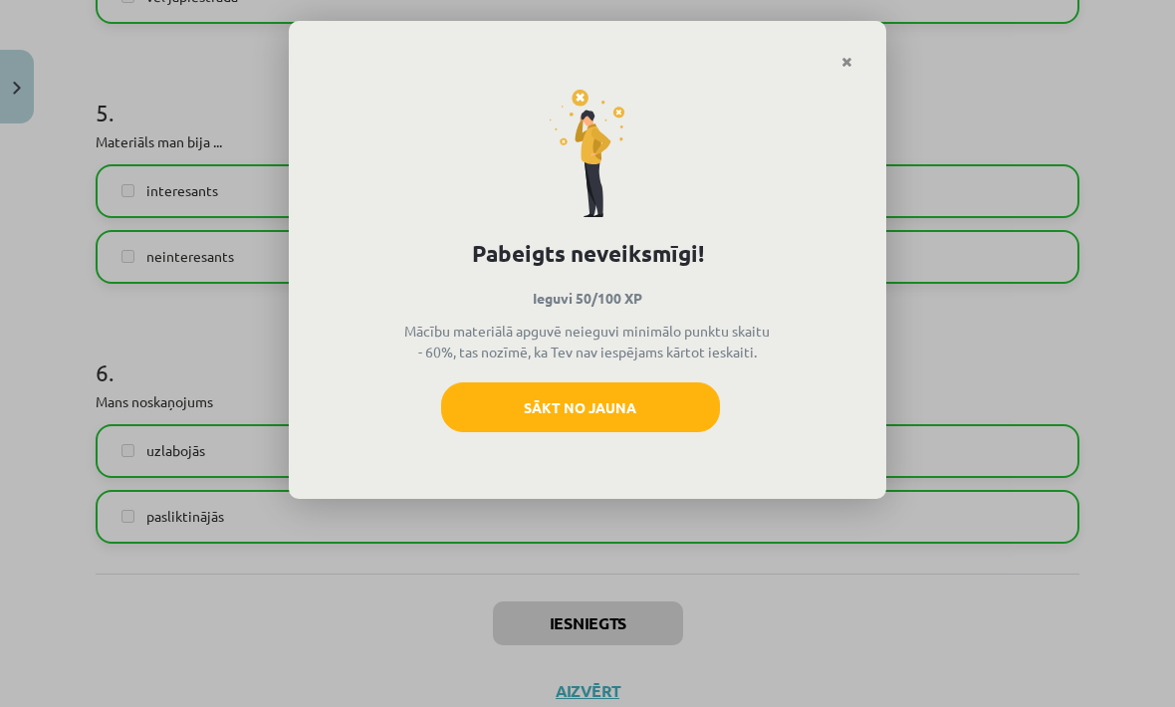
click at [675, 392] on button "Sākt no jauna" at bounding box center [580, 407] width 279 height 50
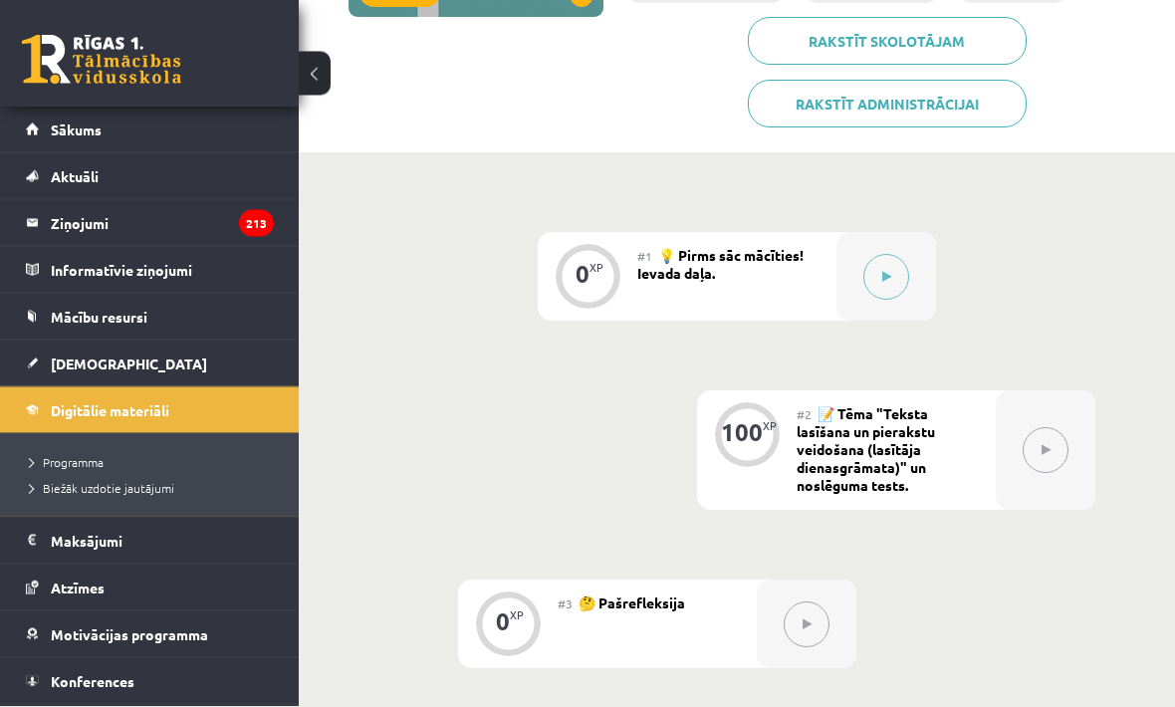
scroll to position [390, 0]
click at [899, 252] on div at bounding box center [886, 276] width 100 height 89
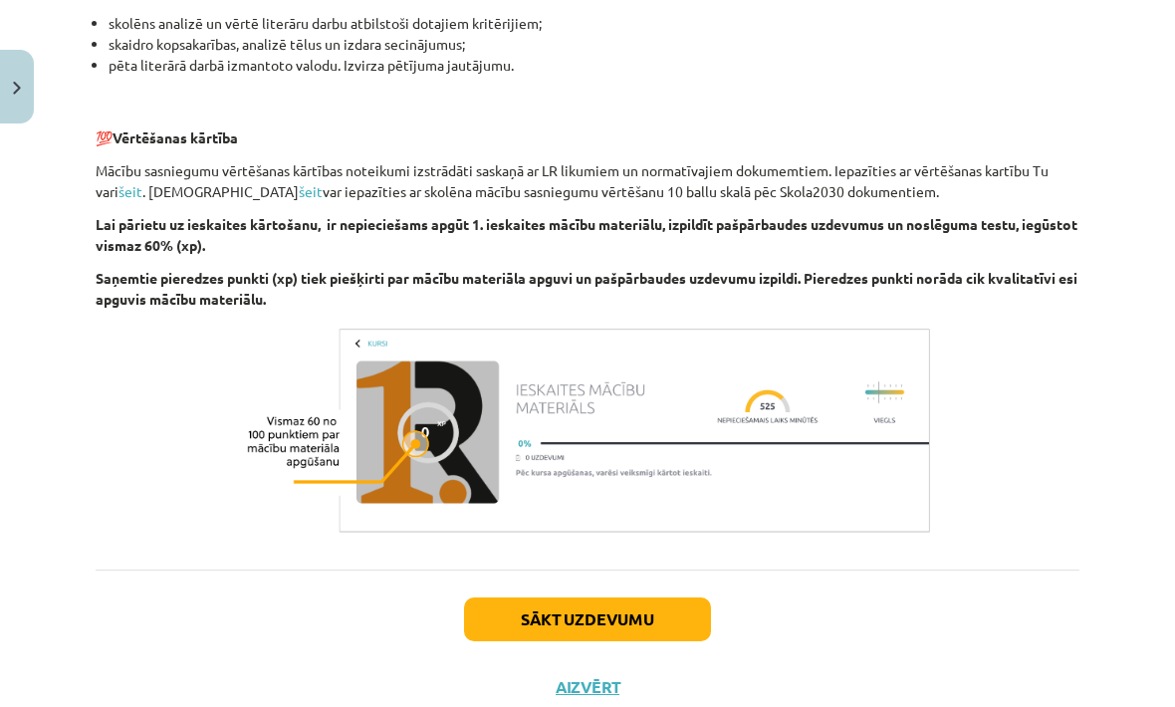
scroll to position [1322, 0]
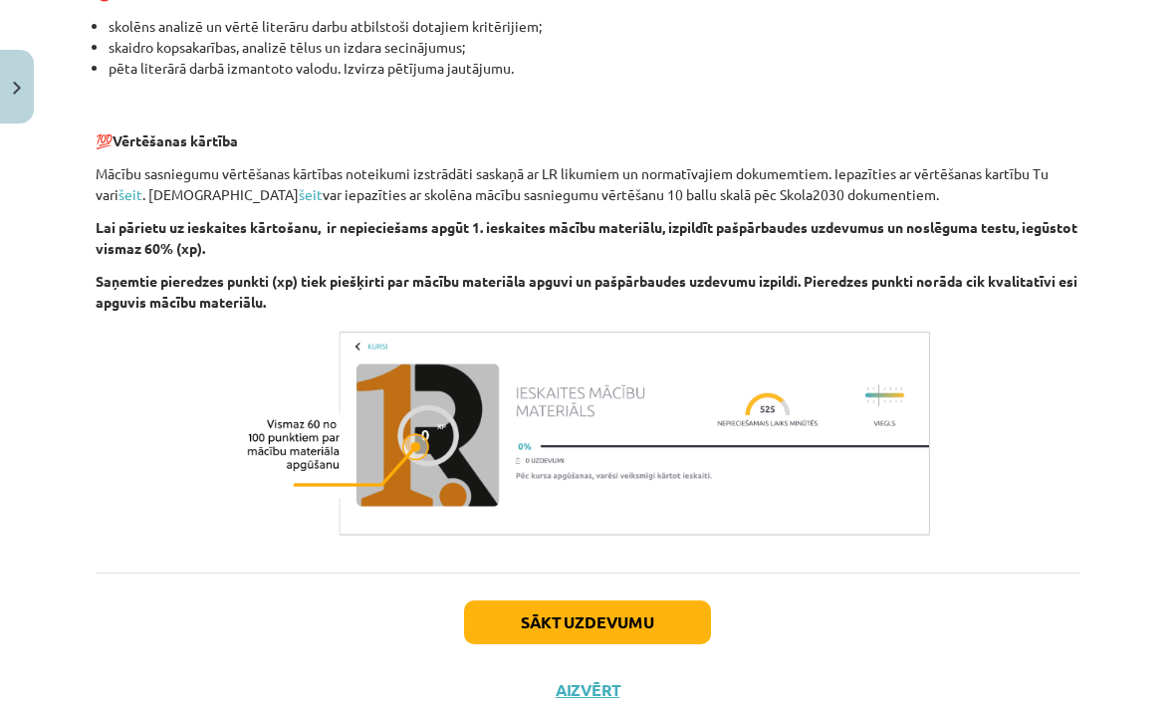
click at [665, 602] on button "Sākt uzdevumu" at bounding box center [587, 622] width 247 height 44
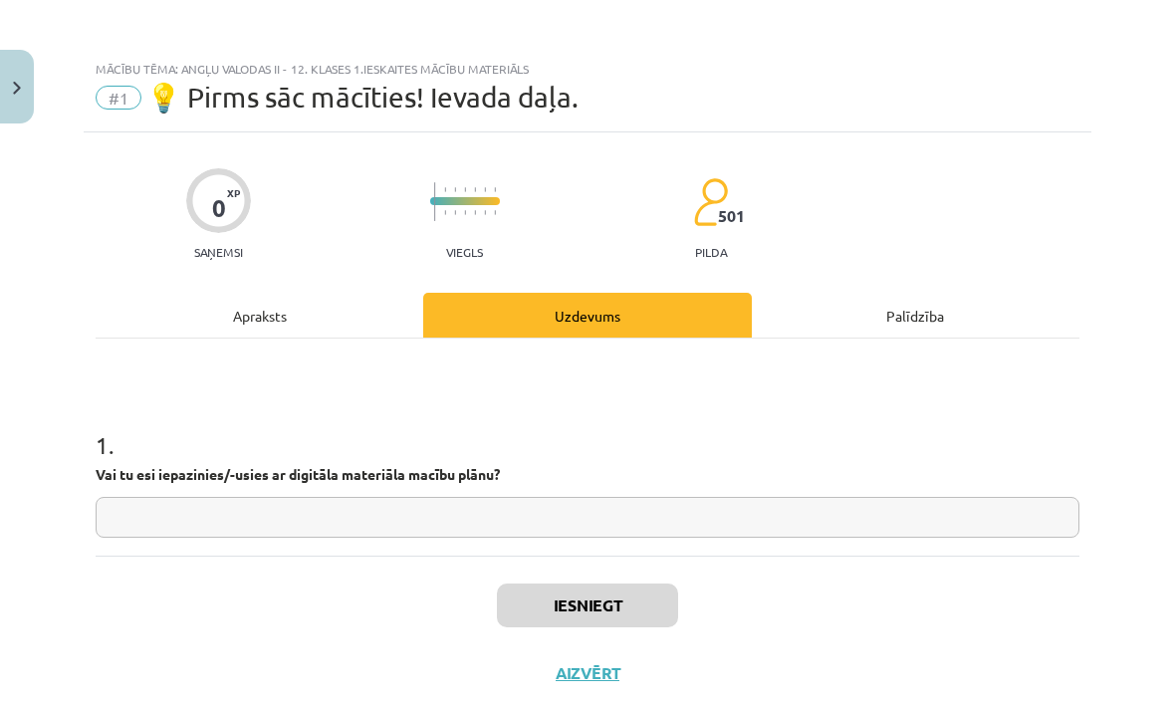
click at [739, 512] on input "text" at bounding box center [588, 517] width 984 height 41
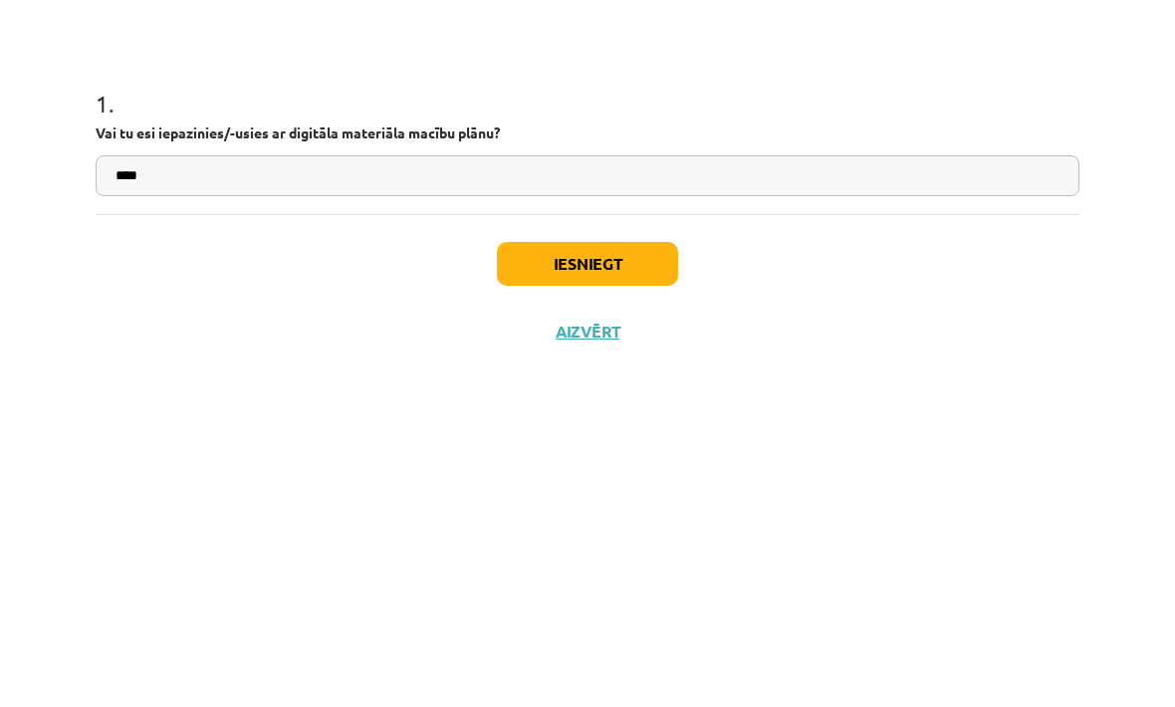
type input "****"
click at [611, 583] on button "Iesniegt" at bounding box center [587, 605] width 181 height 44
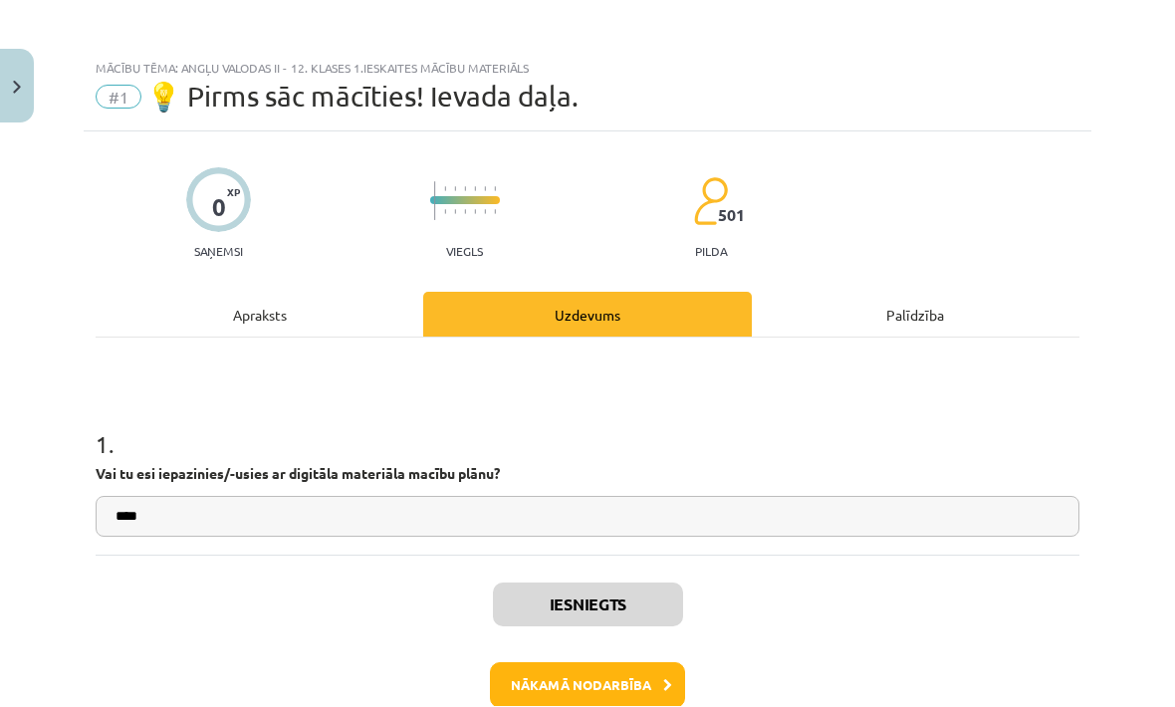
scroll to position [635, 0]
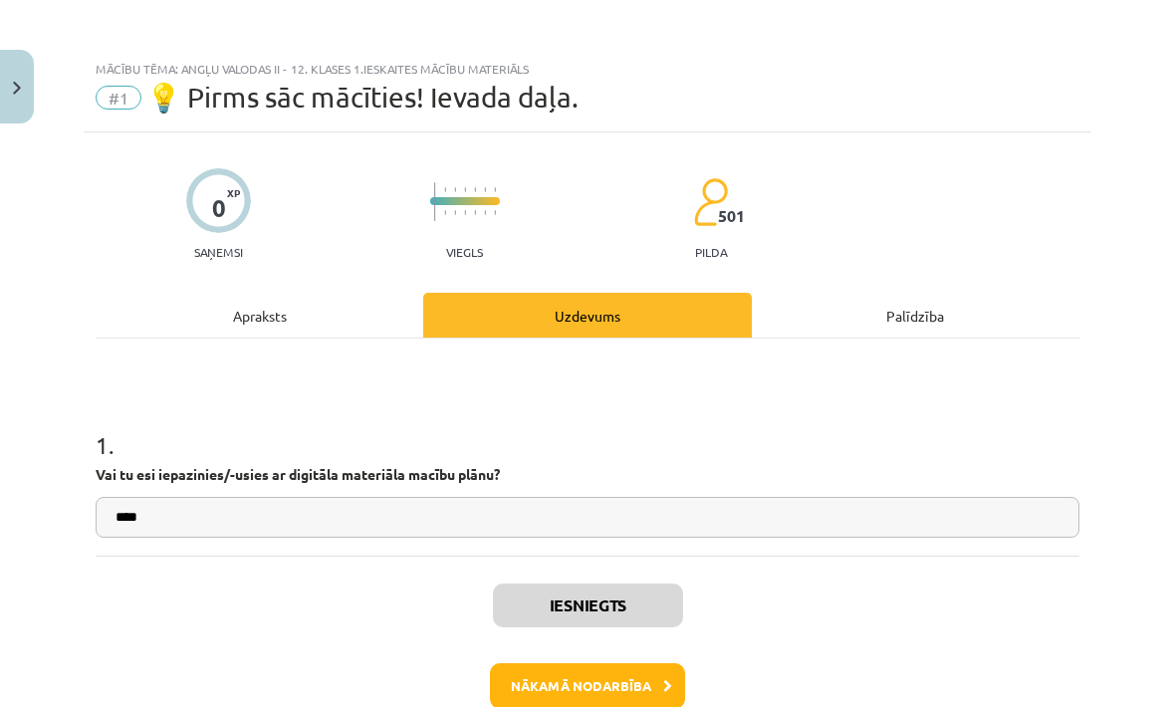
click at [659, 670] on button "Nākamā nodarbība" at bounding box center [587, 686] width 195 height 46
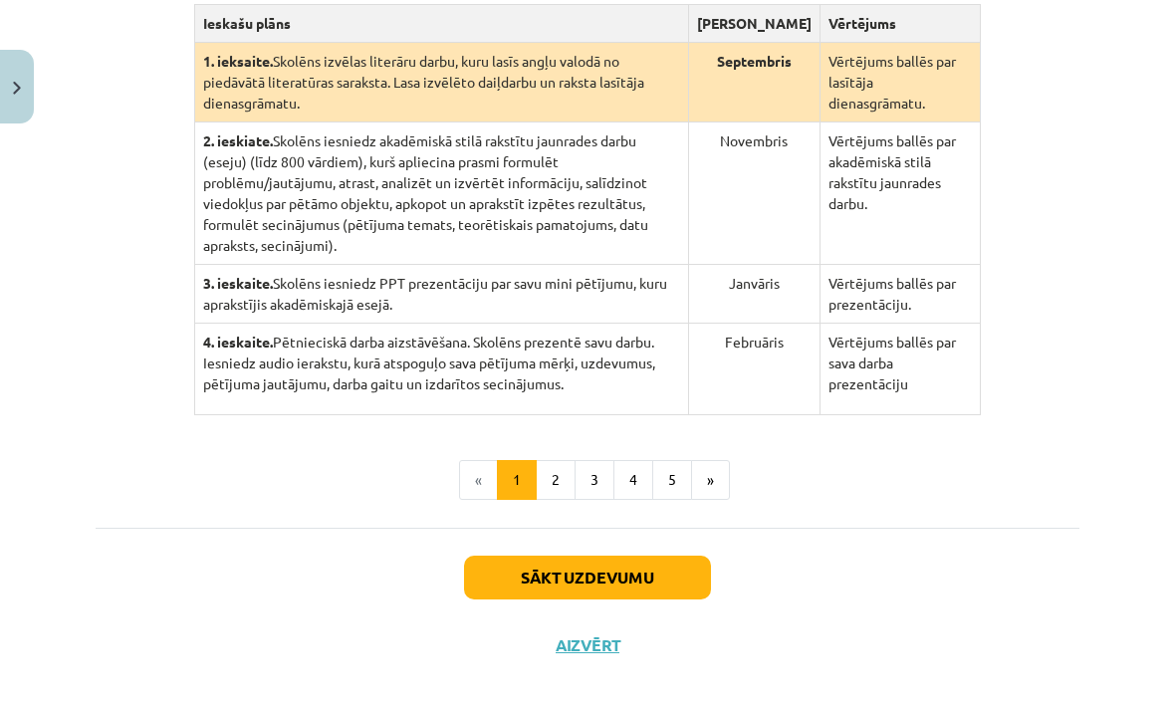
click at [667, 599] on button "Sākt uzdevumu" at bounding box center [587, 578] width 247 height 44
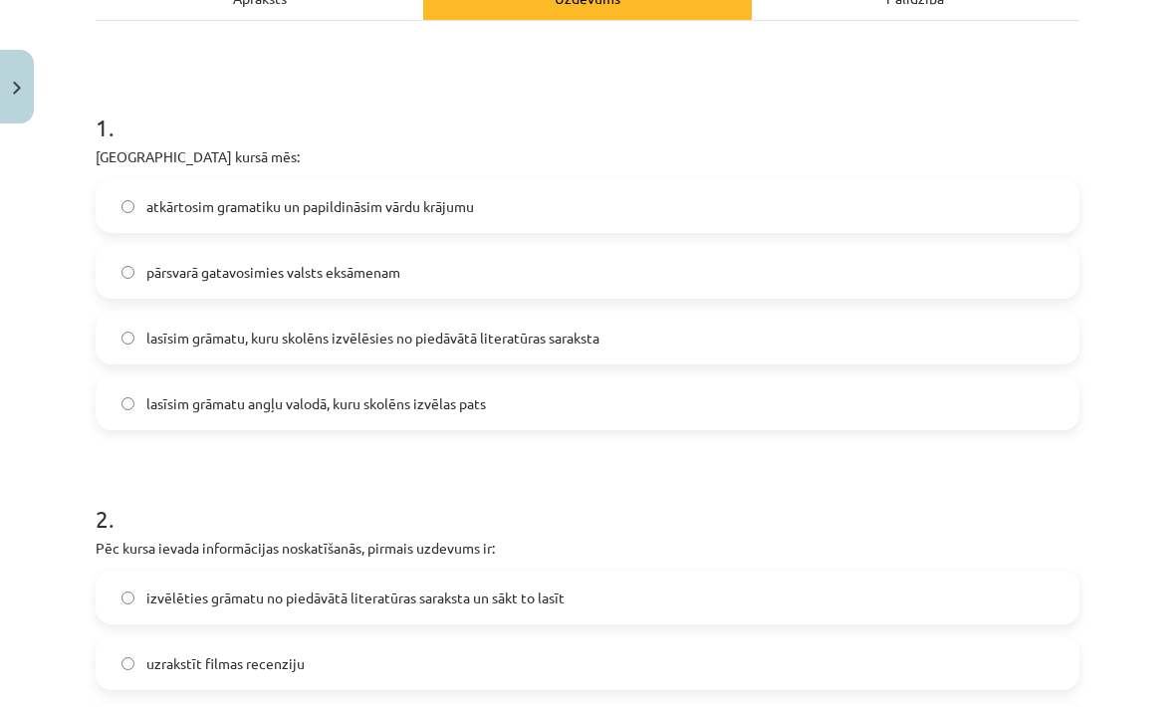
scroll to position [359, 0]
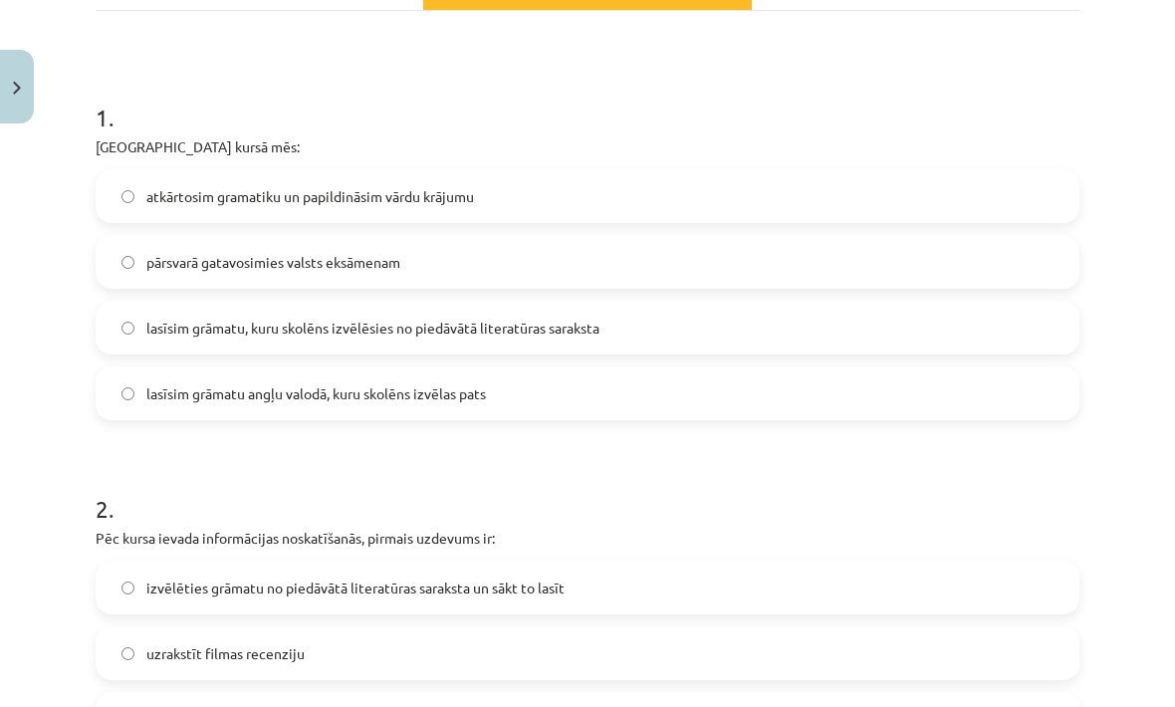
click at [592, 343] on label "lasīsim grāmatu, kuru skolēns izvēlēsies no piedāvātā literatūras saraksta" at bounding box center [588, 328] width 980 height 50
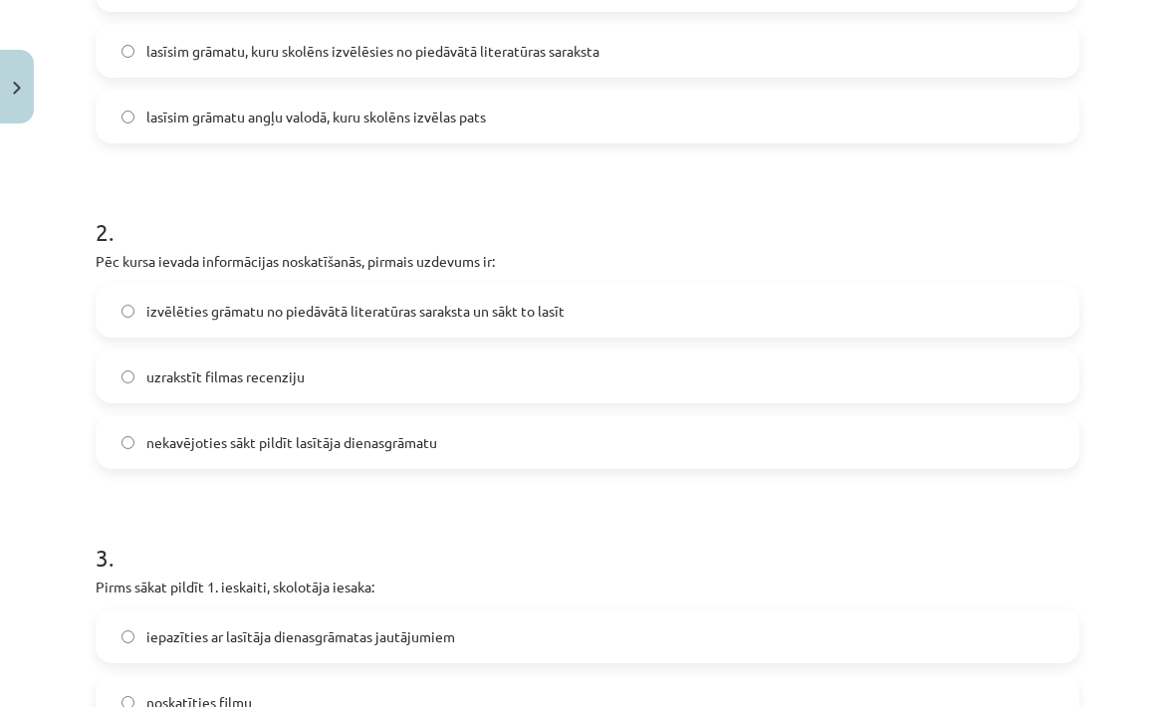
click at [770, 319] on label "izvēlēties grāmatu no piedāvātā literatūras saraksta un sākt to lasīt" at bounding box center [588, 311] width 980 height 50
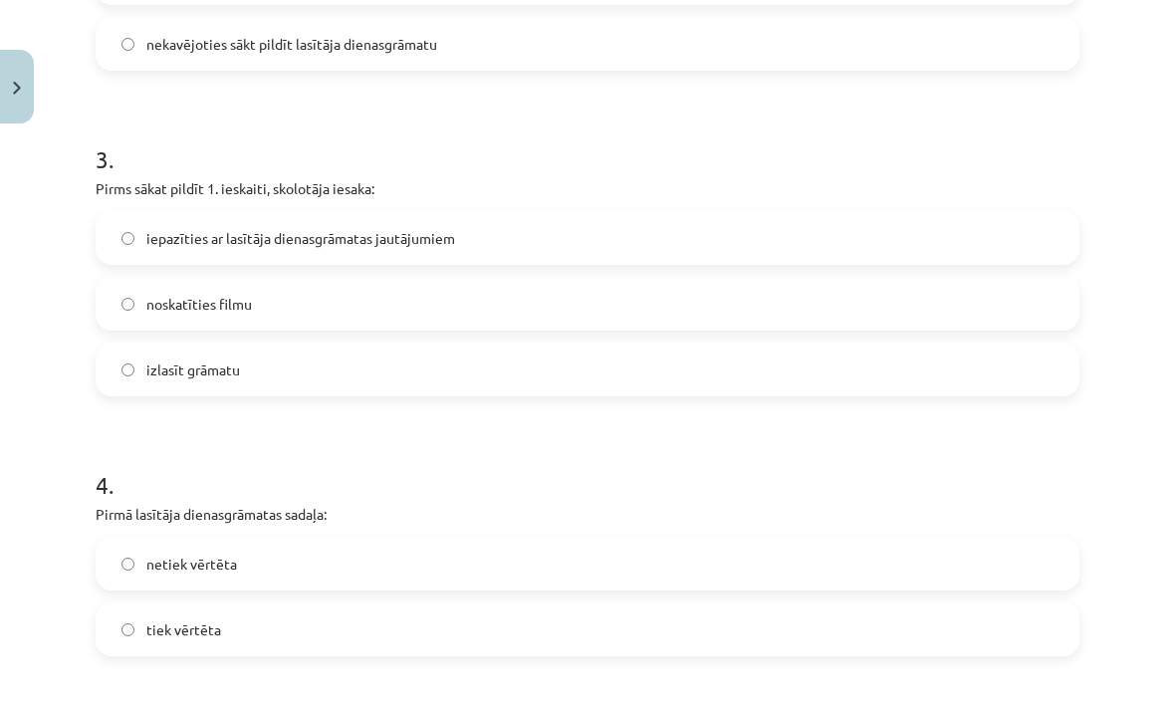
scroll to position [1035, 0]
click at [791, 243] on label "iepazīties ar lasītāja dienasgrāmatas jautājumiem" at bounding box center [588, 238] width 980 height 50
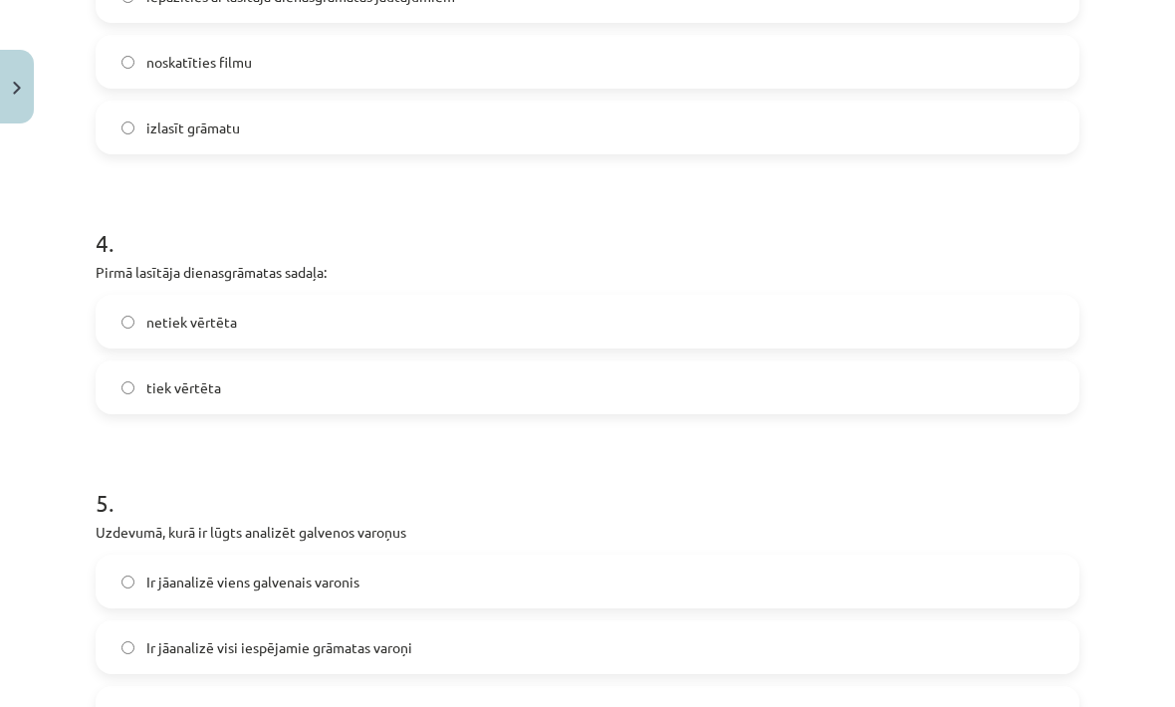
scroll to position [1281, 0]
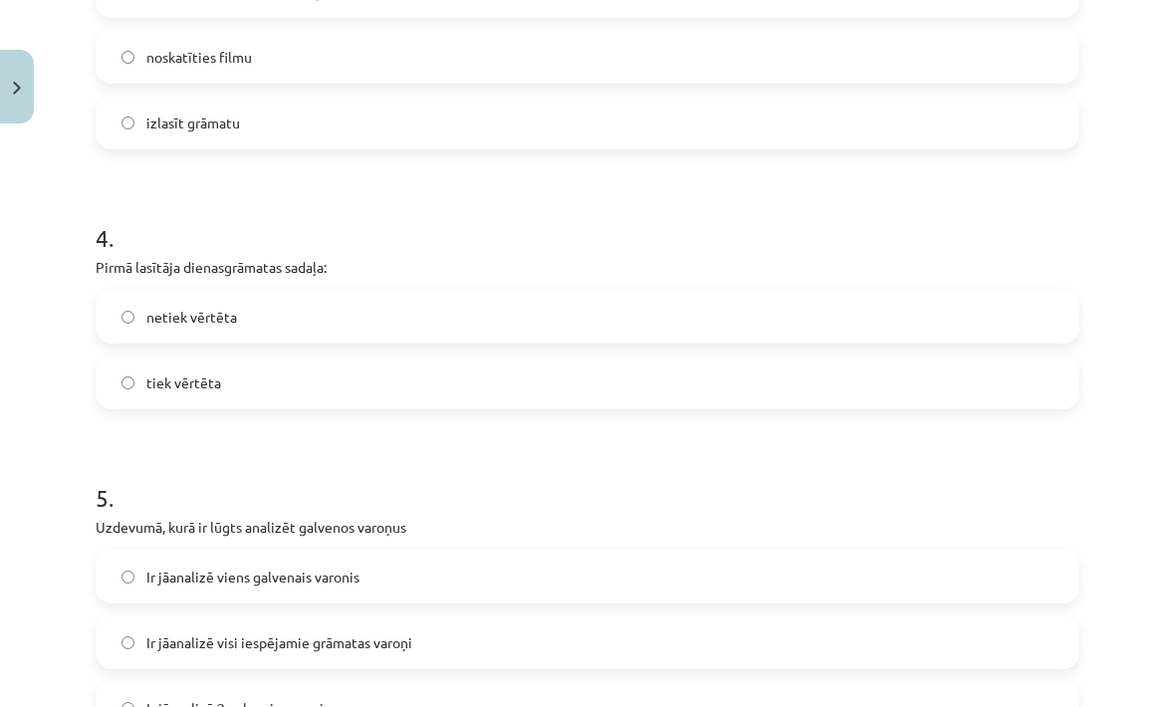
click at [769, 357] on label "tiek vērtēta" at bounding box center [588, 382] width 980 height 50
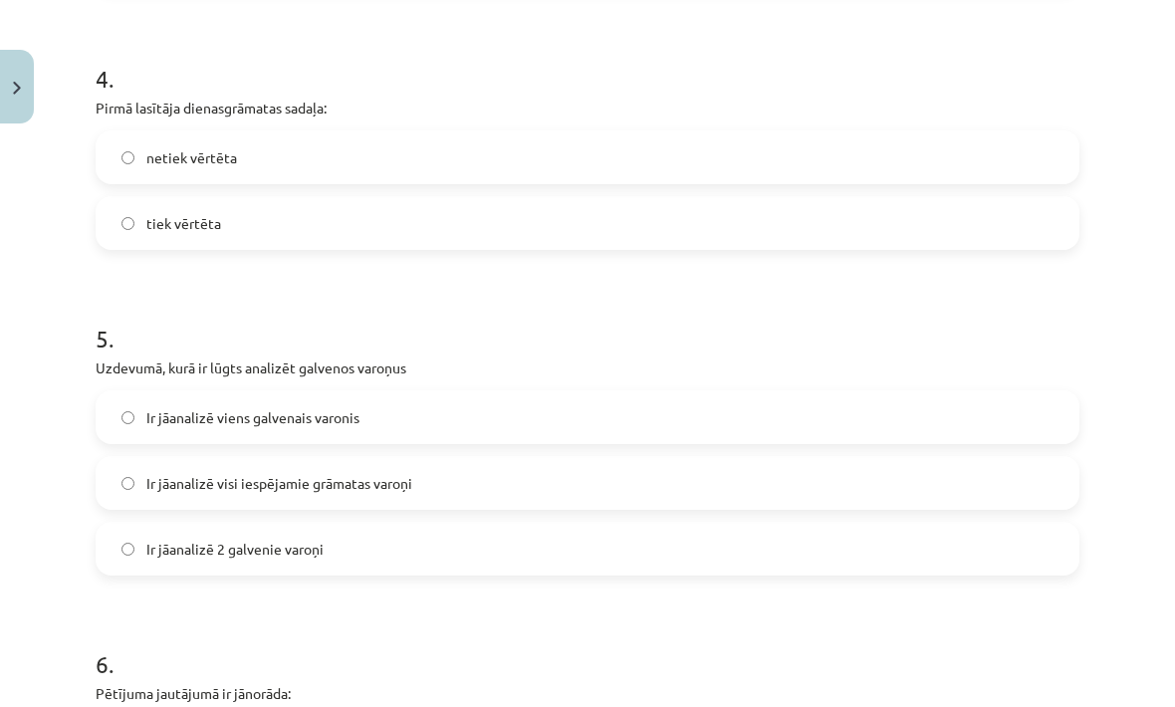
scroll to position [1436, 0]
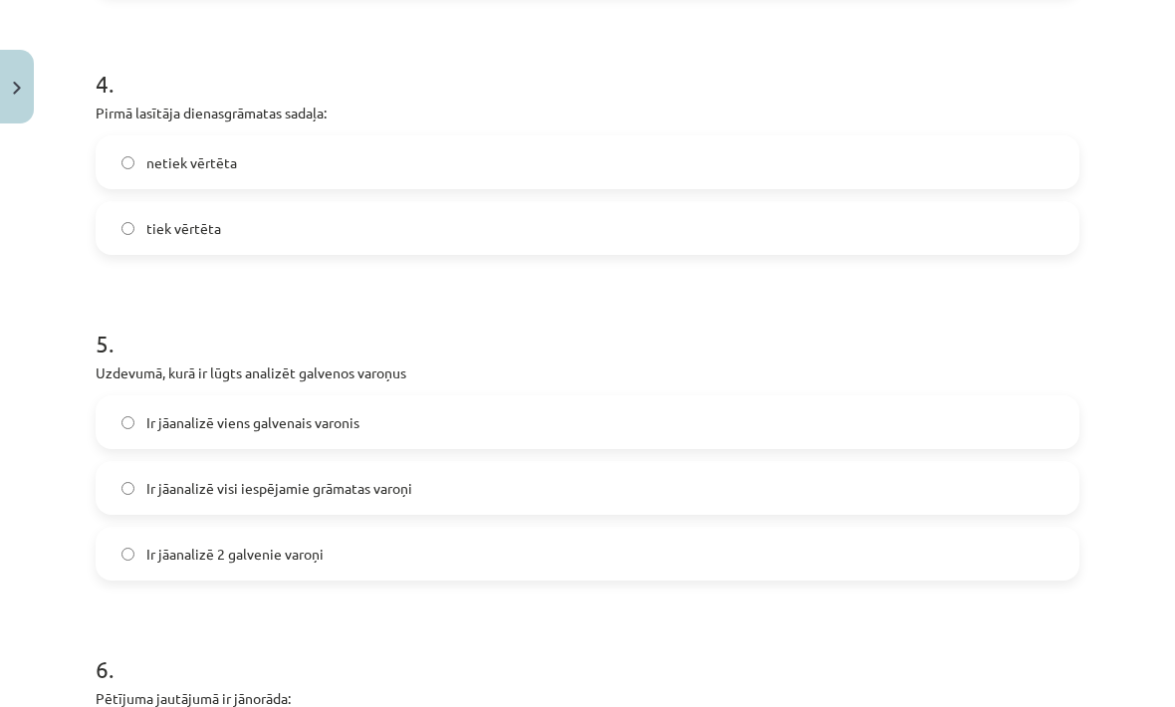
click at [811, 139] on label "netiek vērtēta" at bounding box center [588, 162] width 980 height 50
click at [742, 563] on label "Ir jāanalizē 2 galvenie varoņi" at bounding box center [588, 554] width 980 height 50
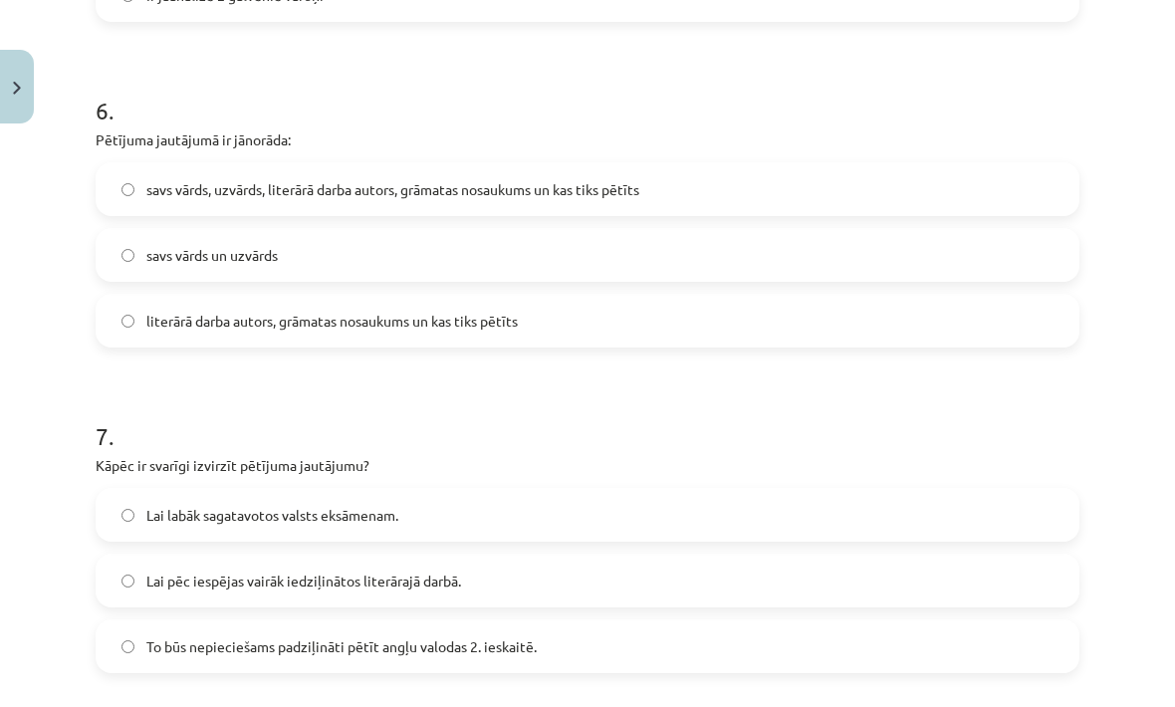
scroll to position [1994, 0]
click at [748, 333] on label "literārā darba autors, grāmatas nosaukums un kas tiks pētīts" at bounding box center [588, 321] width 980 height 50
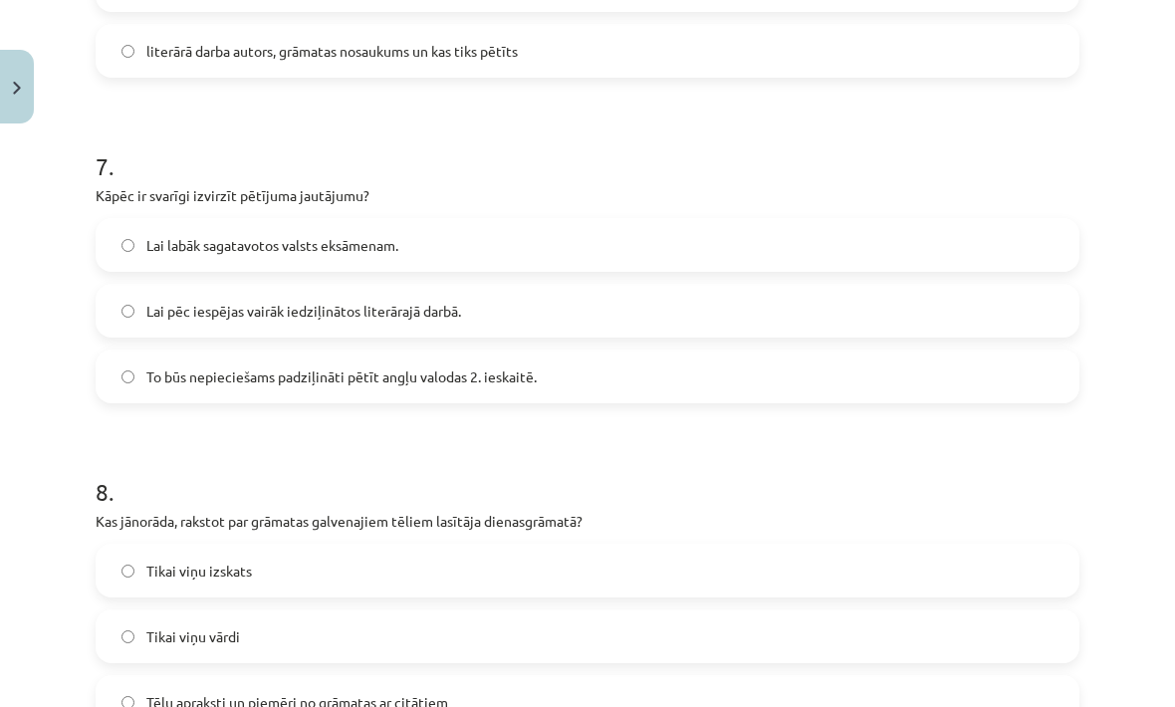
scroll to position [2264, 0]
click at [733, 370] on label "To būs nepieciešams padziļināti pētīt angļu valodas 2. ieskaitē." at bounding box center [588, 376] width 980 height 50
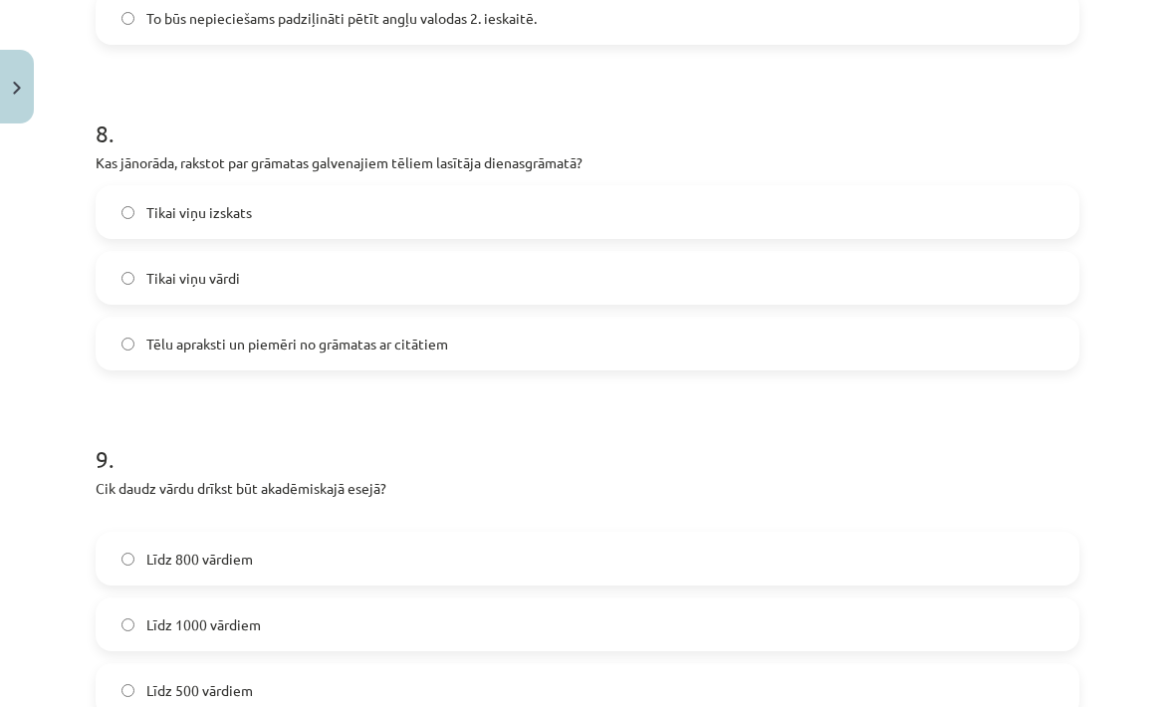
scroll to position [2624, 0]
click at [732, 366] on label "Tēlu apraksti un piemēri no grāmatas ar citātiem" at bounding box center [588, 343] width 980 height 50
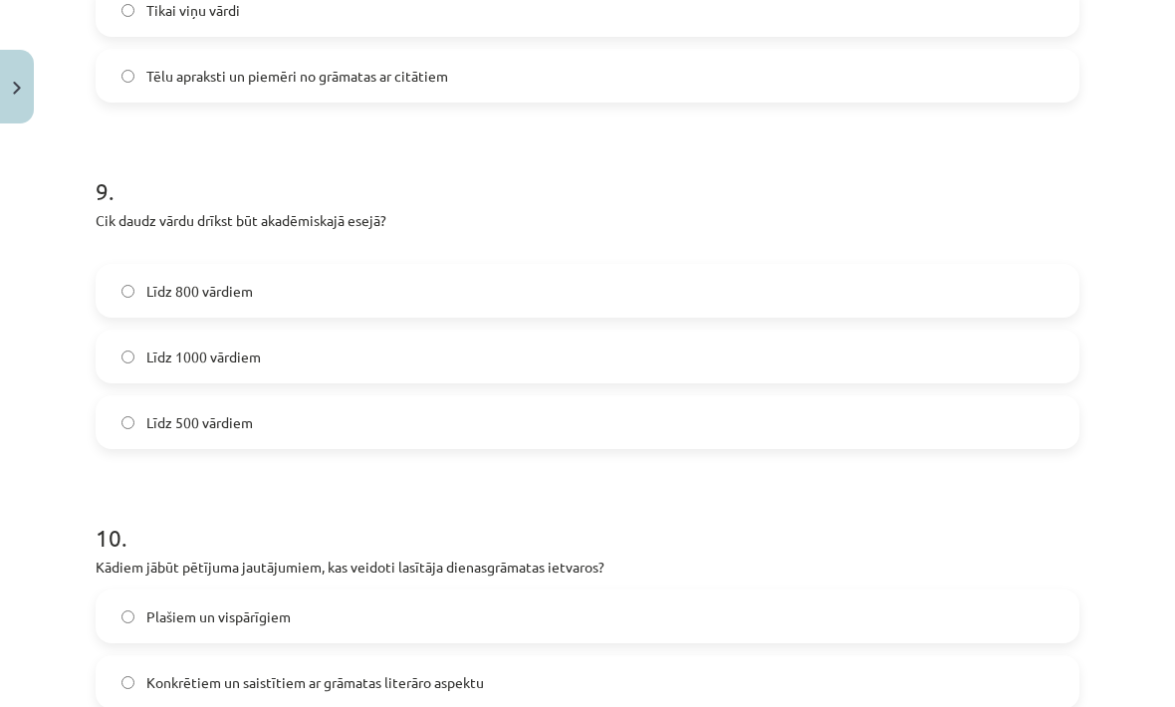
click at [742, 285] on label "Līdz 800 vārdiem" at bounding box center [588, 291] width 980 height 50
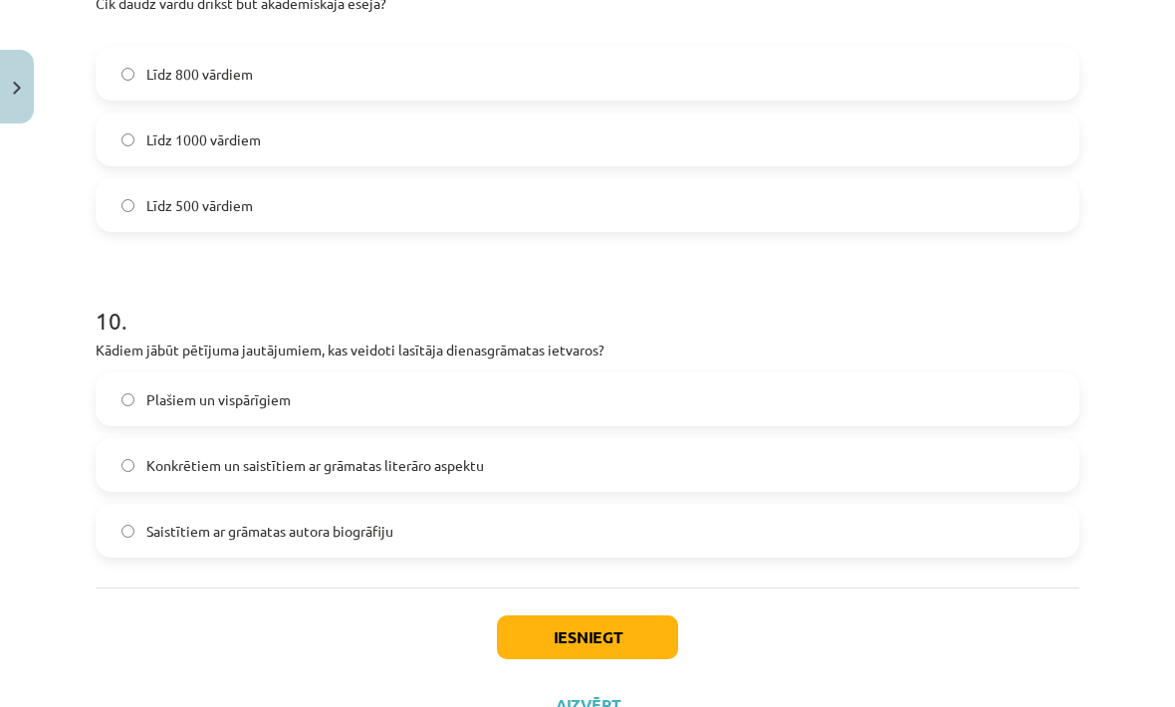
scroll to position [3108, 0]
click at [703, 552] on label "Saistītiem ar grāmatas autora biogrāfiju" at bounding box center [588, 531] width 980 height 50
click at [709, 470] on label "Konkrētiem un saistītiem ar grāmatas literāro aspektu" at bounding box center [588, 465] width 980 height 50
click at [657, 623] on button "Iesniegt" at bounding box center [587, 637] width 181 height 44
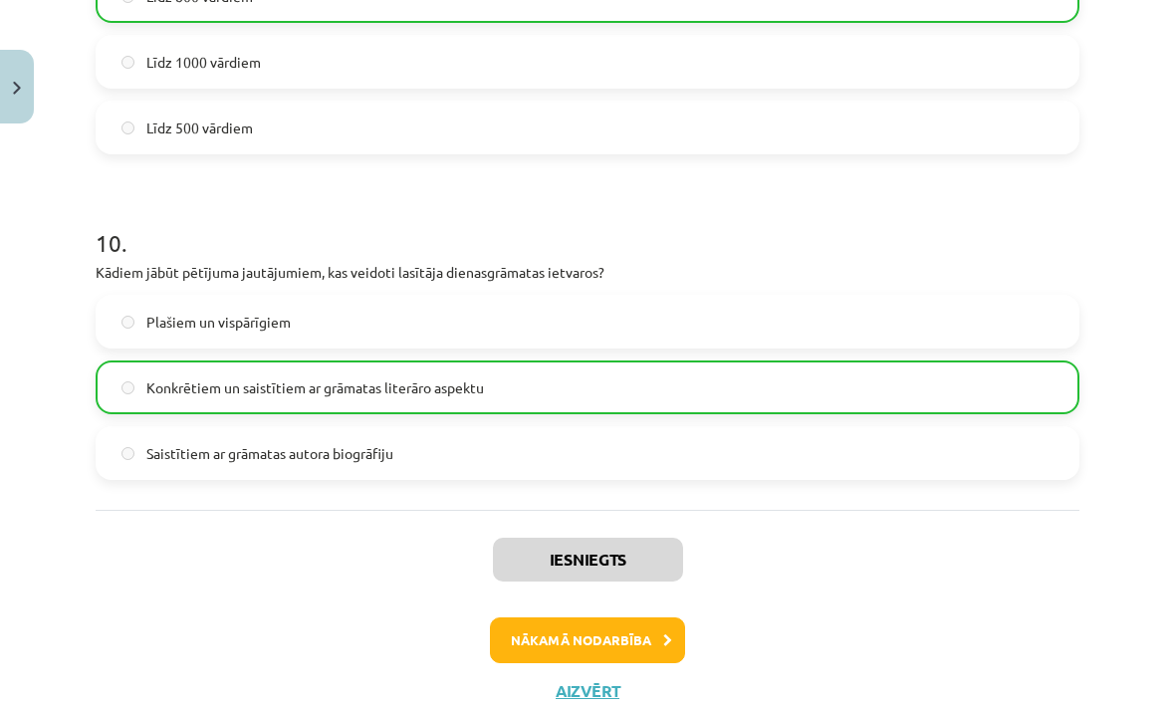
scroll to position [3184, 0]
click at [676, 653] on button "Nākamā nodarbība" at bounding box center [587, 641] width 195 height 46
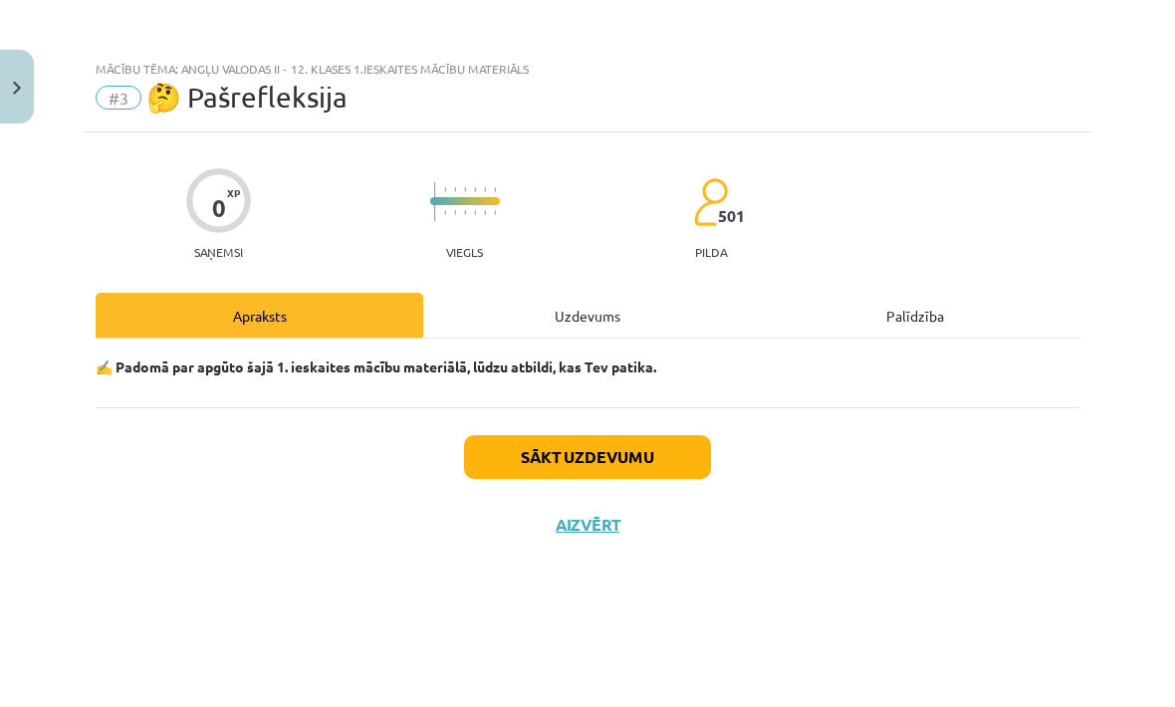
scroll to position [0, 0]
click at [670, 460] on button "Sākt uzdevumu" at bounding box center [587, 457] width 247 height 44
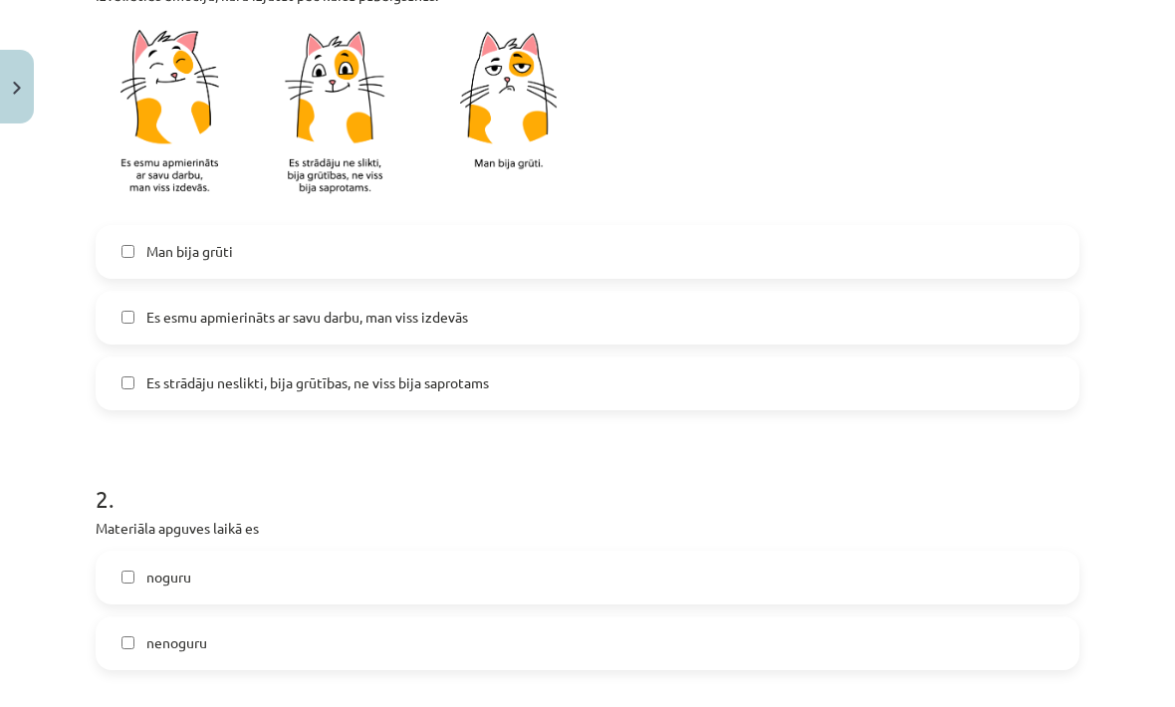
scroll to position [479, 0]
click at [618, 402] on label "Es strādāju neslikti, bija grūtības, ne viss bija saprotams" at bounding box center [588, 383] width 980 height 50
click at [647, 392] on label "Es strādāju neslikti, bija grūtības, ne viss bija saprotams" at bounding box center [588, 383] width 980 height 50
click at [646, 341] on label "Es esmu apmierināts ar savu darbu, man viss izdevās" at bounding box center [588, 318] width 980 height 50
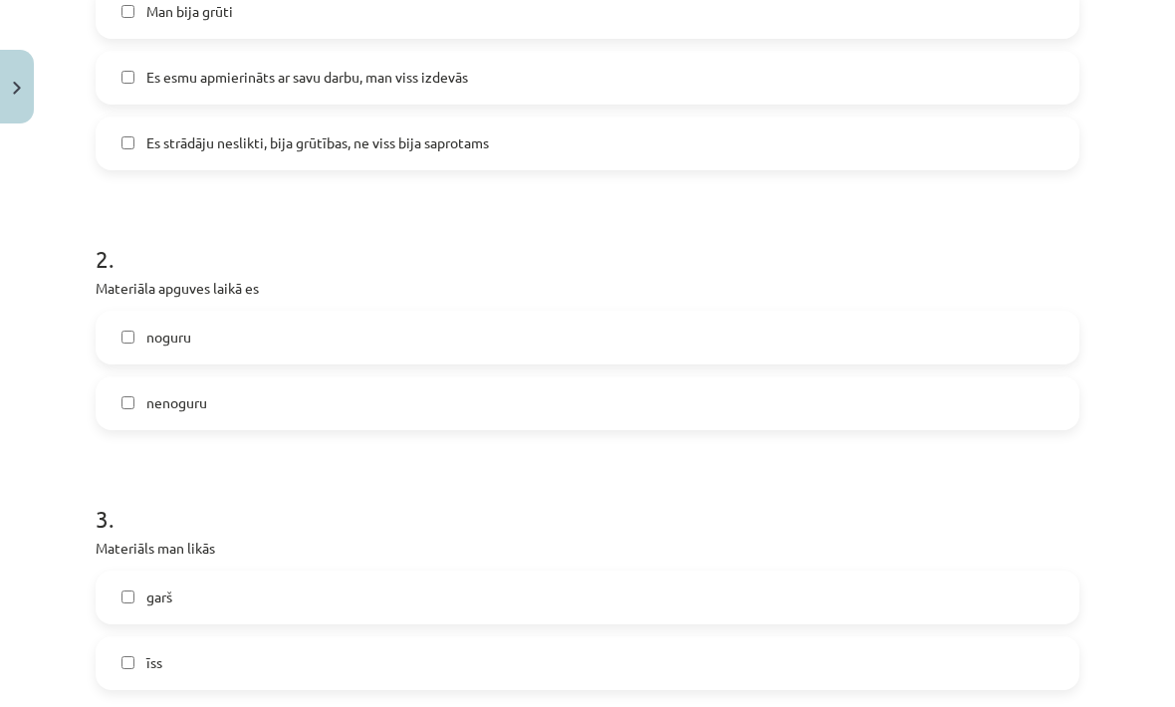
click at [642, 402] on label "nenoguru" at bounding box center [588, 403] width 980 height 50
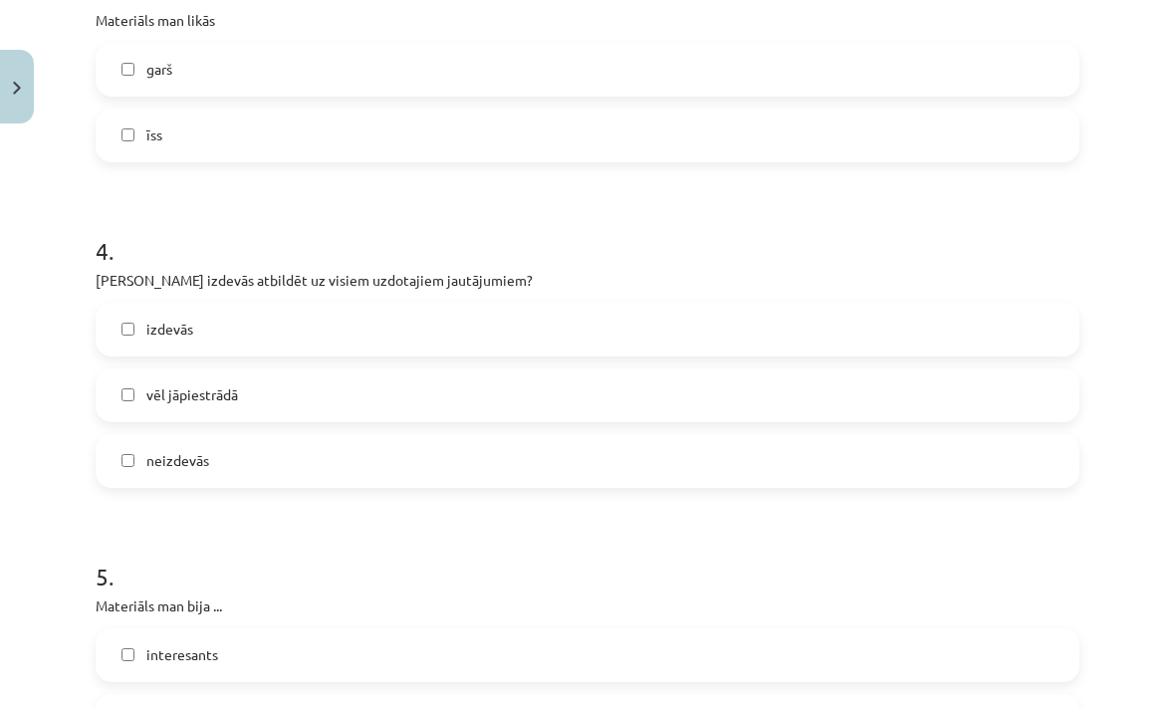
scroll to position [1250, 0]
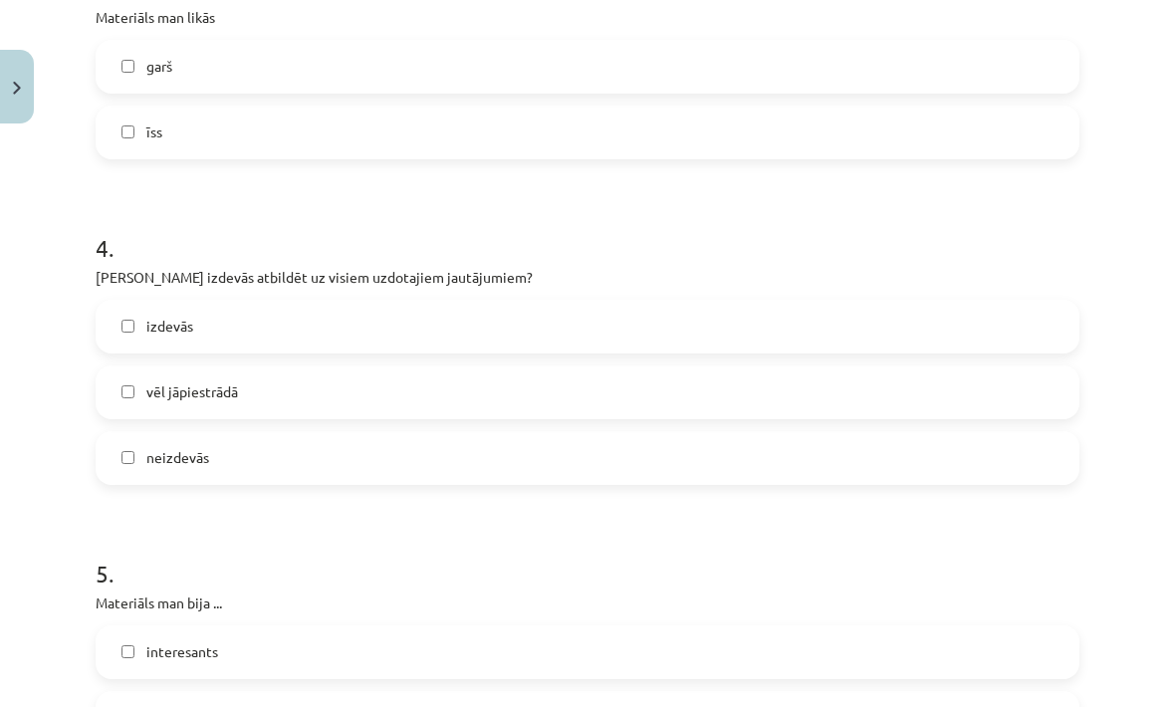
click at [629, 341] on label "izdevās" at bounding box center [588, 327] width 980 height 50
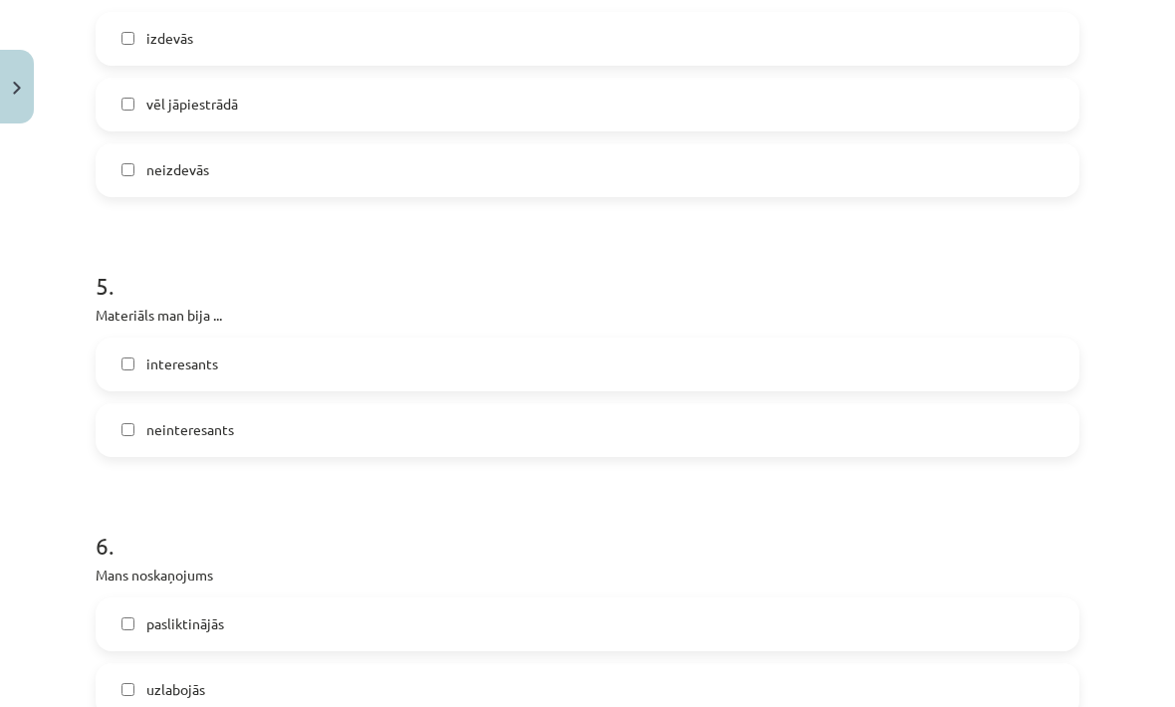
scroll to position [1538, 0]
click at [642, 359] on label "interesants" at bounding box center [588, 364] width 980 height 50
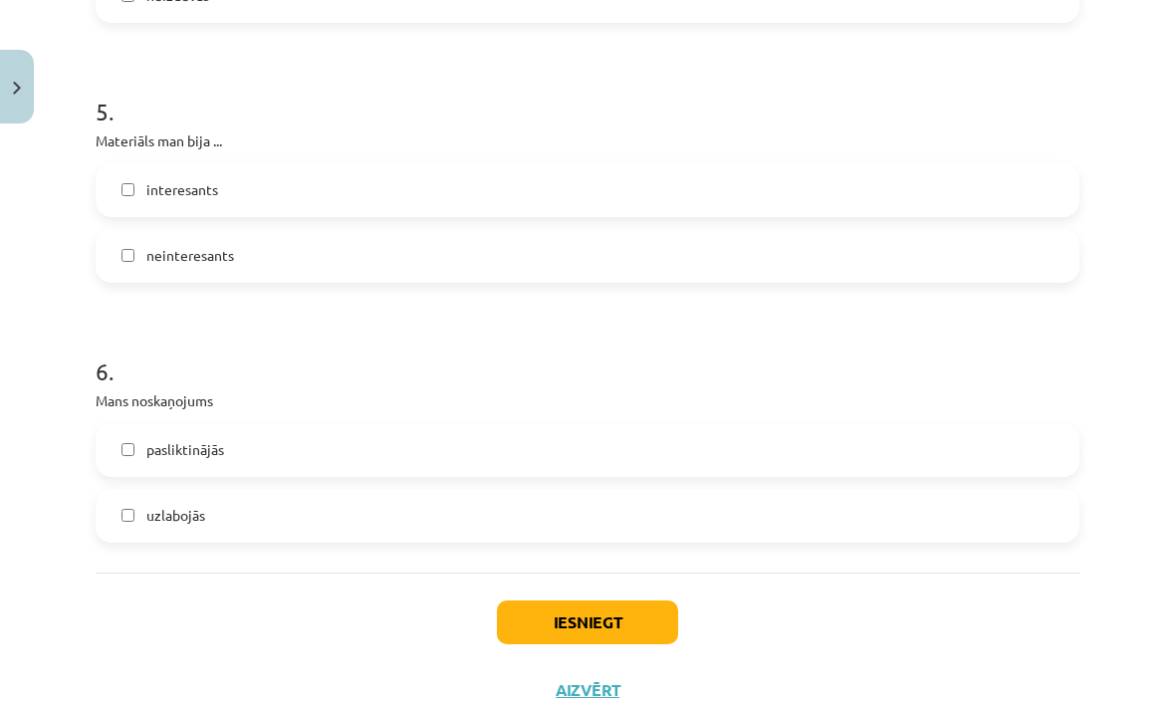
scroll to position [1711, 0]
click at [623, 511] on label "uzlabojās" at bounding box center [588, 517] width 980 height 50
click at [638, 629] on button "Iesniegt" at bounding box center [587, 623] width 181 height 44
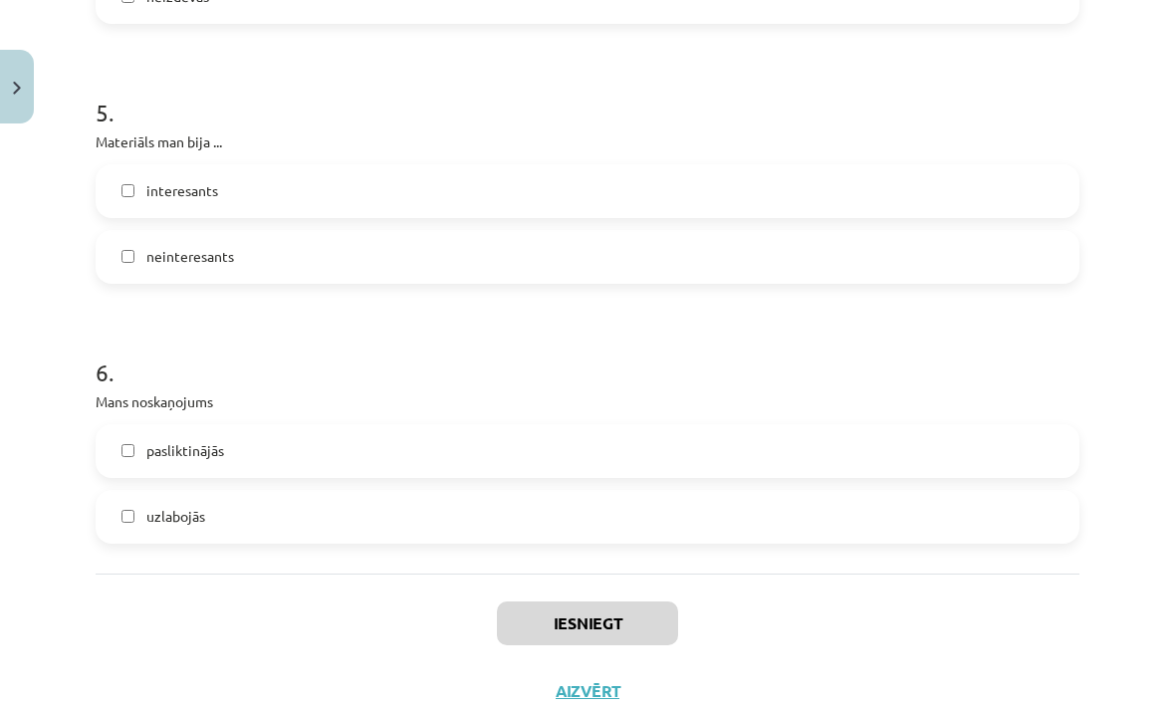
scroll to position [634, 0]
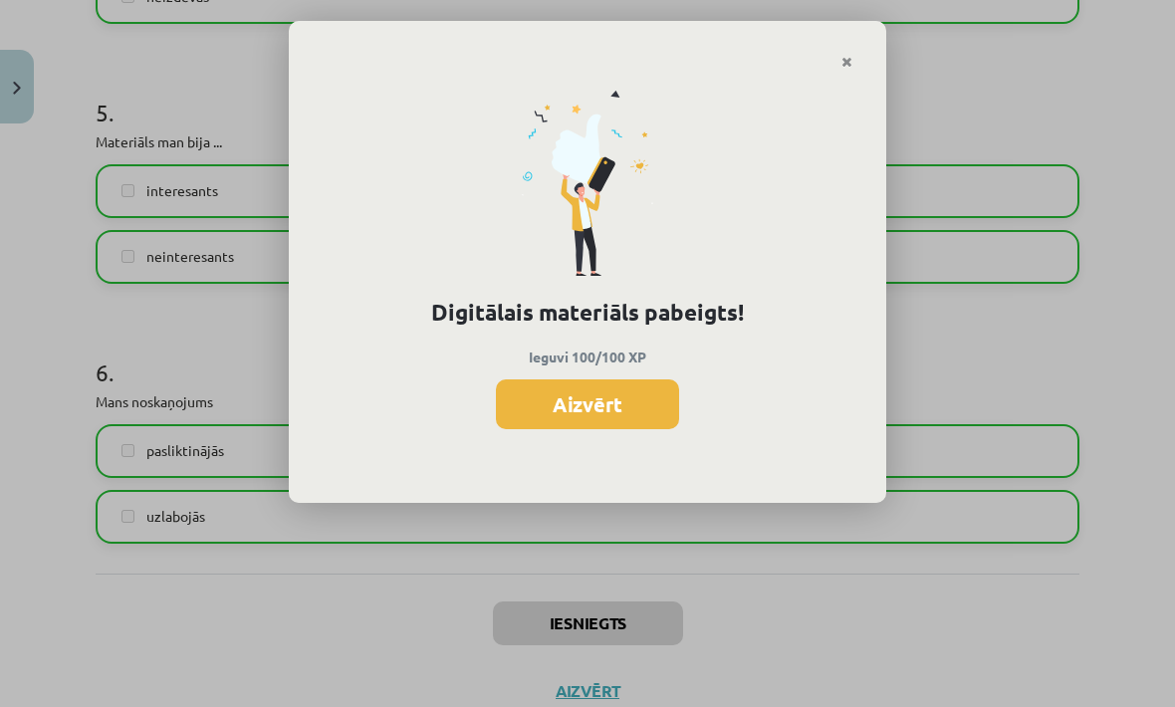
click at [645, 396] on button "Aizvērt" at bounding box center [587, 404] width 183 height 50
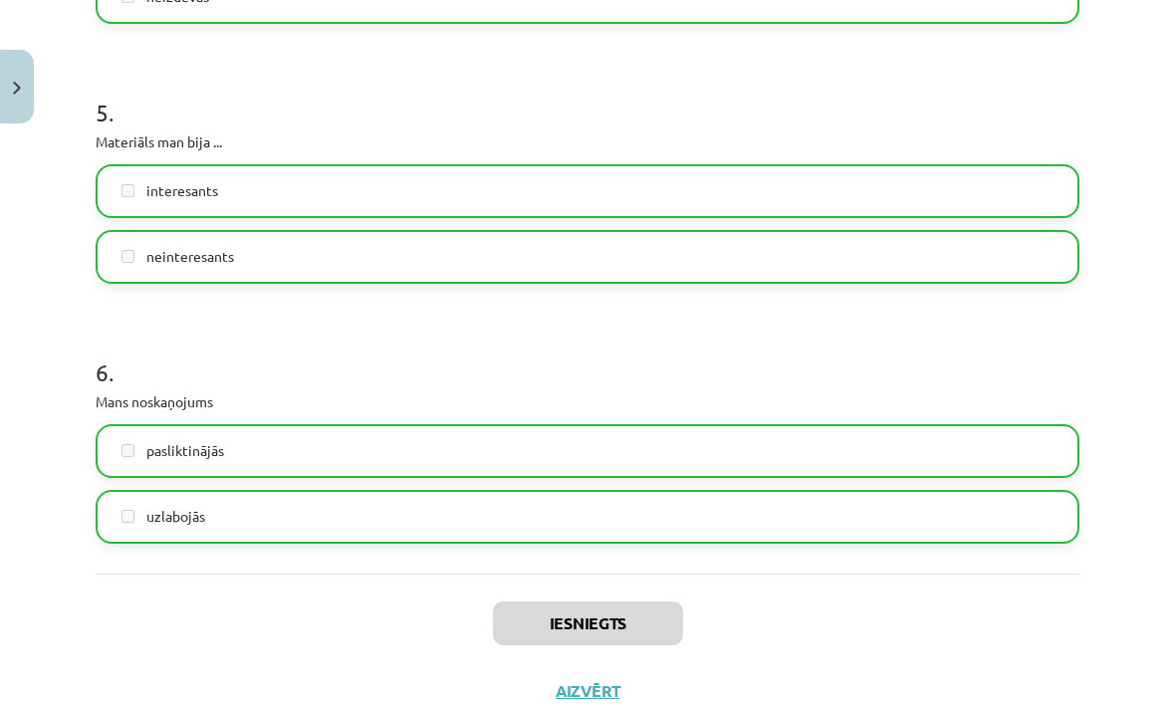
click at [610, 686] on button "Aizvērt" at bounding box center [588, 691] width 76 height 20
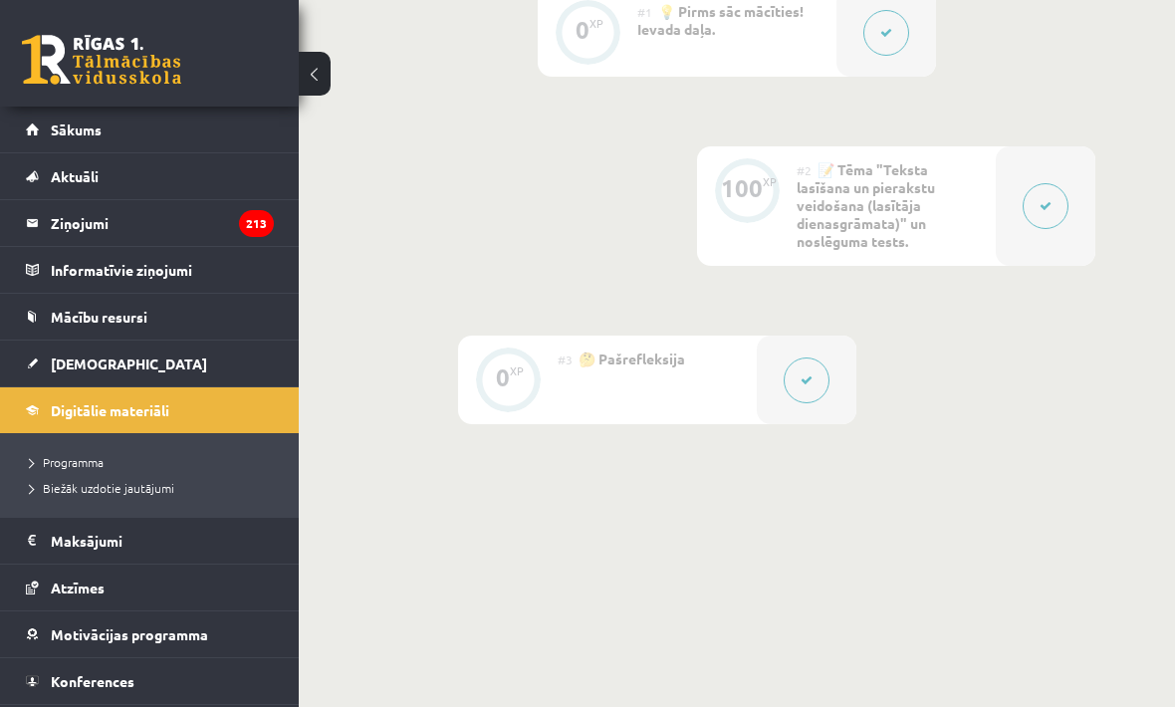
click at [196, 352] on link "[DEMOGRAPHIC_DATA]" at bounding box center [150, 364] width 248 height 46
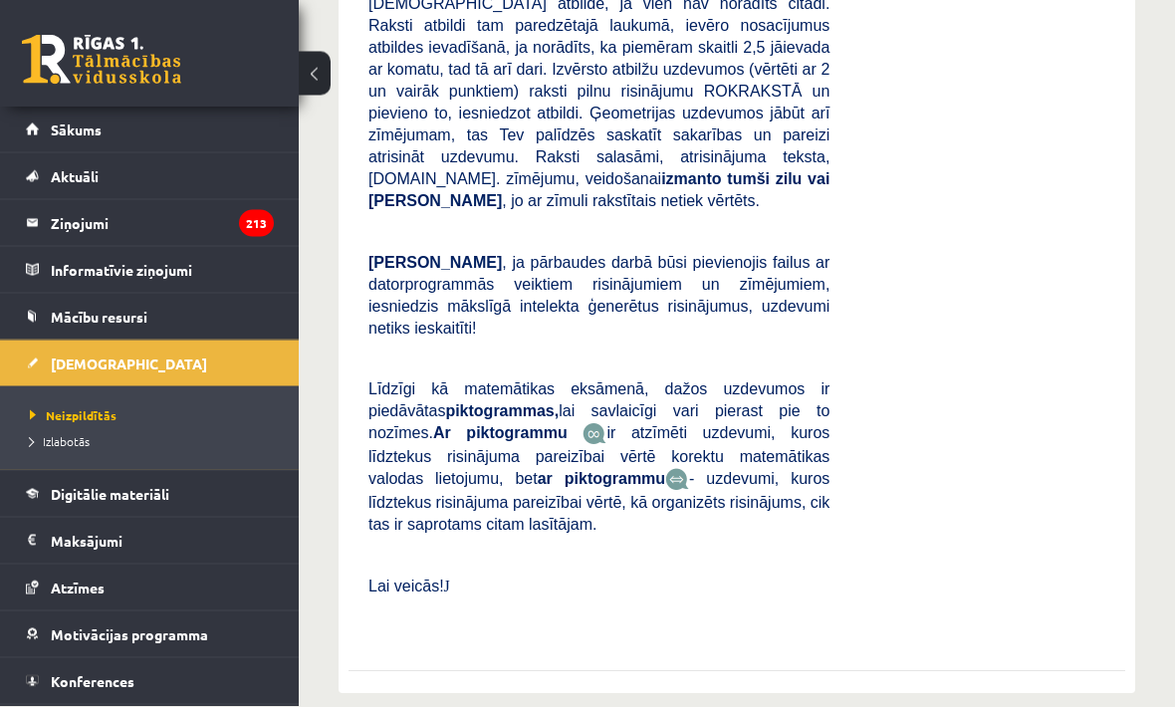
scroll to position [570, 0]
